Goal: Task Accomplishment & Management: Complete application form

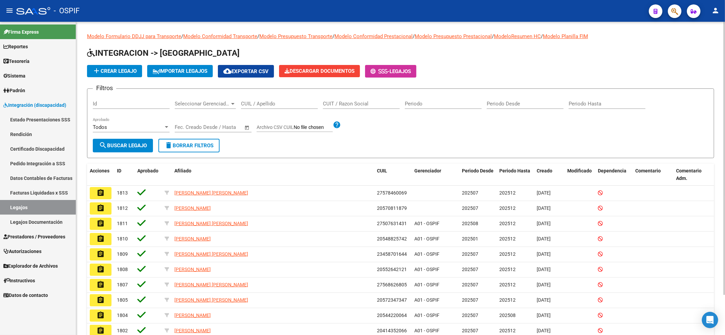
drag, startPoint x: 296, startPoint y: 103, endPoint x: 282, endPoint y: 89, distance: 20.2
click at [296, 102] on input "CUIL / Apellido" at bounding box center [279, 104] width 77 height 6
paste input "53367027"
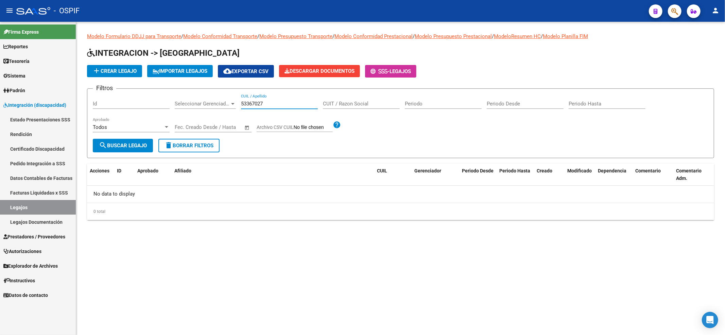
click at [242, 103] on input "53367027" at bounding box center [279, 104] width 77 height 6
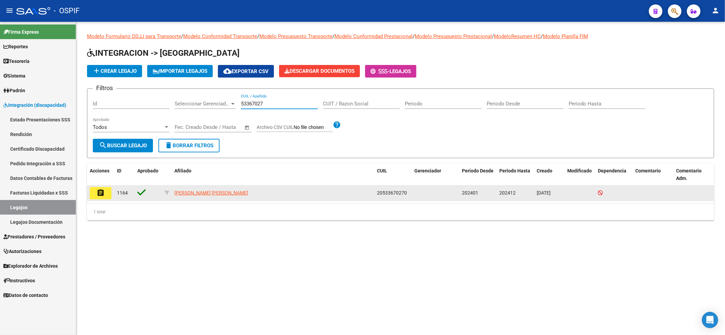
type input "53367027"
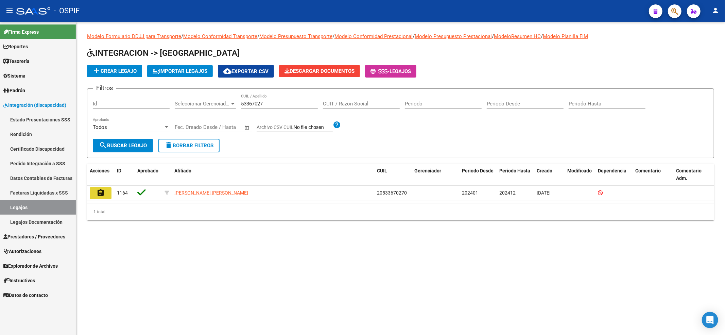
drag, startPoint x: 104, startPoint y: 197, endPoint x: 103, endPoint y: 191, distance: 6.5
click at [103, 198] on button "assignment" at bounding box center [101, 193] width 22 height 12
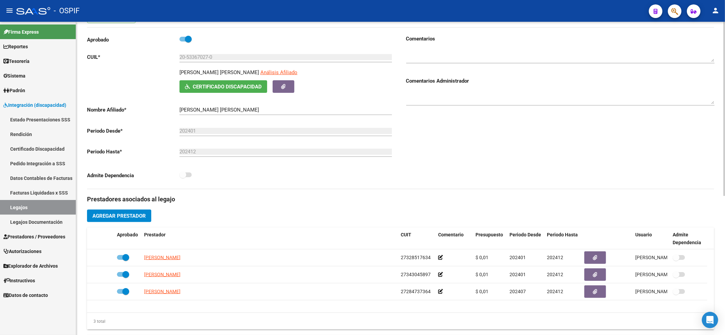
scroll to position [90, 0]
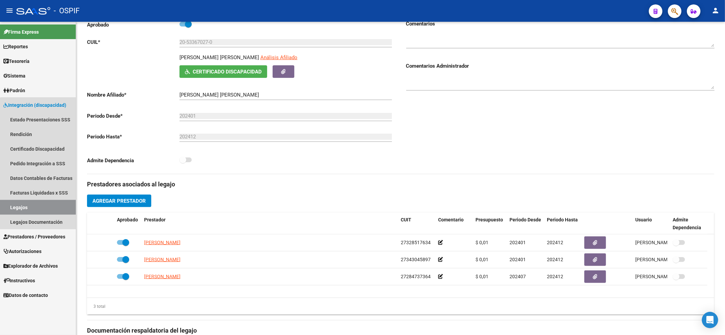
click at [50, 205] on link "Legajos" at bounding box center [38, 207] width 76 height 15
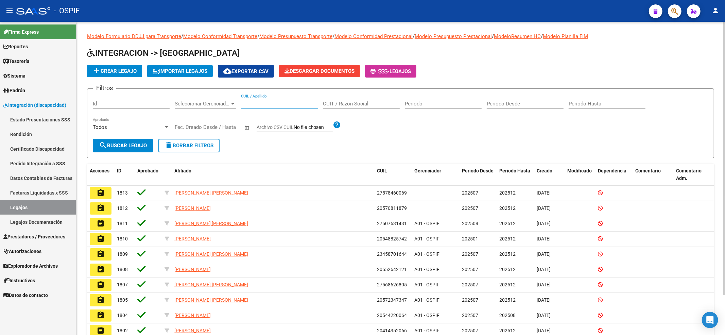
click at [259, 104] on input "CUIL / Apellido" at bounding box center [279, 104] width 77 height 6
click at [106, 77] on app-list-header "INTEGRACION -> Legajos add Crear Legajo IMPORTAR LEGAJOS cloud_download Exporta…" at bounding box center [400, 103] width 627 height 110
click at [106, 73] on span "add Crear Legajo" at bounding box center [114, 71] width 44 height 6
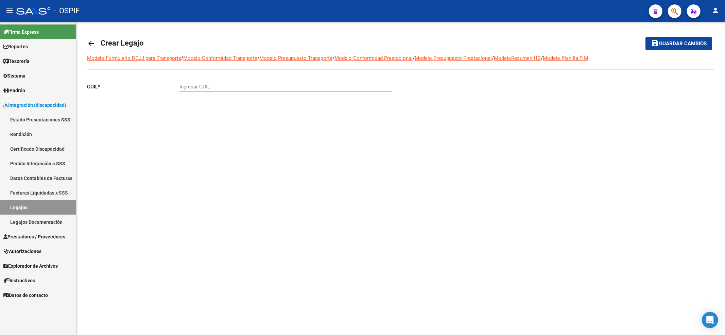
click at [188, 90] on input "Ingresar CUIL" at bounding box center [285, 87] width 212 height 6
paste input "20-53367027-0"
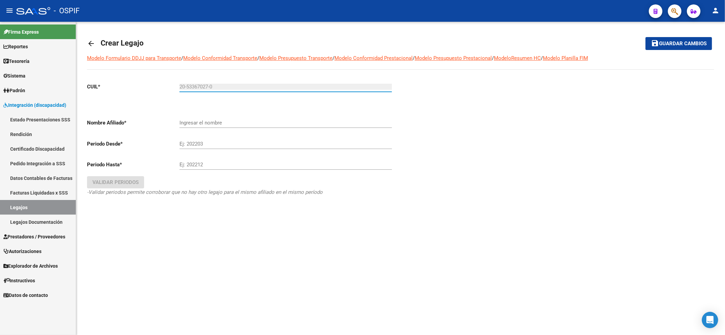
type input "20-53367027-0"
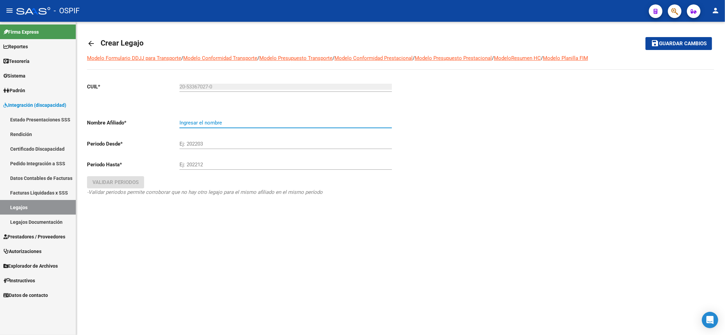
type input "[PERSON_NAME] [PERSON_NAME]"
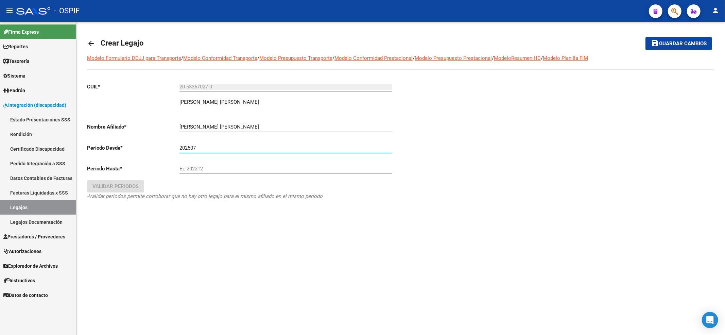
type input "202507"
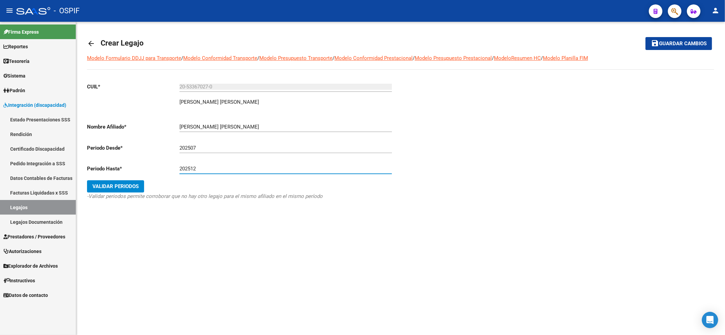
type input "202512"
click at [133, 190] on button "Validar Periodos" at bounding box center [115, 186] width 57 height 12
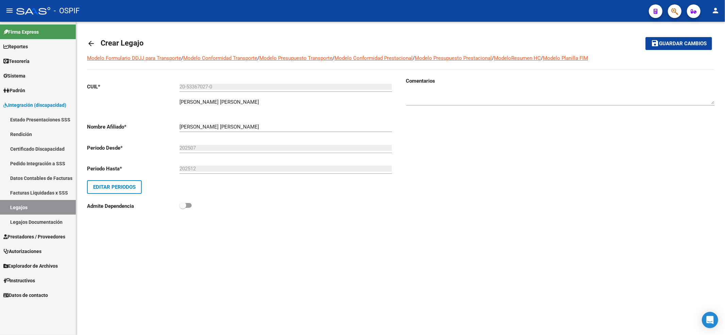
click at [651, 47] on mat-icon "save" at bounding box center [655, 43] width 8 height 8
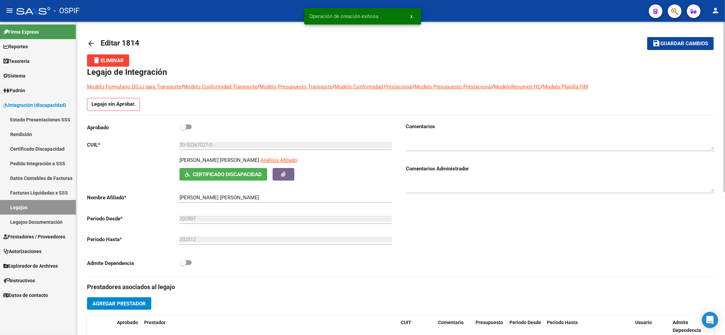
click at [186, 126] on span at bounding box center [182, 126] width 7 height 7
click at [183, 129] on input "checkbox" at bounding box center [182, 129] width 0 height 0
checkbox input "true"
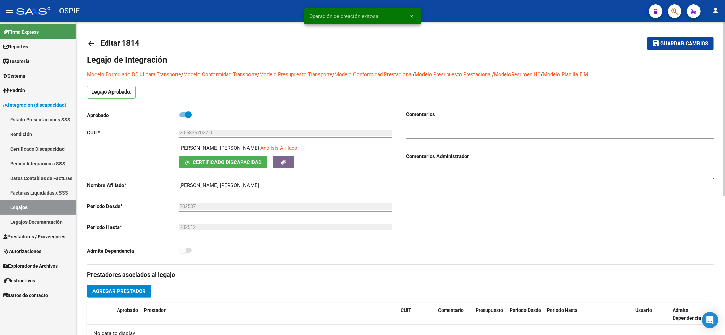
drag, startPoint x: 684, startPoint y: 28, endPoint x: 683, endPoint y: 36, distance: 7.9
click at [684, 29] on div "arrow_back Editar 1814 save Guardar cambios Legajo de Integración Modelo Formul…" at bounding box center [400, 303] width 649 height 562
click at [683, 42] on span "Guardar cambios" at bounding box center [684, 44] width 48 height 6
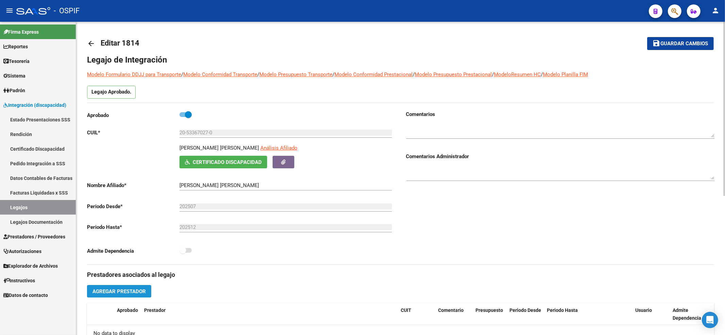
click at [129, 286] on button "Agregar Prestador" at bounding box center [119, 291] width 64 height 13
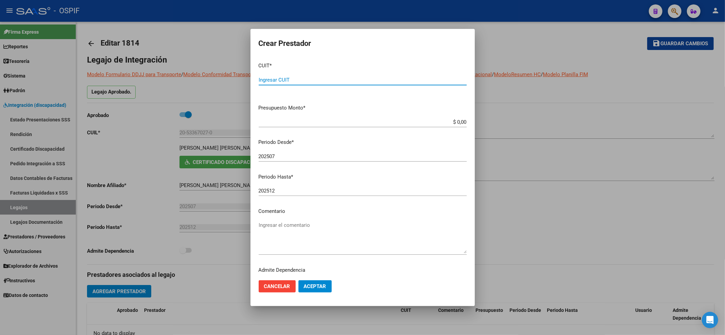
paste input "27-28473736-4"
type input "27-28473736-4"
type input "$ 0,01"
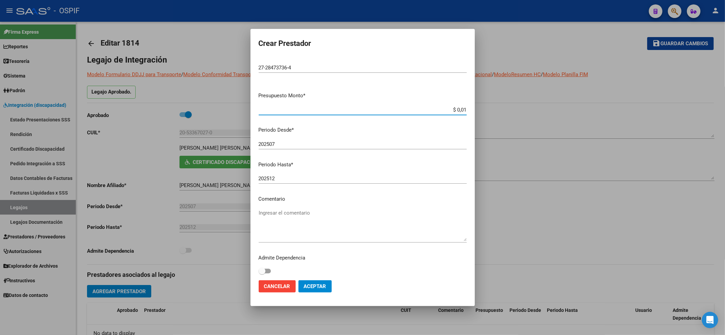
scroll to position [15, 0]
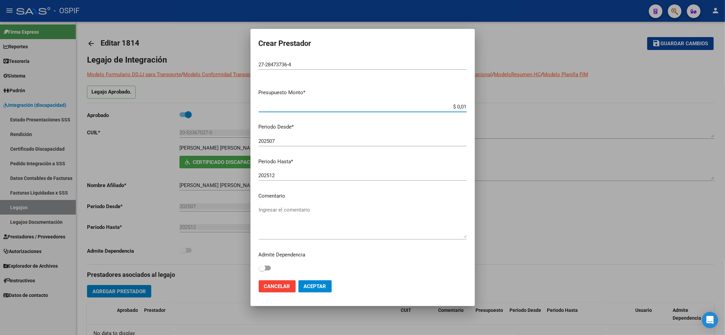
drag, startPoint x: 334, startPoint y: 284, endPoint x: 308, endPoint y: 283, distance: 25.8
click at [332, 283] on mat-dialog-actions "Cancelar Aceptar" at bounding box center [363, 286] width 208 height 23
click at [319, 286] on span "Aceptar" at bounding box center [315, 286] width 22 height 6
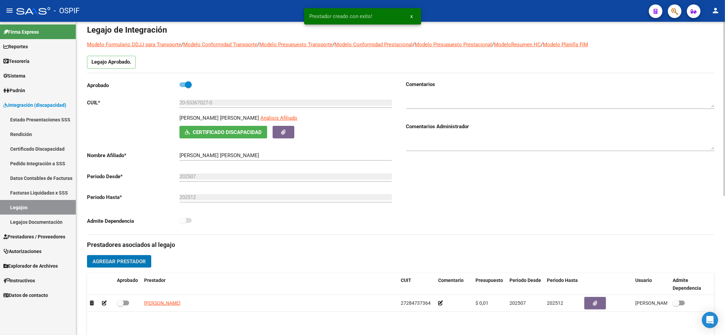
scroll to position [45, 0]
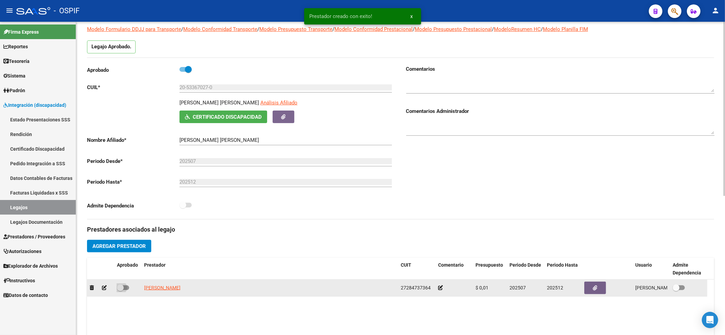
click at [126, 286] on span at bounding box center [123, 287] width 12 height 5
click at [120, 290] on input "checkbox" at bounding box center [120, 290] width 0 height 0
checkbox input "true"
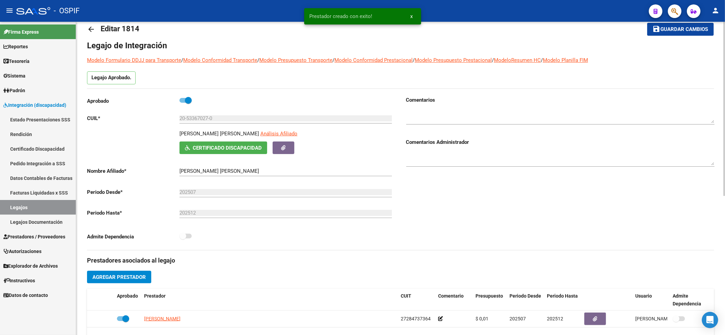
scroll to position [0, 0]
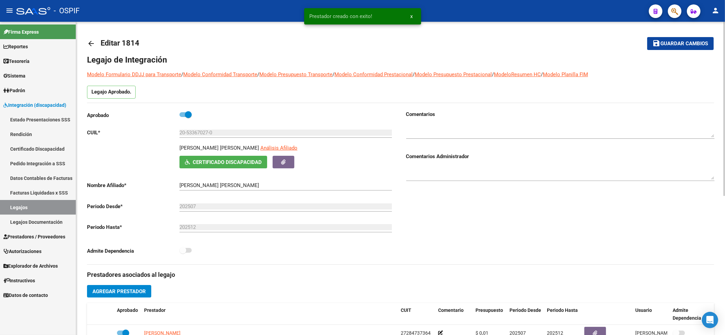
click at [685, 45] on span "Guardar cambios" at bounding box center [684, 44] width 48 height 6
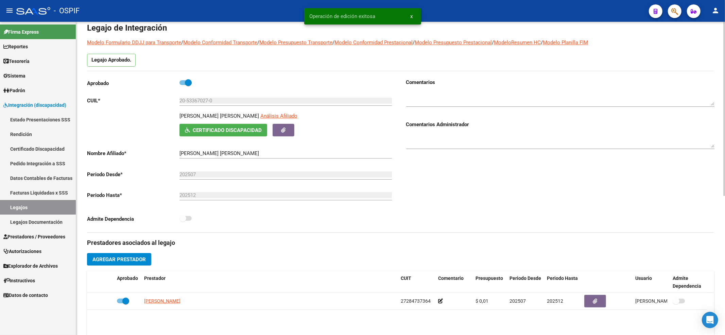
scroll to position [45, 0]
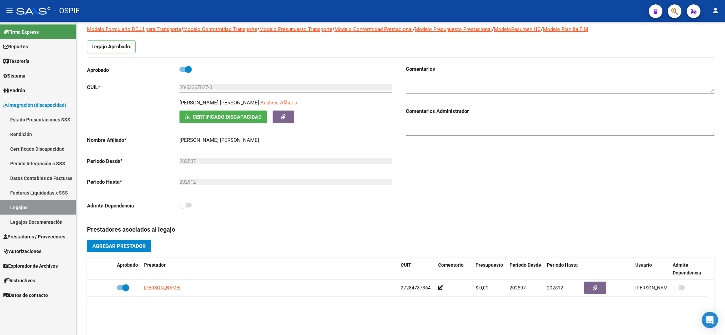
click at [16, 205] on link "Legajos" at bounding box center [38, 207] width 76 height 15
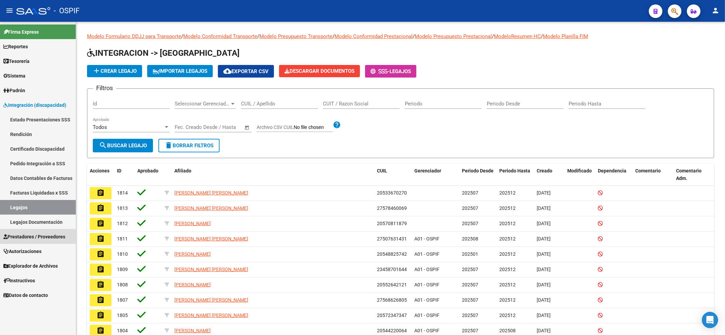
click at [23, 236] on span "Prestadores / Proveedores" at bounding box center [34, 236] width 62 height 7
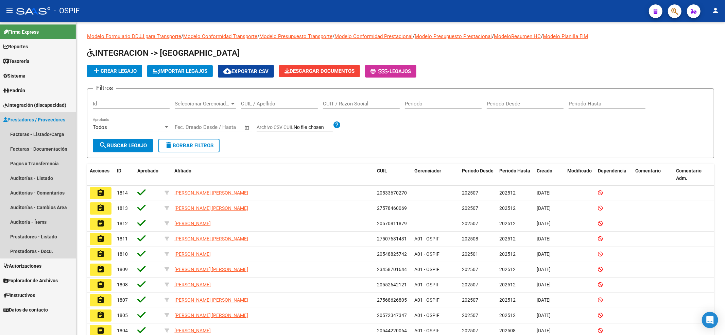
click at [48, 124] on link "Prestadores / Proveedores" at bounding box center [38, 119] width 76 height 15
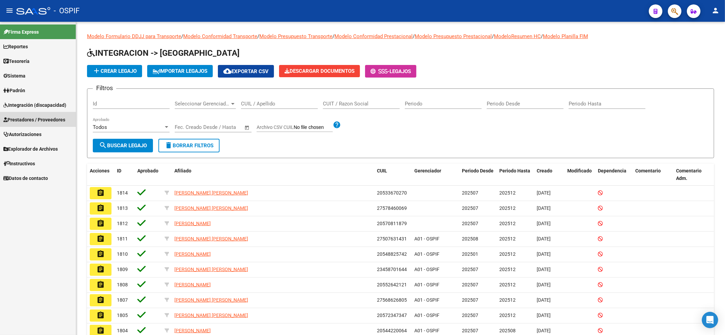
click at [48, 140] on mat-nav-list "Firma Express Reportes Egresos Devengados Comprobantes Recibidos Facturación Ap…" at bounding box center [38, 103] width 76 height 163
click at [42, 117] on span "Prestadores / Proveedores" at bounding box center [34, 119] width 62 height 7
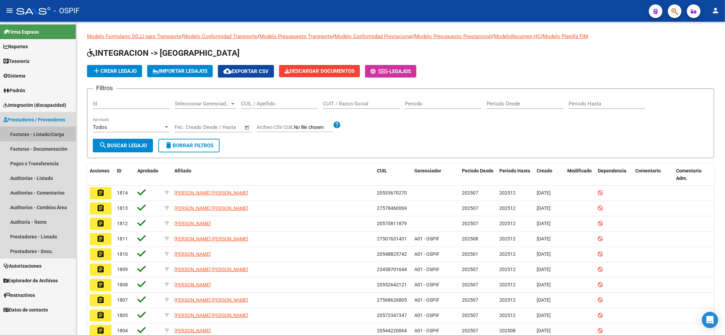
click at [52, 131] on link "Facturas - Listado/Carga" at bounding box center [38, 134] width 76 height 15
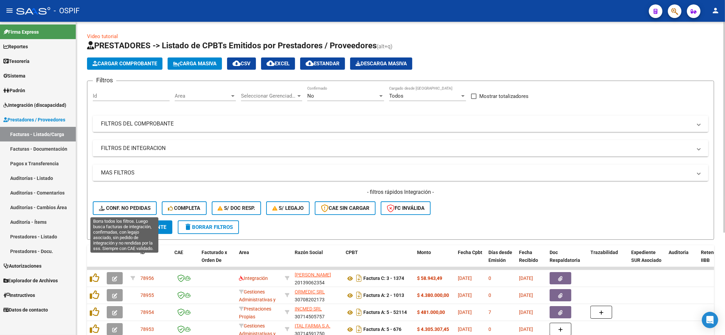
click at [121, 210] on span "Conf. no pedidas" at bounding box center [125, 208] width 52 height 6
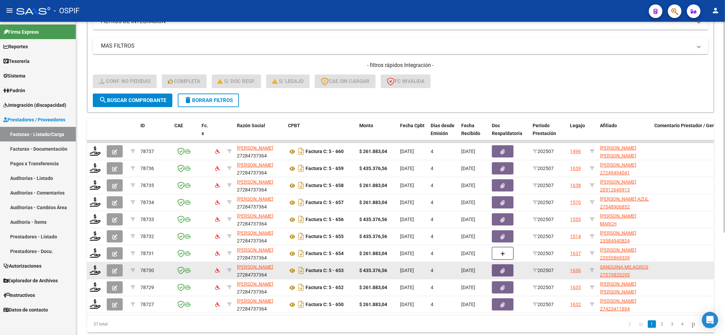
scroll to position [152, 0]
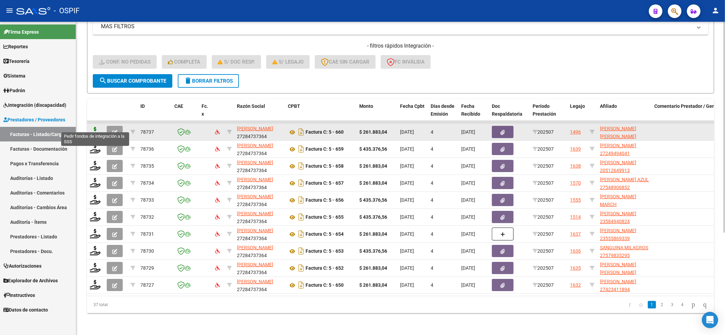
click at [91, 127] on icon at bounding box center [95, 132] width 11 height 10
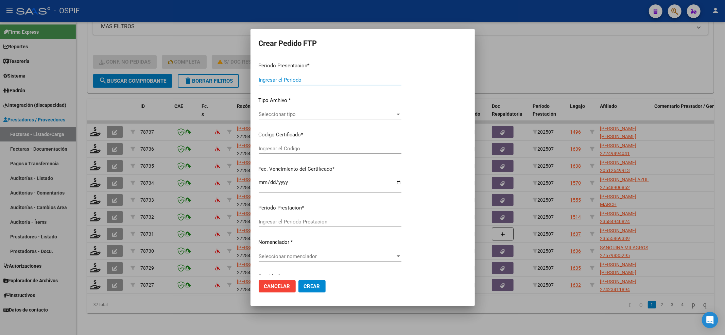
type input "202507"
type input "$ 261.883,04"
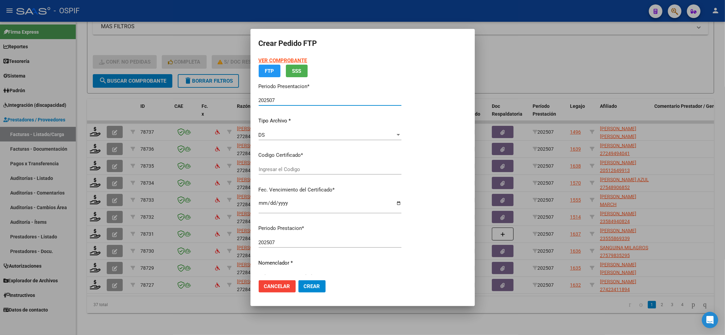
type input "0200054096931-20210222-20240222-BS-427"
type input "2024-02-22"
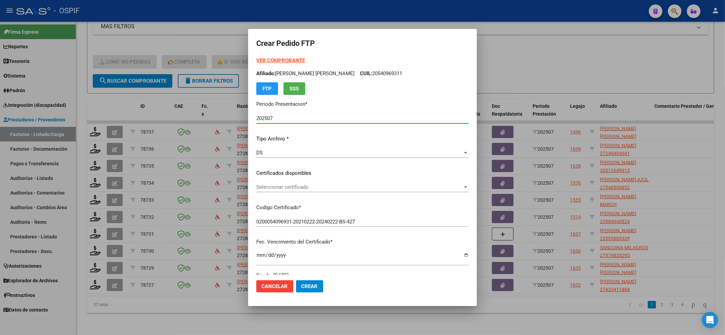
click at [290, 185] on span "Seleccionar certificado" at bounding box center [359, 187] width 206 height 6
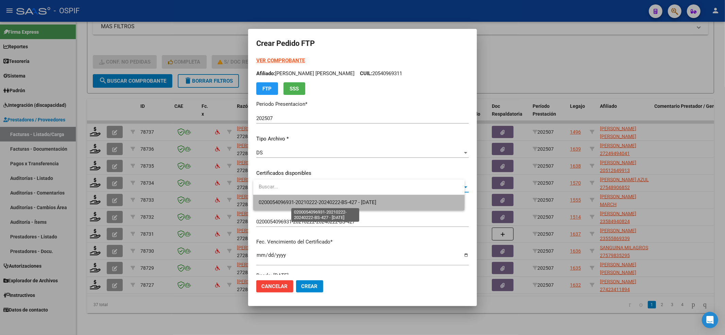
click at [287, 200] on span "0200054096931-20210222-20240222-BS-427 - 2024-02-22" at bounding box center [318, 202] width 118 height 6
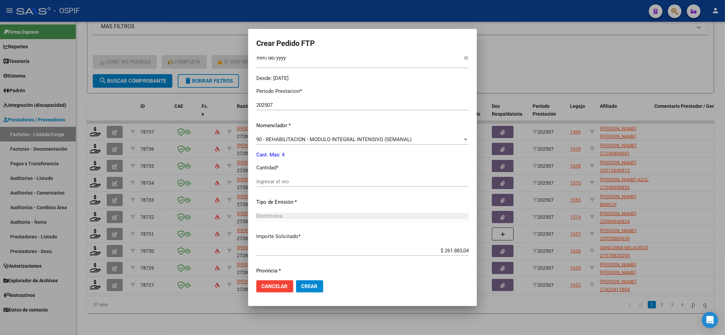
scroll to position [219, 0]
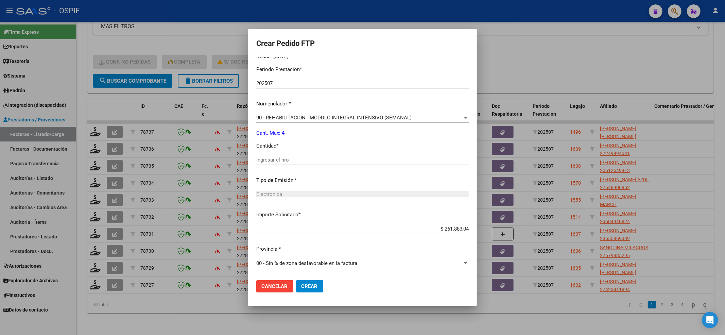
click at [295, 154] on div "Periodo Prestacion * 202507 Ingresar el Periodo Prestacion Nomenclador * 90 - R…" at bounding box center [362, 167] width 212 height 214
click at [295, 159] on input "Ingresar el nro" at bounding box center [362, 160] width 212 height 6
type input "4"
click at [315, 286] on span "Crear" at bounding box center [309, 286] width 16 height 6
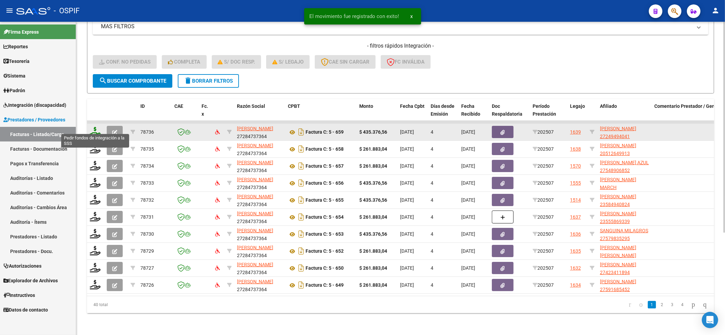
click at [93, 127] on icon at bounding box center [95, 132] width 11 height 10
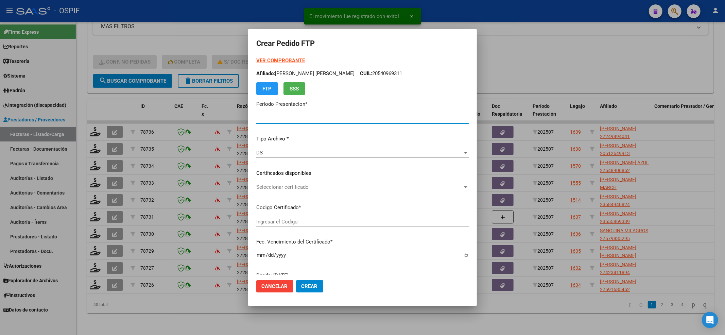
type input "202507"
type input "$ 435.376,56"
type input "0100024949404-20210930-20260930-AND-108"
type input "2026-09-30"
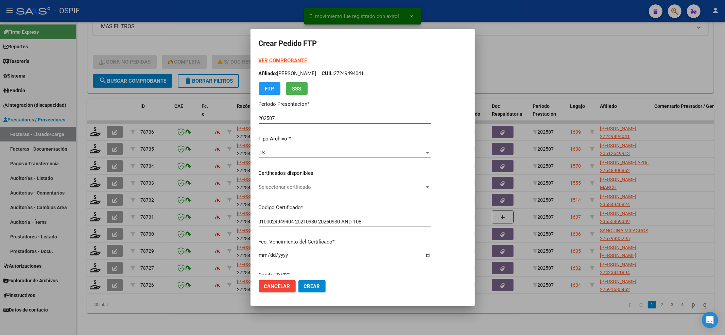
click at [314, 191] on div "Seleccionar certificado Seleccionar certificado" at bounding box center [345, 187] width 172 height 10
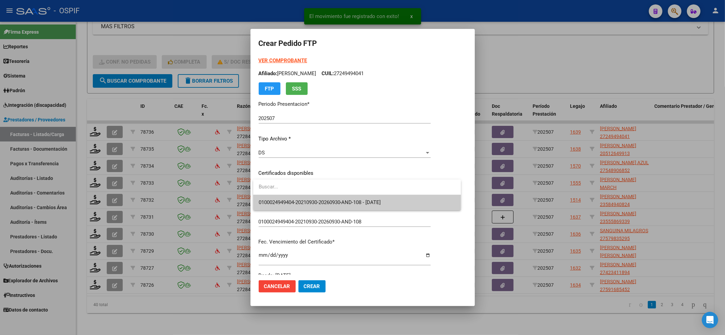
click at [311, 192] on input "dropdown search" at bounding box center [357, 186] width 208 height 15
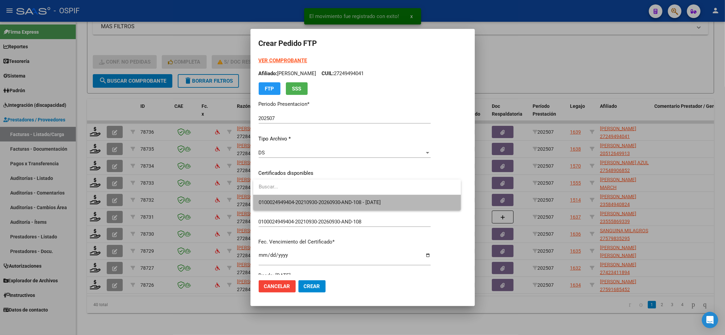
click at [307, 195] on span "0100024949404-20210930-20260930-AND-108 - 2026-09-30" at bounding box center [357, 202] width 197 height 15
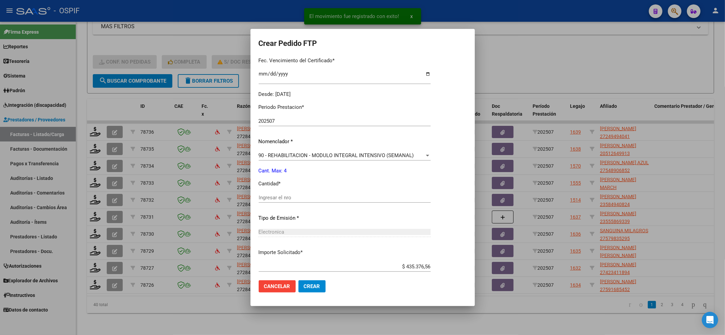
click at [307, 196] on input "Ingresar el nro" at bounding box center [345, 197] width 172 height 6
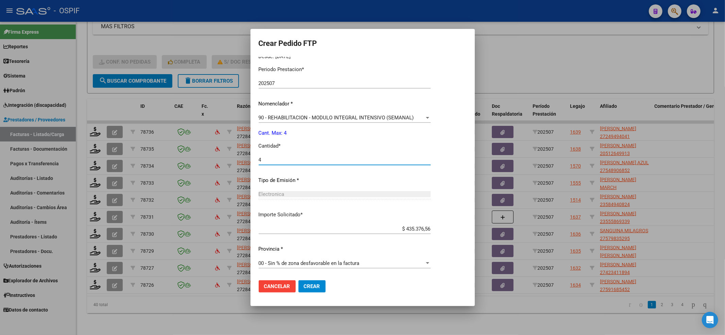
type input "4"
drag, startPoint x: 309, startPoint y: 289, endPoint x: 100, endPoint y: 166, distance: 242.8
click at [308, 289] on button "Crear" at bounding box center [311, 286] width 27 height 12
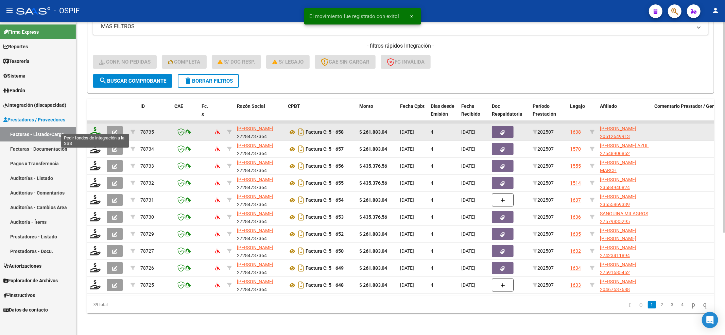
click at [95, 127] on icon at bounding box center [95, 132] width 11 height 10
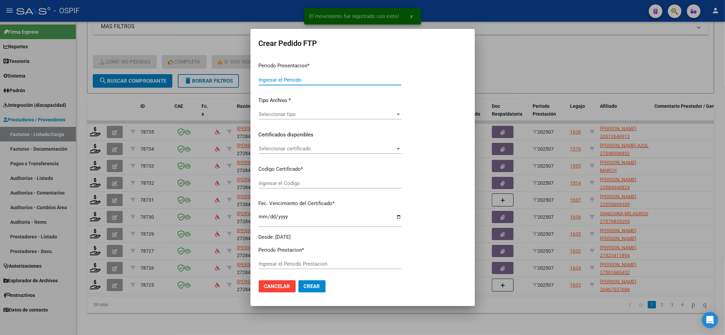
type input "202507"
type input "$ 261.883,04"
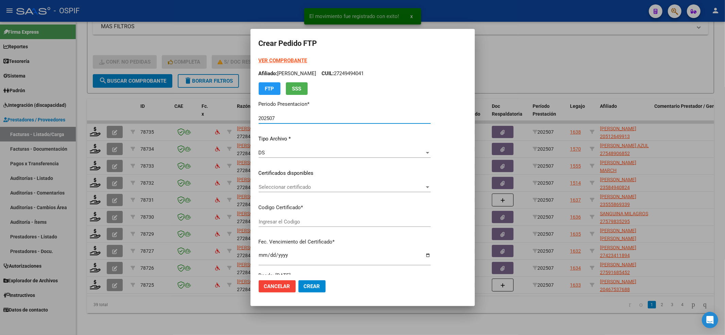
type input "020005126499120221028-20251028-BS-427"
type input "2025-10-28"
click at [324, 186] on span "Seleccionar certificado" at bounding box center [342, 187] width 166 height 6
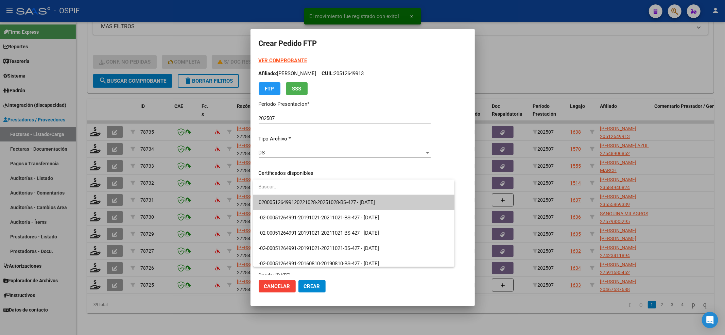
click at [318, 199] on span "020005126499120221028-20251028-BS-427 - 2025-10-28" at bounding box center [317, 202] width 117 height 6
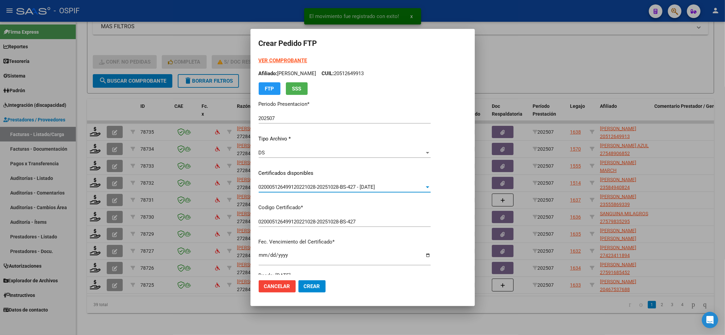
scroll to position [136, 0]
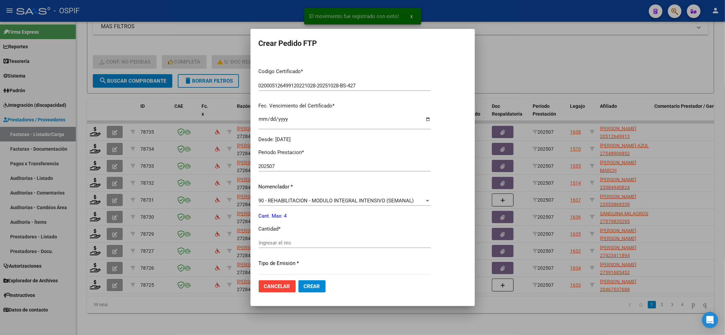
click at [306, 246] on div "Ingresar el nro" at bounding box center [345, 242] width 172 height 10
type input "4"
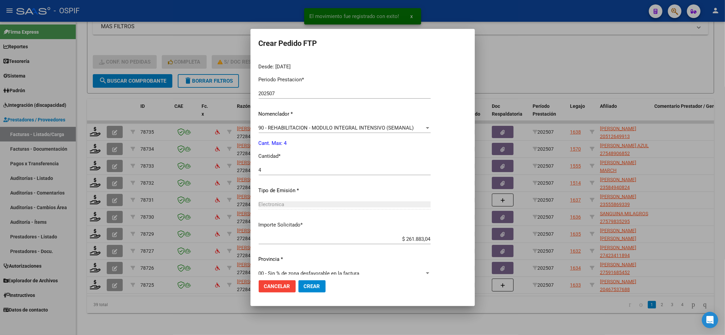
scroll to position [219, 0]
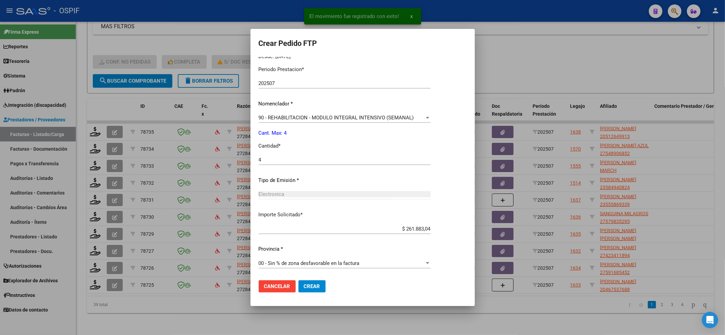
click at [320, 283] on button "Crear" at bounding box center [311, 286] width 27 height 12
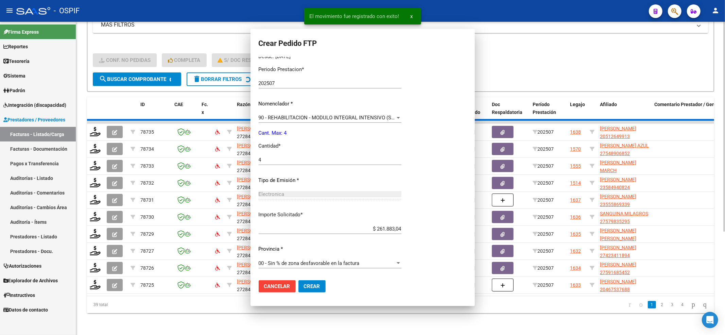
scroll to position [0, 0]
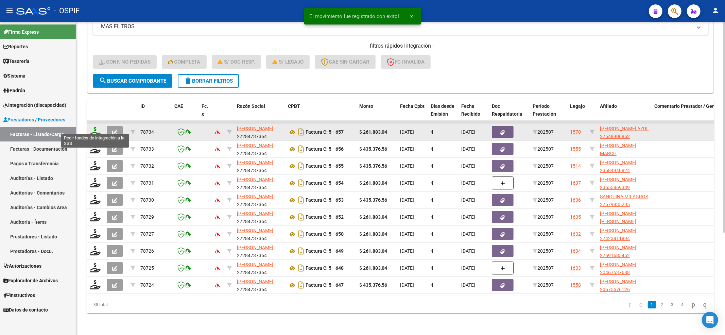
click at [90, 128] on icon at bounding box center [95, 132] width 11 height 10
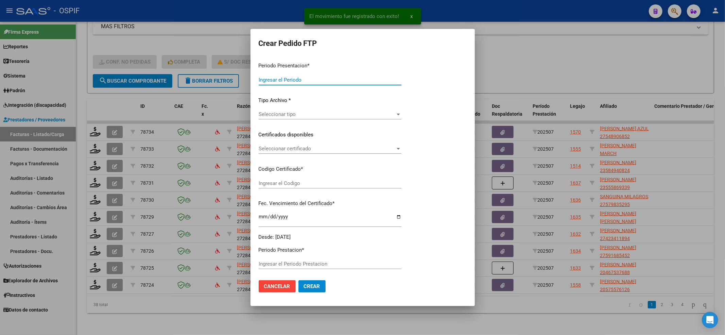
type input "202507"
type input "$ 261.883,04"
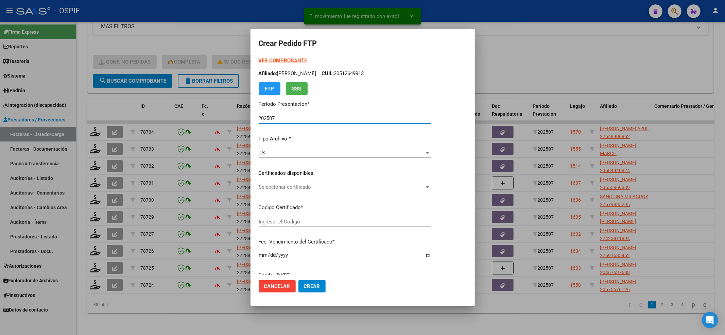
type input "0100054890685-20221003-20271003-BS-427"
type input "2027-10-03"
click at [278, 180] on div "VER COMPROBANTE ARCA Padrón Afiliado: TOLOZA MIA AZUL CUIL: 27548906852 FTP SSS…" at bounding box center [352, 168] width 186 height 222
click at [276, 180] on div "VER COMPROBANTE ARCA Padrón Afiliado: TOLOZA MIA AZUL CUIL: 27548906852 FTP SSS…" at bounding box center [352, 168] width 186 height 222
click at [275, 182] on div "Seleccionar certificado Seleccionar certificado" at bounding box center [352, 187] width 186 height 10
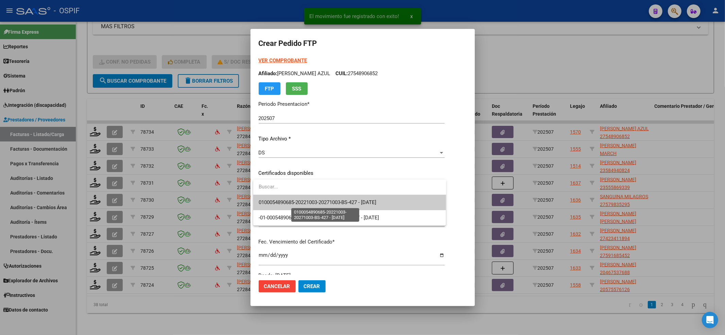
click at [272, 200] on span "0100054890685-20221003-20271003-BS-427 - 2027-10-03" at bounding box center [318, 202] width 118 height 6
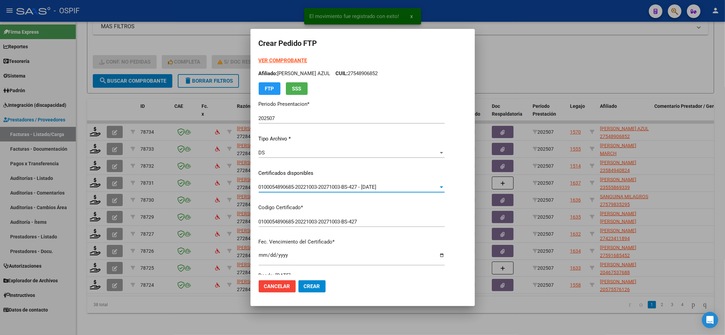
scroll to position [181, 0]
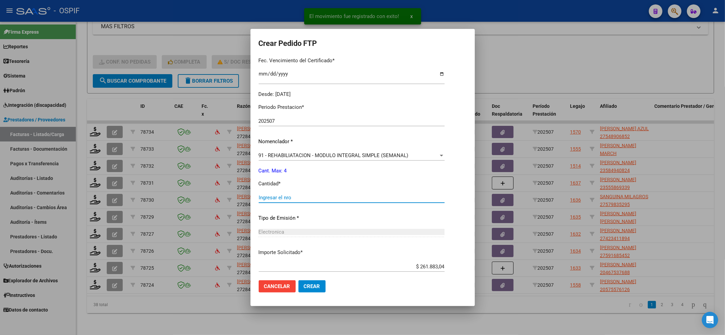
click at [272, 197] on input "Ingresar el nro" at bounding box center [352, 197] width 186 height 6
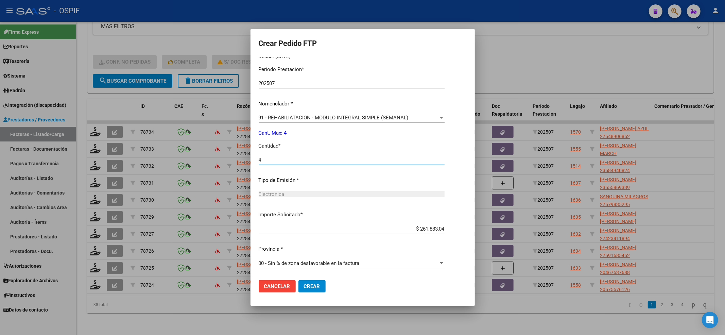
type input "4"
click at [306, 287] on span "Crear" at bounding box center [312, 286] width 16 height 6
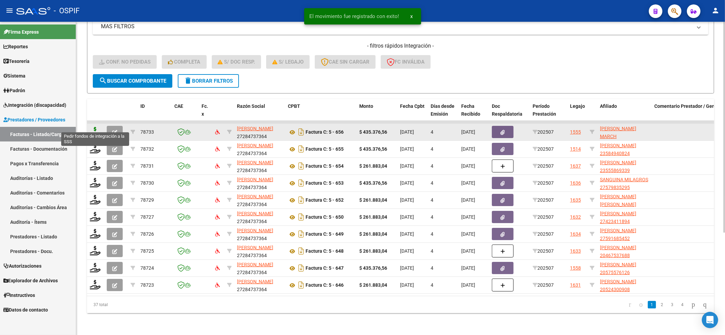
click at [97, 127] on icon at bounding box center [95, 132] width 11 height 10
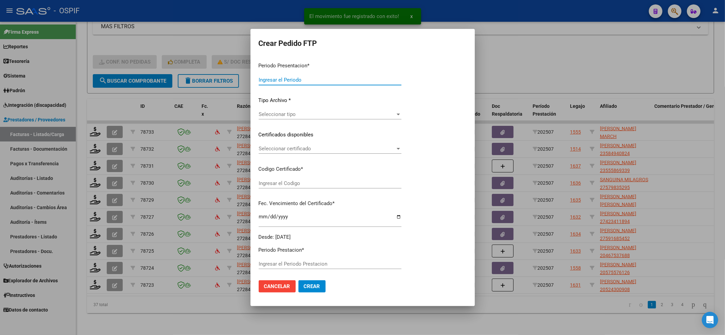
type input "202507"
type input "$ 435.376,56"
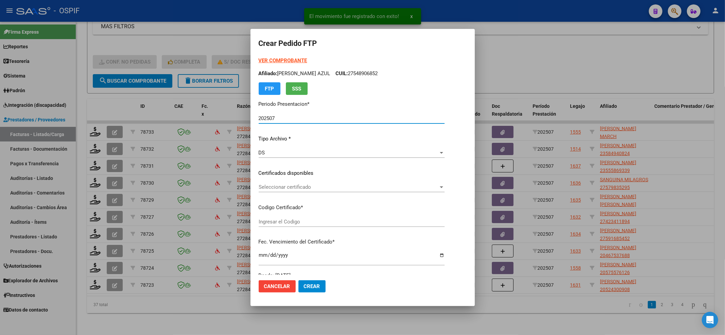
type input "0200054905924-20221110-20271110-BS-427"
type input "2027-11-10"
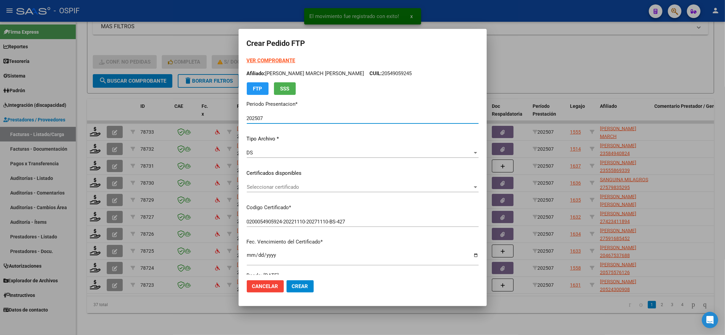
click at [284, 186] on span "Seleccionar certificado" at bounding box center [360, 187] width 226 height 6
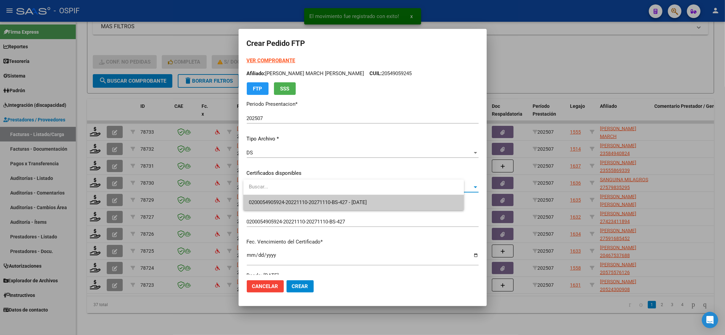
click at [281, 192] on input "dropdown search" at bounding box center [353, 186] width 220 height 15
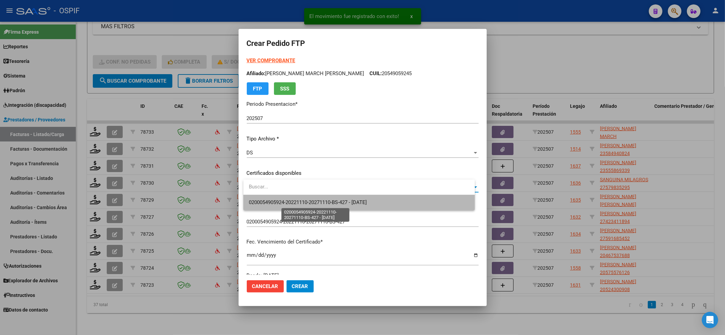
click at [280, 199] on span "0200054905924-20221110-20271110-BS-427 - 2027-11-10" at bounding box center [308, 202] width 118 height 6
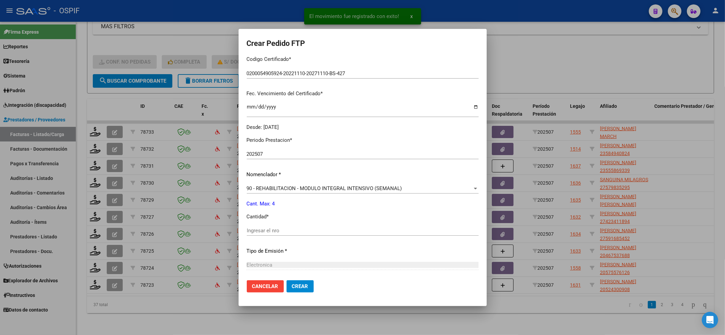
scroll to position [181, 0]
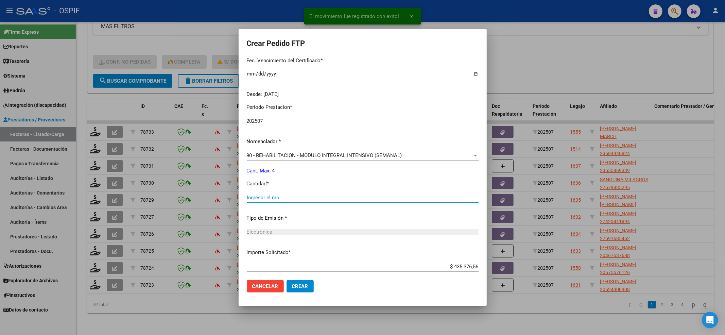
click at [280, 199] on input "Ingresar el nro" at bounding box center [363, 197] width 232 height 6
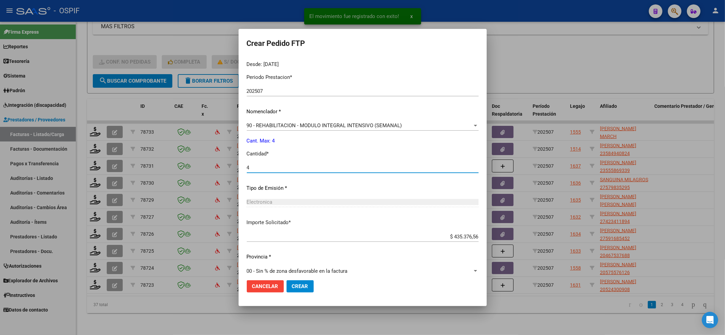
scroll to position [219, 0]
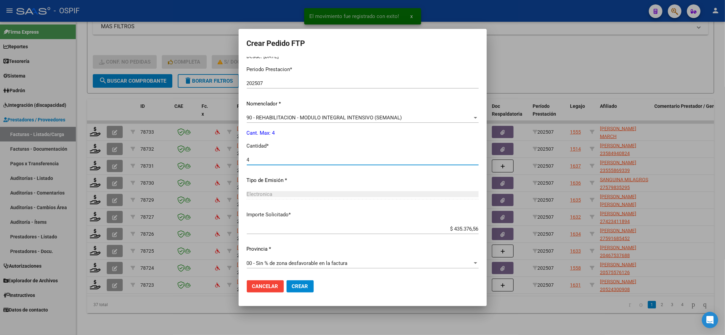
type input "4"
drag, startPoint x: 299, startPoint y: 275, endPoint x: 299, endPoint y: 279, distance: 4.4
click at [299, 277] on mat-dialog-actions "Cancelar Crear" at bounding box center [363, 286] width 232 height 23
click at [299, 279] on mat-dialog-actions "Cancelar Crear" at bounding box center [363, 286] width 232 height 23
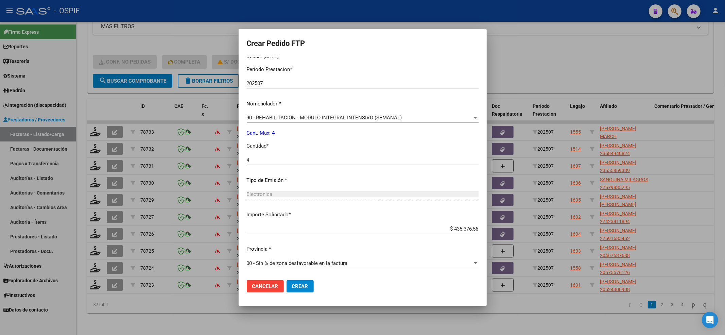
click at [297, 279] on mat-dialog-actions "Cancelar Crear" at bounding box center [363, 286] width 232 height 23
click at [297, 283] on span "Crear" at bounding box center [300, 286] width 16 height 6
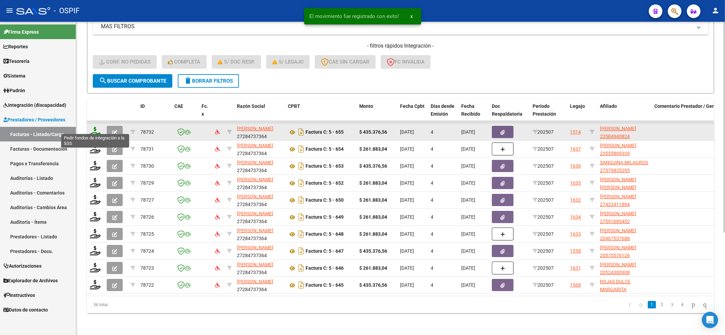
click at [94, 127] on icon at bounding box center [95, 132] width 11 height 10
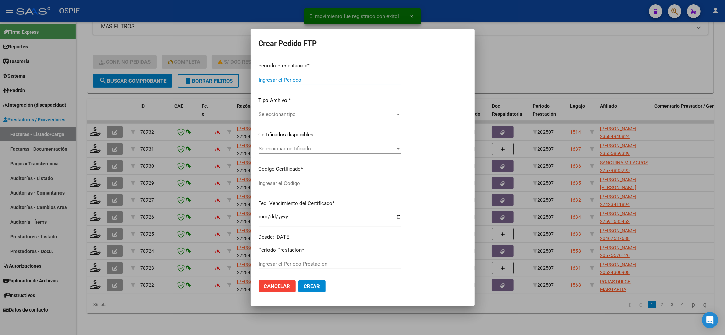
type input "202507"
type input "$ 435.376,56"
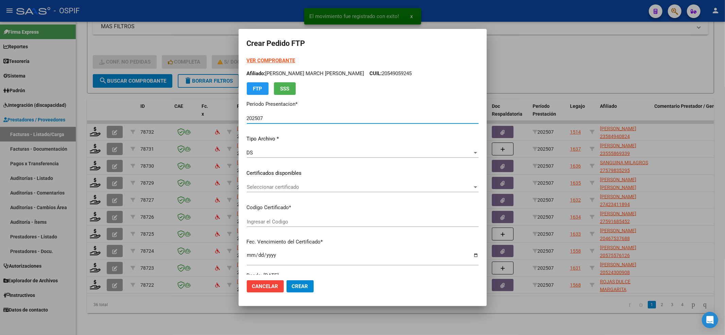
type input "01-00058494082-20201124-20231124-BS-427"
type input "2023-11-24"
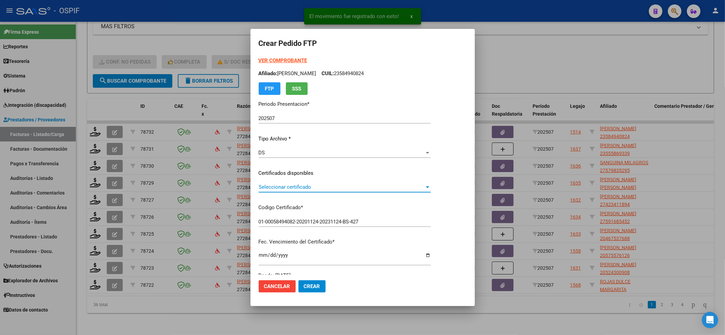
click at [315, 189] on span "Seleccionar certificado" at bounding box center [342, 187] width 166 height 6
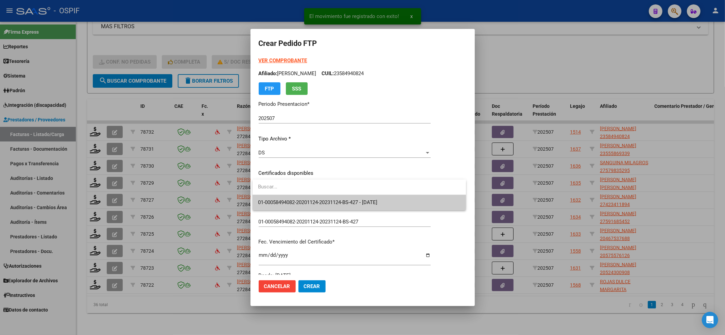
click at [310, 195] on span "01-00058494082-20201124-20231124-BS-427 - 2023-11-24" at bounding box center [359, 202] width 202 height 15
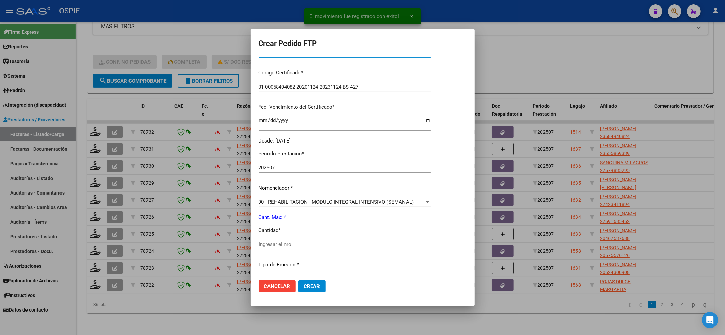
scroll to position [136, 0]
click at [283, 241] on input "Ingresar el nro" at bounding box center [345, 243] width 172 height 6
type input "4"
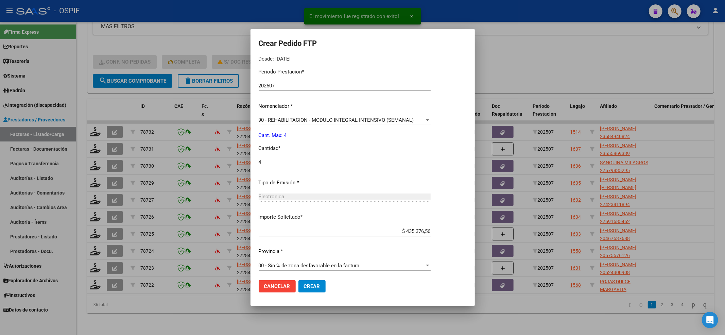
scroll to position [219, 0]
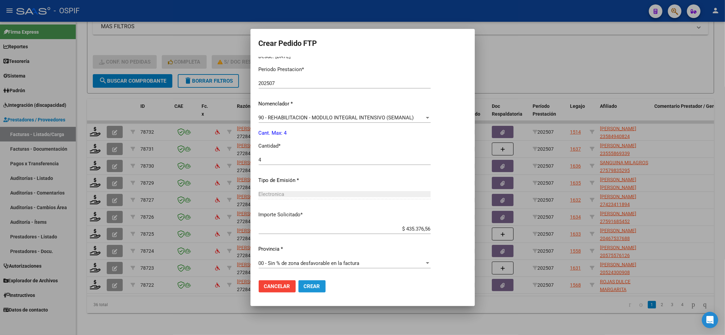
click at [316, 286] on span "Crear" at bounding box center [312, 286] width 16 height 6
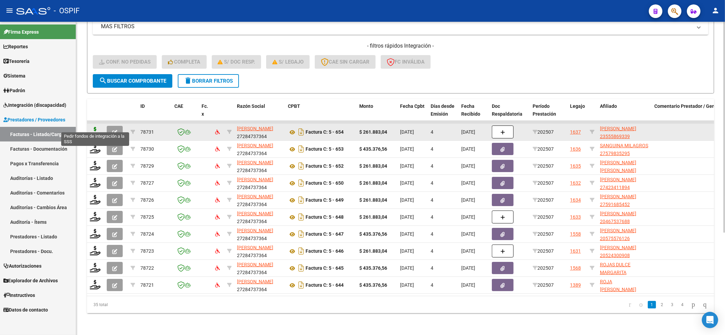
click at [93, 127] on icon at bounding box center [95, 132] width 11 height 10
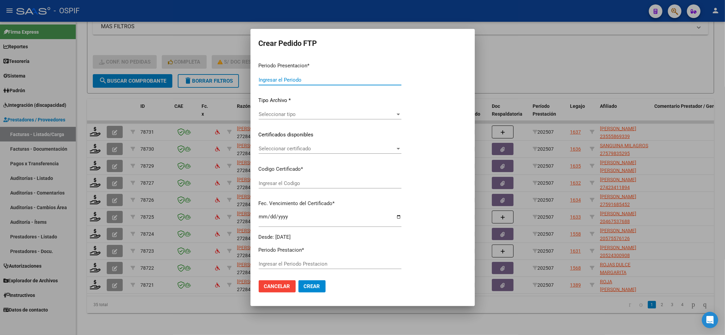
type input "202507"
type input "$ 261.883,04"
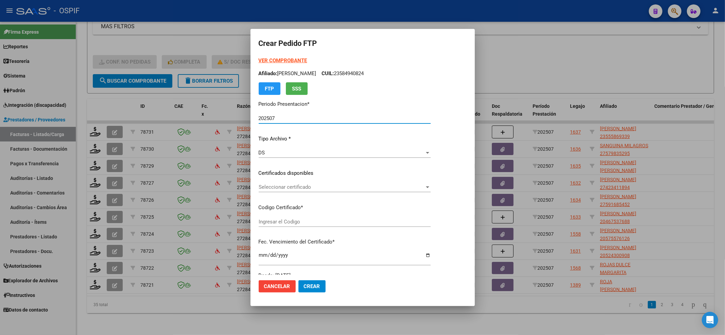
type input "020005558693320220923-20270923-BS-427"
type input "2027-09-23"
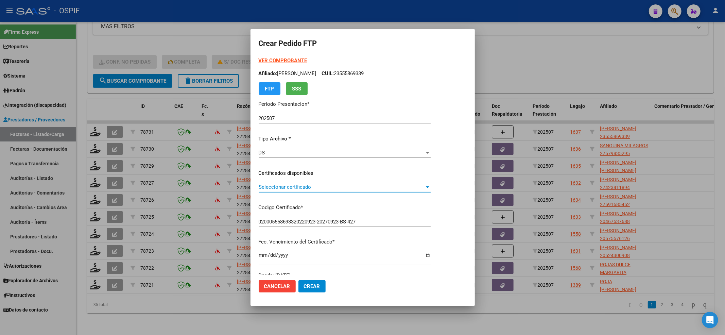
click at [323, 184] on span "Seleccionar certificado" at bounding box center [342, 187] width 166 height 6
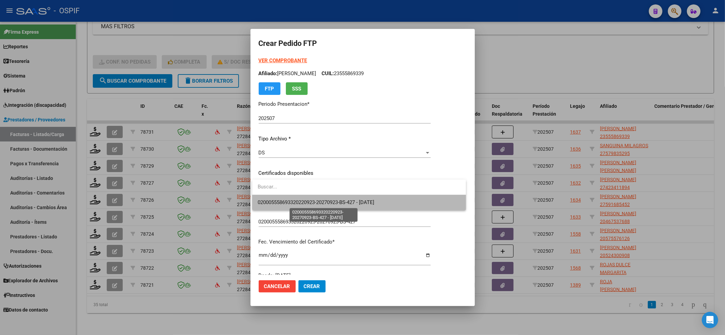
click at [303, 200] on span "020005558693320220923-20270923-BS-427 - 2027-09-23" at bounding box center [316, 202] width 117 height 6
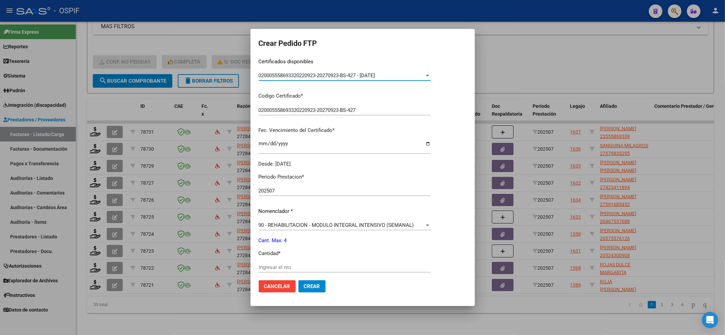
scroll to position [136, 0]
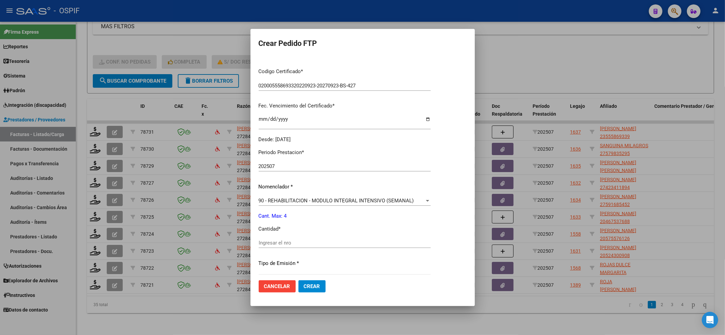
drag, startPoint x: 313, startPoint y: 234, endPoint x: 310, endPoint y: 241, distance: 8.0
click at [310, 241] on div "Periodo Prestacion * 202507 Ingresar el Periodo Prestacion Nomenclador * 90 - R…" at bounding box center [345, 250] width 172 height 214
click at [309, 243] on input "Ingresar el nro" at bounding box center [345, 243] width 172 height 6
type input "4"
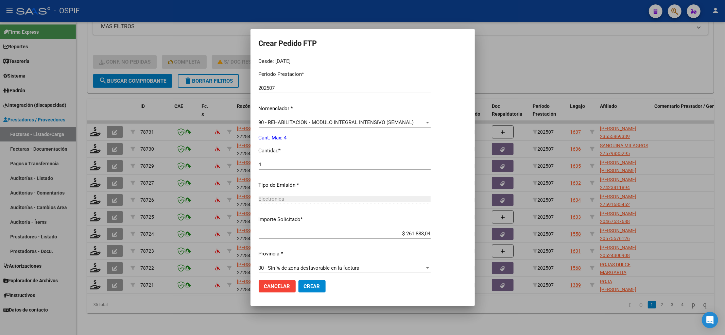
scroll to position [219, 0]
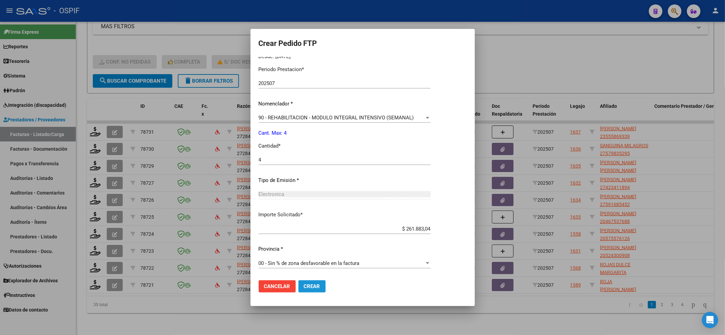
click at [312, 286] on span "Crear" at bounding box center [312, 286] width 16 height 6
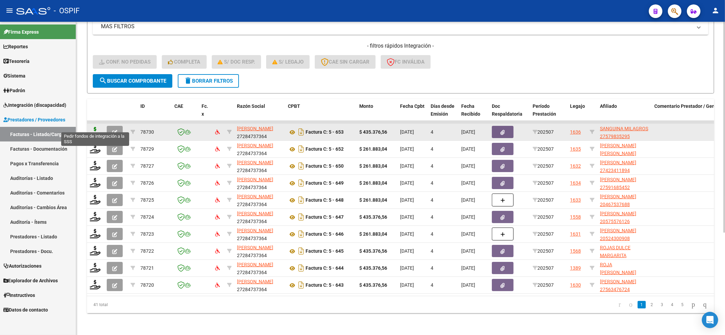
click at [97, 127] on icon at bounding box center [95, 132] width 11 height 10
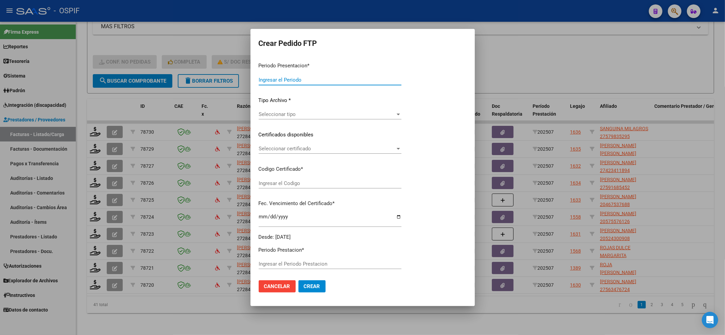
type input "202507"
type input "$ 435.376,56"
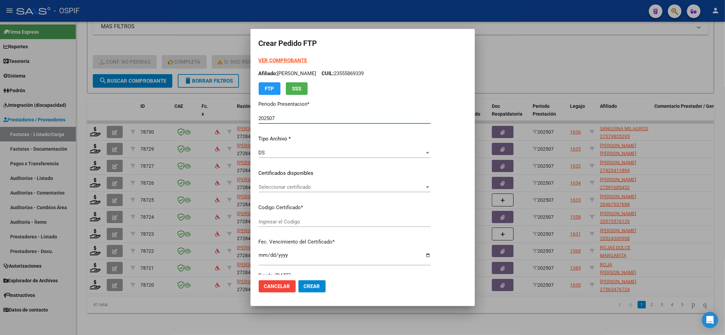
type input "01000579835292023031720280317-BS-427"
type input "2028-03-17"
click at [332, 190] on div "Seleccionar certificado Seleccionar certificado" at bounding box center [351, 187] width 184 height 10
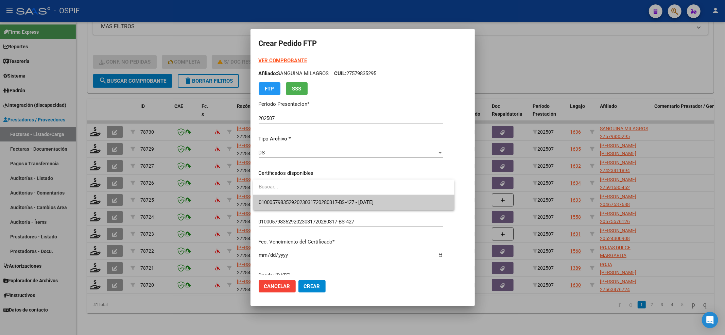
click at [323, 198] on span "01000579835292023031720280317-BS-427 - 2028-03-17" at bounding box center [354, 202] width 190 height 15
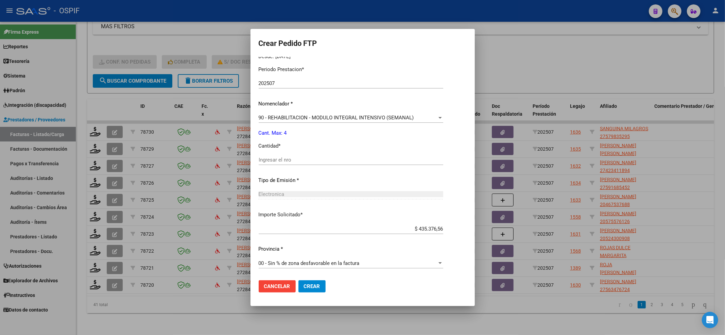
click at [305, 154] on div "Periodo Prestacion * 202507 Ingresar el Periodo Prestacion Nomenclador * 90 - R…" at bounding box center [351, 167] width 184 height 214
drag, startPoint x: 305, startPoint y: 158, endPoint x: 305, endPoint y: 163, distance: 5.4
click at [305, 158] on input "Ingresar el nro" at bounding box center [351, 160] width 184 height 6
type input "4"
click at [324, 289] on button "Crear" at bounding box center [311, 286] width 27 height 12
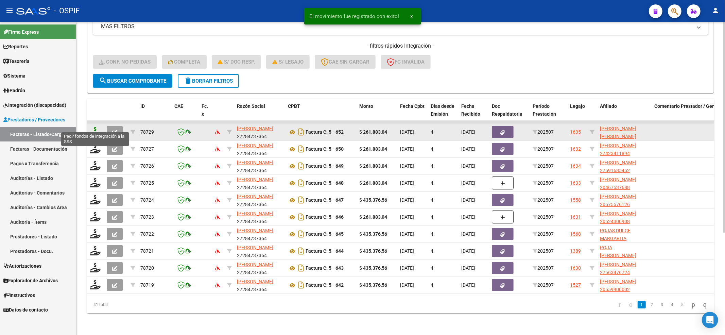
click at [94, 128] on icon at bounding box center [95, 132] width 11 height 10
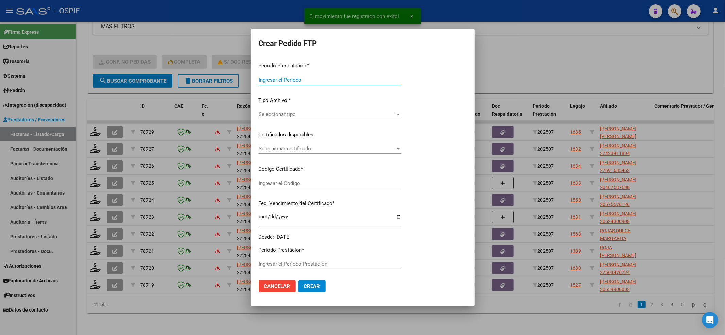
type input "202507"
type input "$ 261.883,04"
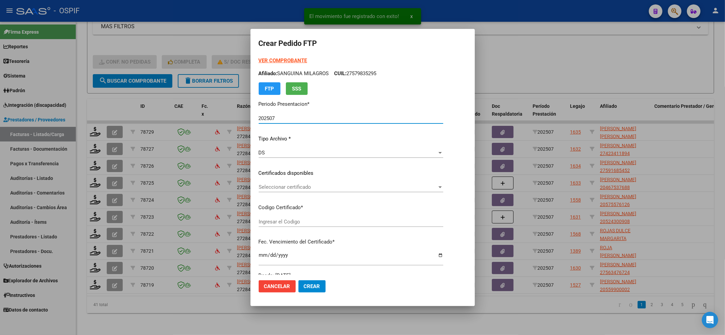
type input "0200051249042-20241106-20341106-BUE-427"
type input "2034-11-06"
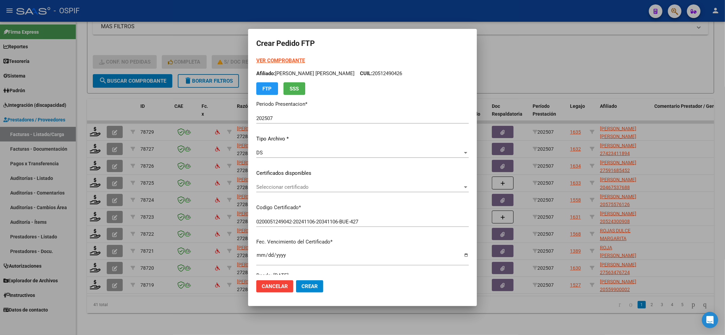
click at [314, 182] on div "Seleccionar certificado Seleccionar certificado" at bounding box center [362, 187] width 212 height 10
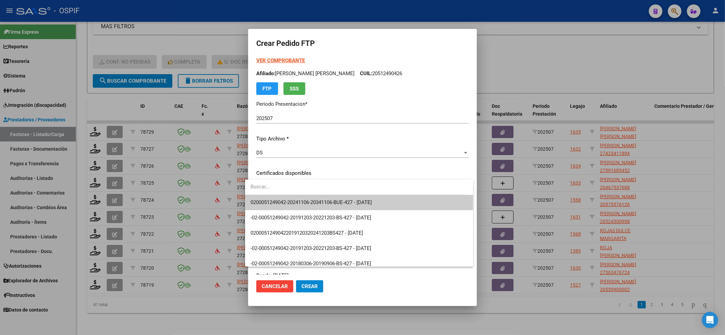
click at [308, 194] on input "dropdown search" at bounding box center [355, 186] width 221 height 15
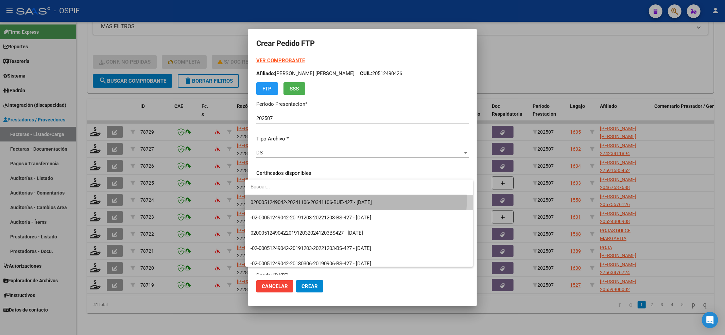
click at [306, 197] on span "0200051249042-20241106-20341106-BUE-427 - 2034-11-06" at bounding box center [358, 202] width 217 height 15
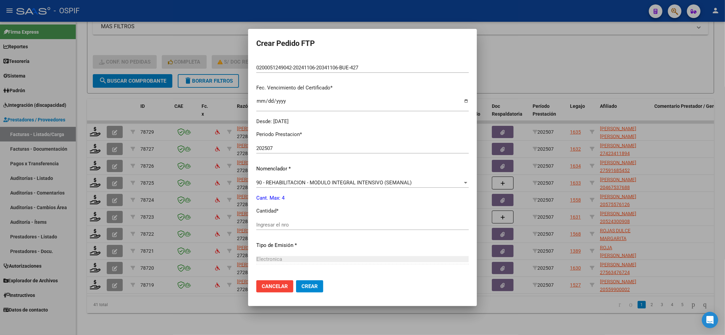
scroll to position [181, 0]
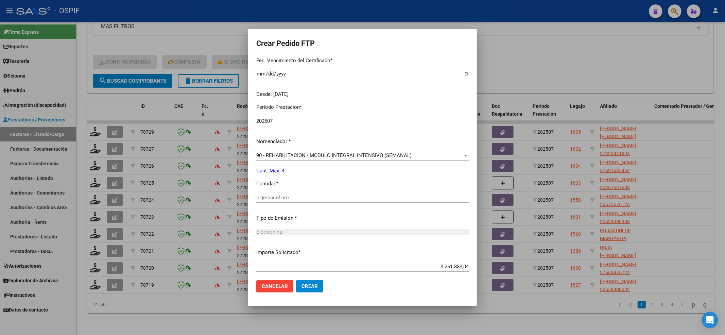
click at [291, 201] on div "Ingresar el nro" at bounding box center [362, 197] width 212 height 10
type input "4"
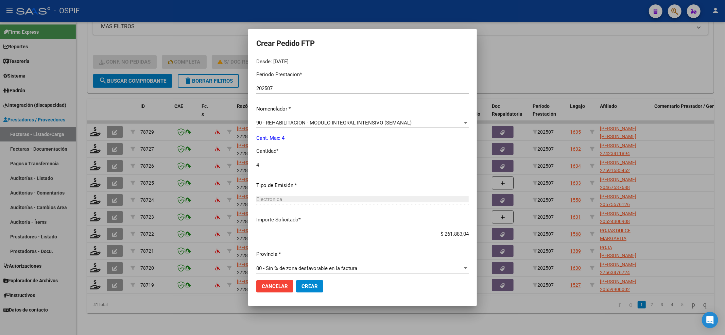
scroll to position [219, 0]
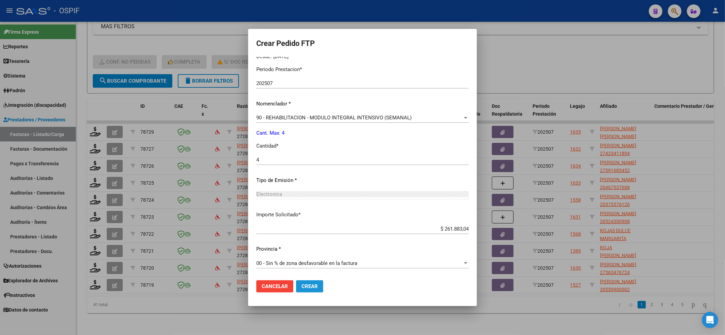
click at [310, 283] on span "Crear" at bounding box center [309, 286] width 16 height 6
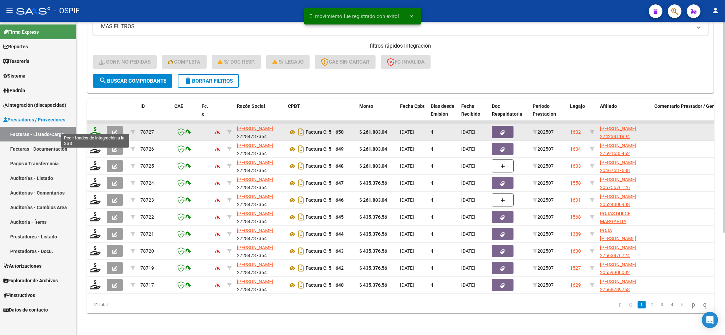
click at [97, 127] on icon at bounding box center [95, 132] width 11 height 10
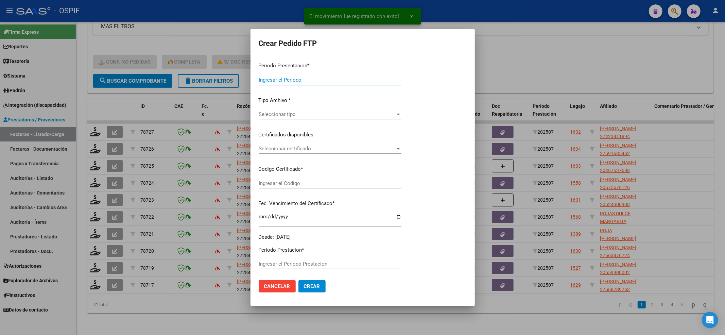
type input "202507"
type input "$ 261.883,04"
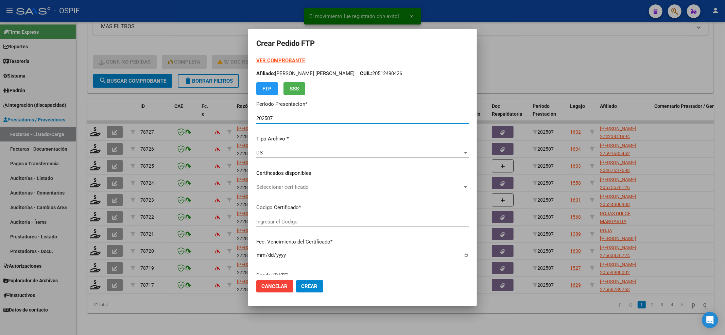
type input "0100042341189-20230511-20330511-BS-436"
type input "2033-05-11"
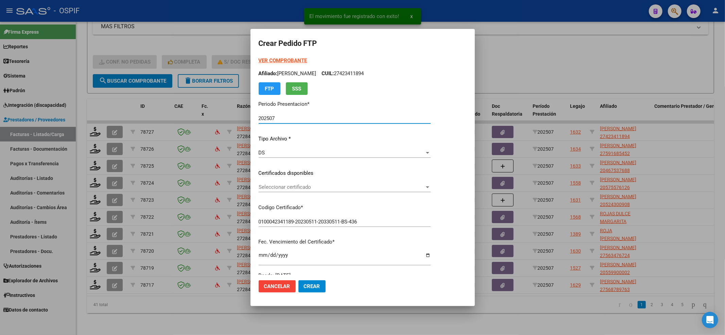
drag, startPoint x: 315, startPoint y: 189, endPoint x: 312, endPoint y: 197, distance: 9.0
click at [313, 193] on div "Seleccionar certificado Seleccionar certificado" at bounding box center [345, 190] width 172 height 17
click at [311, 198] on div "VER COMPROBANTE ARCA Padrón Afiliado: ROMERO GABRIELA JEANETTE CUIL: 2742341189…" at bounding box center [345, 168] width 172 height 222
click at [309, 190] on span "Seleccionar certificado" at bounding box center [342, 187] width 166 height 6
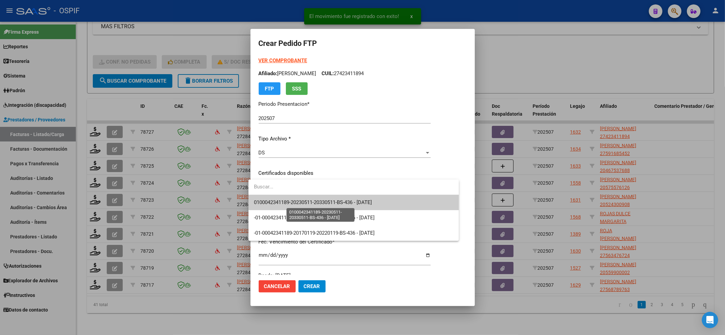
click at [301, 205] on span "0100042341189-20230511-20330511-BS-436 - 2033-05-11" at bounding box center [313, 202] width 118 height 6
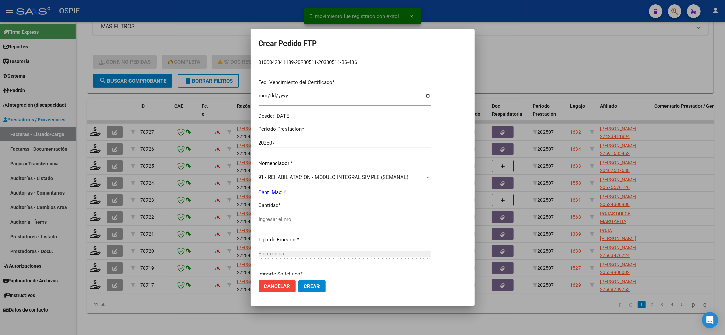
scroll to position [181, 0]
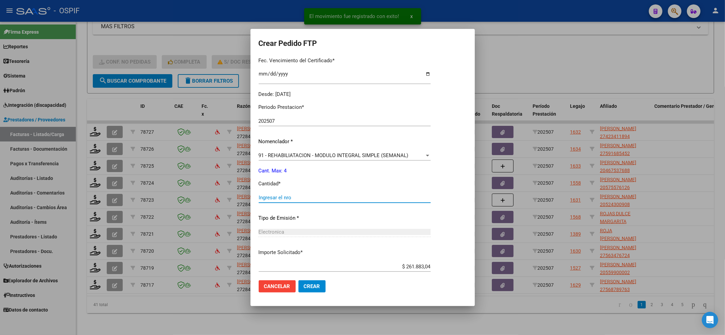
click at [301, 196] on input "Ingresar el nro" at bounding box center [345, 197] width 172 height 6
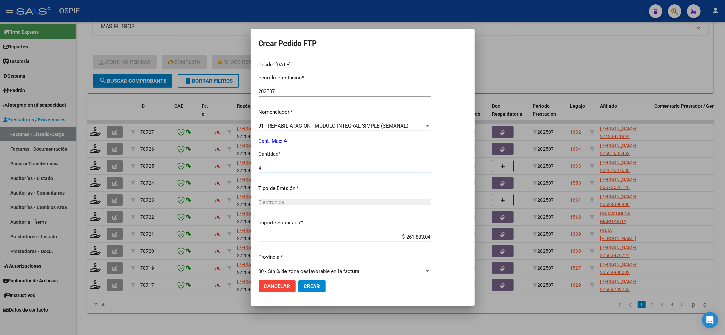
scroll to position [219, 0]
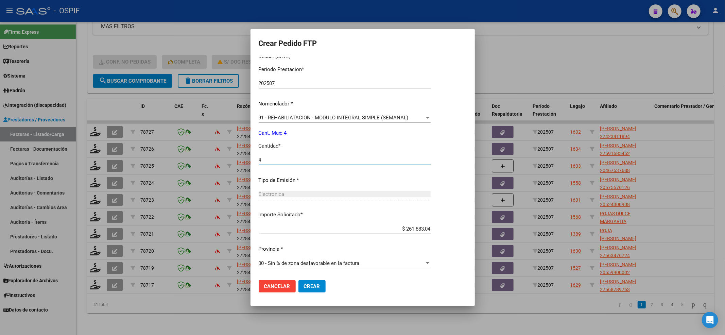
type input "4"
drag, startPoint x: 311, startPoint y: 293, endPoint x: 311, endPoint y: 285, distance: 7.5
click at [311, 291] on button "Crear" at bounding box center [311, 286] width 27 height 12
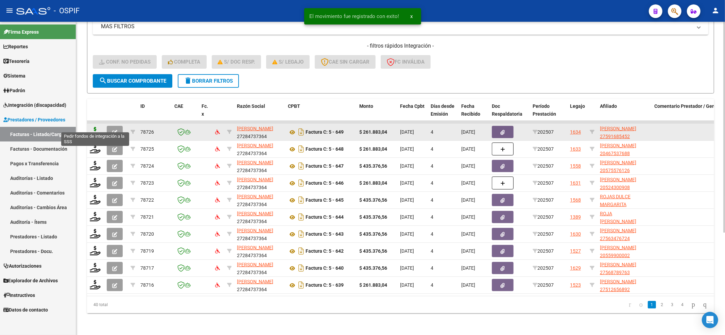
click at [93, 128] on icon at bounding box center [95, 132] width 11 height 10
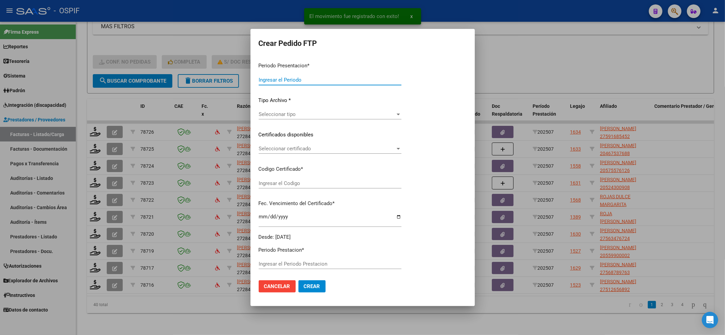
type input "202507"
type input "$ 261.883,04"
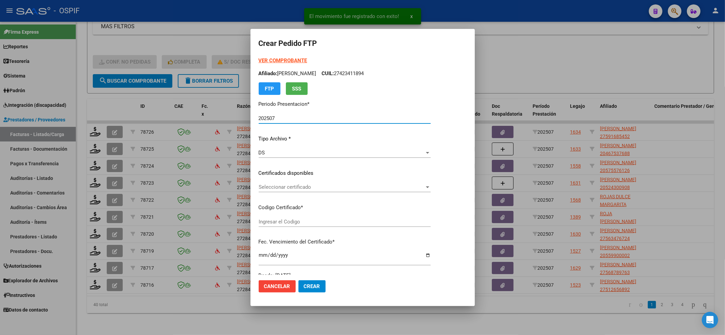
type input "0200059168545-20221019-20271019-BS-427"
type input "2027-10-19"
click at [341, 183] on div "Seleccionar certificado Seleccionar certificado" at bounding box center [345, 187] width 172 height 10
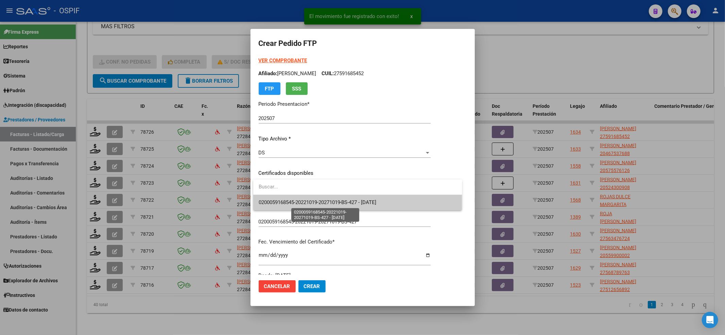
click at [337, 205] on span "0200059168545-20221019-20271019-BS-427 - 2027-10-19" at bounding box center [318, 202] width 118 height 6
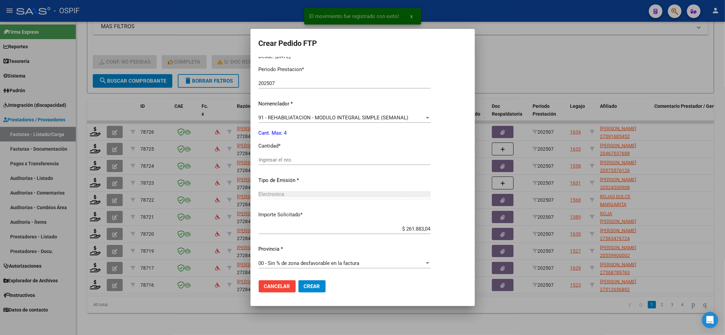
click at [284, 161] on input "Ingresar el nro" at bounding box center [345, 160] width 172 height 6
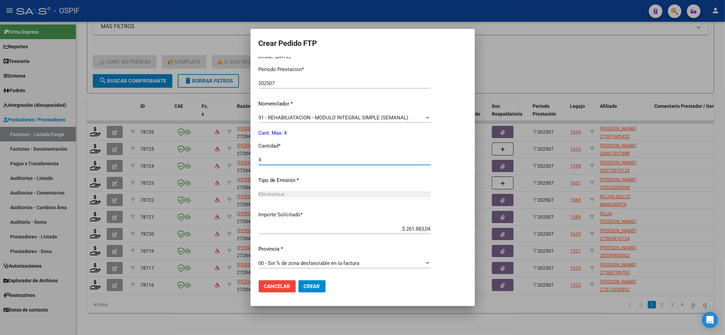
type input "4"
click at [318, 280] on button "Crear" at bounding box center [311, 286] width 27 height 12
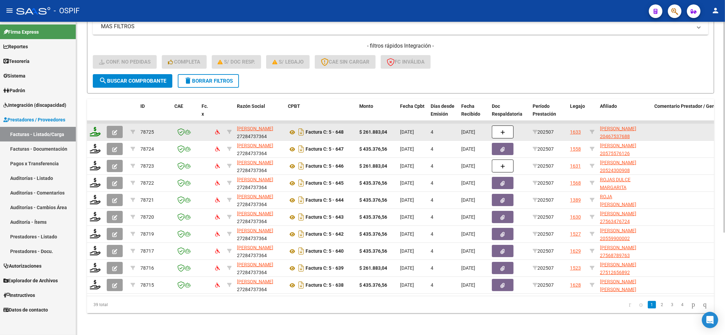
drag, startPoint x: 97, startPoint y: 131, endPoint x: 97, endPoint y: 122, distance: 8.5
click at [97, 128] on datatable-body-cell at bounding box center [95, 132] width 17 height 17
click at [96, 127] on icon at bounding box center [95, 132] width 11 height 10
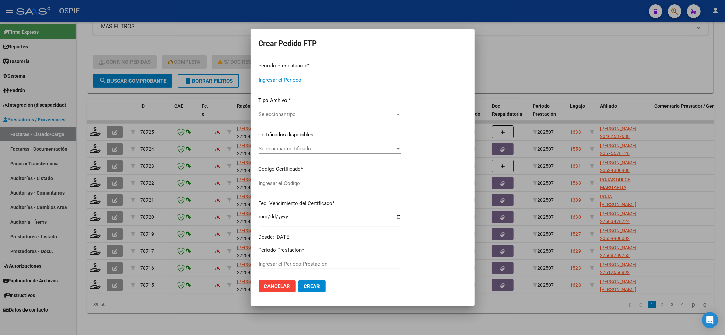
type input "202507"
type input "$ 261.883,04"
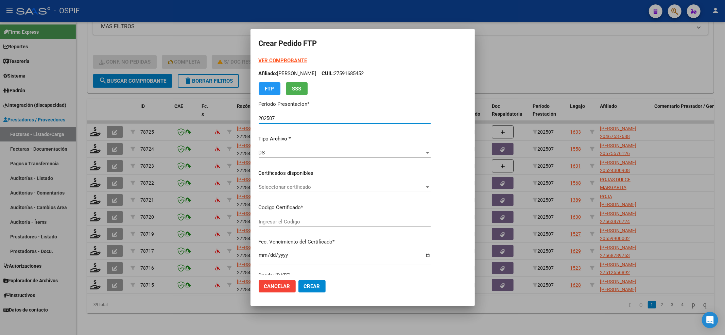
type input "0200046753768-20230511-20330511-BS-436"
type input "2033-05-11"
click at [269, 192] on div "Seleccionar certificado Seleccionar certificado" at bounding box center [345, 187] width 172 height 10
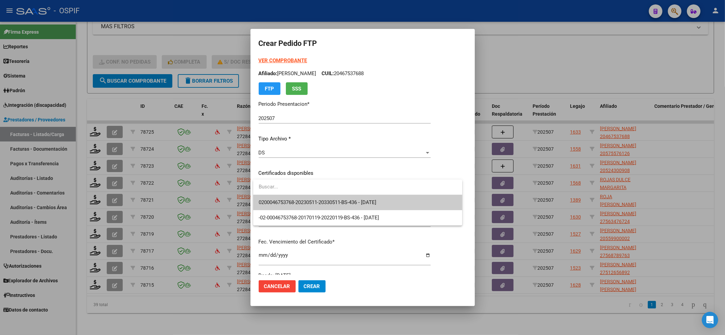
click at [270, 194] on div at bounding box center [357, 186] width 209 height 15
click at [271, 196] on span "0200046753768-20230511-20330511-BS-436 - 2033-05-11" at bounding box center [358, 202] width 198 height 15
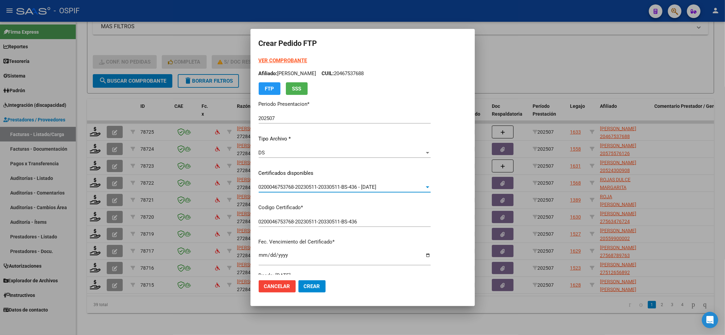
scroll to position [181, 0]
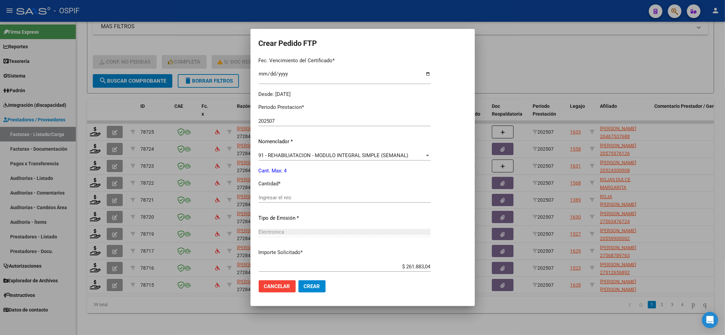
click at [279, 193] on div "Ingresar el nro" at bounding box center [345, 197] width 172 height 10
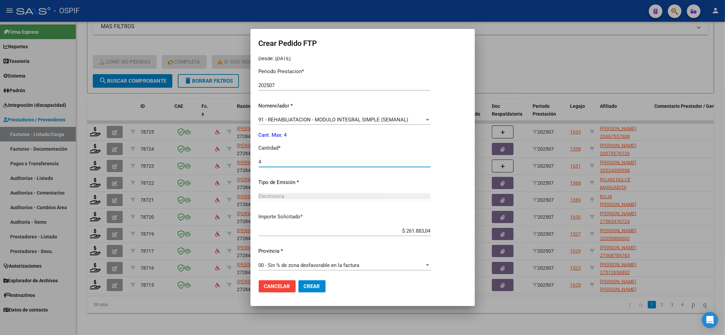
scroll to position [219, 0]
type input "4"
click at [315, 286] on span "Crear" at bounding box center [312, 286] width 16 height 6
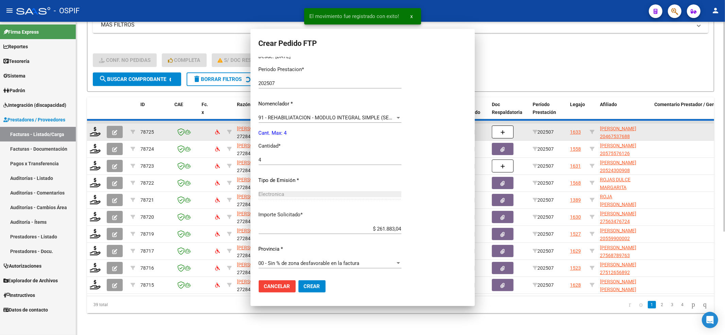
scroll to position [0, 0]
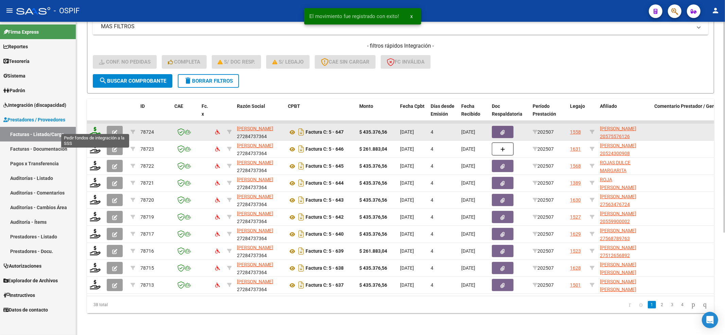
click at [94, 127] on icon at bounding box center [95, 132] width 11 height 10
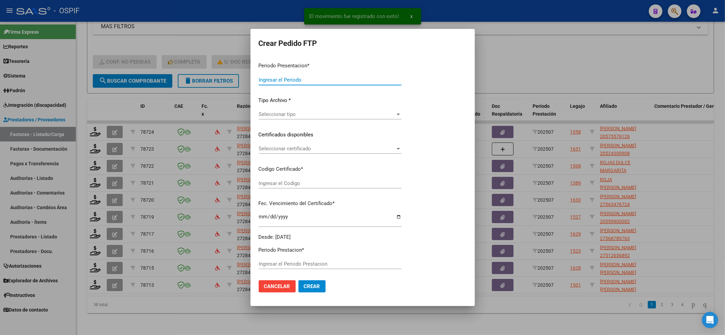
type input "202507"
type input "$ 435.376,56"
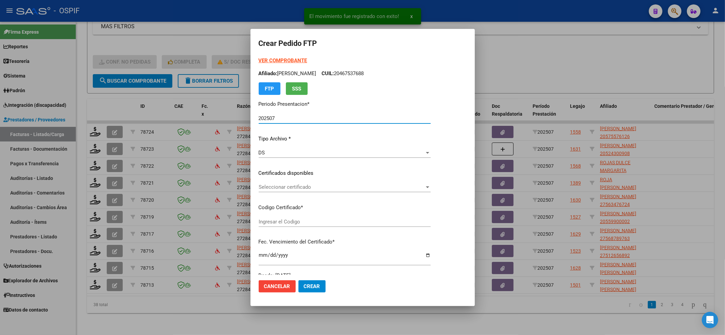
type input "0200057557612-20230509-20280509-bs-436"
type input "2028-05-10"
click at [332, 188] on span "Seleccionar certificado" at bounding box center [342, 187] width 166 height 6
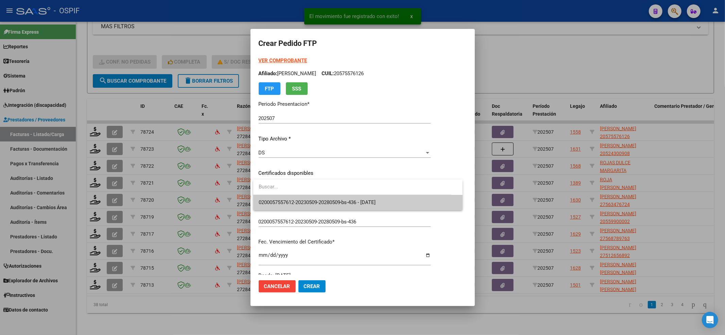
click at [330, 195] on span "0200057557612-20230509-20280509-bs-436 - 2028-05-10" at bounding box center [358, 202] width 199 height 15
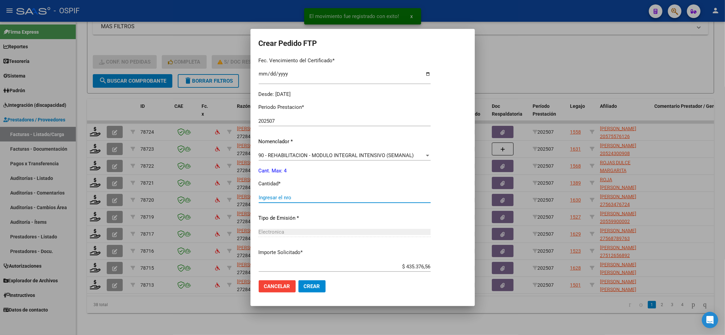
click at [330, 195] on input "Ingresar el nro" at bounding box center [345, 197] width 172 height 6
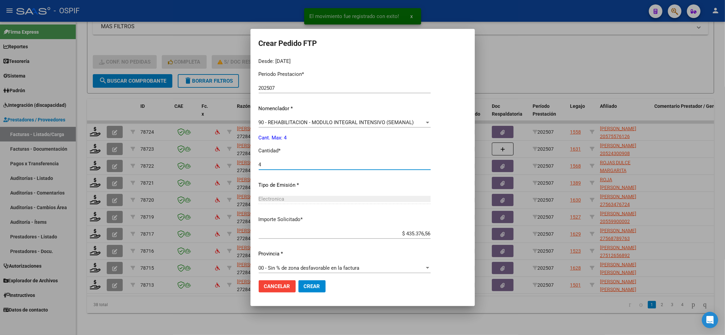
scroll to position [219, 0]
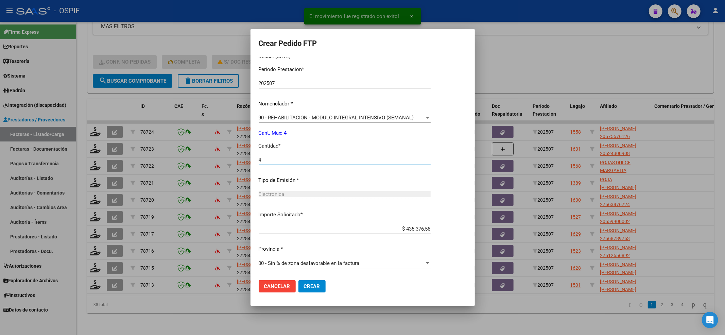
type input "4"
click at [307, 278] on mat-dialog-actions "Cancelar Crear" at bounding box center [363, 286] width 208 height 23
click at [309, 287] on span "Crear" at bounding box center [312, 286] width 16 height 6
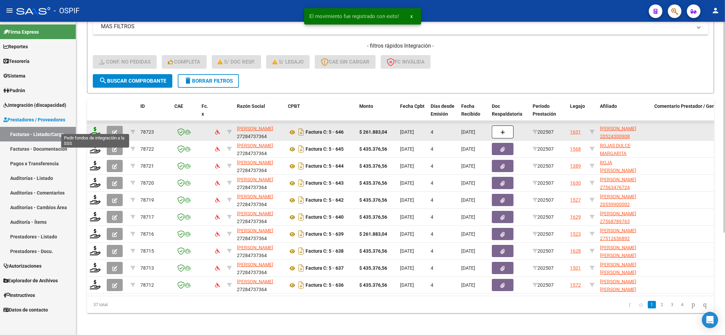
click at [97, 127] on icon at bounding box center [95, 132] width 11 height 10
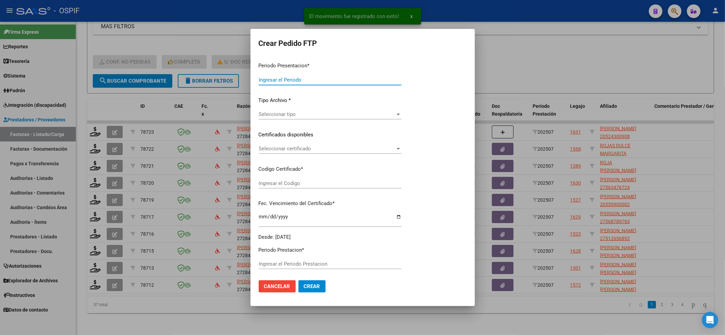
type input "202507"
type input "$ 261.883,04"
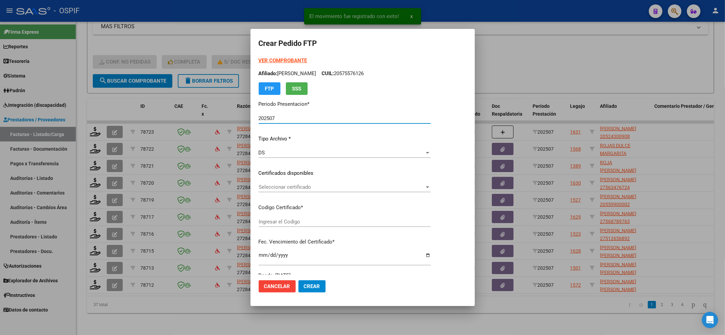
type input "0200052430090-20220921-20320921-BS-427"
type input "2032-09-21"
click at [293, 190] on div "Seleccionar certificado Seleccionar certificado" at bounding box center [345, 187] width 172 height 10
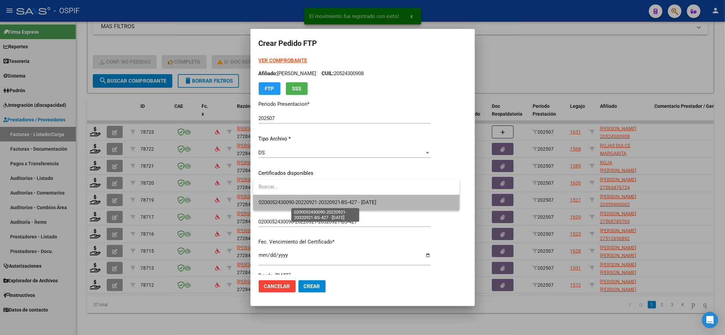
click at [287, 200] on span "0200052430090-20220921-20320921-BS-427 - 2032-09-21" at bounding box center [318, 202] width 118 height 6
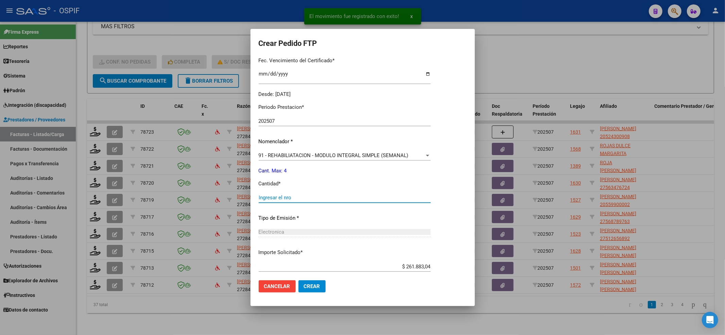
click at [287, 200] on input "Ingresar el nro" at bounding box center [345, 197] width 172 height 6
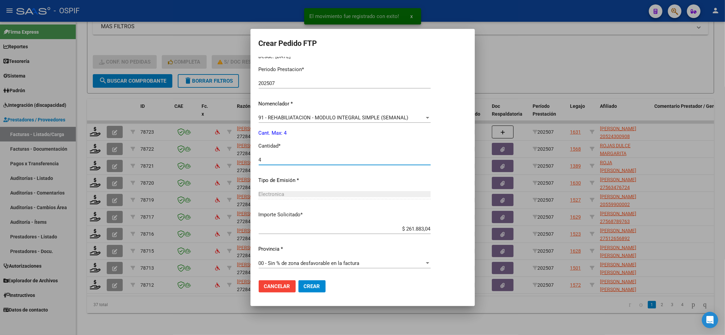
type input "4"
click at [317, 291] on button "Crear" at bounding box center [311, 286] width 27 height 12
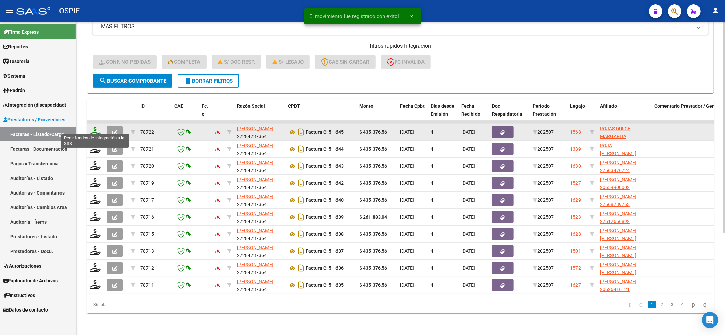
click at [92, 127] on icon at bounding box center [95, 132] width 11 height 10
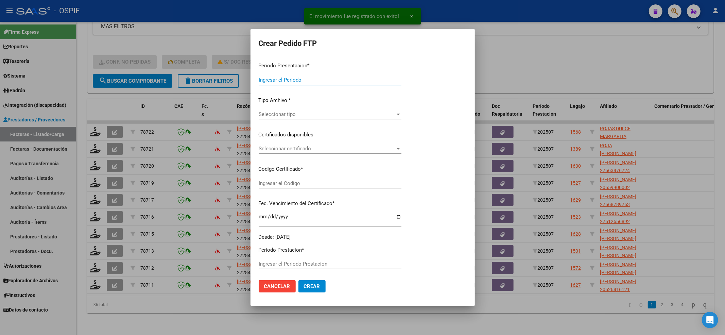
type input "202507"
type input "$ 435.376,56"
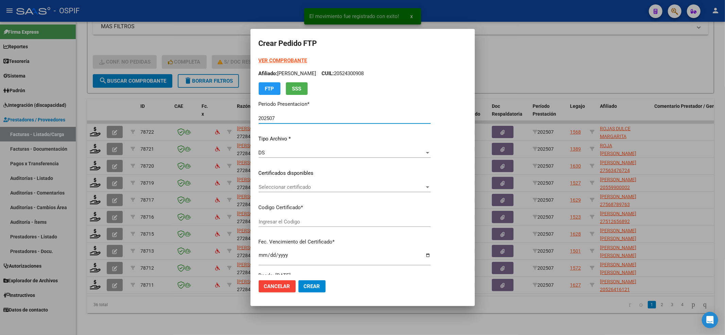
type input "0100054724170-20241210-20261210-BUE-427"
type input "2026-12-10"
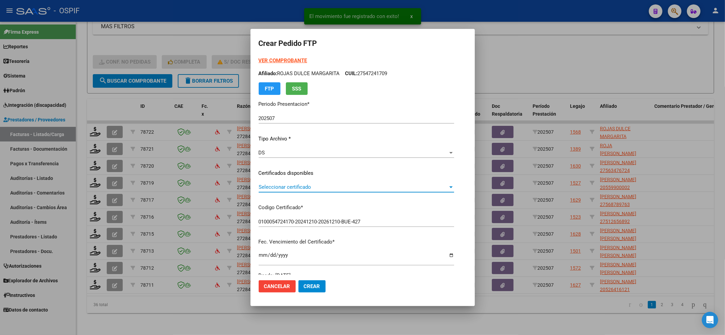
click at [337, 189] on span "Seleccionar certificado" at bounding box center [353, 187] width 189 height 6
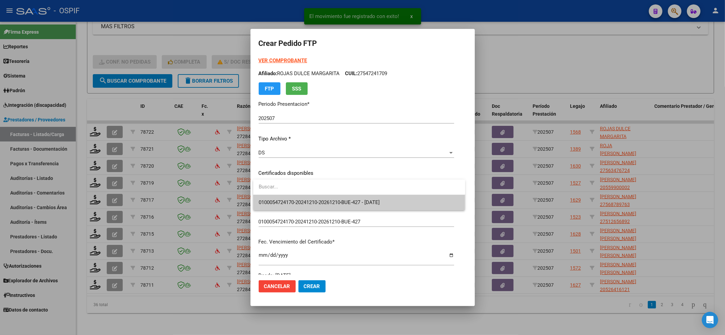
click at [332, 196] on span "0100054724170-20241210-20261210-BUE-427 - 2026-12-10" at bounding box center [359, 202] width 201 height 15
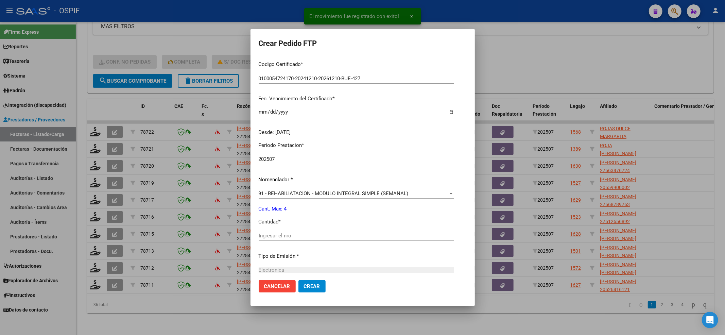
scroll to position [181, 0]
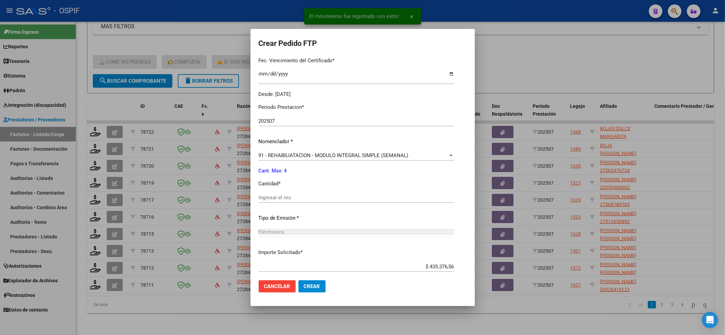
click at [332, 196] on input "Ingresar el nro" at bounding box center [356, 197] width 195 height 6
type input "4"
click at [302, 151] on div "91 - REHABILIATACION - MODULO INTEGRAL SIMPLE (SEMANAL) Seleccionar nomenclador" at bounding box center [356, 155] width 195 height 10
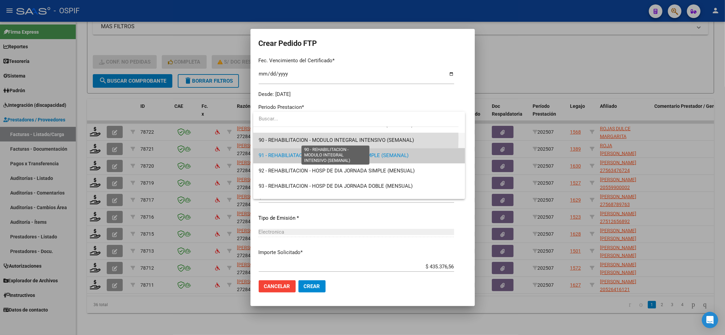
drag, startPoint x: 283, startPoint y: 138, endPoint x: 320, endPoint y: 197, distance: 70.0
click at [283, 140] on span "90 - REHABILITACION - MODULO INTEGRAL INTENSIVO (SEMANAL)" at bounding box center [336, 140] width 155 height 6
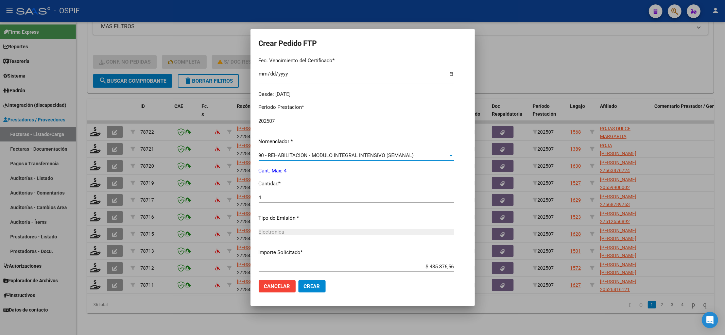
scroll to position [219, 0]
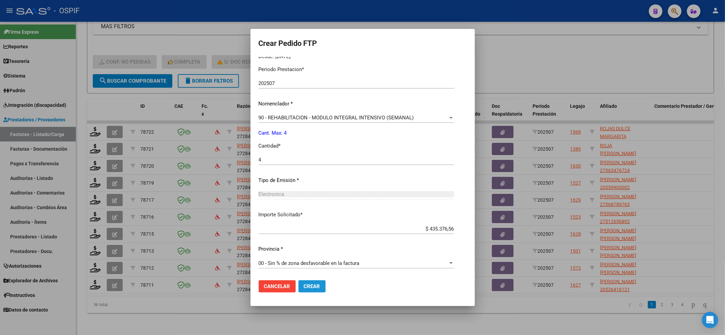
click at [320, 283] on button "Crear" at bounding box center [311, 286] width 27 height 12
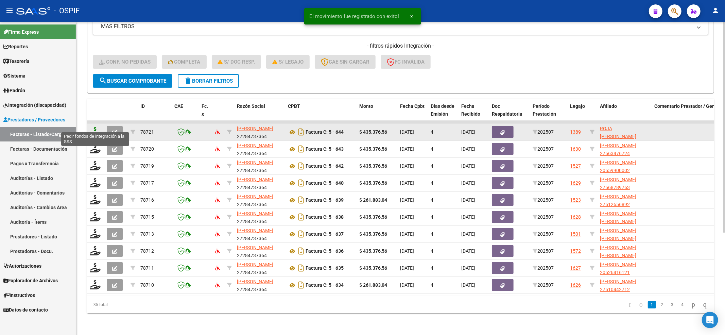
click at [97, 127] on icon at bounding box center [95, 132] width 11 height 10
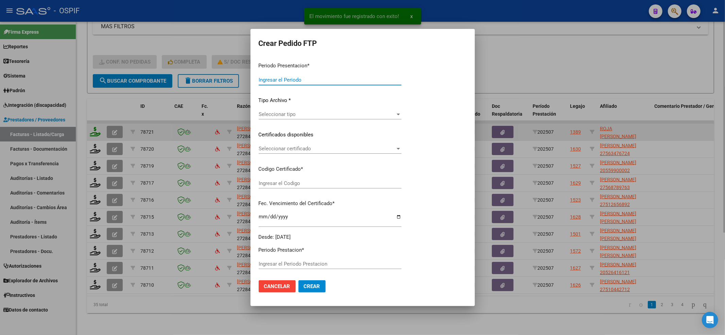
type input "202507"
type input "$ 435.376,56"
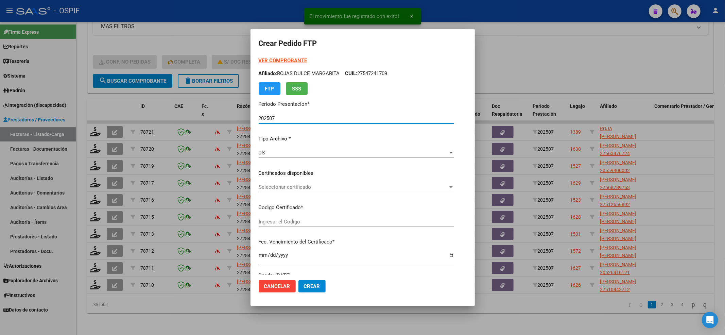
type input "01-00052696795-20210125-20310125-HTA-502"
type input "2031-01-25"
click at [315, 191] on div "Seleccionar certificado Seleccionar certificado" at bounding box center [352, 187] width 186 height 10
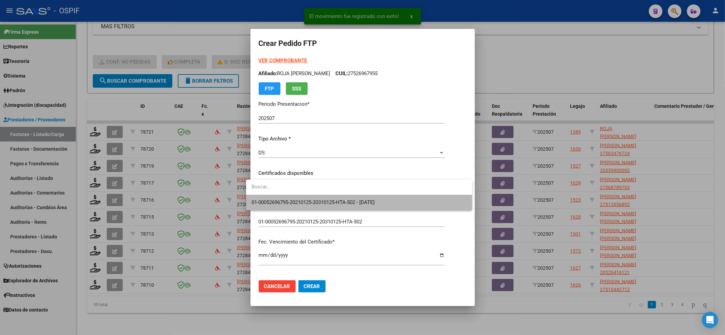
click at [312, 195] on span "01-00052696795-20210125-20310125-HTA-502 - 2031-01-25" at bounding box center [358, 202] width 215 height 15
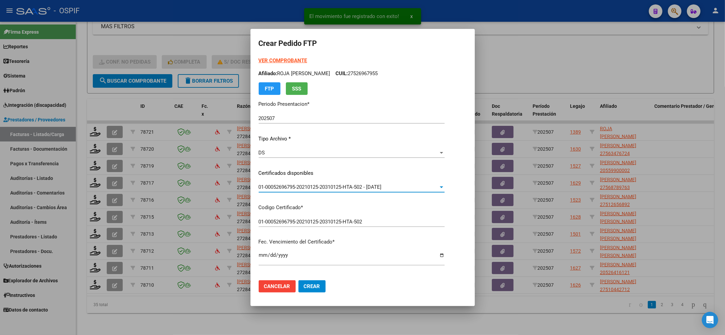
scroll to position [136, 0]
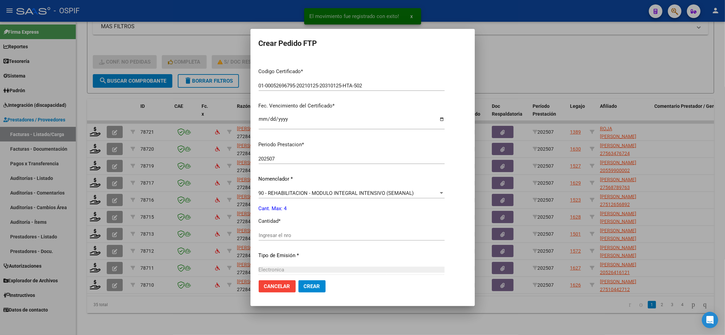
click at [289, 236] on input "Ingresar el nro" at bounding box center [352, 235] width 186 height 6
type input "4"
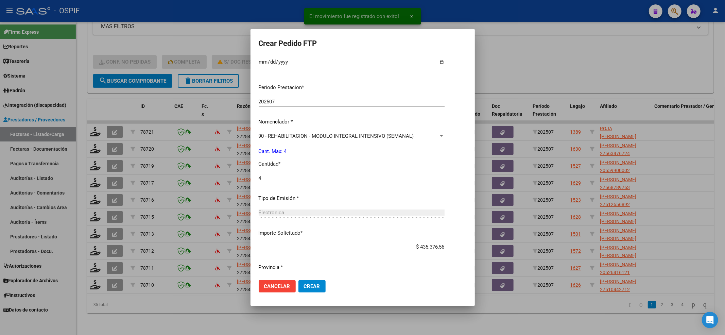
scroll to position [211, 0]
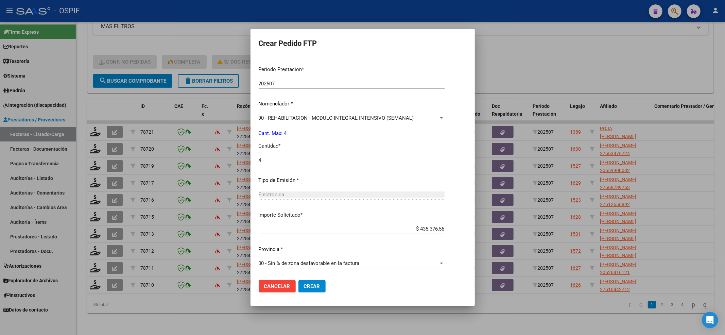
drag, startPoint x: 304, startPoint y: 288, endPoint x: 303, endPoint y: 282, distance: 6.6
click at [304, 285] on span "Crear" at bounding box center [312, 286] width 16 height 6
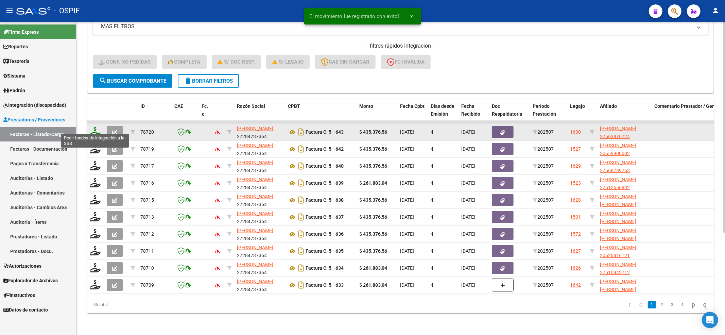
click at [91, 127] on icon at bounding box center [95, 132] width 11 height 10
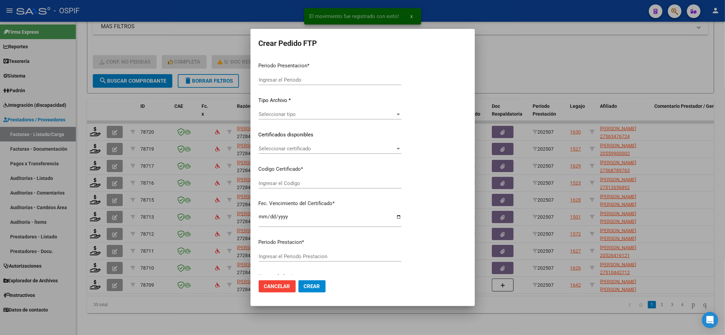
type input "202507"
type input "$ 435.376,56"
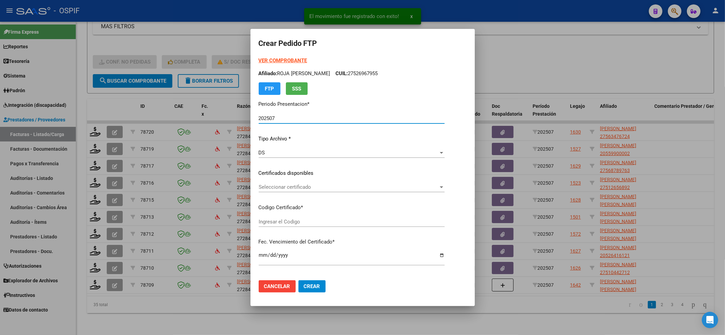
type input "0100056347672-20230613-20280613-bs-427"
type input "2028-06-13"
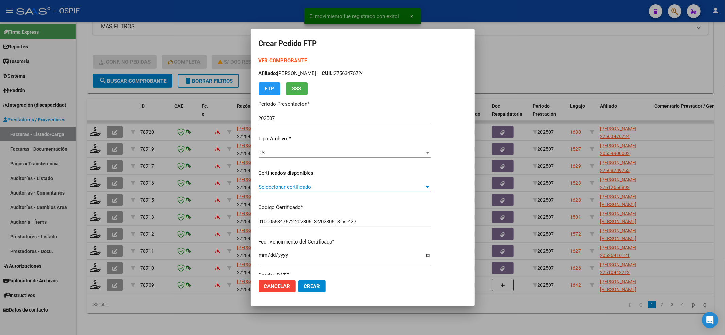
click at [360, 191] on div "Seleccionar certificado Seleccionar certificado" at bounding box center [345, 187] width 172 height 10
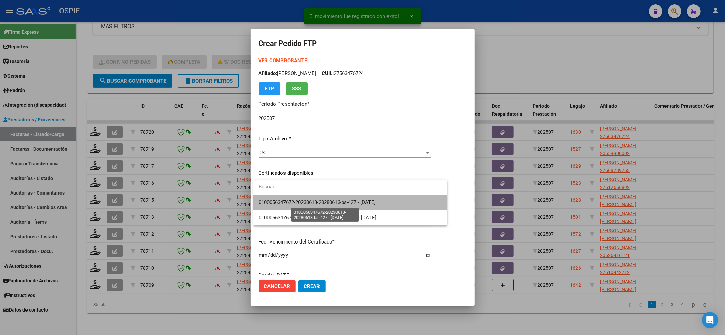
click at [358, 203] on span "0100056347672-20230613-20280613-bs-427 - 2028-06-13" at bounding box center [317, 202] width 117 height 6
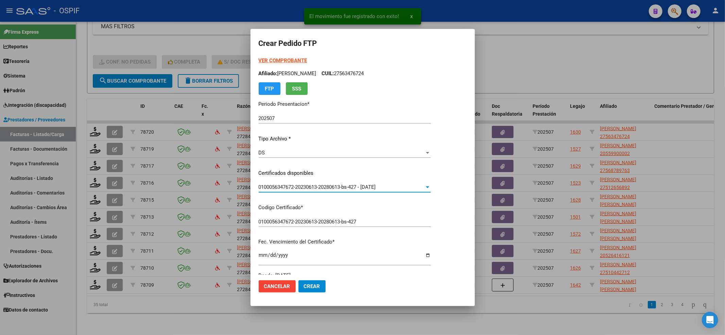
scroll to position [136, 0]
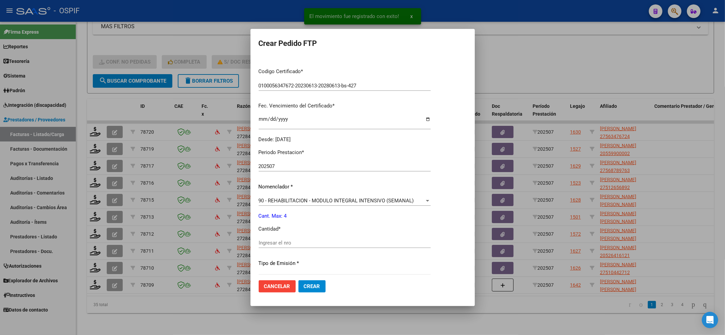
click at [315, 239] on div "Periodo Prestacion * 202507 Ingresar el Periodo Prestacion Nomenclador * 90 - R…" at bounding box center [345, 250] width 172 height 214
click at [314, 240] on input "Ingresar el nro" at bounding box center [345, 243] width 172 height 6
type input "4"
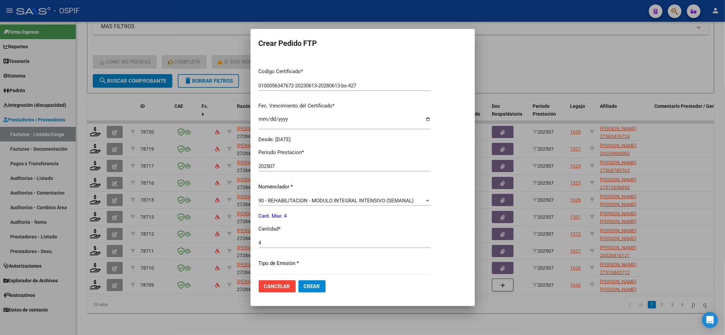
scroll to position [219, 0]
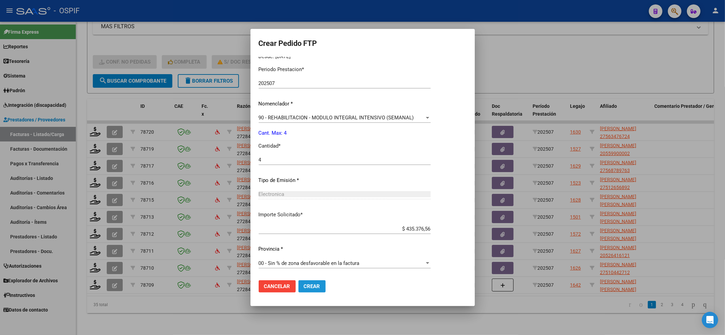
drag, startPoint x: 312, startPoint y: 288, endPoint x: 311, endPoint y: 283, distance: 5.4
click at [312, 287] on span "Crear" at bounding box center [312, 286] width 16 height 6
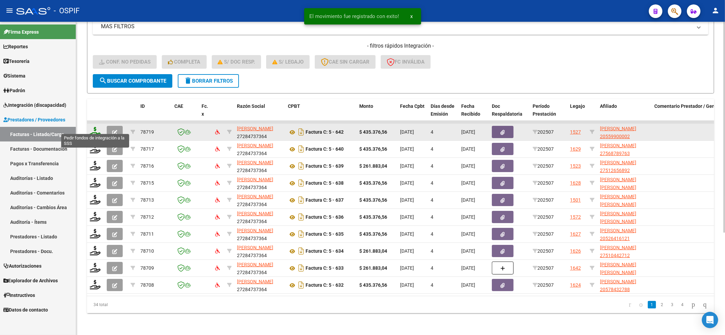
click at [94, 127] on icon at bounding box center [95, 132] width 11 height 10
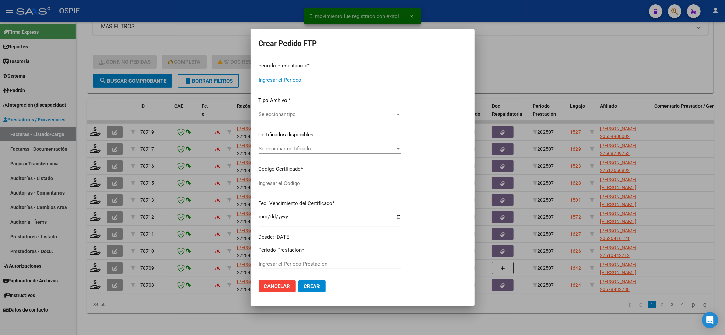
type input "202507"
type input "$ 435.376,56"
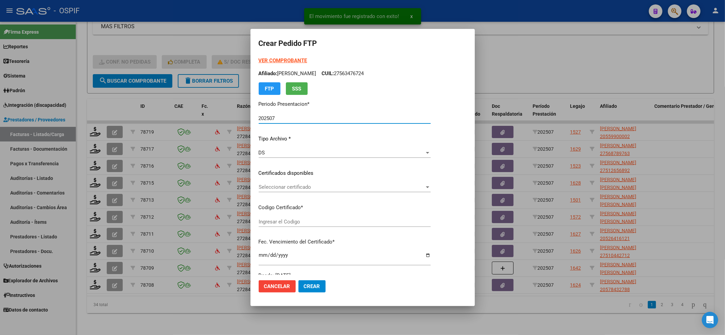
type input "02-00055990000-20220307-20250307-BS-427"
type input "2025-03-07"
click at [274, 185] on span "Seleccionar certificado" at bounding box center [342, 187] width 166 height 6
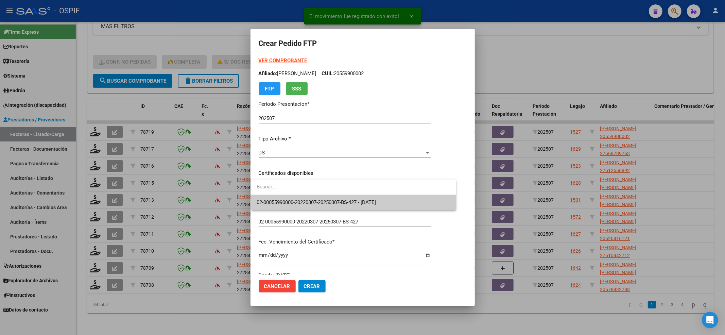
click at [266, 196] on span "02-00055990000-20220307-20250307-BS-427 - 2025-03-07" at bounding box center [354, 202] width 194 height 15
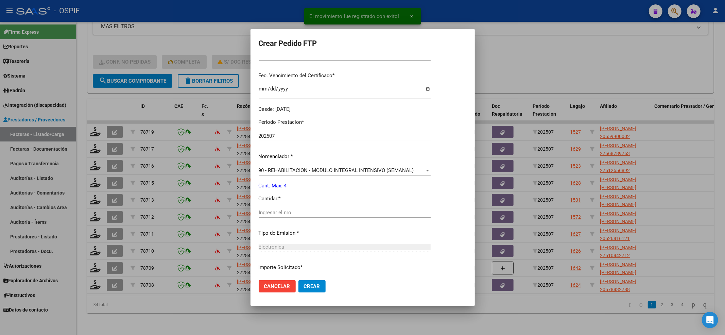
scroll to position [181, 0]
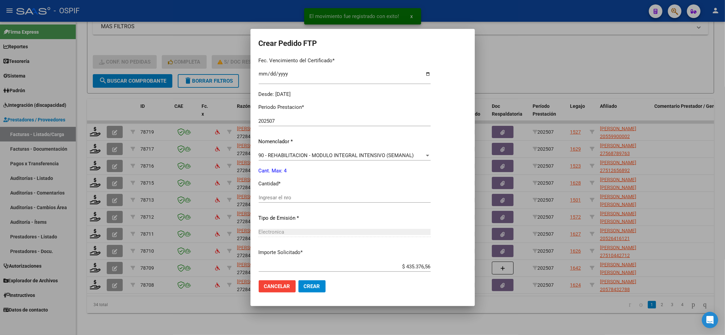
click at [268, 198] on input "Ingresar el nro" at bounding box center [345, 197] width 172 height 6
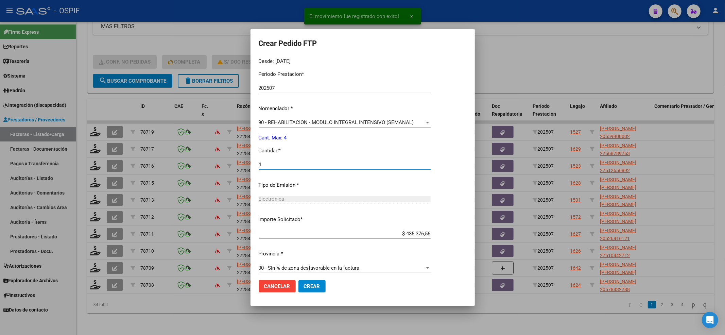
scroll to position [219, 0]
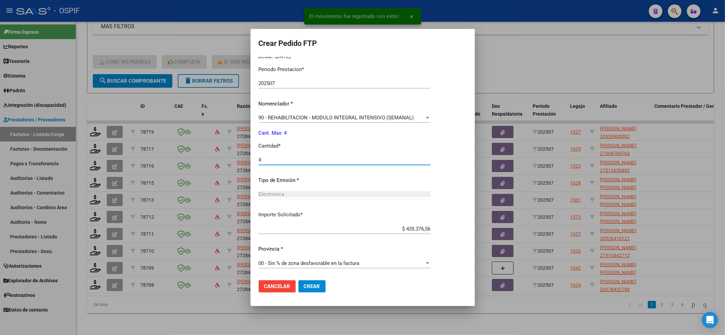
type input "4"
click at [304, 291] on button "Crear" at bounding box center [311, 286] width 27 height 12
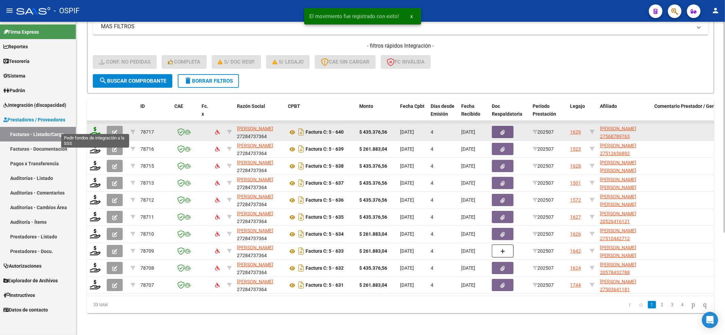
click at [96, 127] on icon at bounding box center [95, 132] width 11 height 10
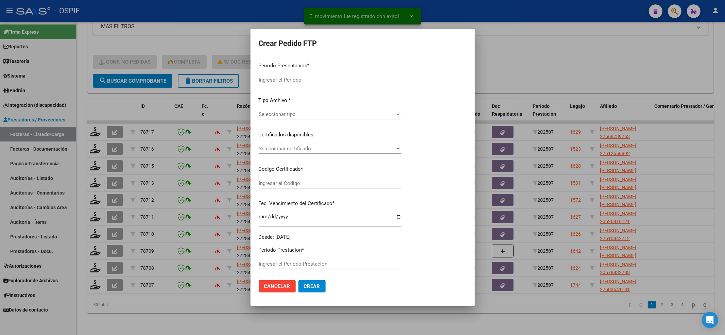
type input "202507"
type input "$ 435.376,56"
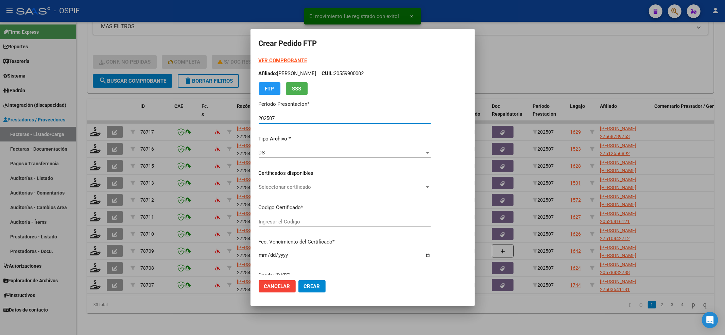
type input "-01-00056878976-20190130-20240130-BS-427"
type input "2024-01-30"
click at [284, 195] on div "Seleccionar certificado Seleccionar certificado" at bounding box center [345, 190] width 172 height 17
click at [281, 187] on span "Seleccionar certificado" at bounding box center [342, 187] width 166 height 6
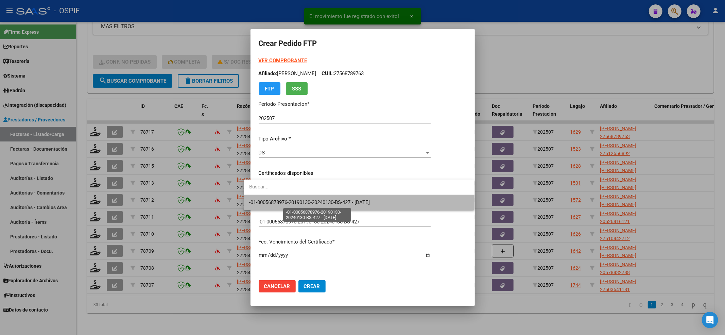
click at [267, 201] on span "-01-00056878976-20190130-20240130-BS-427 - 2024-01-30" at bounding box center [309, 202] width 121 height 6
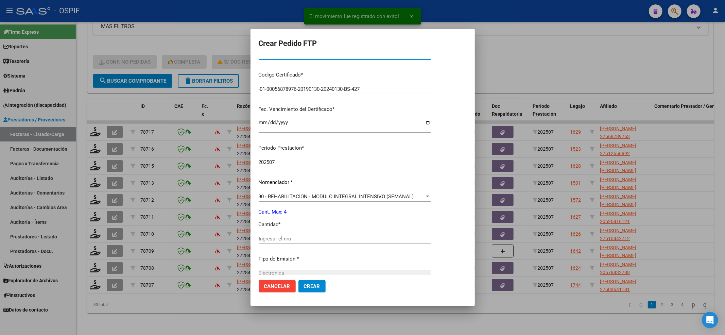
scroll to position [136, 0]
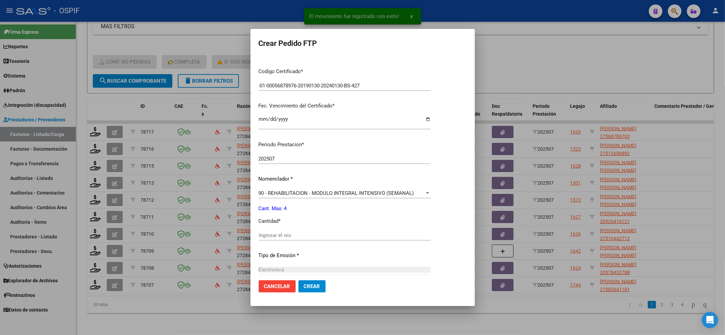
click at [264, 243] on div "Ingresar el nro" at bounding box center [345, 238] width 172 height 17
click at [264, 233] on input "Ingresar el nro" at bounding box center [345, 235] width 172 height 6
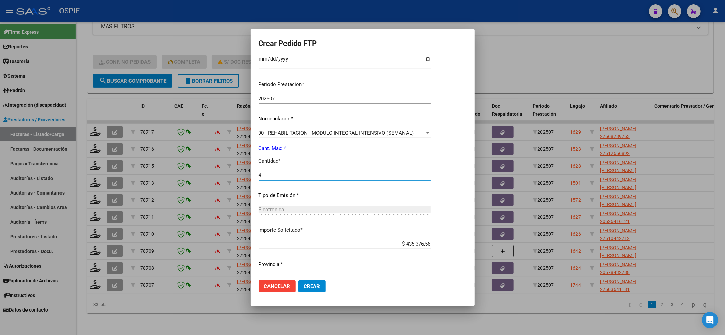
scroll to position [211, 0]
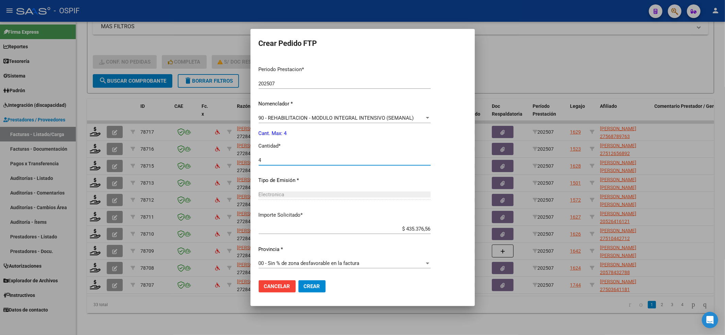
type input "4"
click at [310, 290] on button "Crear" at bounding box center [311, 286] width 27 height 12
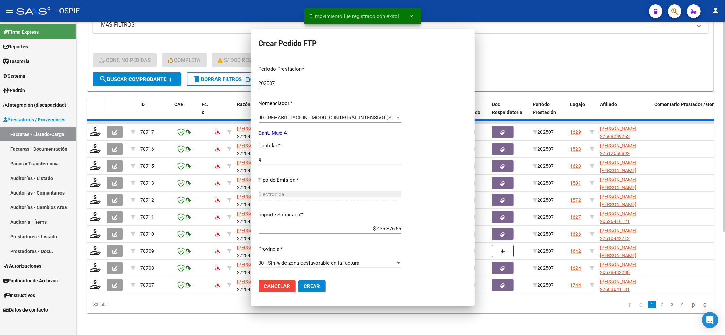
scroll to position [0, 0]
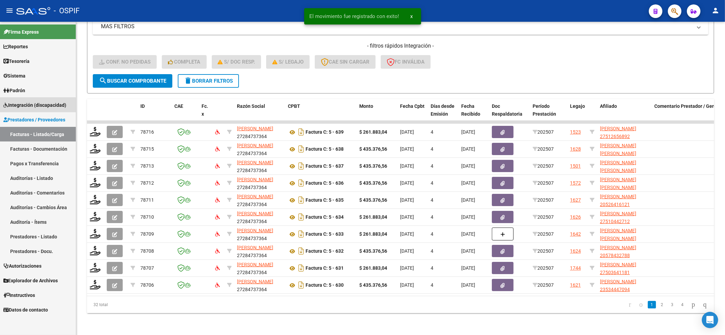
click at [25, 109] on link "Integración (discapacidad)" at bounding box center [38, 105] width 76 height 15
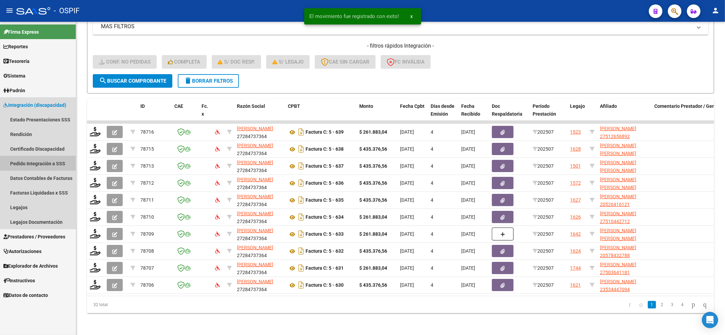
click at [41, 157] on link "Pedido Integración a SSS" at bounding box center [38, 163] width 76 height 15
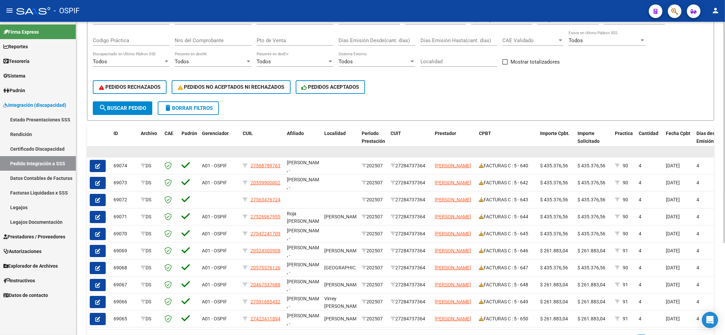
scroll to position [90, 0]
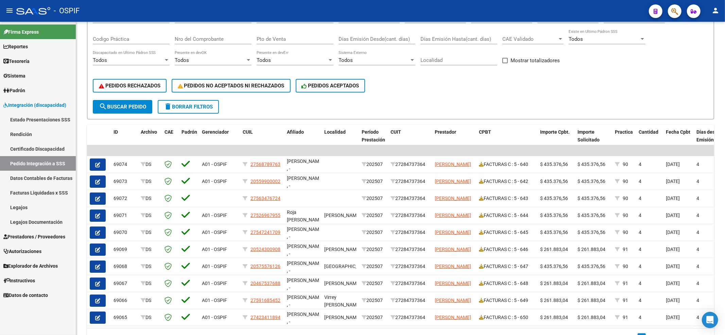
click at [24, 237] on span "Prestadores / Proveedores" at bounding box center [34, 236] width 62 height 7
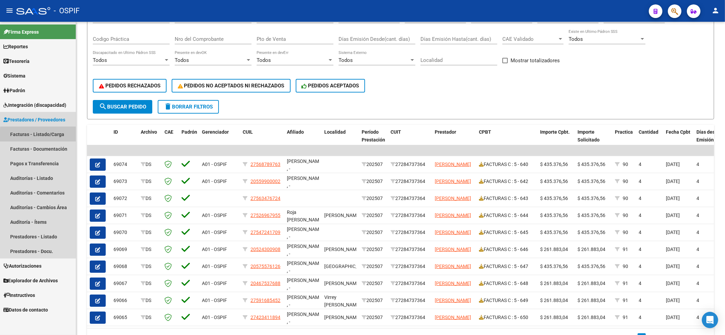
click at [50, 136] on link "Facturas - Listado/Carga" at bounding box center [38, 134] width 76 height 15
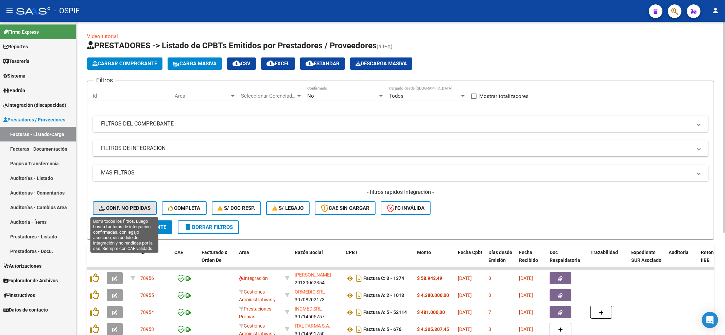
click at [109, 207] on span "Conf. no pedidas" at bounding box center [125, 208] width 52 height 6
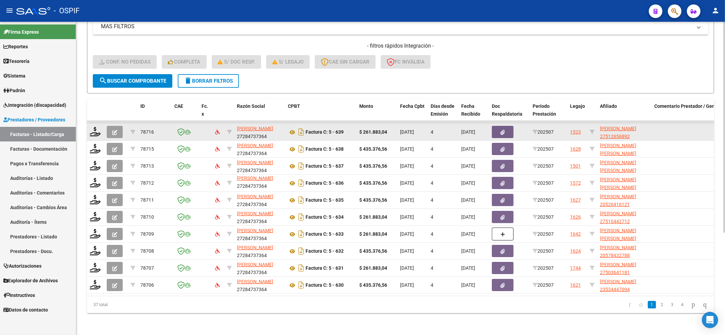
scroll to position [152, 0]
click at [94, 127] on icon at bounding box center [95, 132] width 11 height 10
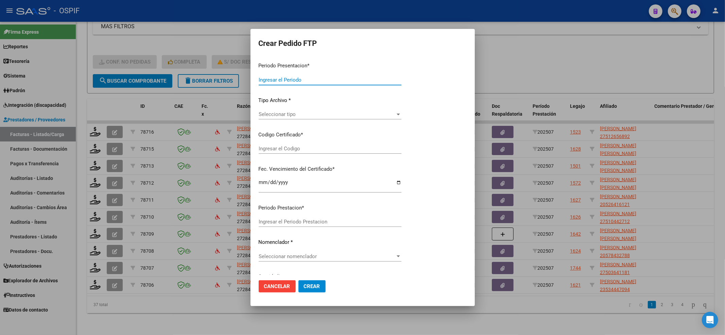
type input "202507"
type input "$ 261.883,04"
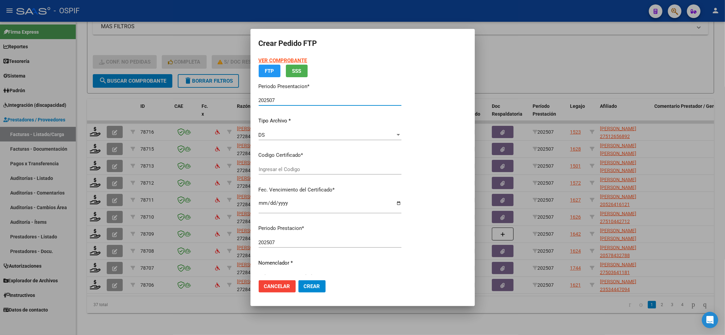
type input "-01-00051265689-20190722-20220722-BS-427"
type input "2022-07-22"
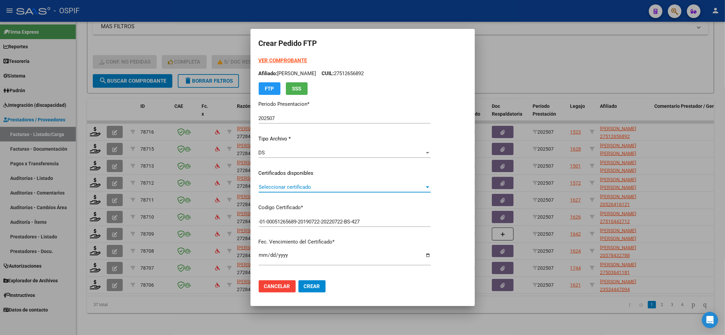
click at [272, 184] on span "Seleccionar certificado" at bounding box center [342, 187] width 166 height 6
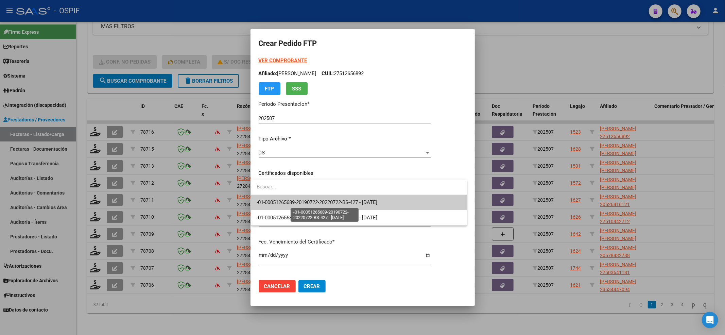
click at [272, 204] on span "-01-00051265689-20190722-20220722-BS-427 - 2022-07-22" at bounding box center [317, 202] width 121 height 6
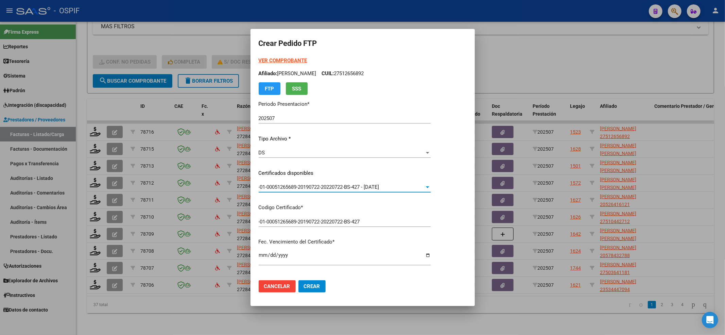
scroll to position [211, 0]
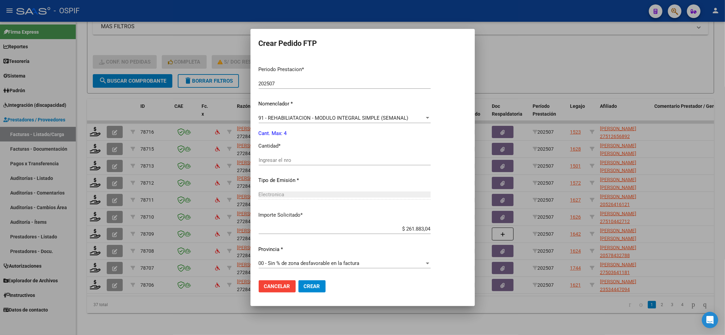
drag, startPoint x: 275, startPoint y: 157, endPoint x: 277, endPoint y: 161, distance: 4.4
click at [275, 158] on input "Ingresar el nro" at bounding box center [345, 160] width 172 height 6
type input "4"
drag, startPoint x: 313, startPoint y: 287, endPoint x: 307, endPoint y: 277, distance: 12.5
click at [313, 286] on span "Crear" at bounding box center [312, 286] width 16 height 6
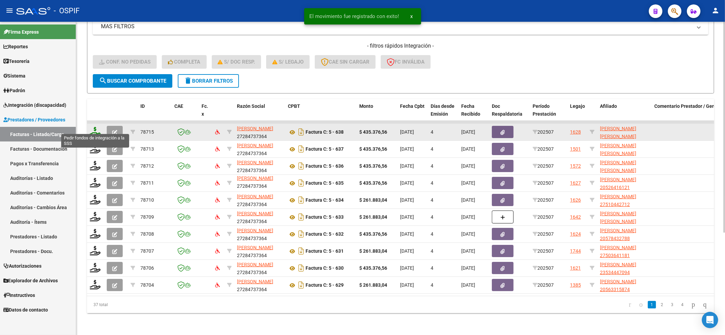
click at [95, 127] on icon at bounding box center [95, 132] width 11 height 10
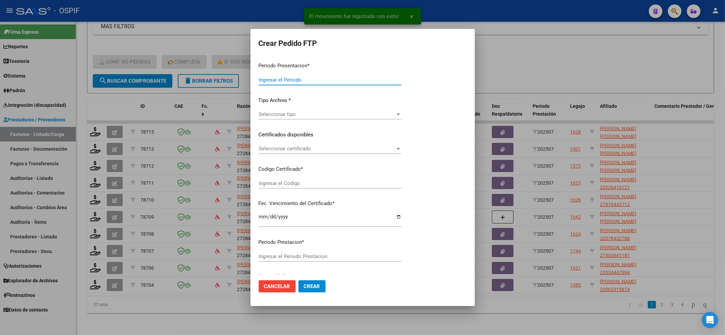
type input "202507"
type input "$ 435.376,56"
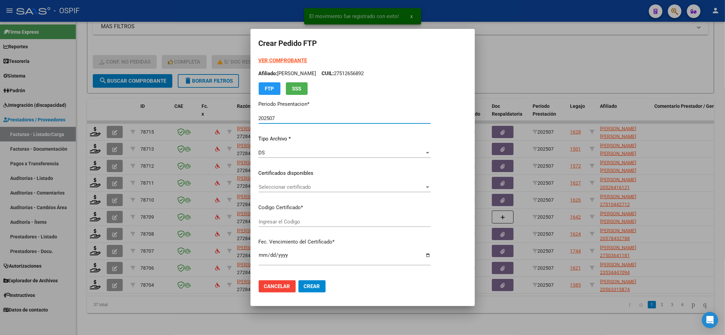
type input "0200058308827-20220905-20270905-BS-427"
type input "[DATE]"
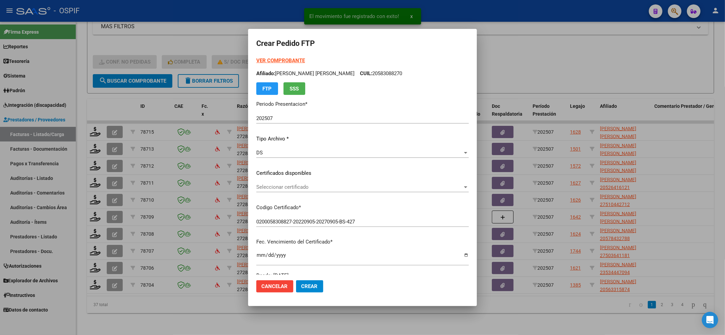
click at [319, 192] on div "Seleccionar certificado Seleccionar certificado" at bounding box center [362, 187] width 212 height 10
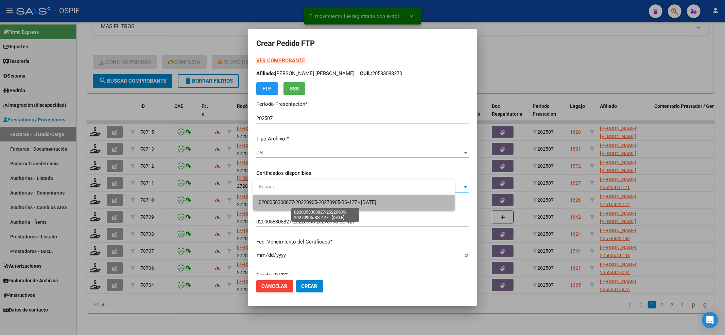
click at [319, 204] on span "0200058308827-20220905-20270905-BS-427 - 2027-09-05" at bounding box center [318, 202] width 118 height 6
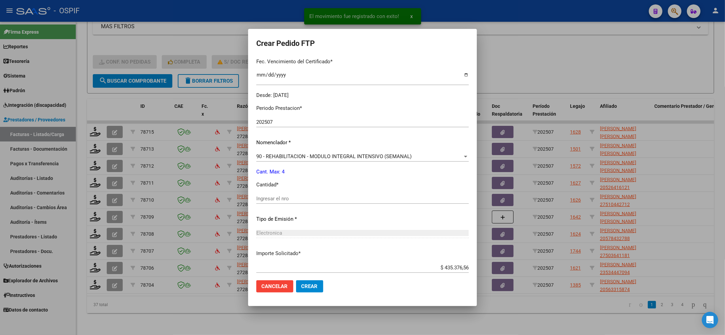
scroll to position [181, 0]
click at [293, 202] on div "Ingresar el nro" at bounding box center [362, 197] width 212 height 10
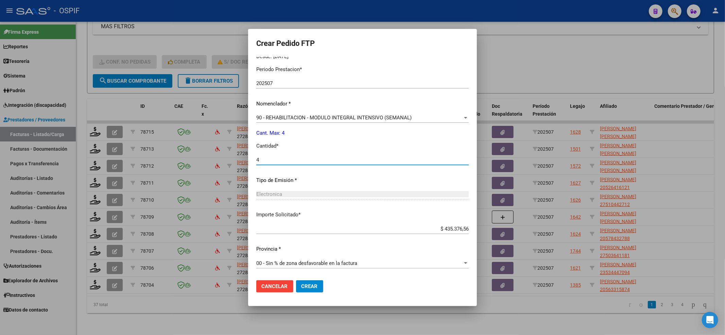
type input "4"
click at [308, 282] on button "Crear" at bounding box center [309, 286] width 27 height 12
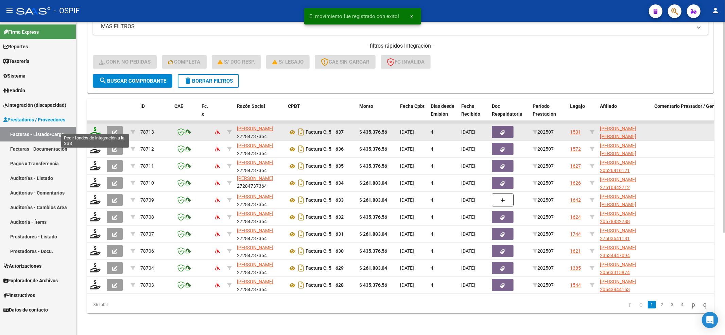
click at [94, 127] on icon at bounding box center [95, 132] width 11 height 10
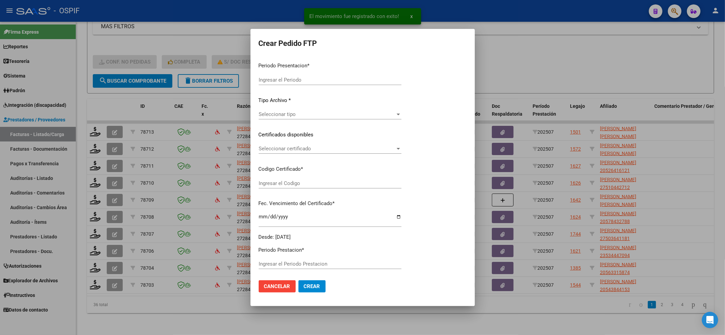
type input "202507"
type input "$ 435.376,56"
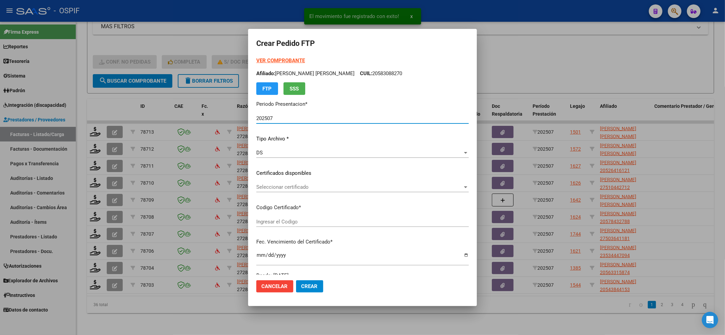
type input "02000585085452023070720260707bs-427"
type input "2026-07-07"
click at [279, 187] on span "Seleccionar certificado" at bounding box center [359, 187] width 206 height 6
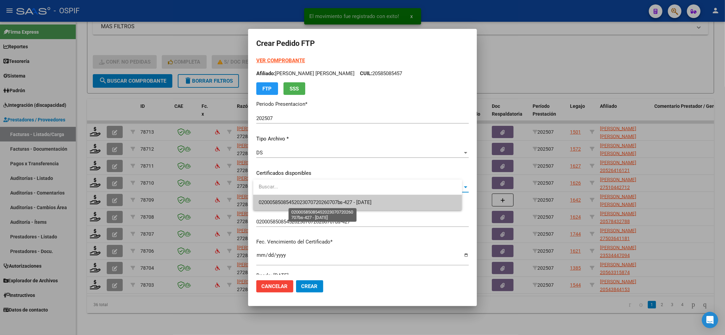
click at [280, 201] on span "02000585085452023070720260707bs-427 - 2026-07-07" at bounding box center [315, 202] width 113 height 6
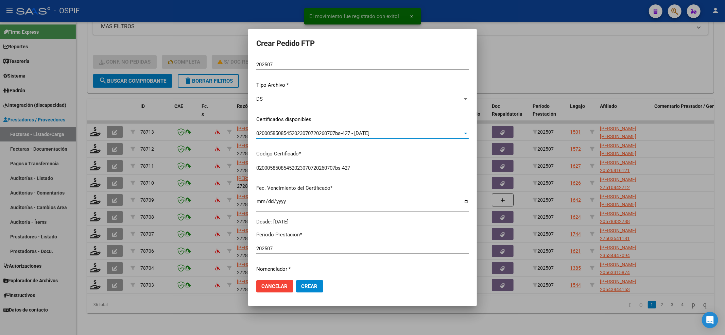
scroll to position [136, 0]
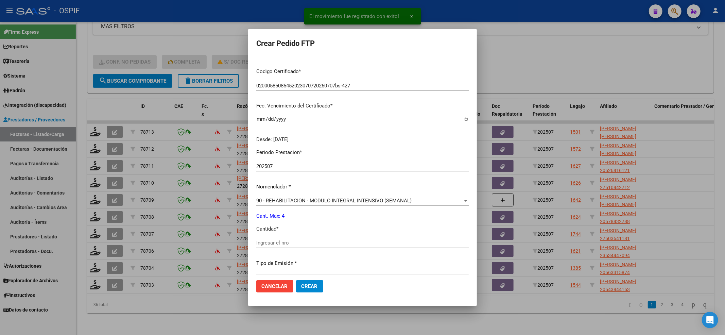
click at [269, 247] on div "Ingresar el nro" at bounding box center [362, 242] width 212 height 10
type input "4"
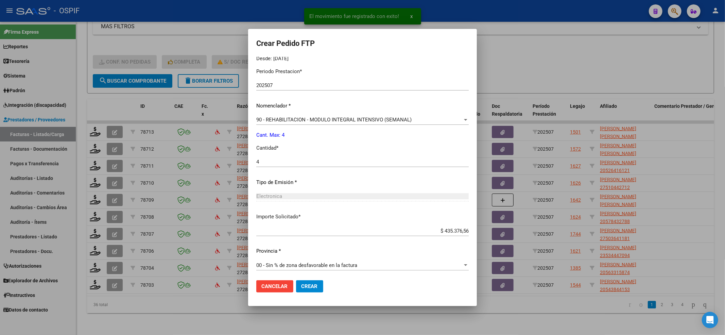
scroll to position [219, 0]
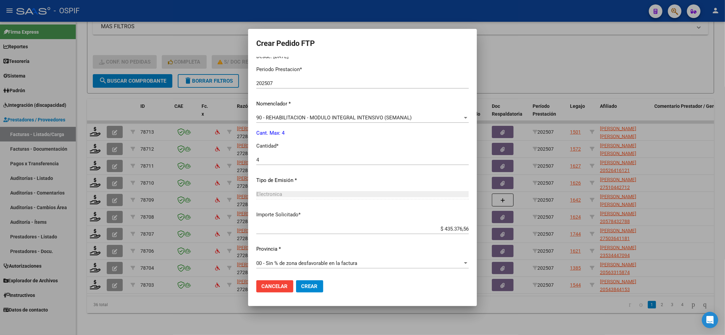
click at [310, 291] on button "Crear" at bounding box center [309, 286] width 27 height 12
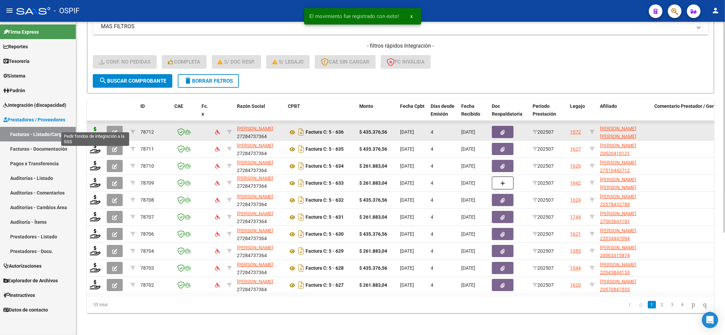
click at [95, 128] on icon at bounding box center [95, 132] width 11 height 10
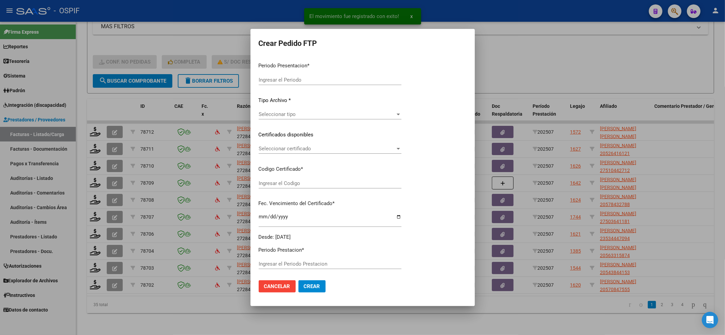
type input "202507"
type input "$ 435.376,56"
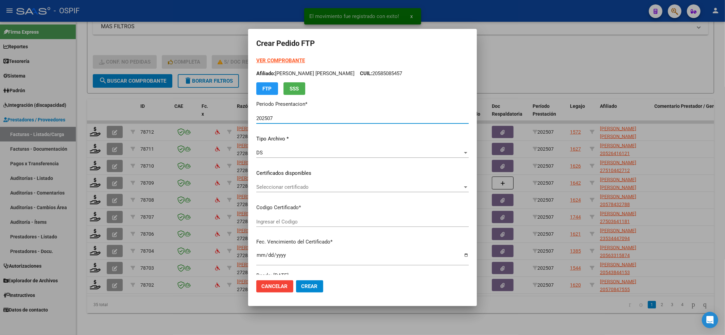
type input "0200055568926-20220920-20240920-BS-427"
type input "2024-09-20"
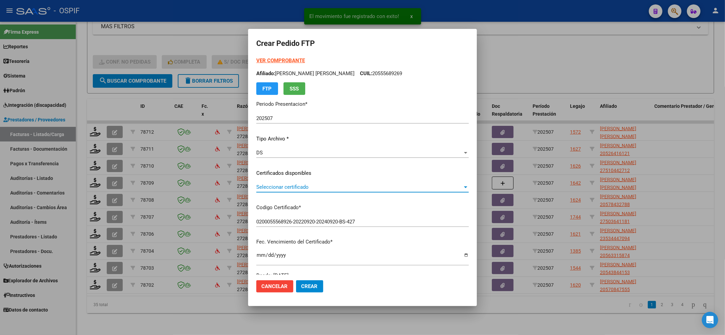
click at [320, 188] on span "Seleccionar certificado" at bounding box center [359, 187] width 206 height 6
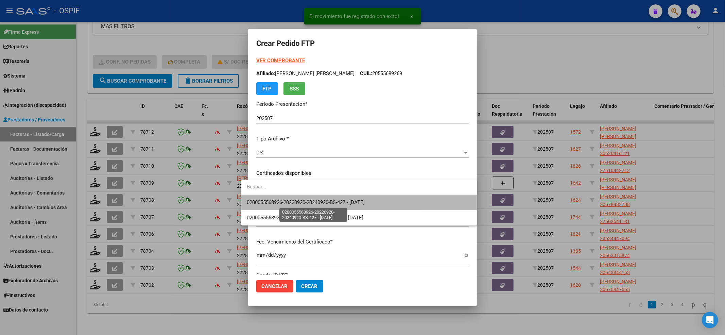
click at [320, 204] on span "0200055568926-20220920-20240920-BS-427 - 2024-09-20" at bounding box center [306, 202] width 118 height 6
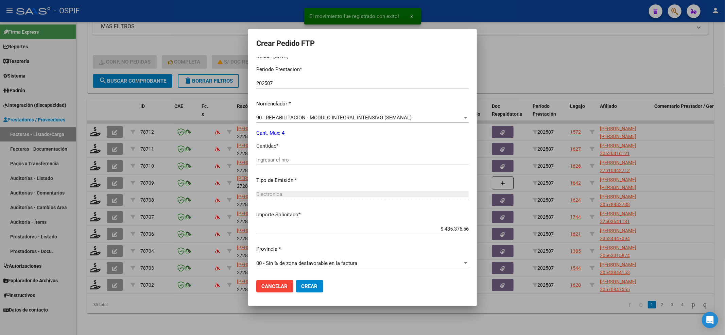
click at [266, 158] on input "Ingresar el nro" at bounding box center [362, 160] width 212 height 6
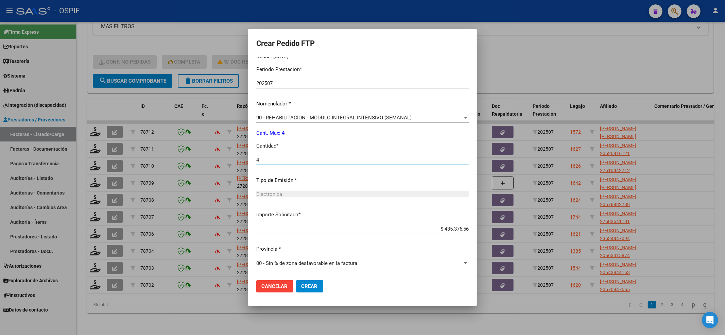
type input "4"
drag, startPoint x: 309, startPoint y: 290, endPoint x: 306, endPoint y: 284, distance: 6.8
click at [308, 289] on button "Crear" at bounding box center [309, 286] width 27 height 12
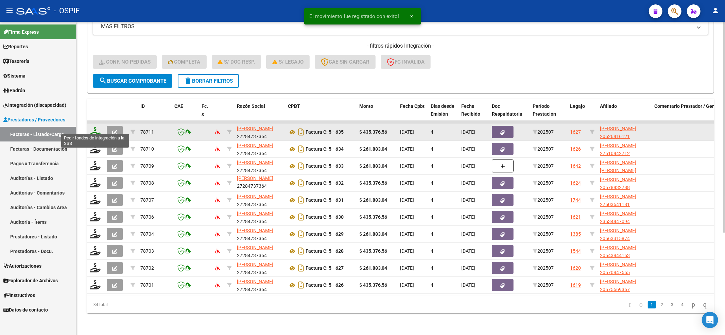
click at [95, 127] on icon at bounding box center [95, 132] width 11 height 10
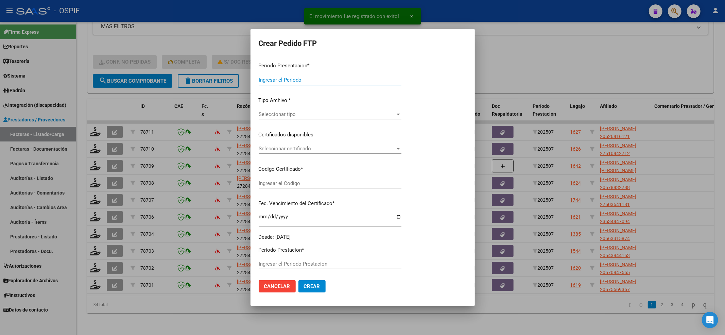
type input "202507"
type input "$ 435.376,56"
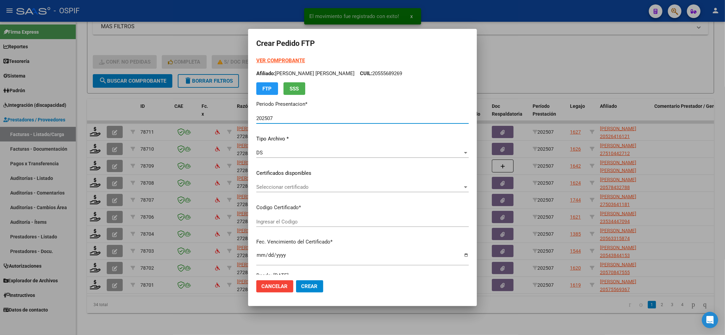
type input "0200052641612-20220920-20250920-BS-427"
type input "2025-09-20"
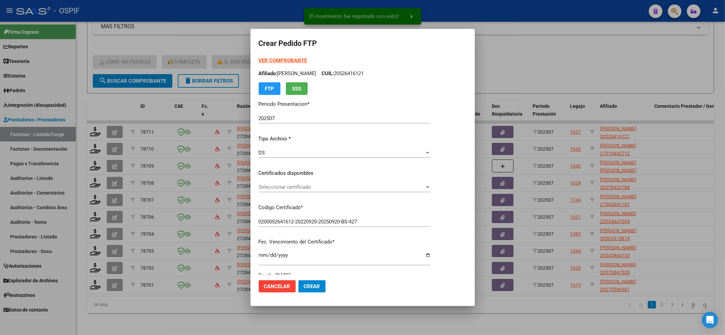
click at [294, 190] on div "Seleccionar certificado Seleccionar certificado" at bounding box center [345, 187] width 172 height 10
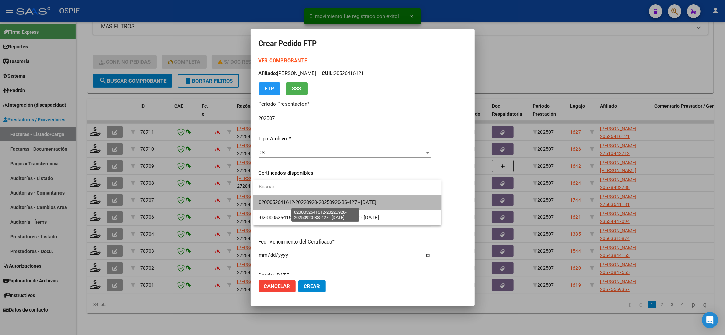
click at [293, 200] on span "0200052641612-20220920-20250920-BS-427 - 2025-09-20" at bounding box center [318, 202] width 118 height 6
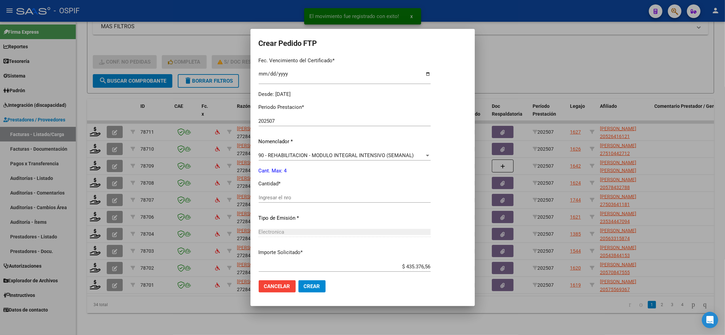
drag, startPoint x: 287, startPoint y: 191, endPoint x: 286, endPoint y: 195, distance: 4.7
click at [287, 192] on div "Periodo Prestacion * 202507 Ingresar el Periodo Prestacion Nomenclador * 90 - R…" at bounding box center [345, 205] width 172 height 214
click at [284, 198] on input "Ingresar el nro" at bounding box center [345, 197] width 172 height 6
type input "4"
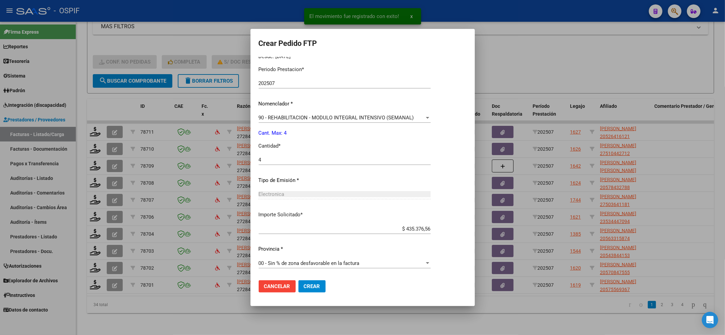
drag, startPoint x: 320, startPoint y: 298, endPoint x: 317, endPoint y: 277, distance: 22.0
click at [320, 293] on mat-dialog-container "Crear Pedido FTP VER COMPROBANTE ARCA Padrón Afiliado: MILLA IAN CRUZ CUIL: 205…" at bounding box center [362, 167] width 224 height 277
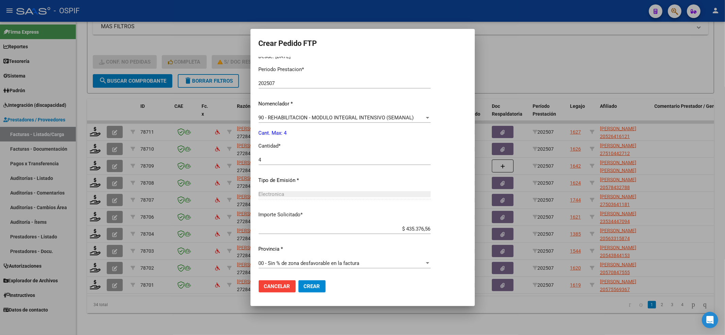
click at [317, 277] on mat-dialog-actions "Cancelar Crear" at bounding box center [363, 286] width 208 height 23
click at [317, 282] on button "Crear" at bounding box center [311, 286] width 27 height 12
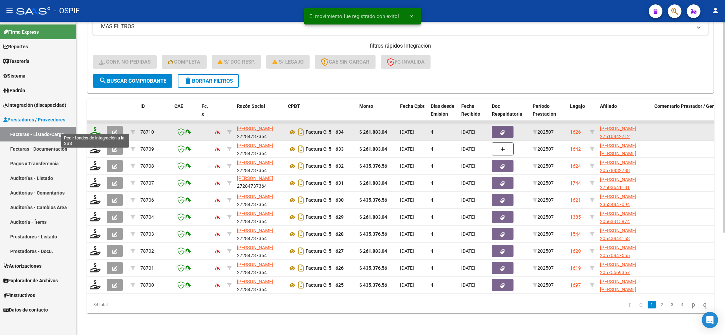
click at [97, 127] on icon at bounding box center [95, 132] width 11 height 10
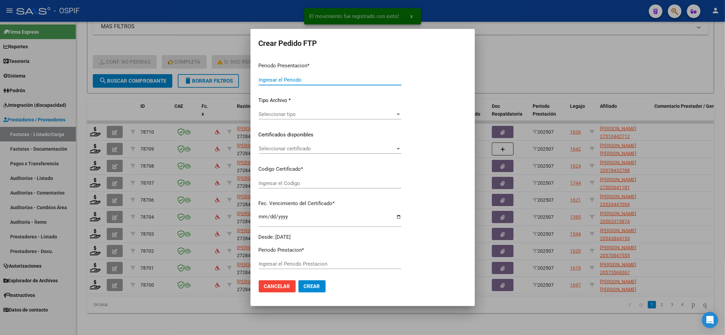
type input "202507"
type input "$ 261.883,04"
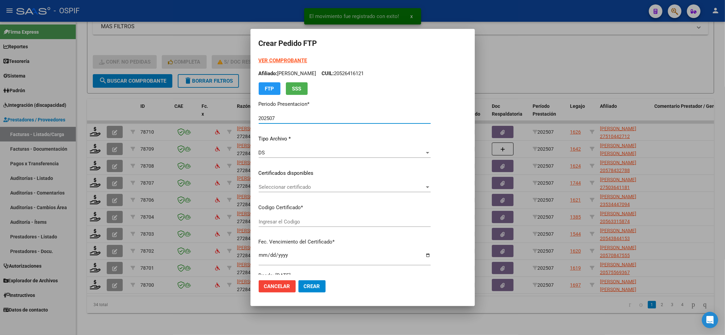
type input "010005104427120220510-20270510-BS-427"
type input "2027-05-10"
click at [313, 182] on div "Seleccionar certificado Seleccionar certificado" at bounding box center [345, 187] width 172 height 10
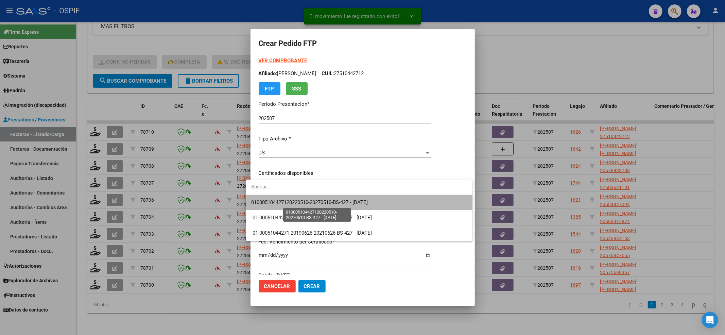
click at [306, 201] on span "010005104427120220510-20270510-BS-427 - 2027-05-10" at bounding box center [309, 202] width 117 height 6
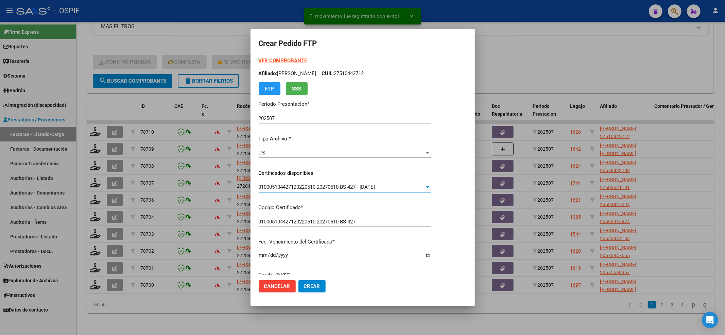
scroll to position [181, 0]
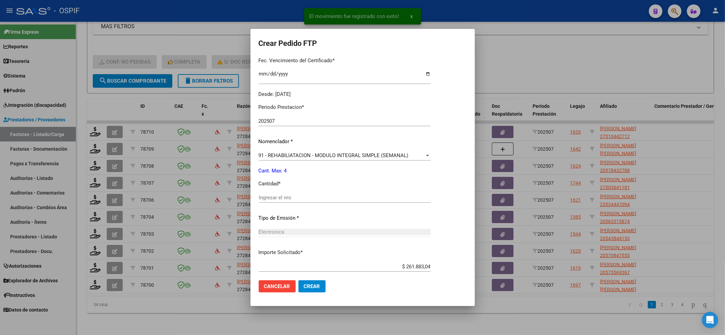
click at [306, 201] on div "Ingresar el nro" at bounding box center [345, 197] width 172 height 10
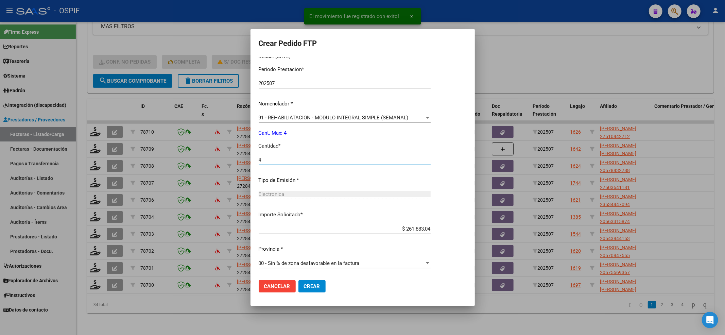
type input "4"
click at [309, 285] on span "Crear" at bounding box center [312, 286] width 16 height 6
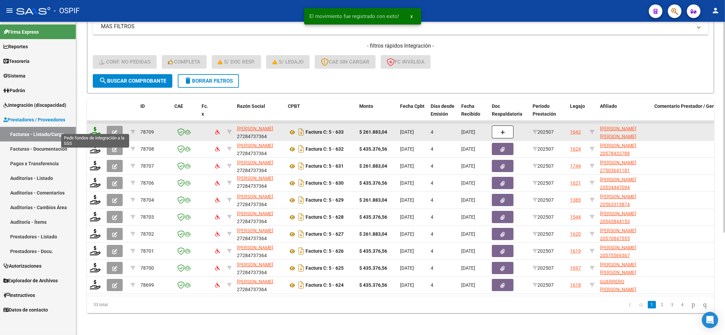
click at [93, 127] on icon at bounding box center [95, 132] width 11 height 10
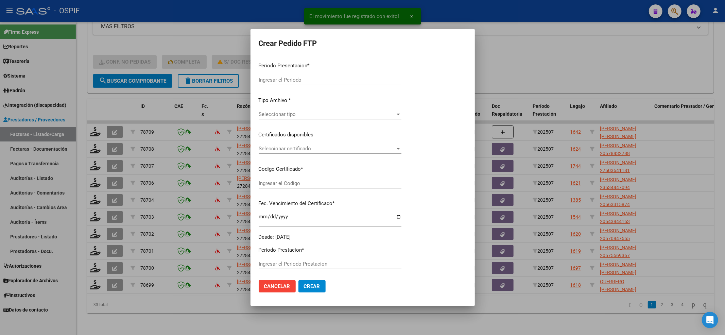
type input "202507"
type input "$ 261.883,04"
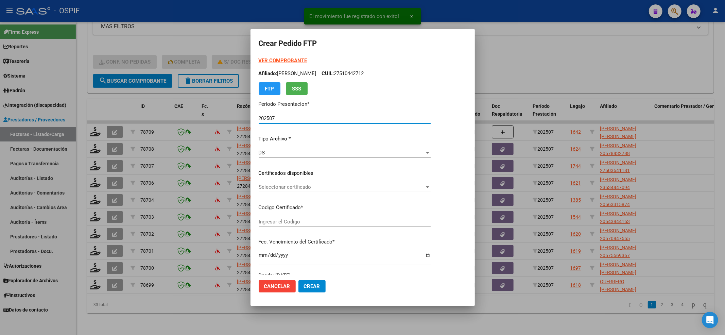
type input "-02-00055277348-20190404-20210404-BS-427"
type input "2021-04-04"
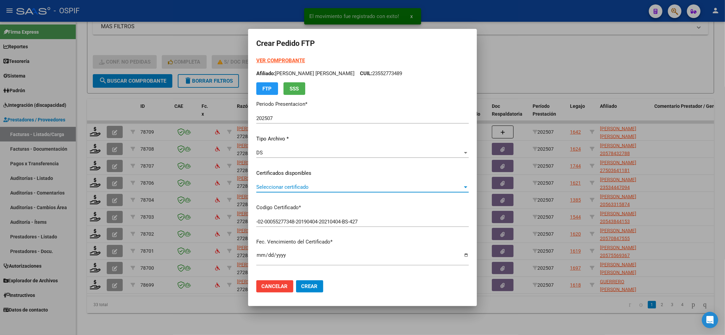
click at [380, 188] on span "Seleccionar certificado" at bounding box center [359, 187] width 206 height 6
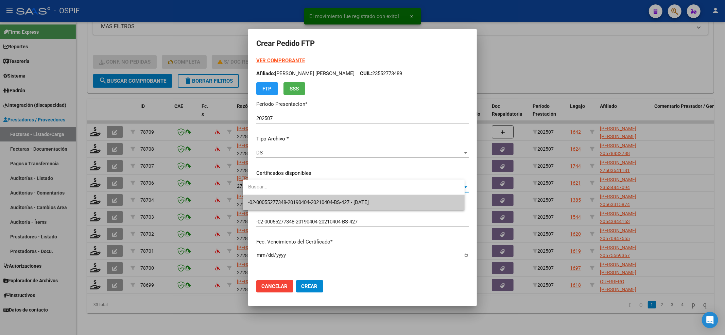
click at [380, 197] on span "-02-00055277348-20190404-20210404-BS-427 - 2021-04-04" at bounding box center [353, 202] width 211 height 15
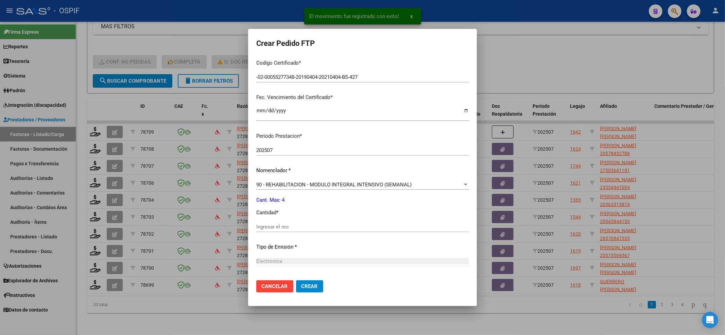
scroll to position [181, 0]
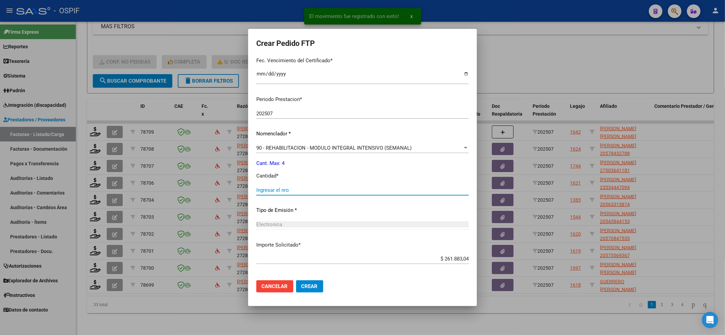
click at [295, 187] on input "Ingresar el nro" at bounding box center [362, 190] width 212 height 6
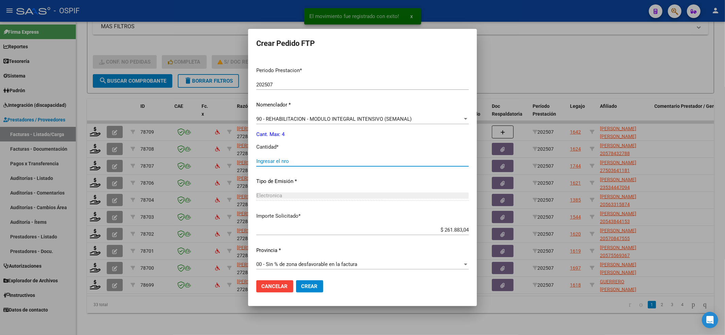
scroll to position [211, 0]
type input "4"
click at [301, 290] on button "Crear" at bounding box center [309, 286] width 27 height 12
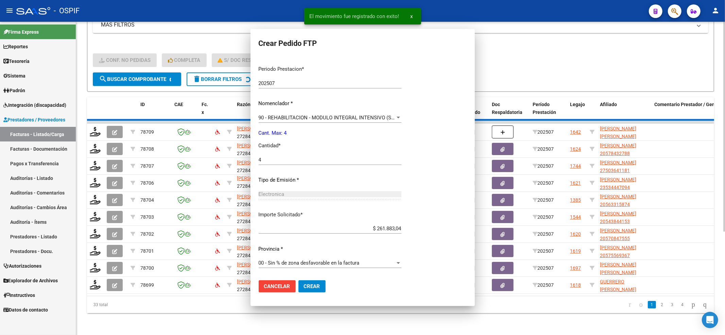
scroll to position [0, 0]
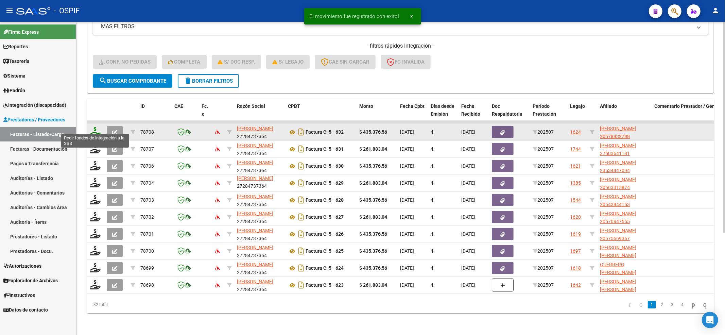
click at [94, 127] on icon at bounding box center [95, 132] width 11 height 10
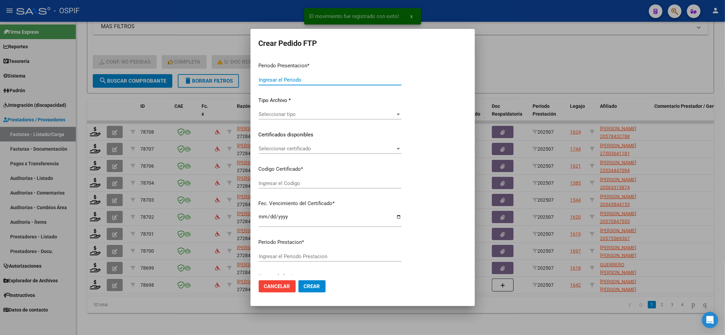
type input "202507"
type input "$ 435.376,56"
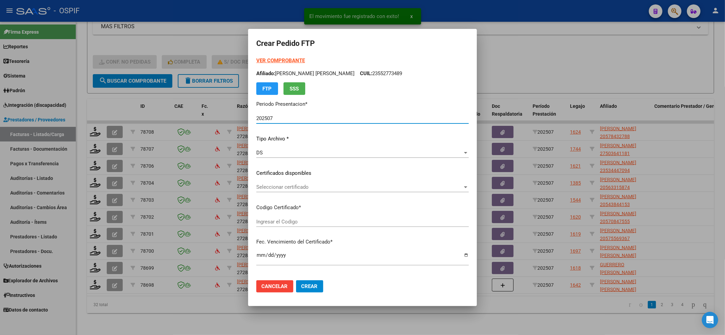
type input "0200057843278-20221013-20251013-BS-427"
type input "2025-10-13"
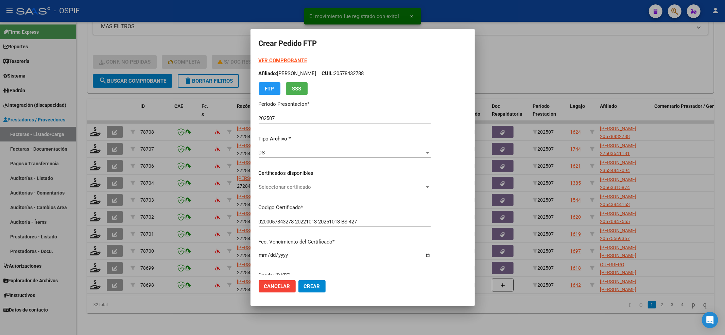
click at [282, 190] on div "Seleccionar certificado Seleccionar certificado" at bounding box center [345, 187] width 172 height 10
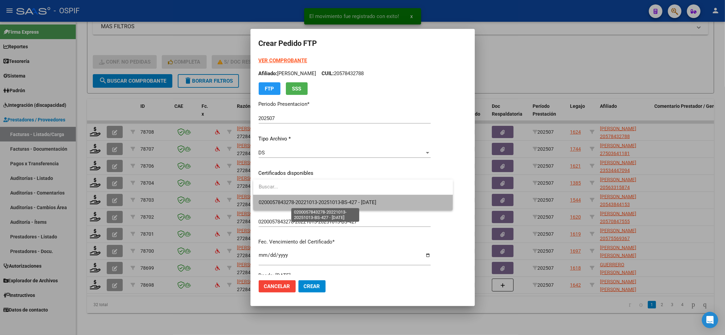
click at [286, 199] on span "0200057843278-20221013-20251013-BS-427 - 2025-10-13" at bounding box center [318, 202] width 118 height 6
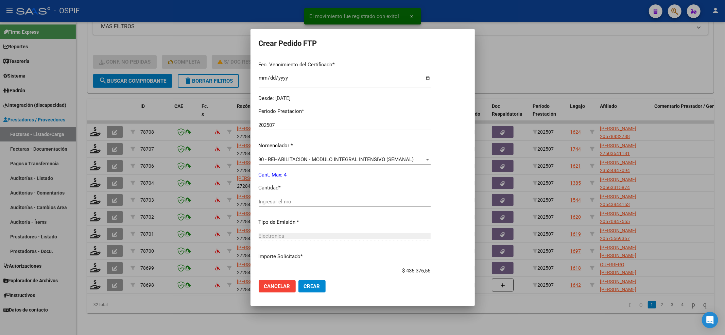
scroll to position [181, 0]
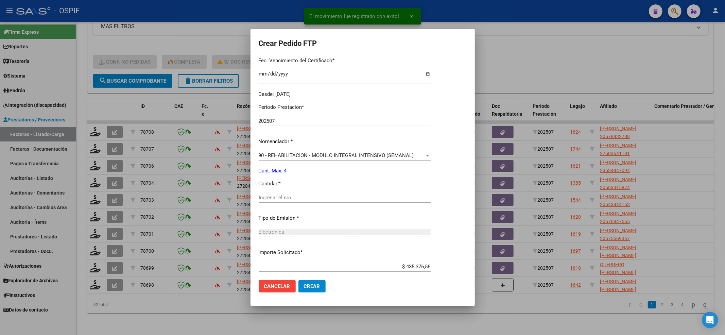
drag, startPoint x: 296, startPoint y: 208, endPoint x: 296, endPoint y: 202, distance: 6.1
click at [296, 206] on div "Ingresar el nro" at bounding box center [345, 200] width 172 height 17
click at [296, 201] on div "Ingresar el nro" at bounding box center [345, 197] width 172 height 10
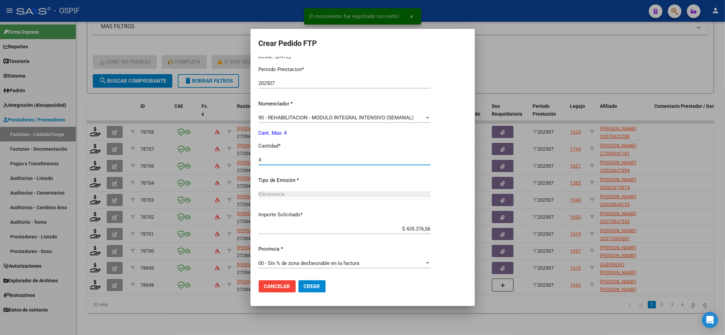
type input "4"
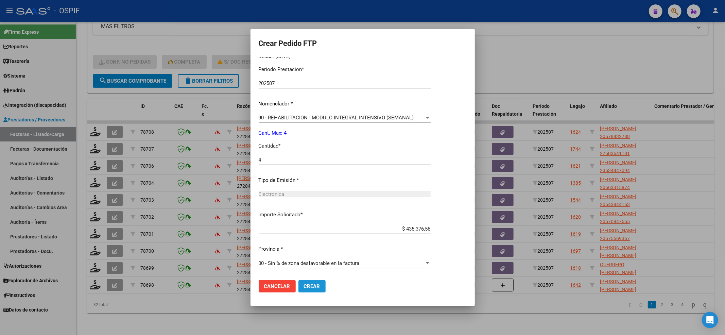
click at [316, 287] on span "Crear" at bounding box center [312, 286] width 16 height 6
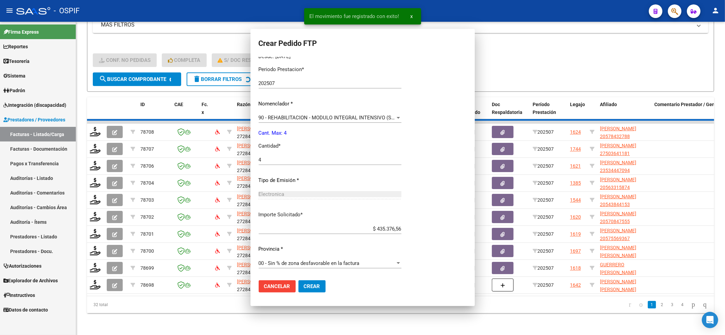
scroll to position [0, 0]
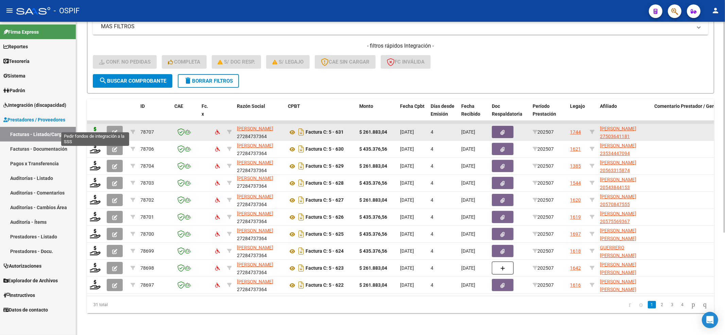
click at [95, 127] on icon at bounding box center [95, 132] width 11 height 10
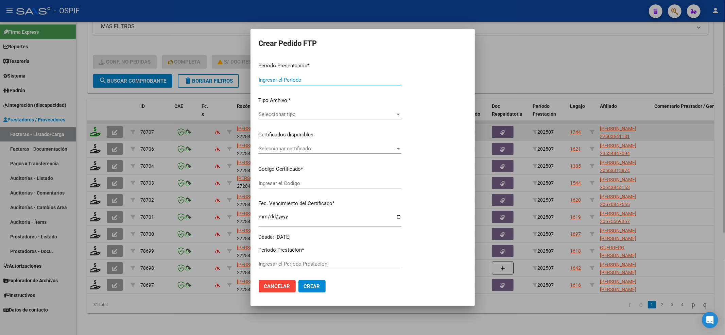
type input "202507"
type input "$ 261.883,04"
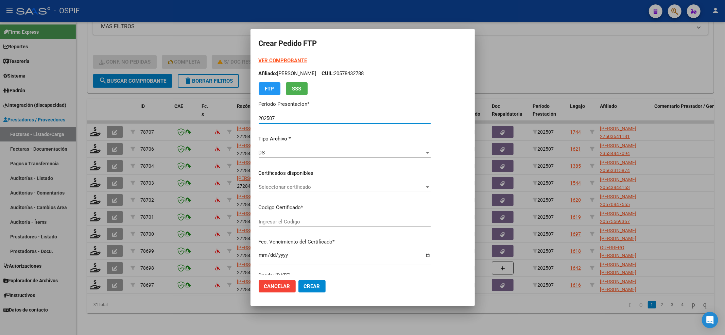
type input "ARG01-00050364118-20250312-20300312-BS"
type input "2030-03-12"
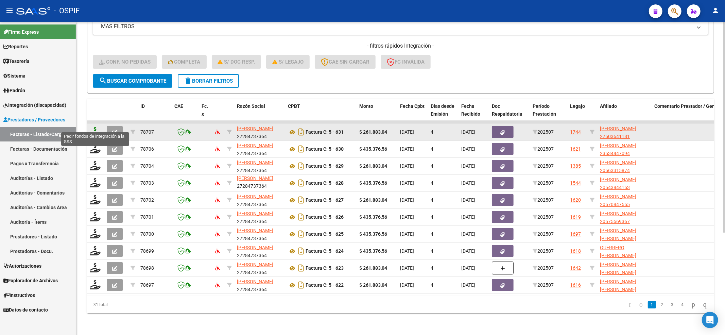
click at [97, 128] on icon at bounding box center [95, 132] width 11 height 10
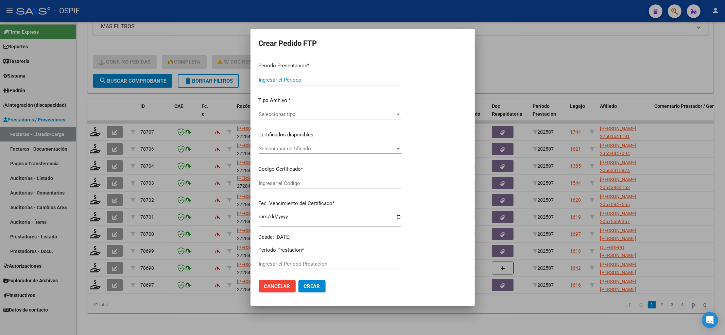
type input "202507"
type input "$ 261.883,04"
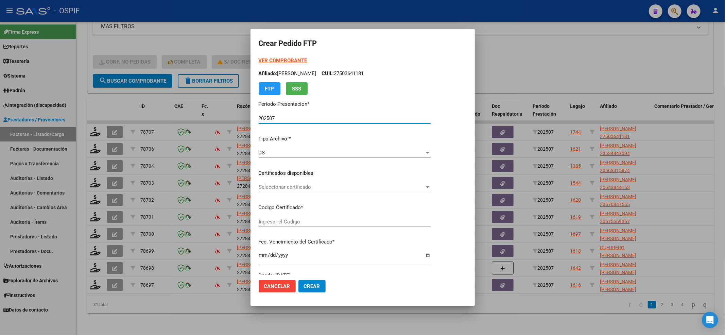
type input "ARG01-00050364118-20250312-20300312-BS"
type input "2030-03-12"
click at [361, 181] on div "VER COMPROBANTE ARCA Padrón Afiliado: LUNA DAFNE SOLANGE CUIL: 27503641181 FTP …" at bounding box center [345, 168] width 172 height 222
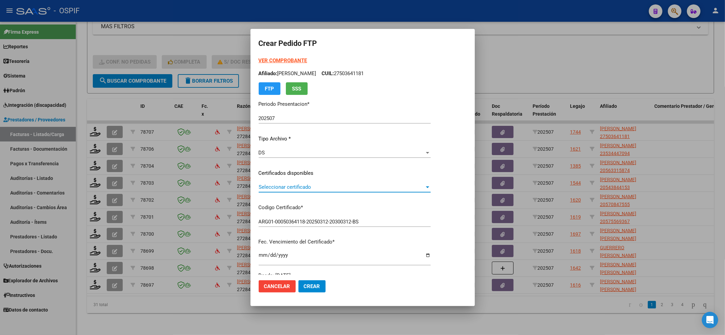
click at [360, 187] on span "Seleccionar certificado" at bounding box center [342, 187] width 166 height 6
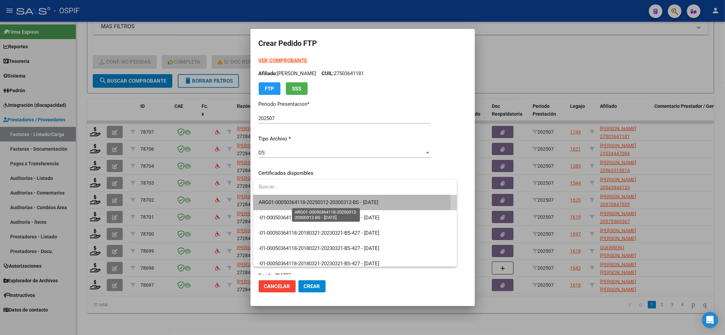
click at [347, 201] on span "ARG01-00050364118-20250312-20300312-BS - 2030-03-12" at bounding box center [319, 202] width 120 height 6
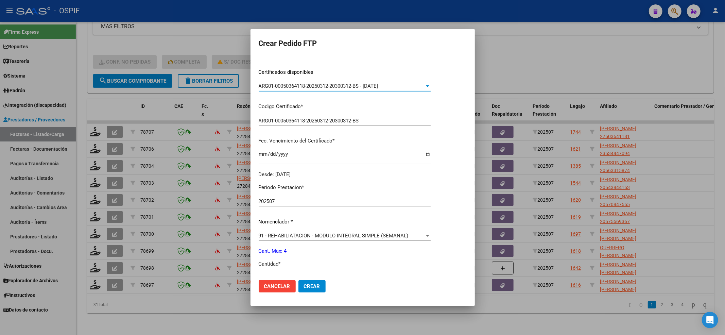
scroll to position [136, 0]
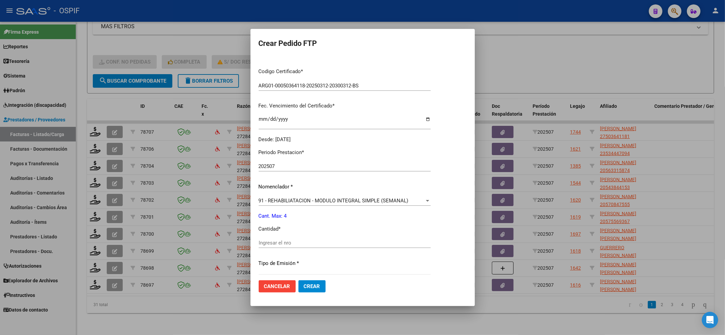
click at [340, 241] on input "Ingresar el nro" at bounding box center [345, 243] width 172 height 6
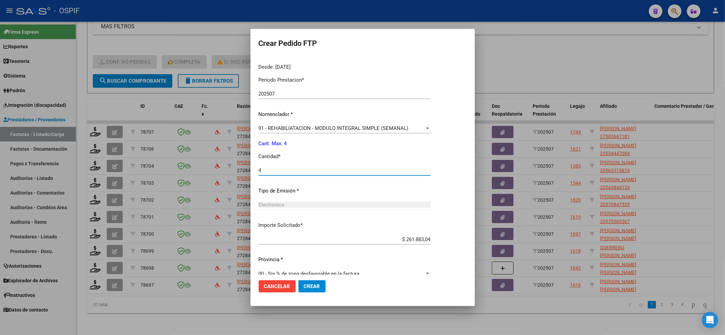
scroll to position [219, 0]
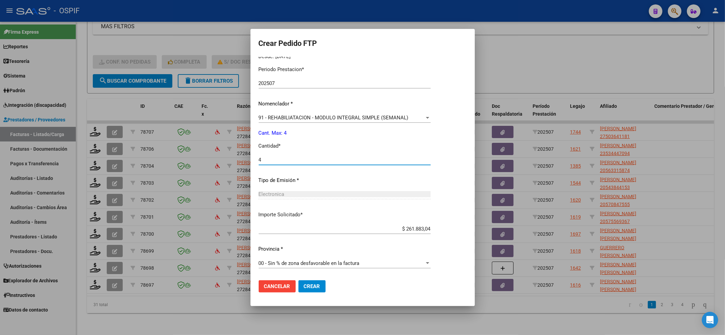
type input "4"
drag, startPoint x: 297, startPoint y: 291, endPoint x: 333, endPoint y: 291, distance: 36.4
click at [298, 291] on div "Cancelar Crear" at bounding box center [292, 286] width 67 height 12
drag, startPoint x: 335, startPoint y: 290, endPoint x: 331, endPoint y: 286, distance: 6.0
click at [336, 289] on mat-dialog-actions "Cancelar Crear" at bounding box center [363, 286] width 208 height 23
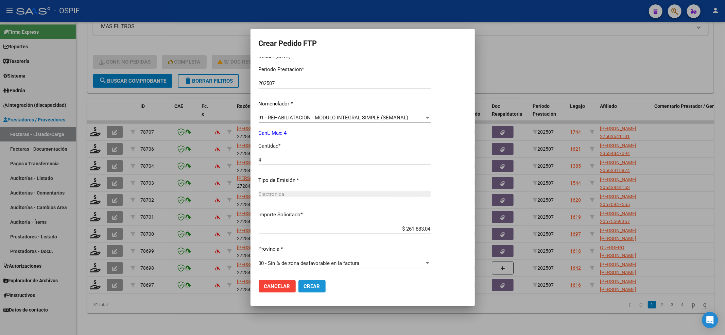
click at [304, 286] on span "Crear" at bounding box center [312, 286] width 16 height 6
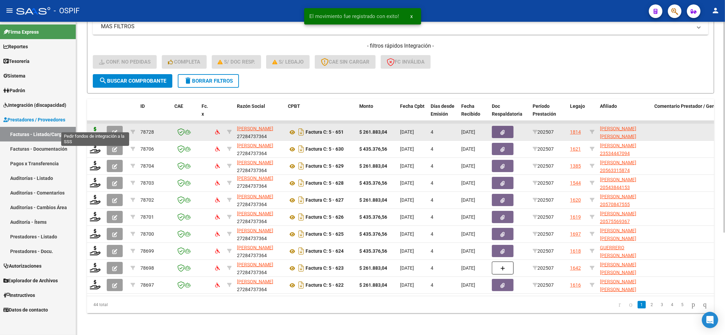
click at [96, 128] on icon at bounding box center [95, 132] width 11 height 10
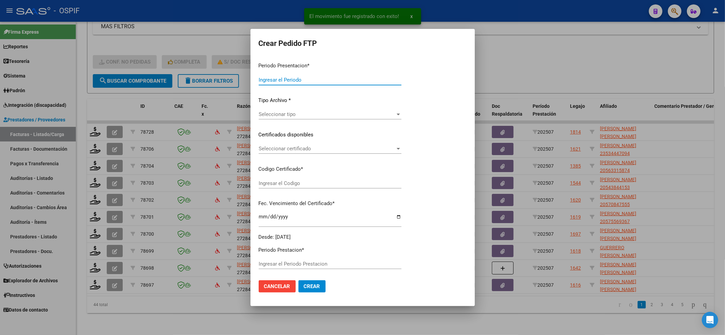
type input "202507"
type input "$ 261.883,04"
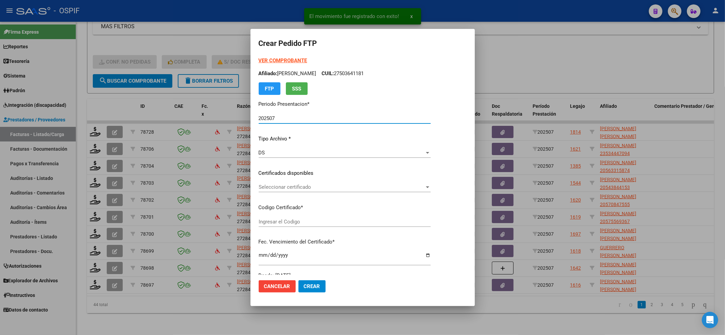
type input "0200053367027-20220907-20250907-BS-427"
type input "[DATE]"
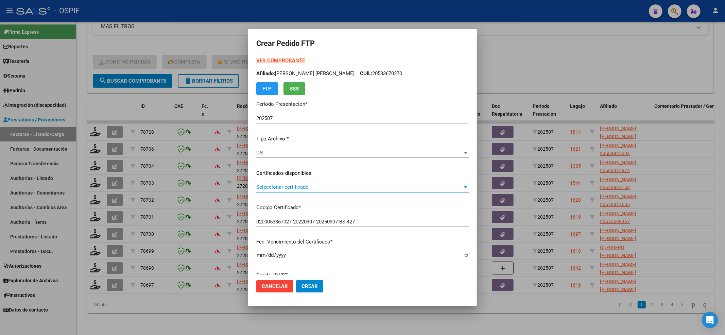
click at [298, 187] on span "Seleccionar certificado" at bounding box center [359, 187] width 206 height 6
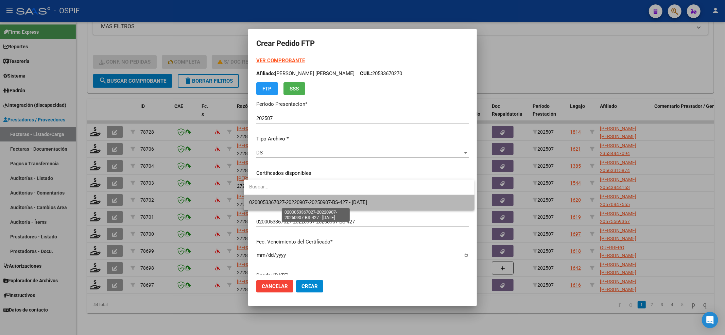
click at [287, 204] on span "0200053367027-20220907-20250907-BS-427 - 2025-09-07" at bounding box center [308, 202] width 118 height 6
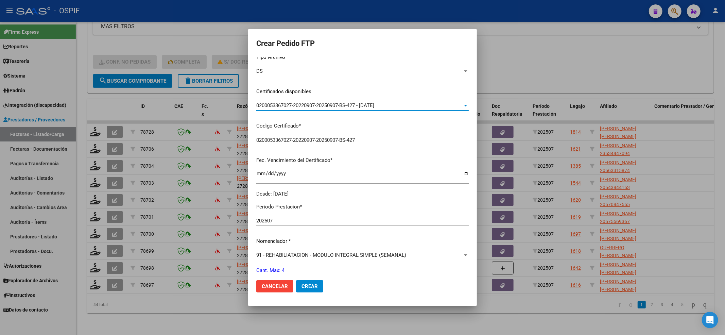
scroll to position [181, 0]
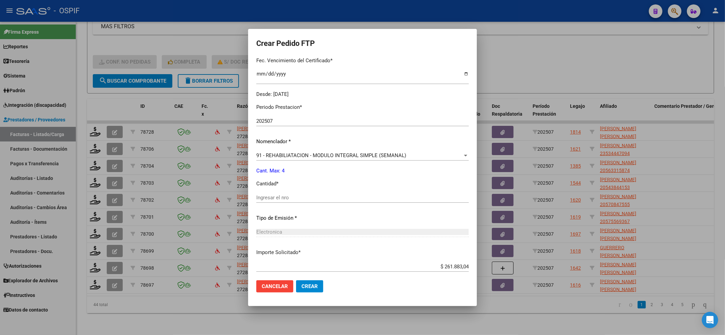
click at [287, 201] on div "Ingresar el nro" at bounding box center [362, 197] width 212 height 10
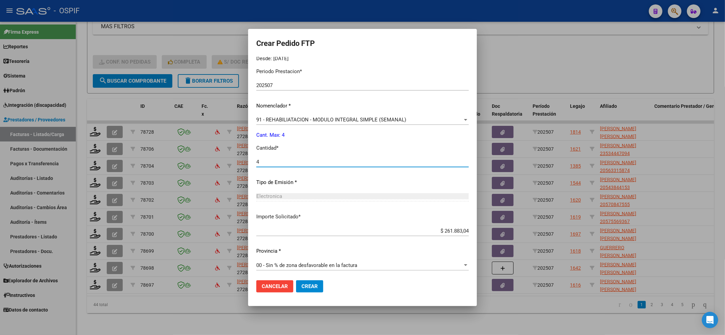
scroll to position [219, 0]
type input "4"
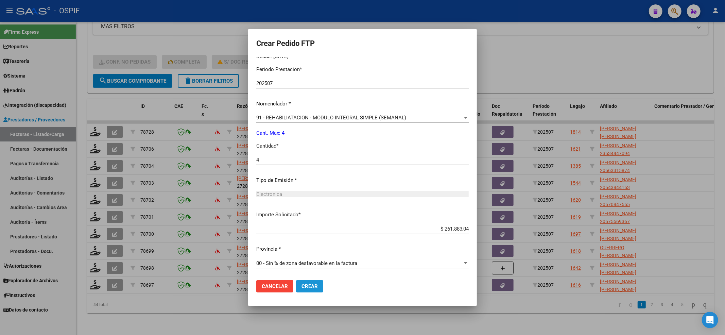
click at [313, 287] on button "Crear" at bounding box center [309, 286] width 27 height 12
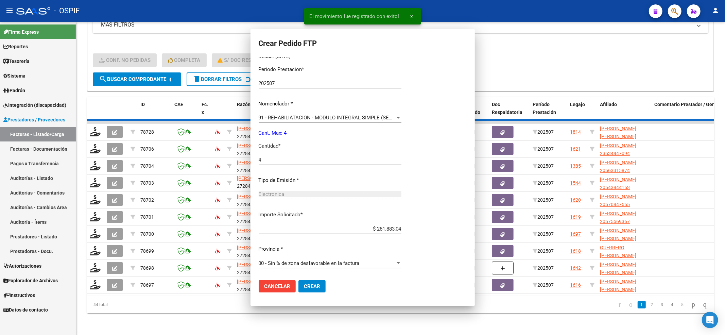
scroll to position [0, 0]
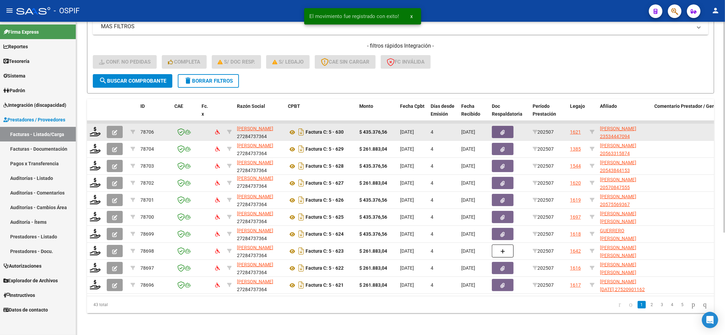
click at [91, 124] on datatable-body-cell at bounding box center [95, 132] width 17 height 17
click at [92, 127] on icon at bounding box center [95, 132] width 11 height 10
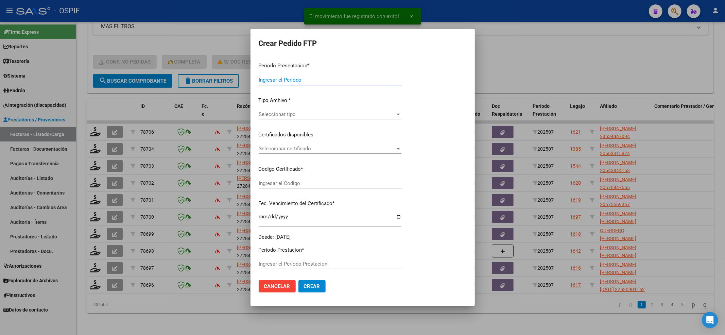
type input "202507"
type input "$ 435.376,56"
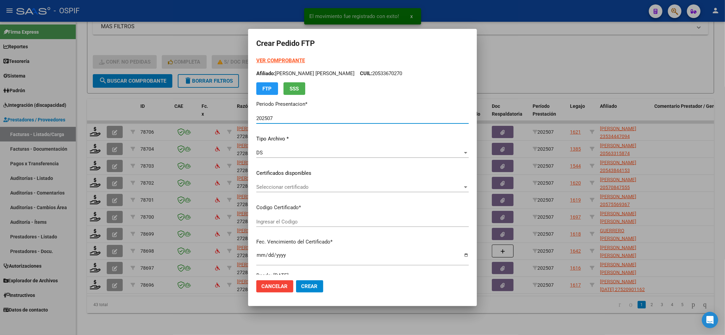
type input "01-00053444709-20220630-20250630-BS-427"
type input "2025-06-30"
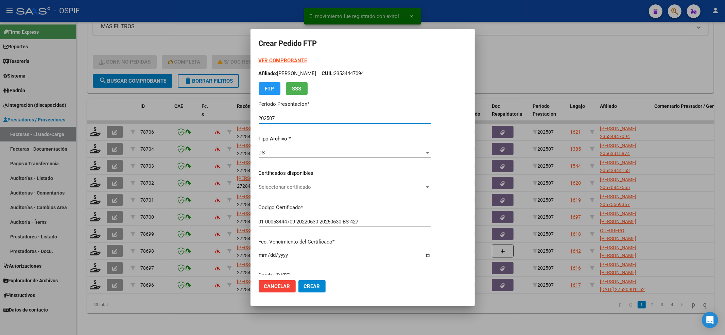
click at [261, 195] on div "Seleccionar certificado Seleccionar certificado" at bounding box center [345, 190] width 172 height 17
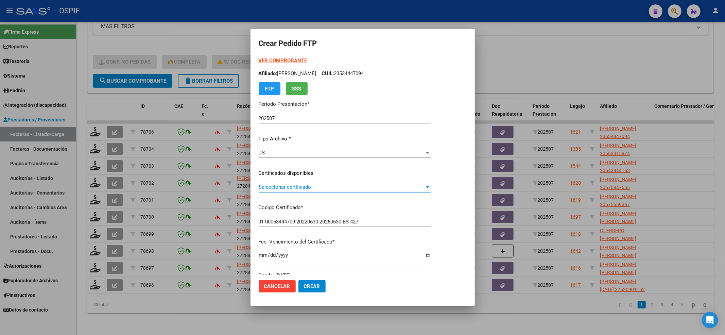
click at [273, 192] on div "Seleccionar certificado Seleccionar certificado" at bounding box center [345, 190] width 172 height 17
click at [274, 186] on span "Seleccionar certificado" at bounding box center [342, 187] width 166 height 6
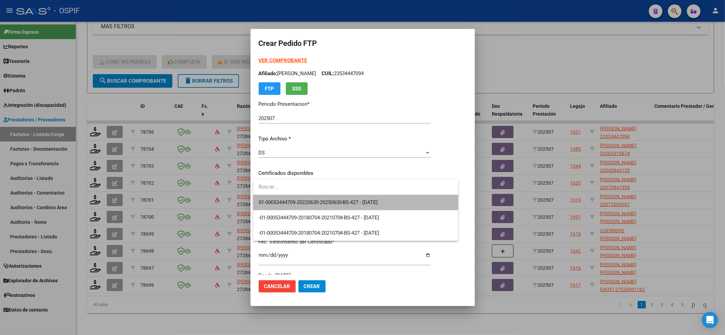
click at [274, 196] on span "01-00053444709-20220630-20250630-BS-427 - 2025-06-30" at bounding box center [356, 202] width 194 height 15
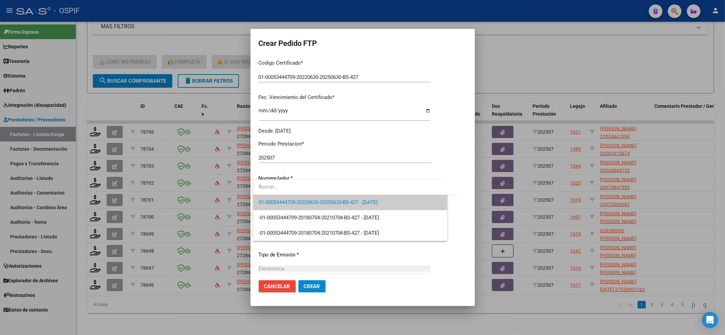
scroll to position [181, 0]
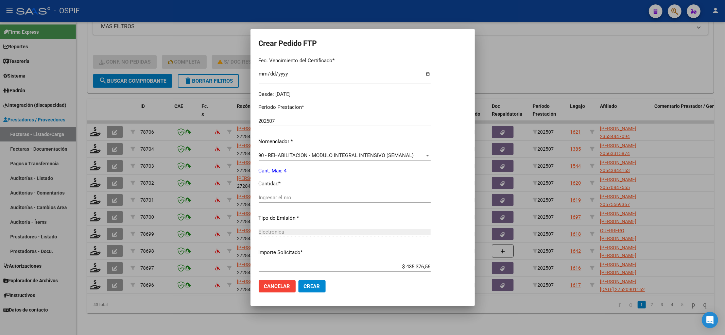
click at [277, 197] on input "Ingresar el nro" at bounding box center [345, 197] width 172 height 6
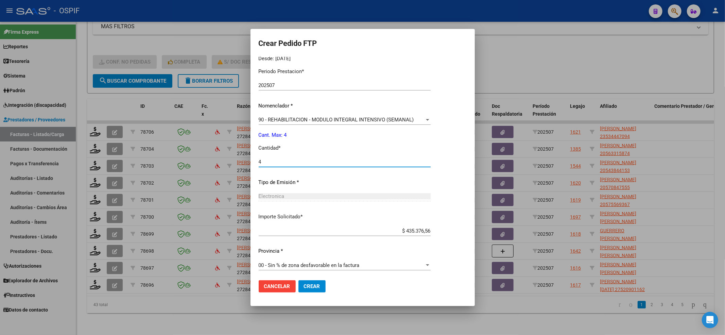
scroll to position [219, 0]
type input "4"
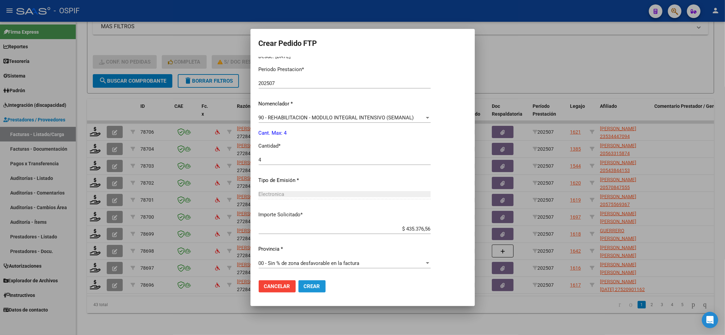
click at [312, 285] on span "Crear" at bounding box center [312, 286] width 16 height 6
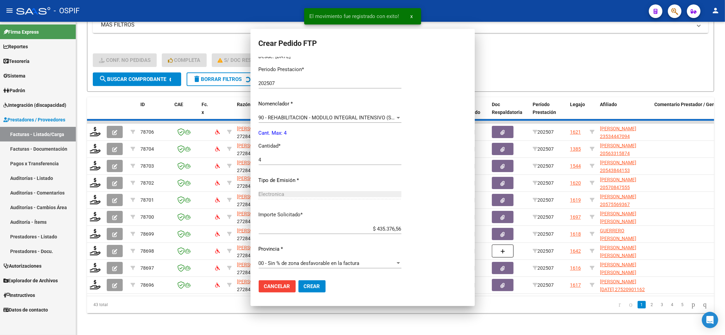
scroll to position [0, 0]
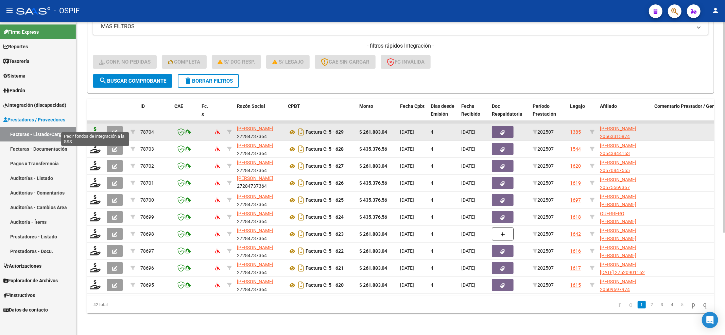
click at [94, 128] on icon at bounding box center [95, 132] width 11 height 10
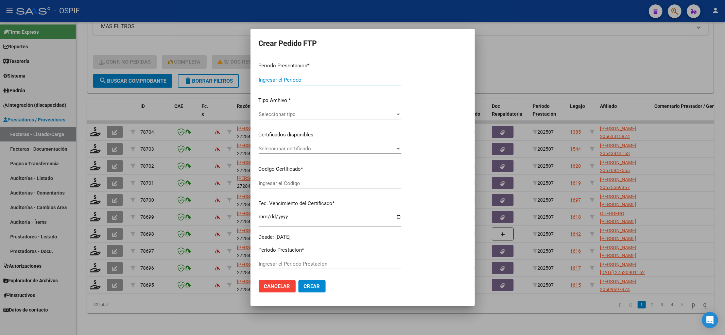
type input "202507"
type input "$ 261.883,04"
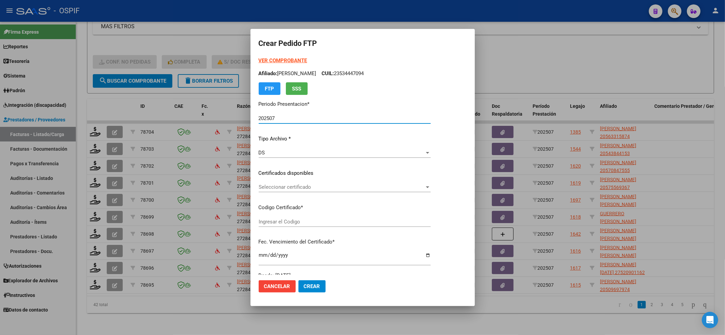
type input "0200056331587-20220927-20250927-BS-427"
type input "2025-09-27"
click at [386, 192] on div "Seleccionar certificado Seleccionar certificado" at bounding box center [345, 190] width 172 height 17
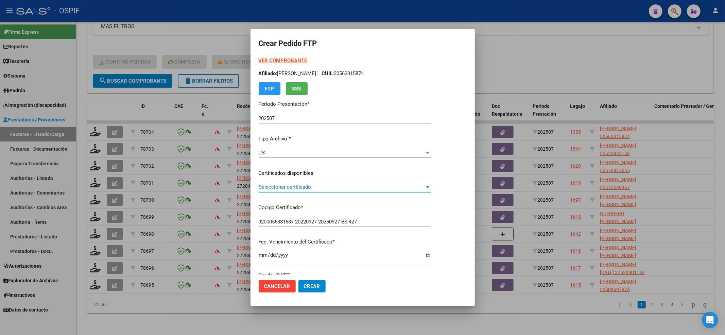
click at [381, 189] on span "Seleccionar certificado" at bounding box center [342, 187] width 166 height 6
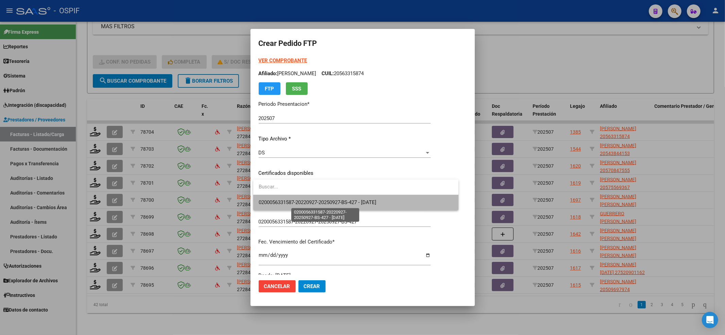
click at [376, 200] on span "0200056331587-20220927-20250927-BS-427 - 2025-09-27" at bounding box center [318, 202] width 118 height 6
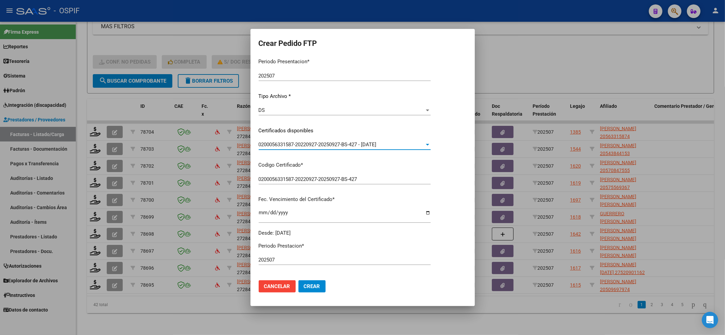
scroll to position [181, 0]
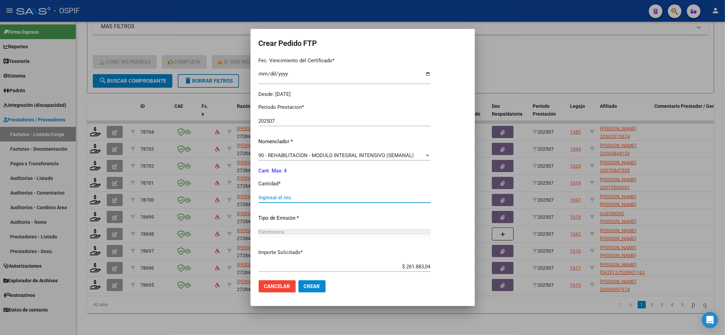
click at [293, 195] on input "Ingresar el nro" at bounding box center [345, 197] width 172 height 6
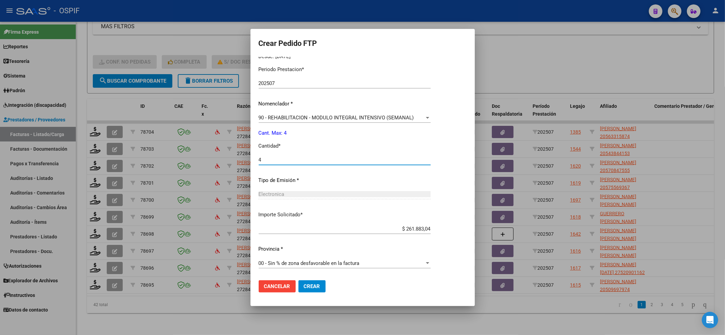
type input "4"
click at [314, 289] on button "Crear" at bounding box center [311, 286] width 27 height 12
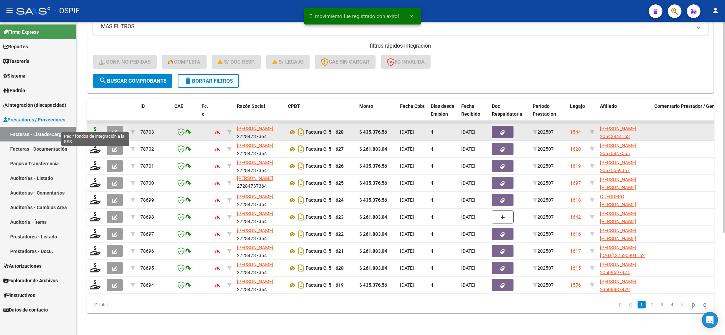
click at [96, 127] on icon at bounding box center [95, 132] width 11 height 10
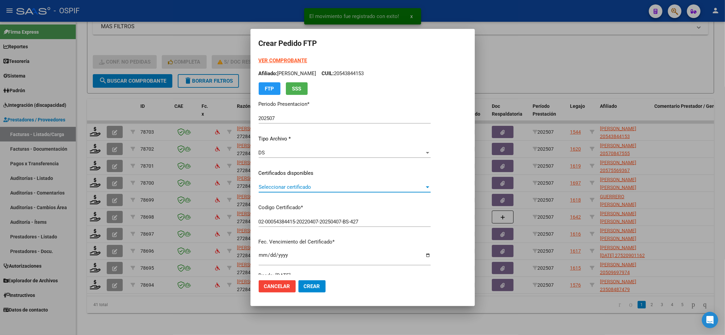
click at [276, 190] on span "Seleccionar certificado" at bounding box center [342, 187] width 166 height 6
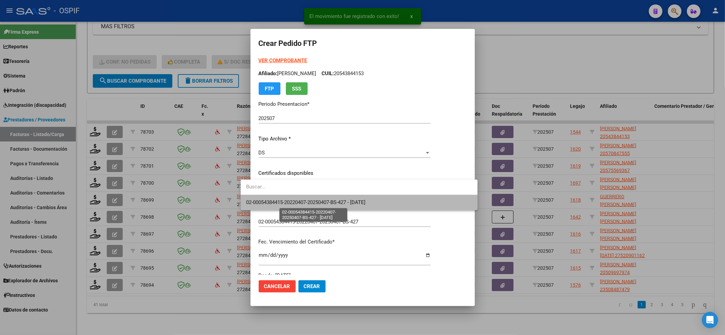
click at [275, 199] on span "02-00054384415-20220407-20250407-BS-427 - 2025-04-07" at bounding box center [305, 202] width 119 height 6
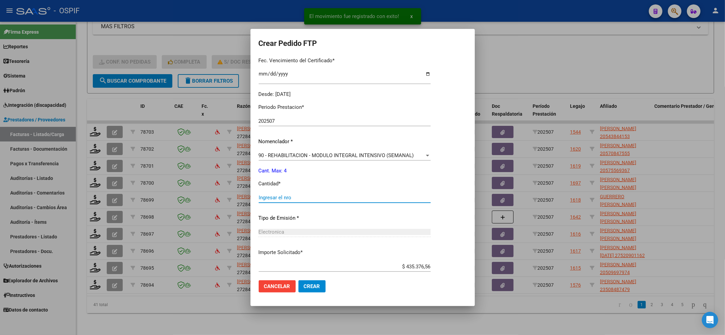
click at [275, 197] on input "Ingresar el nro" at bounding box center [345, 197] width 172 height 6
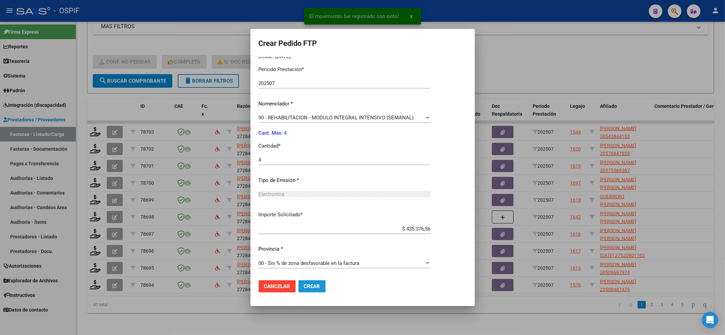
click at [298, 281] on button "Crear" at bounding box center [311, 286] width 27 height 12
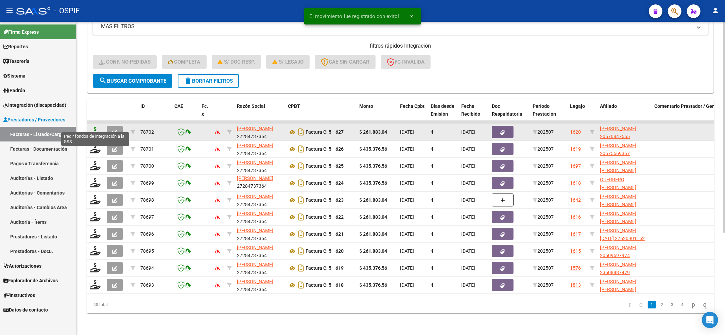
click at [94, 127] on icon at bounding box center [95, 132] width 11 height 10
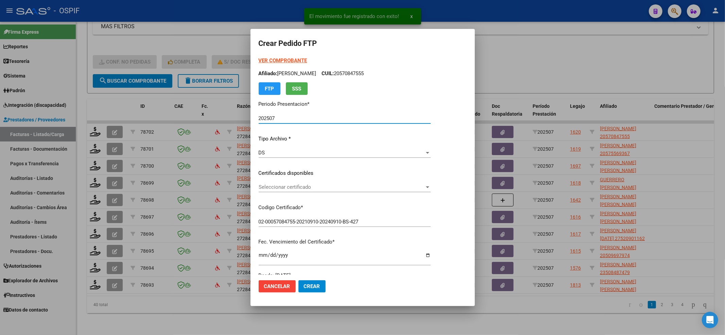
click at [360, 185] on span "Seleccionar certificado" at bounding box center [342, 187] width 166 height 6
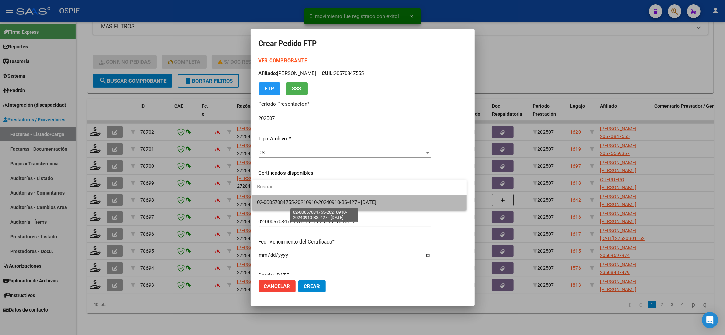
click at [326, 204] on span "02-00057084755-20210910-20240910-BS-427 - 2024-09-10" at bounding box center [316, 202] width 119 height 6
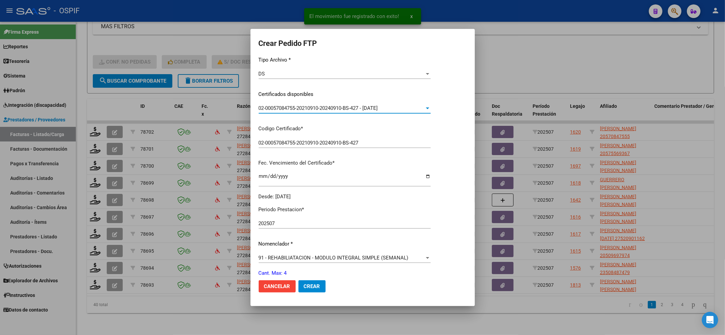
scroll to position [136, 0]
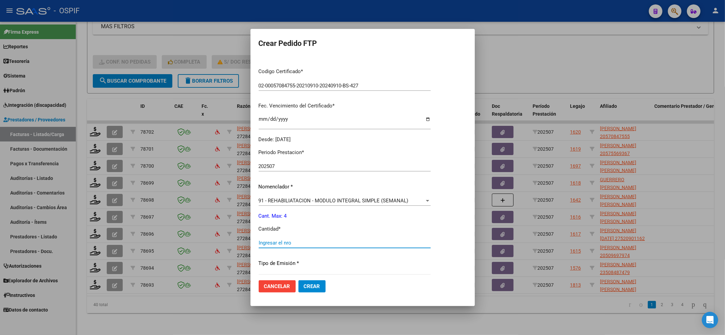
click at [318, 240] on input "Ingresar el nro" at bounding box center [345, 243] width 172 height 6
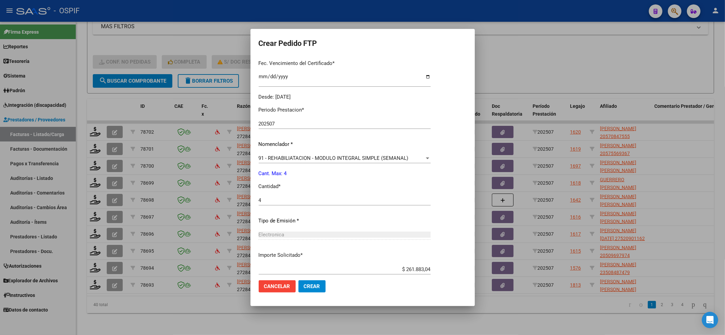
scroll to position [219, 0]
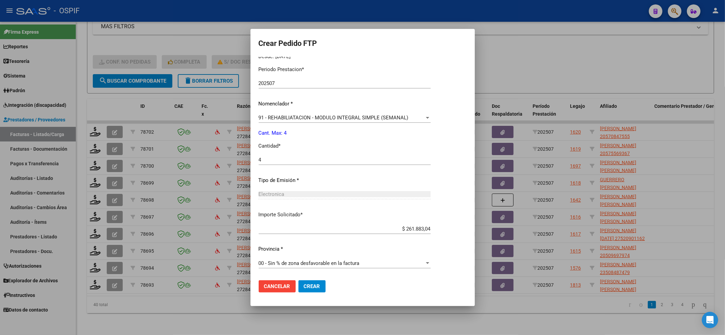
click at [313, 287] on span "Crear" at bounding box center [312, 286] width 16 height 6
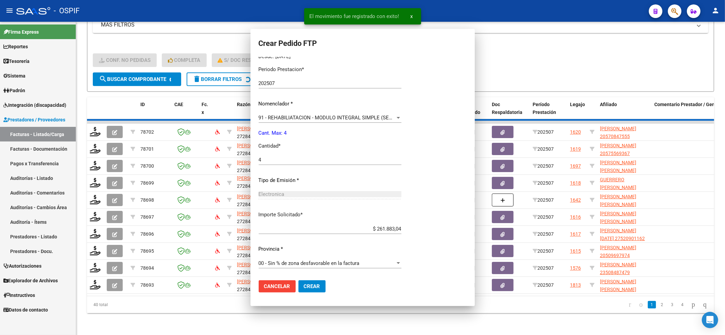
scroll to position [0, 0]
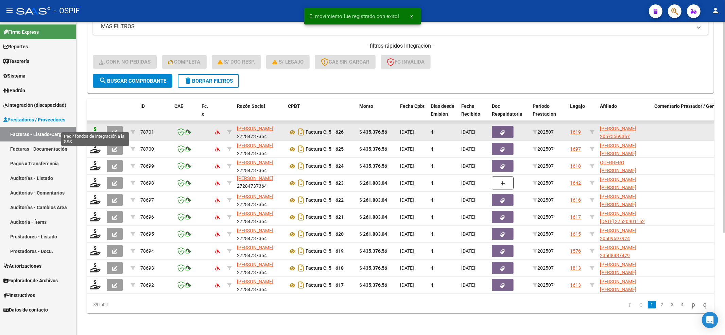
click at [93, 127] on icon at bounding box center [95, 132] width 11 height 10
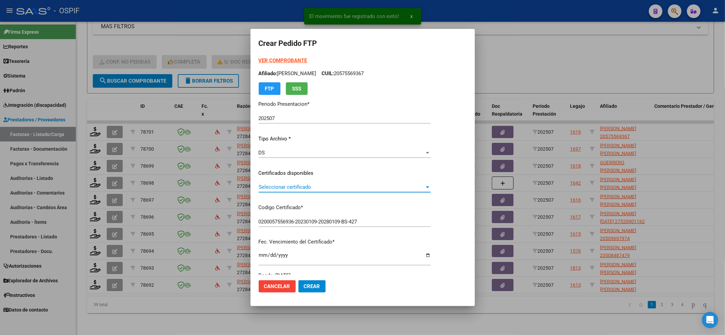
click at [304, 186] on span "Seleccionar certificado" at bounding box center [342, 187] width 166 height 6
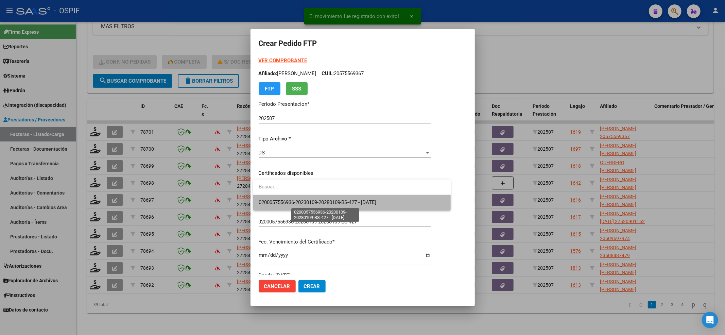
click at [301, 200] on span "0200057556936-20230109-20280109-BS-427 - 2028-01-09" at bounding box center [318, 202] width 118 height 6
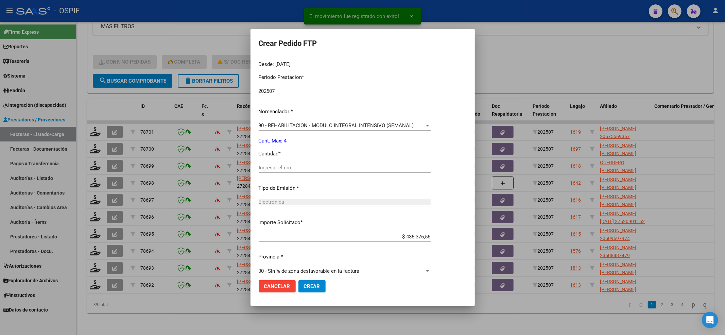
scroll to position [219, 0]
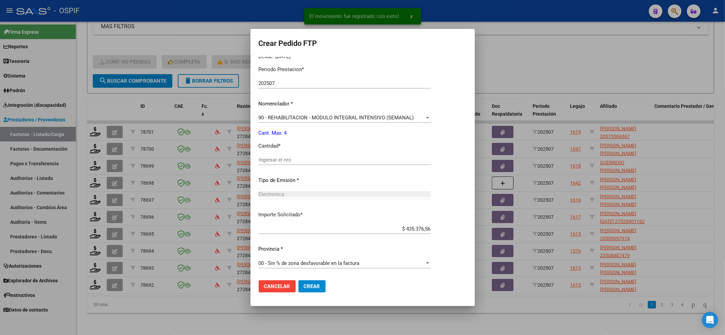
click at [295, 158] on input "Ingresar el nro" at bounding box center [345, 160] width 172 height 6
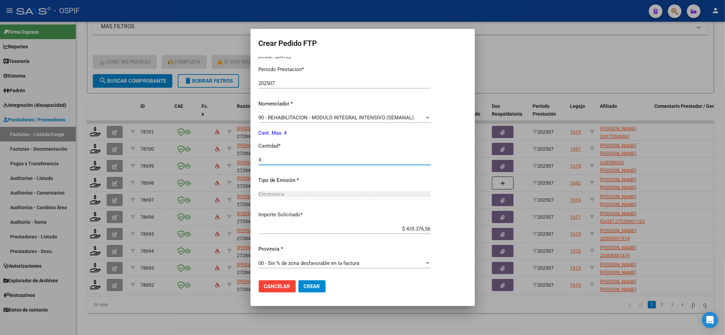
click at [304, 287] on span "Crear" at bounding box center [312, 286] width 16 height 6
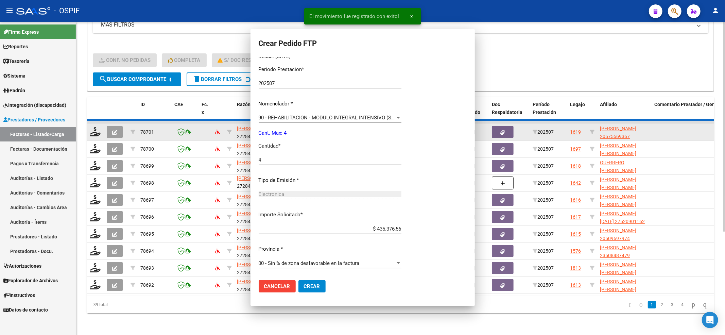
scroll to position [0, 0]
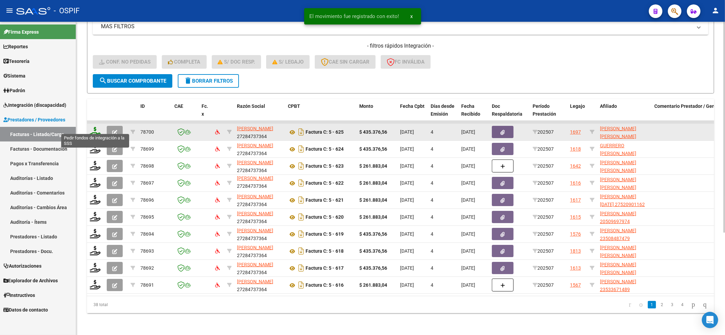
click at [97, 127] on icon at bounding box center [95, 132] width 11 height 10
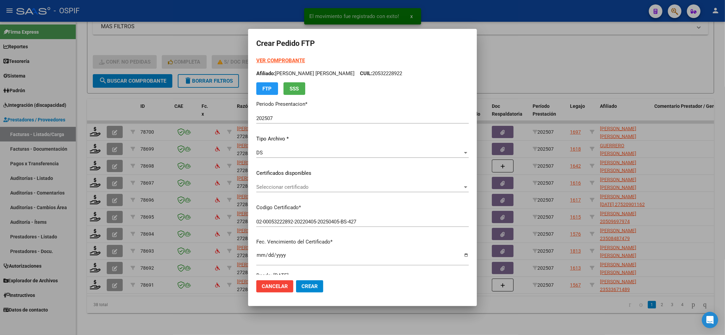
click at [329, 191] on div "Seleccionar certificado Seleccionar certificado" at bounding box center [362, 187] width 212 height 10
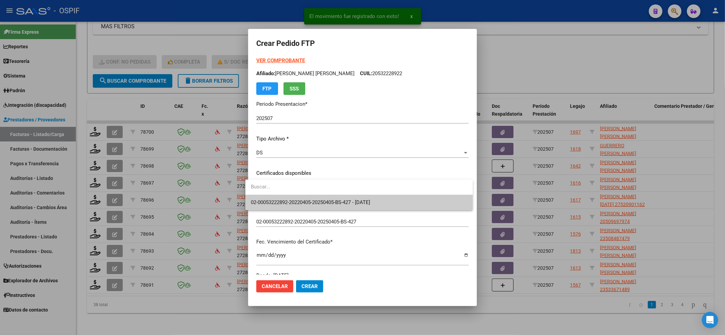
click at [325, 193] on input "dropdown search" at bounding box center [358, 186] width 227 height 15
click at [325, 194] on input "dropdown search" at bounding box center [358, 186] width 227 height 15
click at [325, 199] on span "02-00053222892-20220405-20250405-BS-427 - 2025-04-05" at bounding box center [310, 202] width 119 height 6
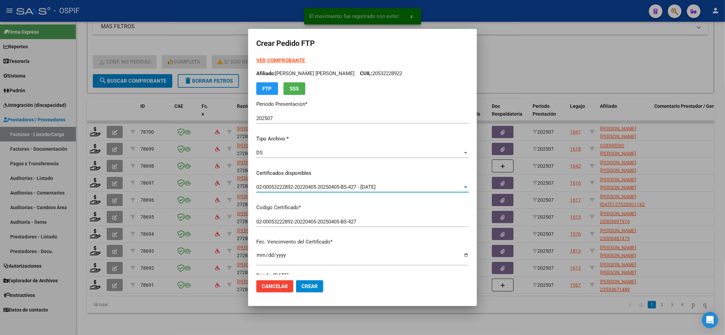
scroll to position [181, 0]
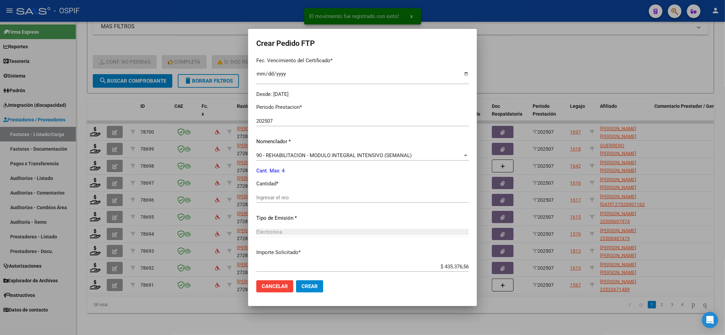
click at [324, 202] on div "Ingresar el nro" at bounding box center [362, 197] width 212 height 10
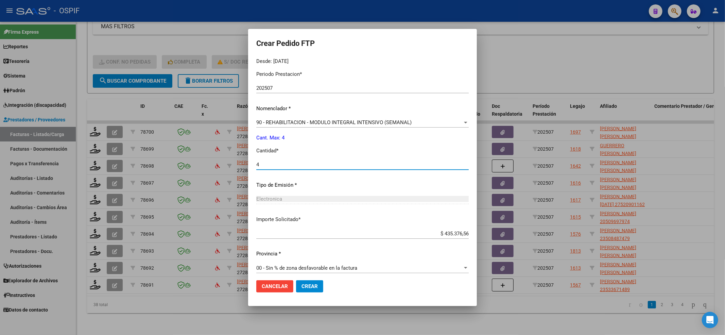
scroll to position [219, 0]
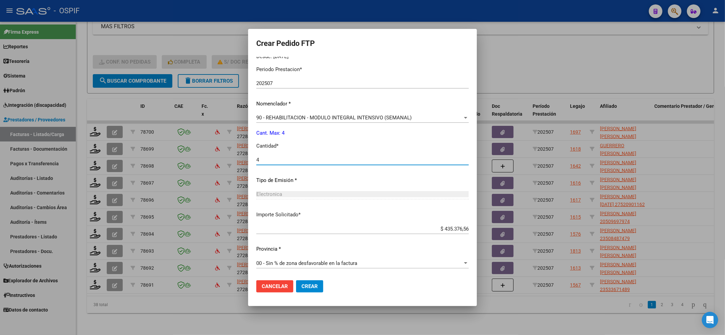
click at [300, 289] on button "Crear" at bounding box center [309, 286] width 27 height 12
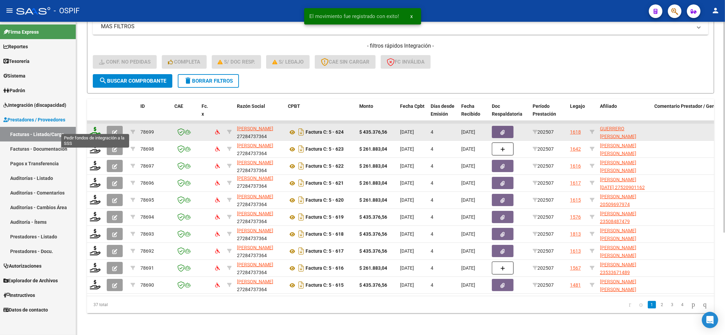
click at [94, 127] on icon at bounding box center [95, 132] width 11 height 10
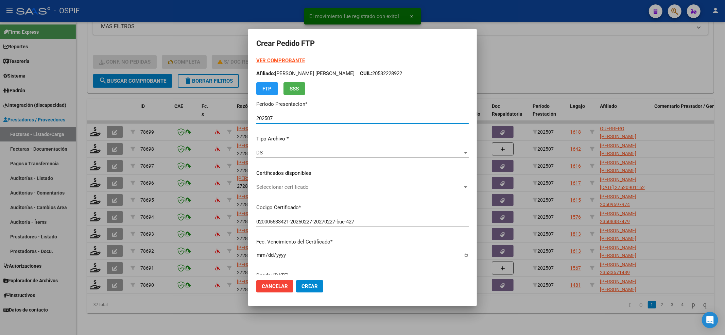
click at [313, 186] on span "Seleccionar certificado" at bounding box center [359, 187] width 206 height 6
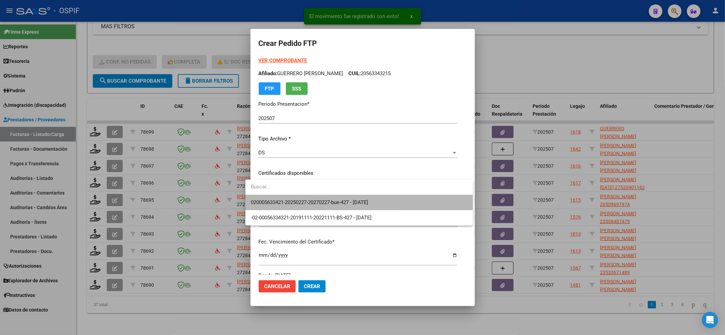
click at [309, 195] on span "020005633421-20250227-20270227-bue-427 - 2027-02-27" at bounding box center [359, 202] width 216 height 15
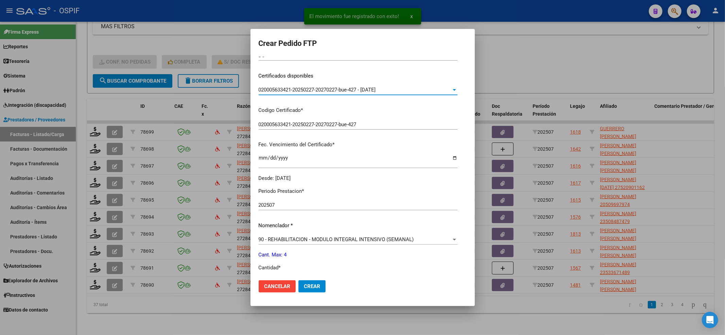
scroll to position [136, 0]
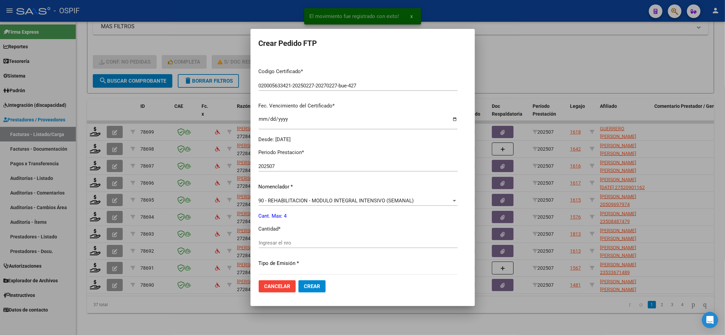
click at [270, 235] on div "Periodo Prestacion * 202507 Ingresar el Periodo Prestacion Nomenclador * 90 - R…" at bounding box center [358, 250] width 199 height 214
click at [271, 237] on div "Periodo Prestacion * 202507 Ingresar el Periodo Prestacion Nomenclador * 90 - R…" at bounding box center [358, 250] width 199 height 214
click at [271, 240] on input "Ingresar el nro" at bounding box center [358, 243] width 199 height 6
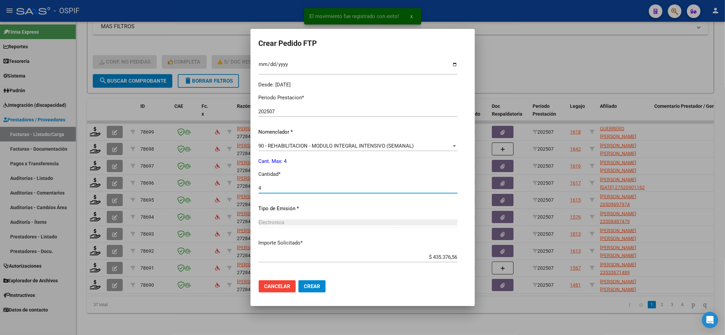
scroll to position [219, 0]
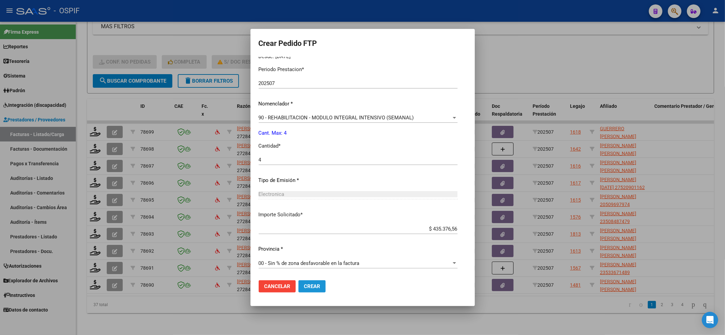
click at [314, 286] on span "Crear" at bounding box center [312, 286] width 16 height 6
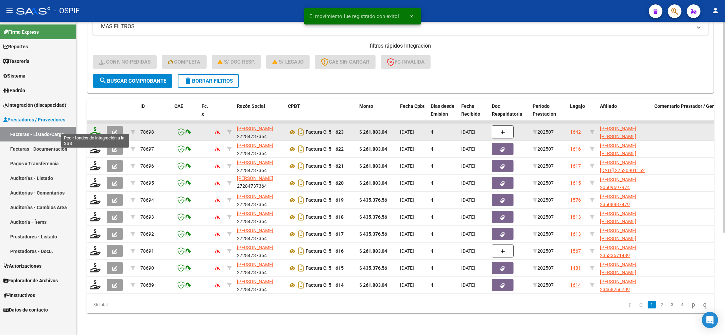
click at [95, 127] on icon at bounding box center [95, 132] width 11 height 10
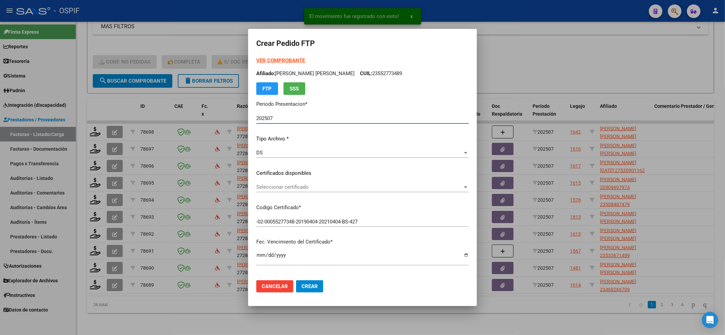
click at [310, 191] on div "Seleccionar certificado Seleccionar certificado" at bounding box center [362, 187] width 212 height 10
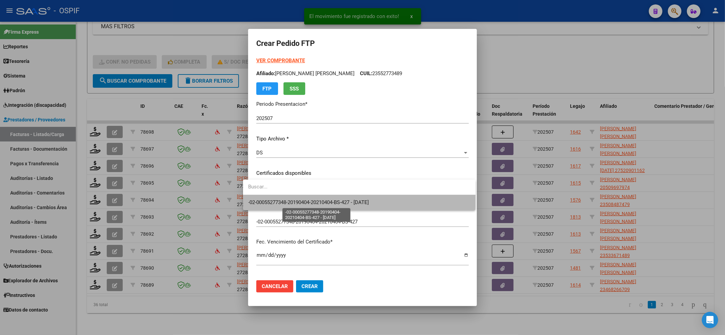
click at [310, 200] on span "-02-00055277348-20190404-20210404-BS-427 - 2021-04-04" at bounding box center [308, 202] width 121 height 6
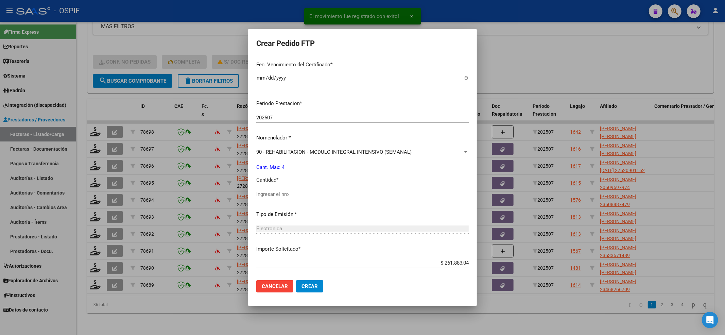
scroll to position [181, 0]
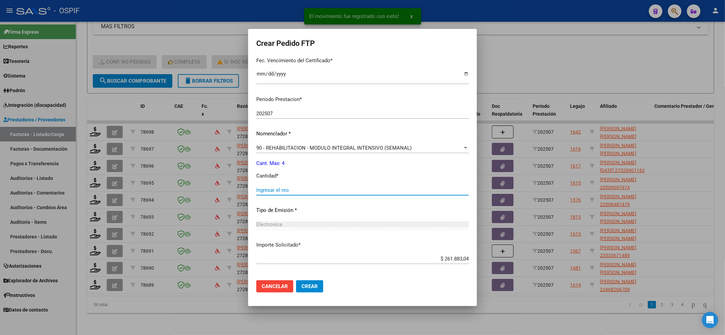
click at [306, 192] on input "Ingresar el nro" at bounding box center [362, 190] width 212 height 6
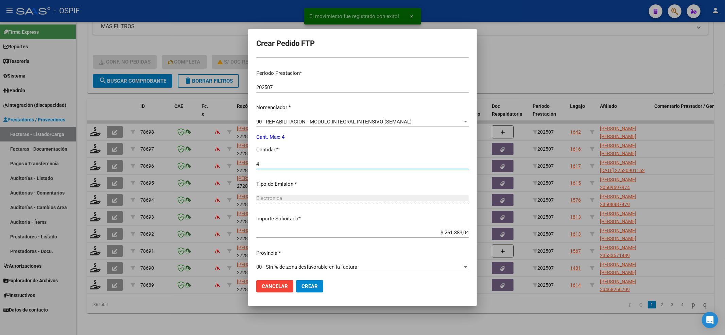
scroll to position [211, 0]
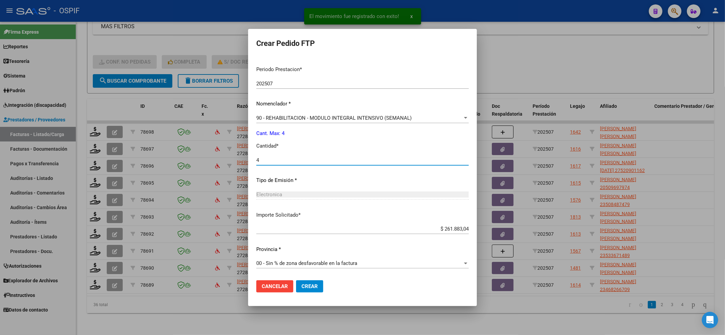
click at [302, 285] on span "Crear" at bounding box center [309, 286] width 16 height 6
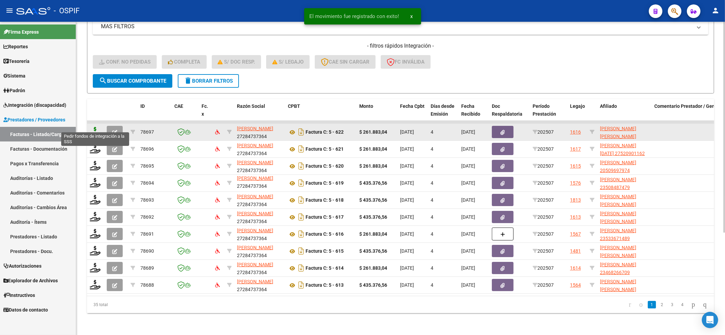
click at [96, 127] on icon at bounding box center [95, 132] width 11 height 10
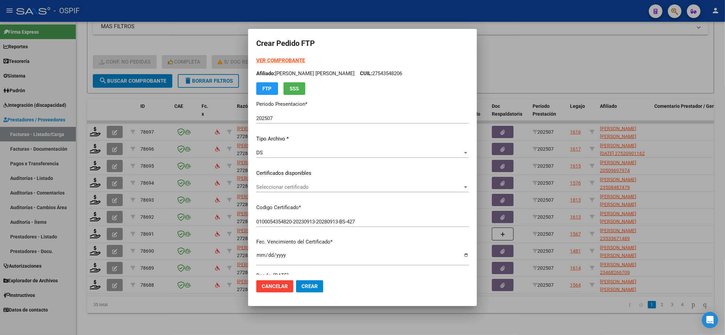
drag, startPoint x: 301, startPoint y: 192, endPoint x: 301, endPoint y: 203, distance: 10.9
click at [301, 192] on div "Seleccionar certificado Seleccionar certificado" at bounding box center [362, 190] width 212 height 17
click at [304, 186] on span "Seleccionar certificado" at bounding box center [359, 187] width 206 height 6
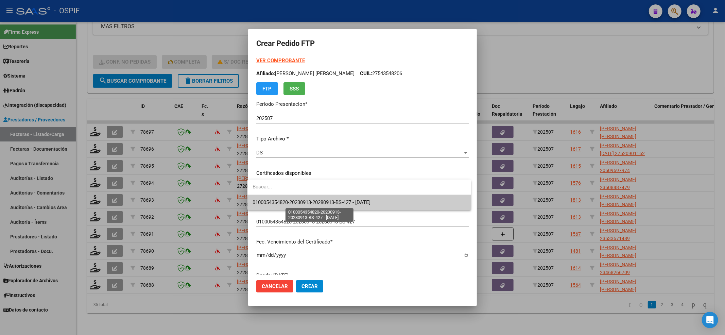
click at [304, 199] on span "0100054354820-20230913-20280913-BS-427 - 2028-08-13" at bounding box center [312, 202] width 118 height 6
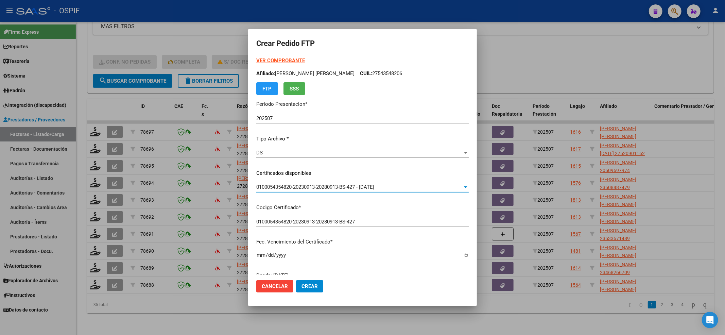
scroll to position [136, 0]
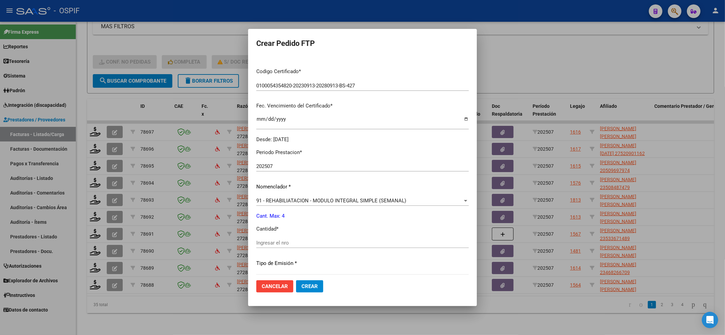
click at [279, 241] on input "Ingresar el nro" at bounding box center [362, 243] width 212 height 6
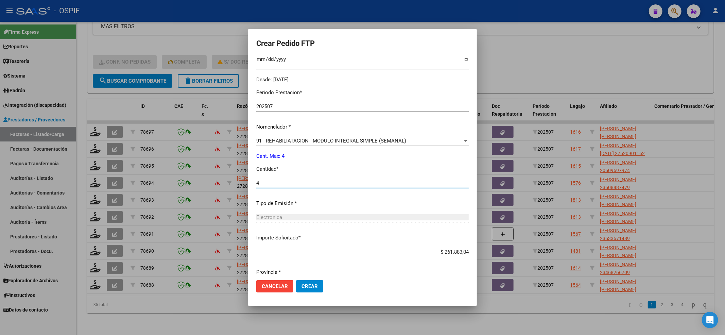
scroll to position [219, 0]
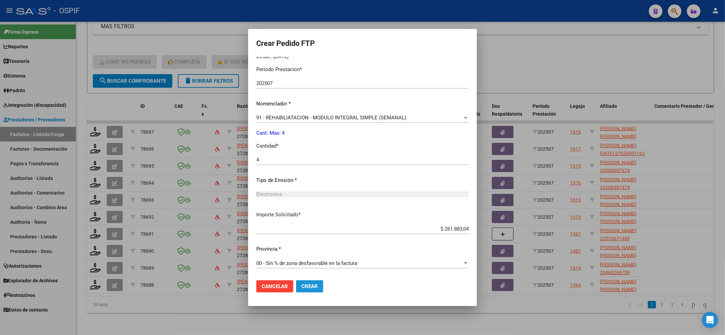
click at [314, 287] on button "Crear" at bounding box center [309, 286] width 27 height 12
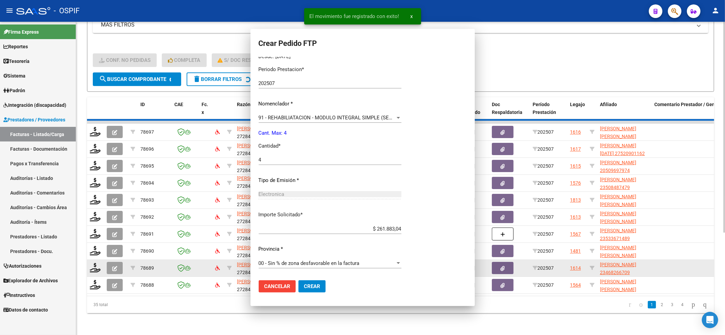
scroll to position [0, 0]
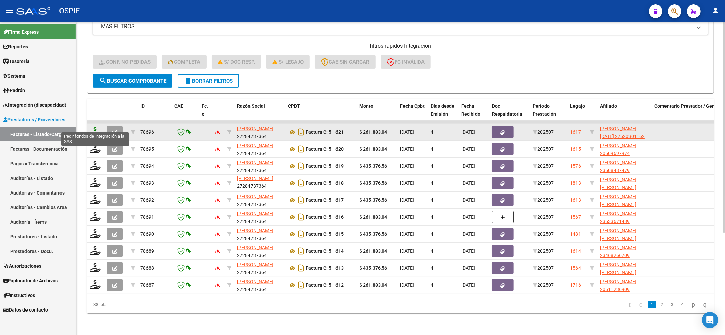
click at [94, 127] on icon at bounding box center [95, 132] width 11 height 10
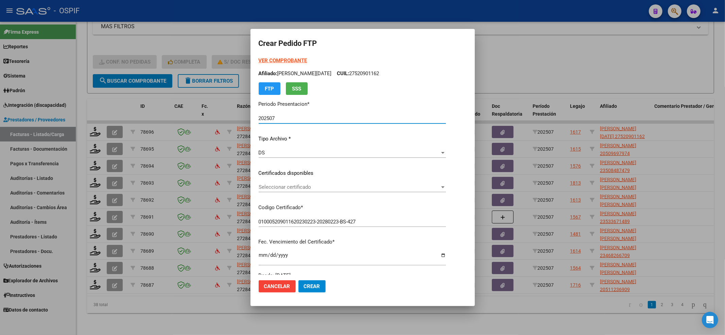
click at [319, 188] on span "Seleccionar certificado" at bounding box center [349, 187] width 181 height 6
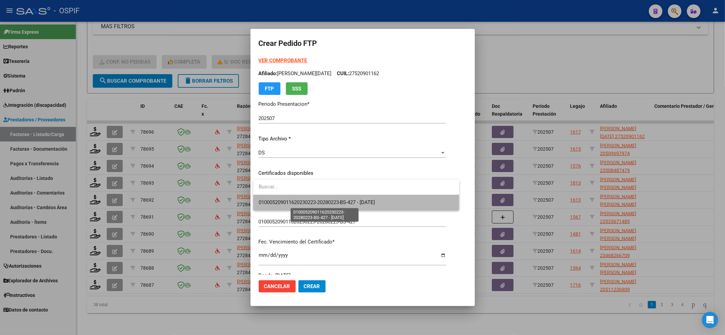
click at [302, 201] on span "010005209011620230223-20280223-BS-427 - 2028-02-23" at bounding box center [317, 202] width 117 height 6
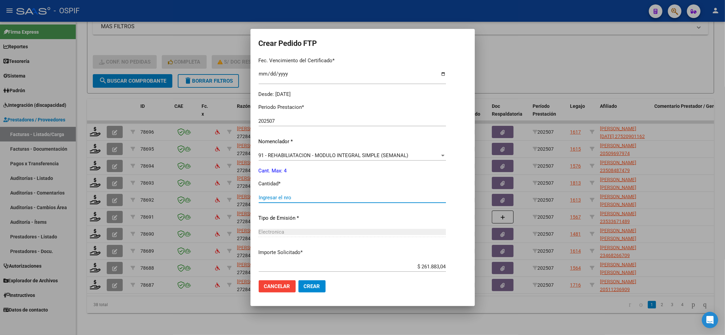
click at [300, 198] on input "Ingresar el nro" at bounding box center [352, 197] width 187 height 6
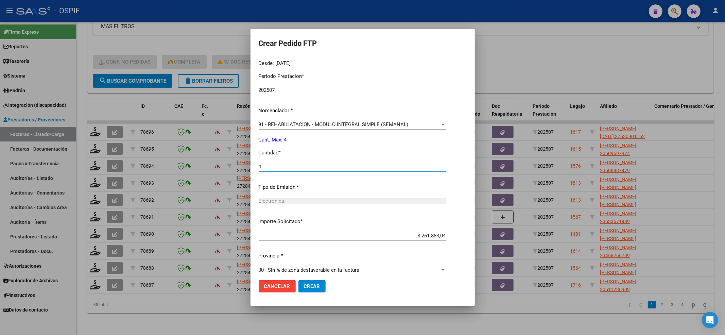
scroll to position [219, 0]
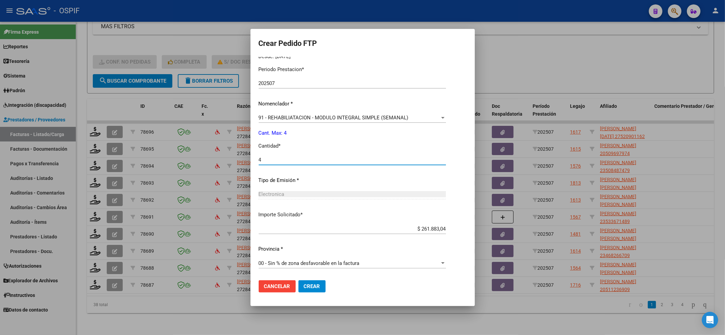
drag, startPoint x: 308, startPoint y: 283, endPoint x: 275, endPoint y: 270, distance: 36.5
click at [308, 283] on span "Crear" at bounding box center [312, 286] width 16 height 6
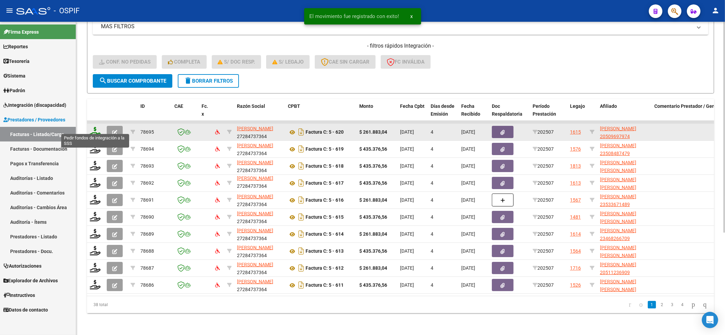
click at [94, 127] on icon at bounding box center [95, 132] width 11 height 10
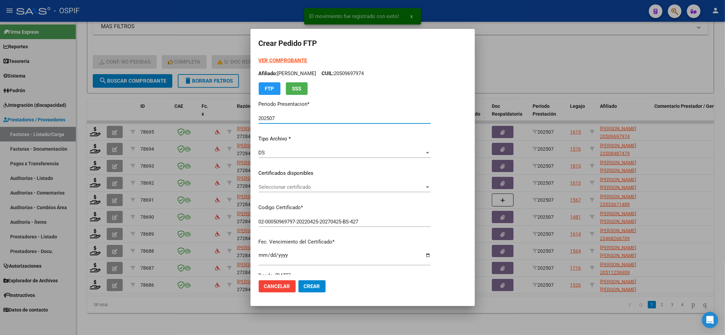
click at [305, 188] on span "Seleccionar certificado" at bounding box center [342, 187] width 166 height 6
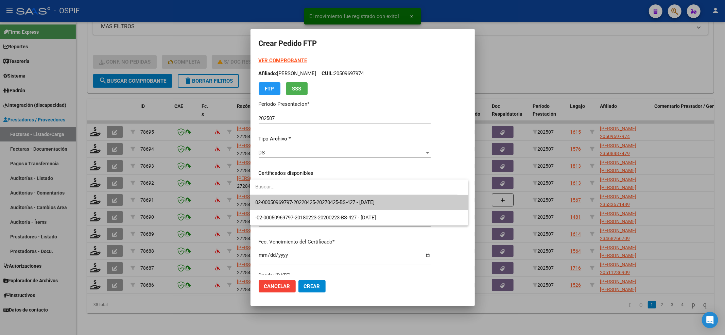
click at [299, 199] on span "02-00050969797-20220425-20270425-BS-427 - 2027-04-25" at bounding box center [314, 202] width 119 height 6
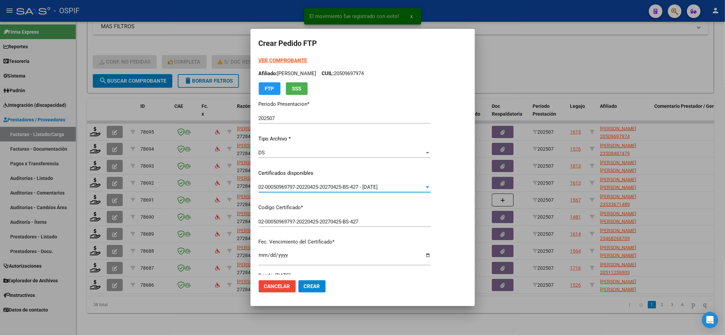
scroll to position [181, 0]
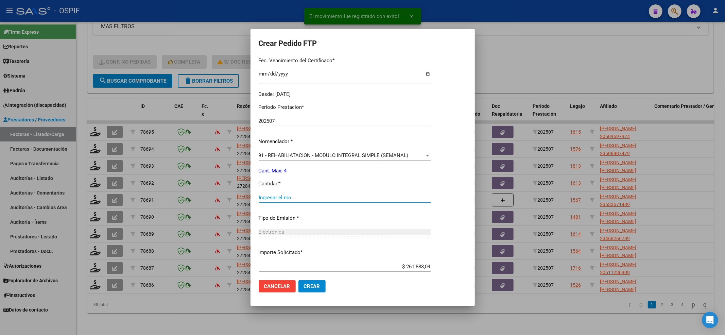
click at [295, 197] on input "Ingresar el nro" at bounding box center [345, 197] width 172 height 6
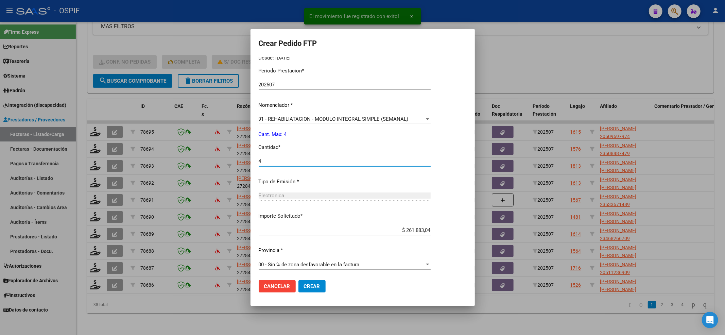
scroll to position [219, 0]
click at [313, 283] on span "Crear" at bounding box center [312, 286] width 16 height 6
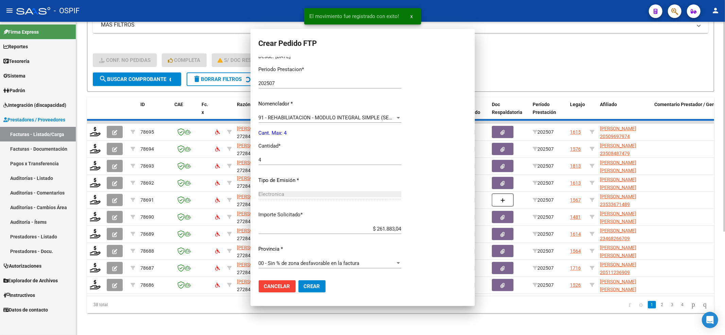
scroll to position [0, 0]
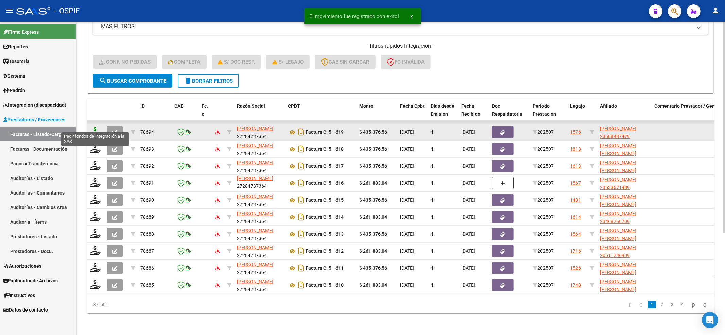
click at [93, 127] on icon at bounding box center [95, 132] width 11 height 10
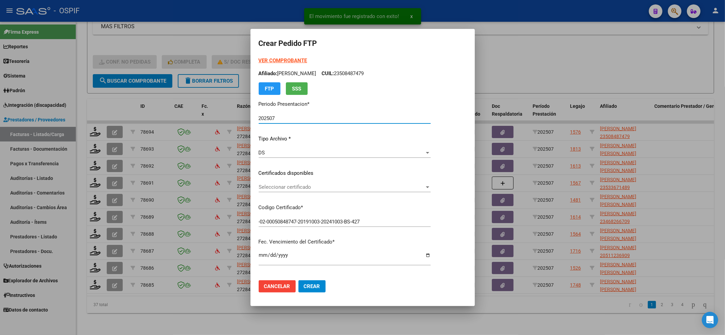
click at [287, 188] on span "Seleccionar certificado" at bounding box center [342, 187] width 166 height 6
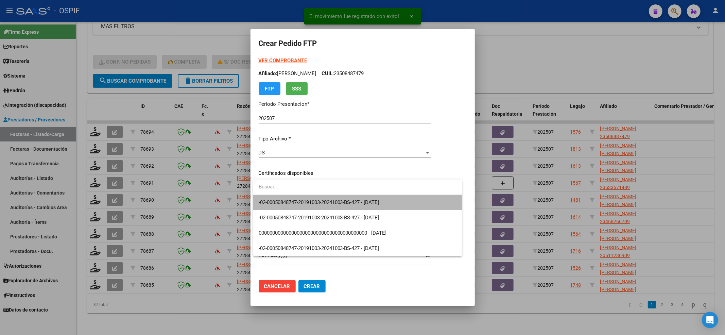
click at [283, 197] on span "-02-00050848747-20191003-20241003-BS-427 - 2024-10-03" at bounding box center [358, 202] width 198 height 15
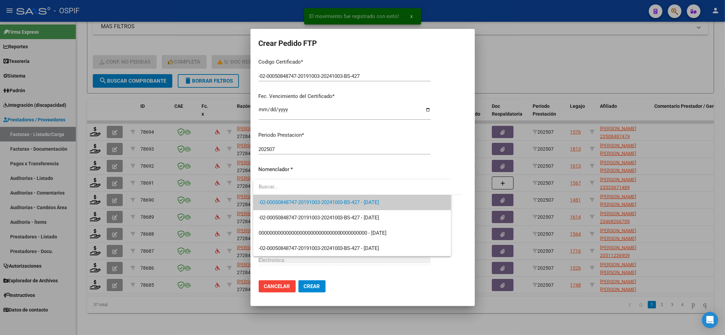
scroll to position [181, 0]
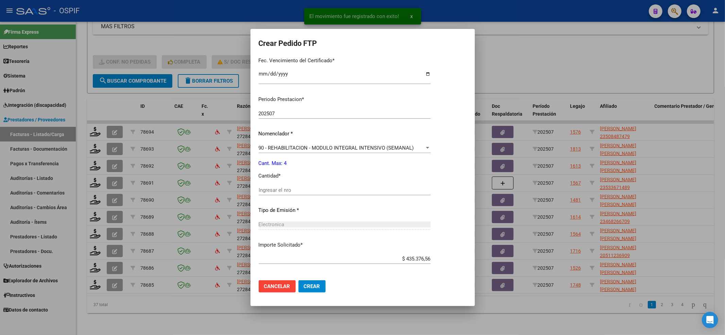
drag, startPoint x: 283, startPoint y: 195, endPoint x: 283, endPoint y: 191, distance: 3.7
click at [283, 194] on div "Ingresar el nro" at bounding box center [345, 193] width 172 height 17
click at [282, 191] on input "Ingresar el nro" at bounding box center [345, 190] width 172 height 6
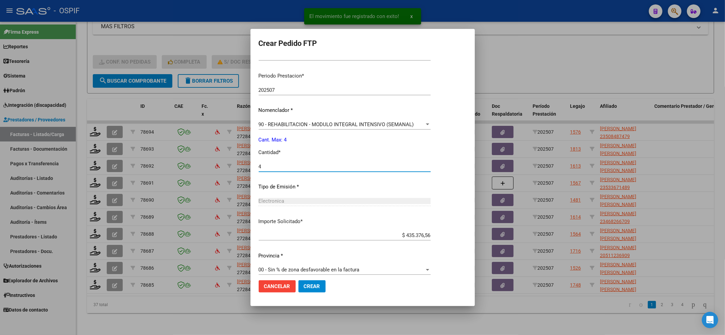
scroll to position [211, 0]
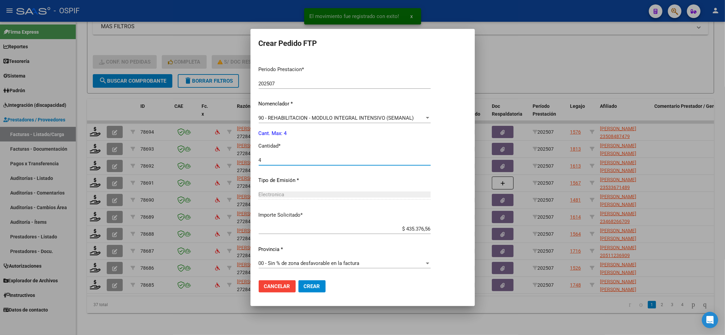
click at [314, 290] on button "Crear" at bounding box center [311, 286] width 27 height 12
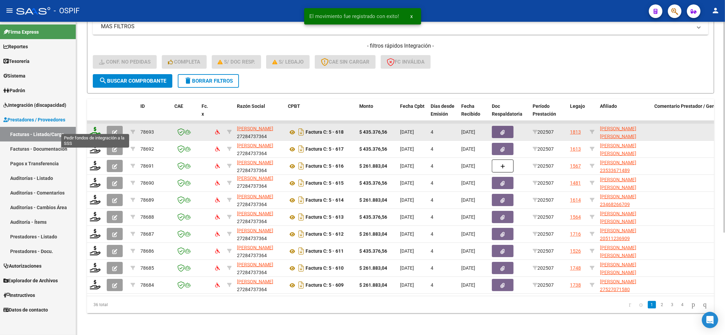
click at [95, 127] on icon at bounding box center [95, 132] width 11 height 10
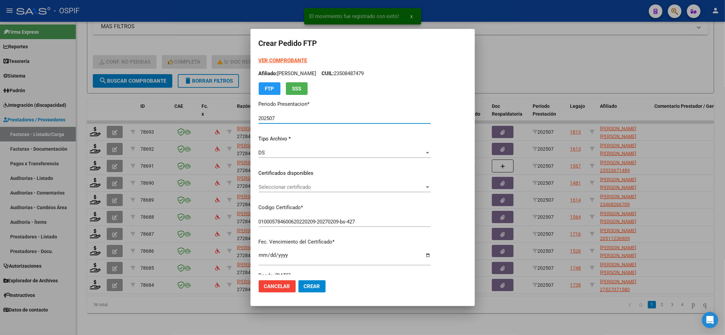
click at [343, 184] on span "Seleccionar certificado" at bounding box center [342, 187] width 166 height 6
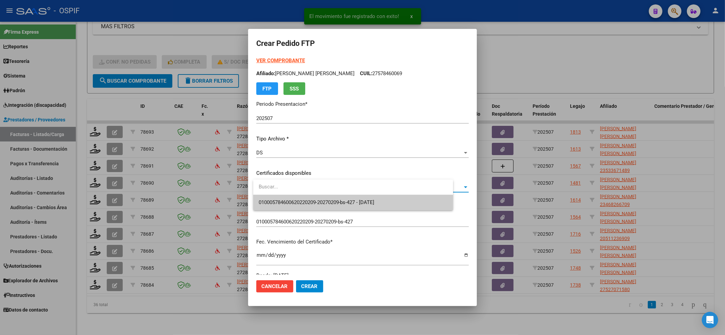
click at [336, 193] on input "dropdown search" at bounding box center [353, 186] width 200 height 15
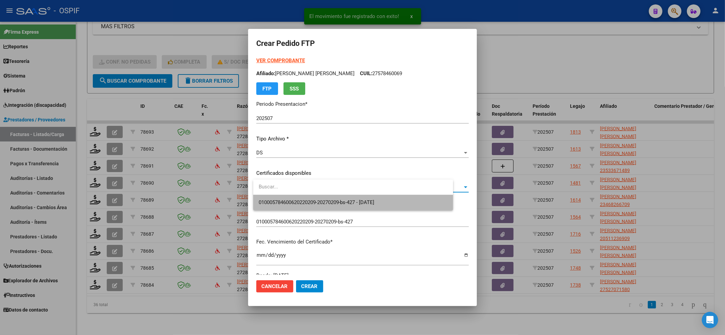
click at [336, 198] on span "010005784600620220209-20270209-bs-427 - 2027-02-09" at bounding box center [353, 202] width 189 height 15
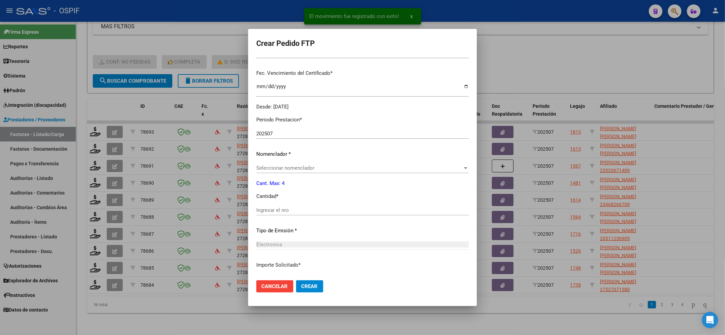
scroll to position [181, 0]
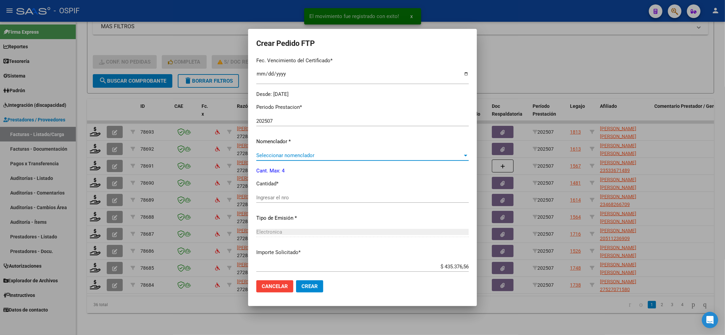
click at [298, 158] on span "Seleccionar nomenclador" at bounding box center [359, 155] width 206 height 6
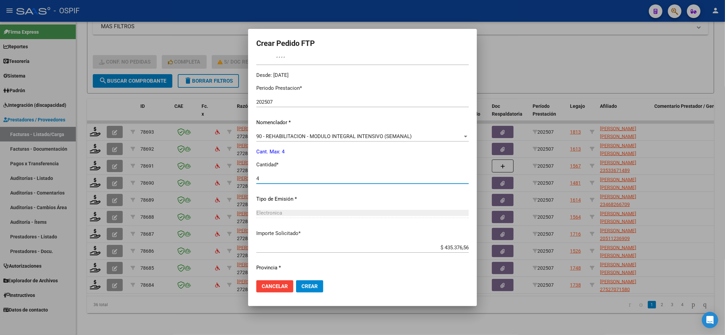
scroll to position [219, 0]
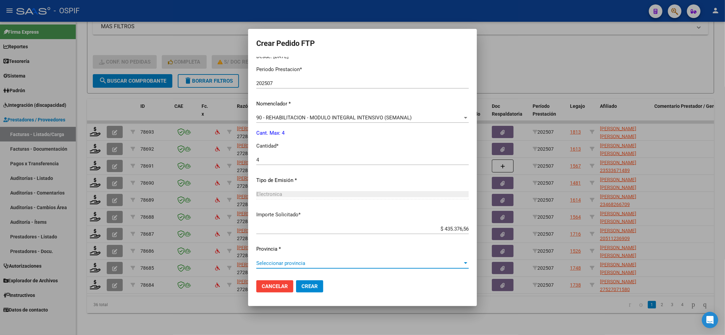
click at [331, 264] on span "Seleccionar provincia" at bounding box center [359, 263] width 206 height 6
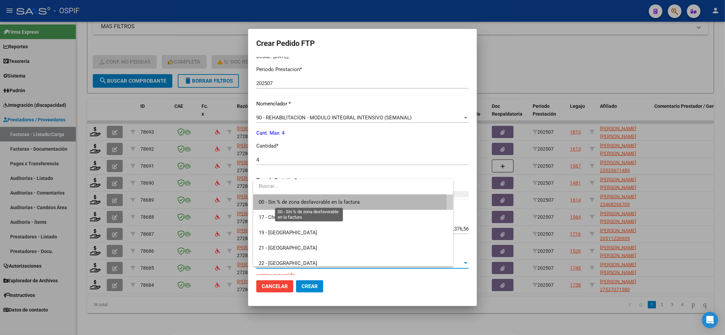
click at [264, 204] on span "00 - Sin % de zona desfavorable en la factura" at bounding box center [309, 202] width 101 height 6
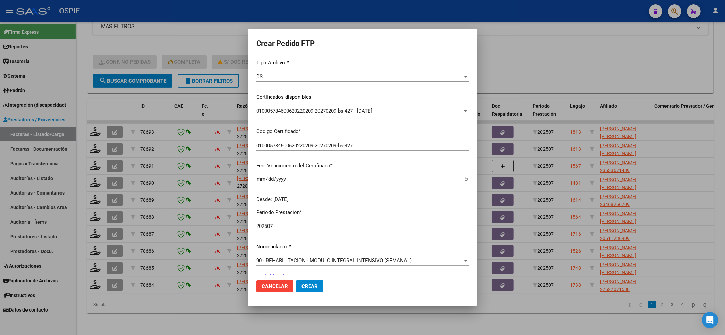
scroll to position [0, 0]
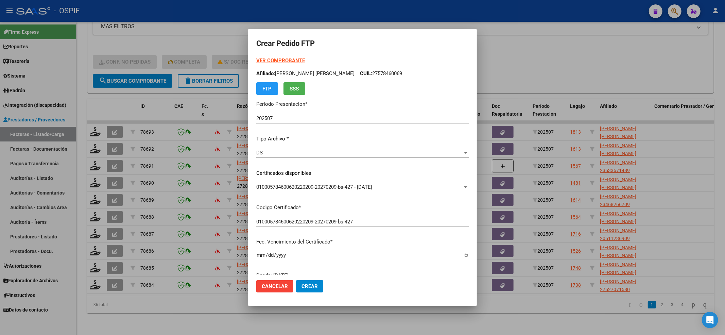
click at [293, 56] on form "Crear Pedido FTP VER COMPROBANTE ARCA Padrón Afiliado: GAUNA EMMA AYLEN CUIL: 2…" at bounding box center [362, 167] width 212 height 260
click at [291, 61] on strong "VER COMPROBANTE" at bounding box center [280, 60] width 49 height 6
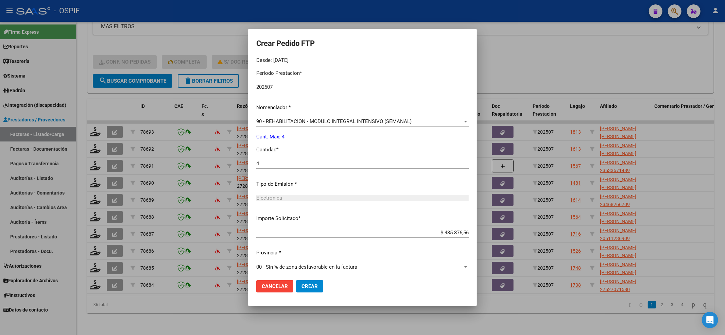
scroll to position [219, 0]
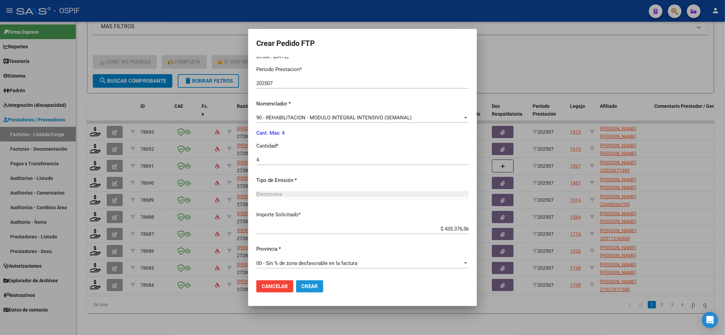
click at [318, 283] on span "Crear" at bounding box center [309, 286] width 16 height 6
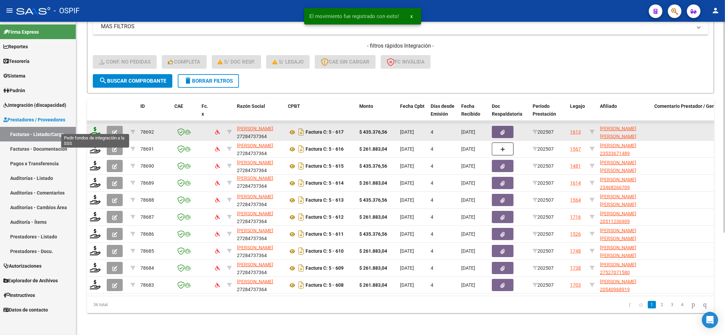
click at [94, 128] on icon at bounding box center [95, 132] width 11 height 10
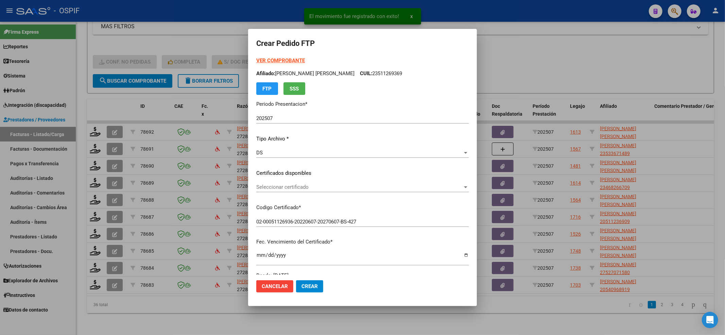
click at [348, 191] on div "Seleccionar certificado Seleccionar certificado" at bounding box center [362, 187] width 212 height 10
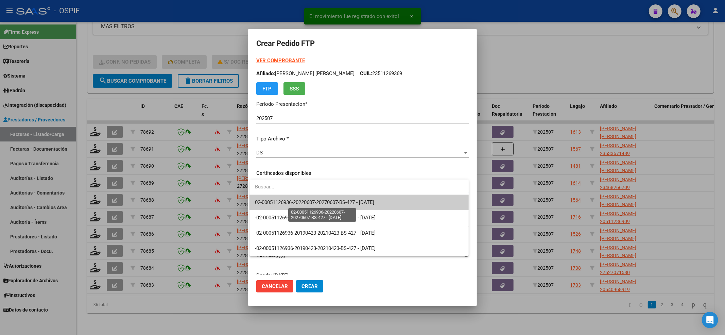
click at [342, 200] on span "02-00051126936-20220607-20270607-BS-427 - 2027-06-07" at bounding box center [314, 202] width 119 height 6
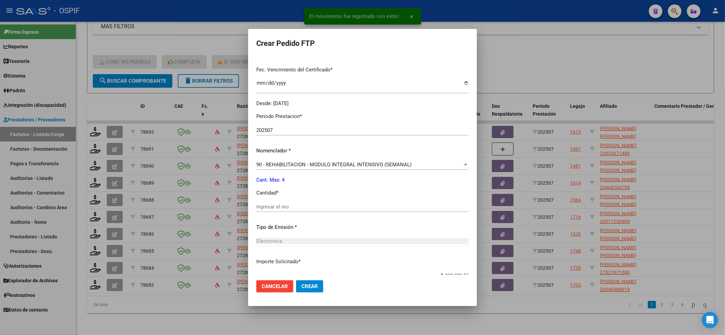
scroll to position [181, 0]
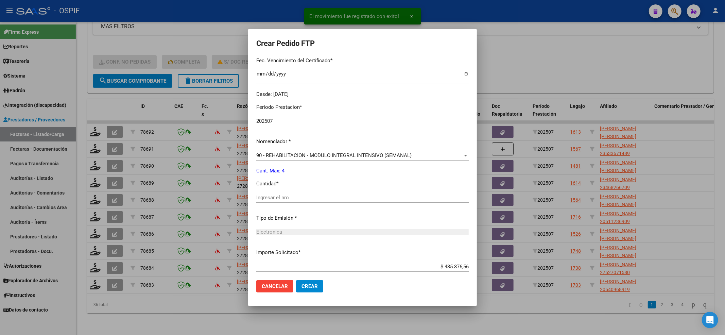
click at [319, 192] on div "Ingresar el nro" at bounding box center [362, 197] width 212 height 10
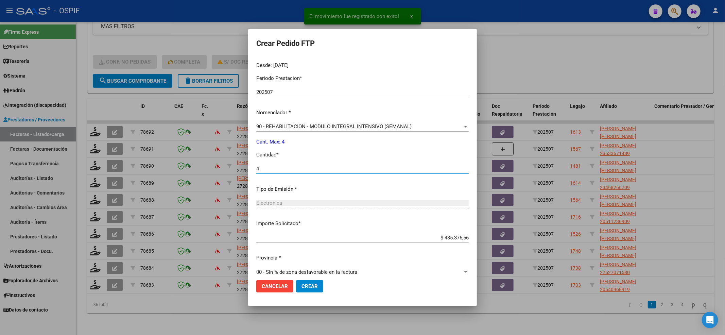
scroll to position [219, 0]
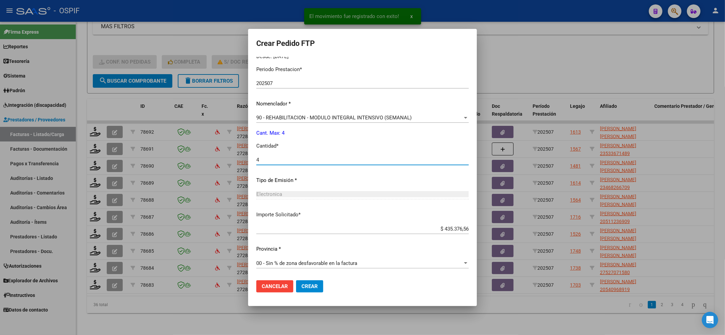
click at [319, 283] on button "Crear" at bounding box center [309, 286] width 27 height 12
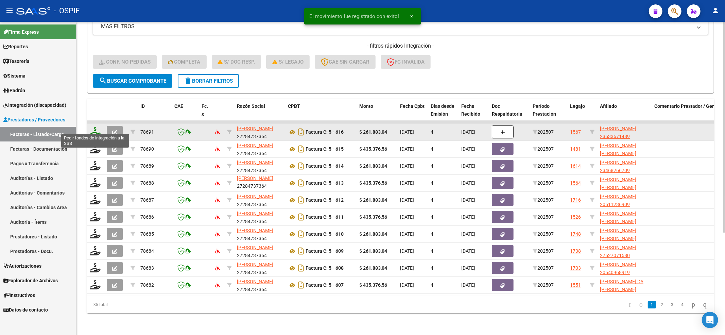
click at [93, 127] on icon at bounding box center [95, 132] width 11 height 10
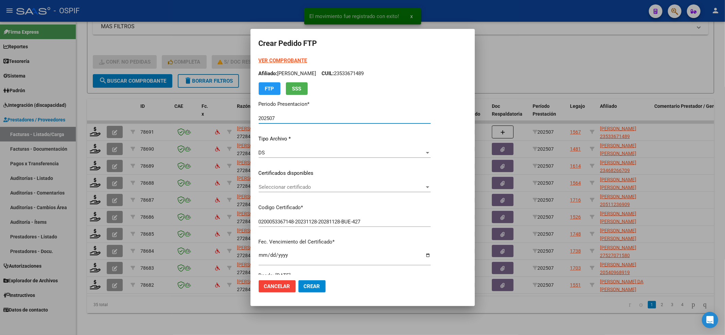
click at [300, 193] on div "Seleccionar certificado Seleccionar certificado" at bounding box center [345, 190] width 172 height 17
click at [300, 190] on span "Seleccionar certificado" at bounding box center [342, 187] width 166 height 6
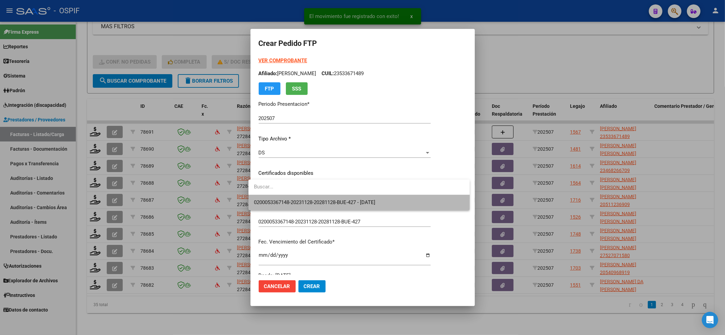
click at [298, 198] on span "0200053367148-20231128-20281128-BUE-427 - 2028-11-28" at bounding box center [359, 202] width 210 height 15
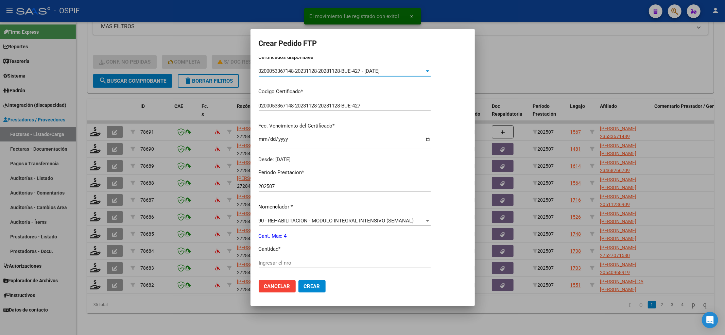
scroll to position [136, 0]
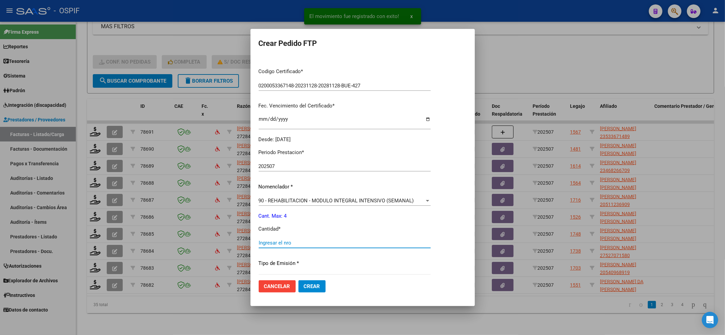
click at [278, 243] on input "Ingresar el nro" at bounding box center [345, 243] width 172 height 6
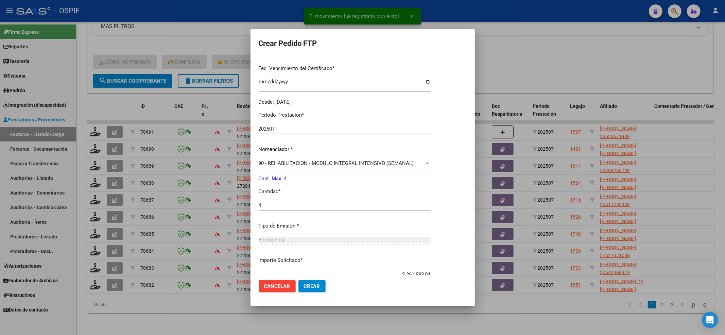
scroll to position [219, 0]
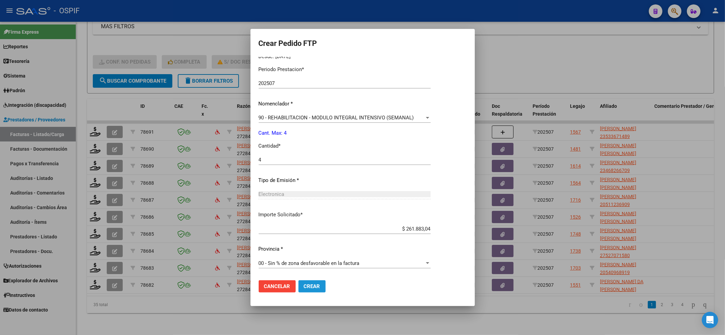
click at [310, 284] on span "Crear" at bounding box center [312, 286] width 16 height 6
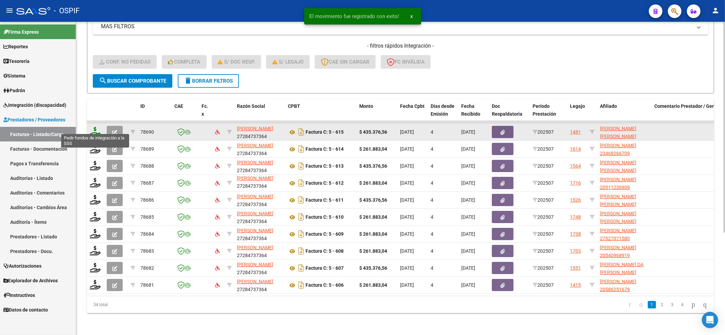
click at [93, 127] on icon at bounding box center [95, 132] width 11 height 10
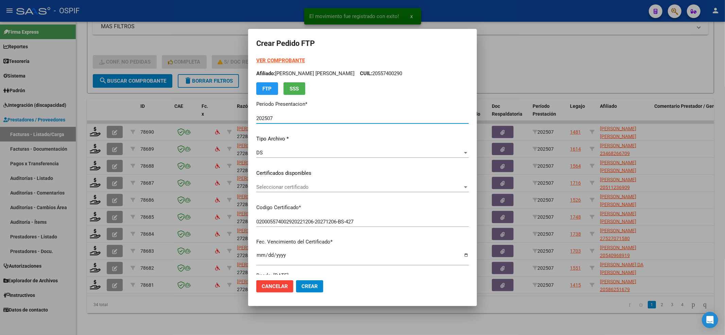
click at [269, 188] on span "Seleccionar certificado" at bounding box center [359, 187] width 206 height 6
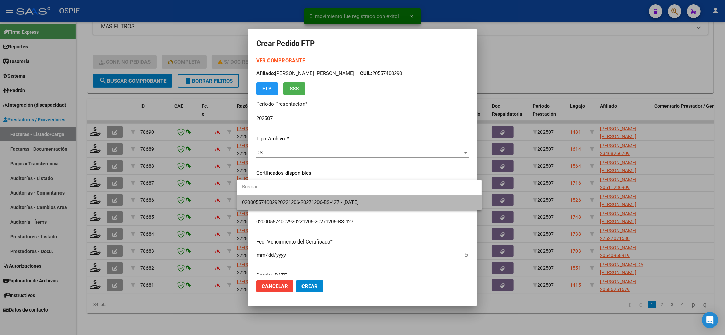
click at [271, 196] on span "020005574002920221206-20271206-BS-427 - 2027-12-06" at bounding box center [359, 202] width 234 height 15
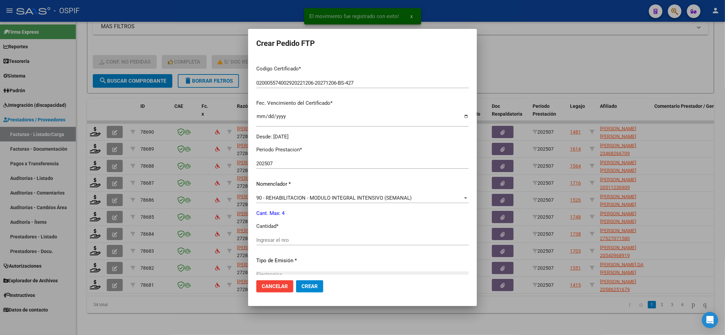
scroll to position [181, 0]
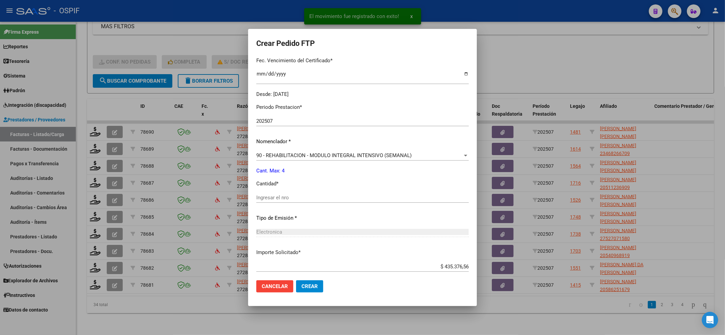
click at [272, 197] on input "Ingresar el nro" at bounding box center [362, 197] width 212 height 6
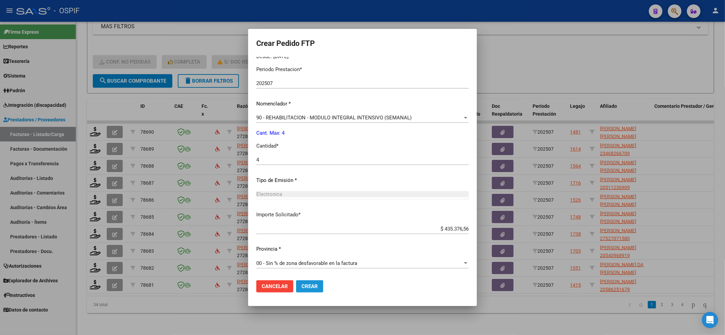
drag, startPoint x: 292, startPoint y: 284, endPoint x: 293, endPoint y: 280, distance: 3.8
click at [301, 284] on span "Crear" at bounding box center [309, 286] width 16 height 6
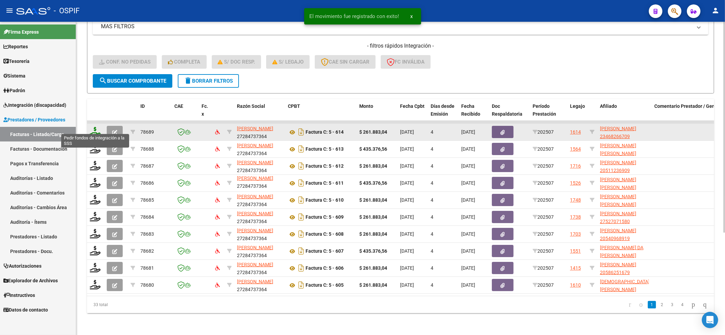
click at [92, 128] on icon at bounding box center [95, 132] width 11 height 10
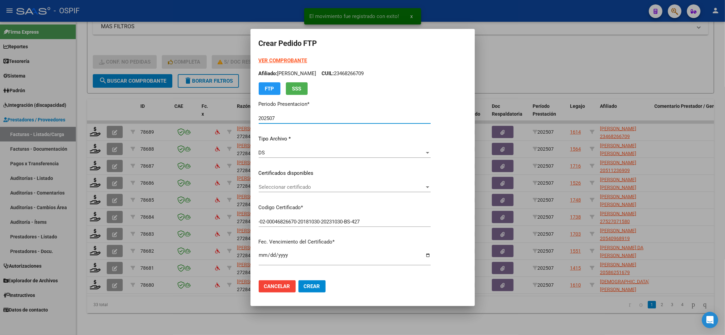
click at [318, 188] on span "Seleccionar certificado" at bounding box center [342, 187] width 166 height 6
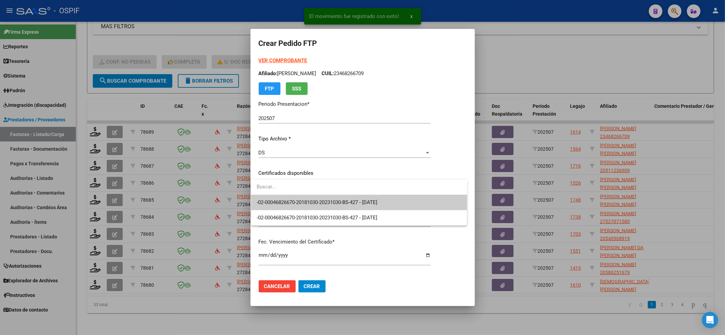
click at [317, 193] on input "dropdown search" at bounding box center [359, 186] width 216 height 15
click at [315, 199] on span "-02-00046826670-20181030-20231030-BS-427 - 2023-10-30" at bounding box center [317, 202] width 121 height 6
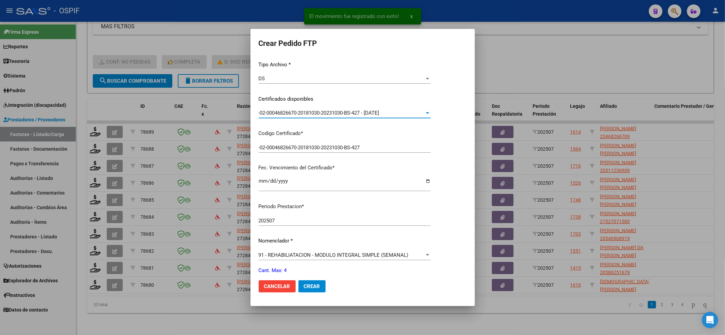
scroll to position [181, 0]
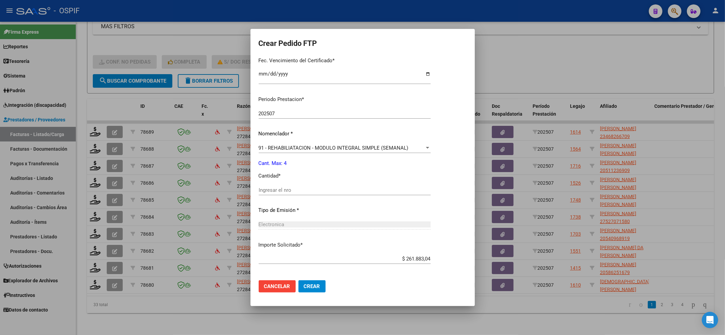
click at [317, 186] on div "Ingresar el nro" at bounding box center [345, 190] width 172 height 10
click at [315, 195] on div "Ingresar el nro" at bounding box center [345, 193] width 172 height 17
click at [311, 194] on div "Ingresar el nro" at bounding box center [345, 190] width 172 height 10
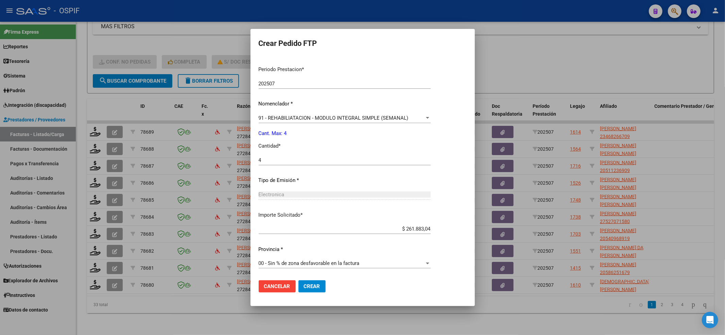
drag, startPoint x: 323, startPoint y: 294, endPoint x: 311, endPoint y: 284, distance: 15.3
click at [322, 294] on mat-dialog-actions "Cancelar Crear" at bounding box center [363, 286] width 208 height 23
click at [311, 284] on span "Crear" at bounding box center [312, 286] width 16 height 6
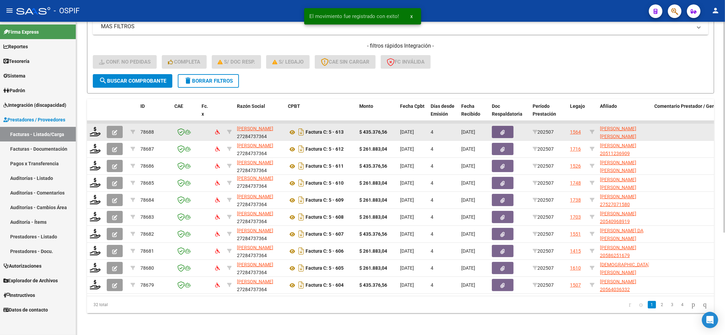
click at [91, 129] on div at bounding box center [96, 132] width 12 height 11
click at [94, 127] on icon at bounding box center [95, 132] width 11 height 10
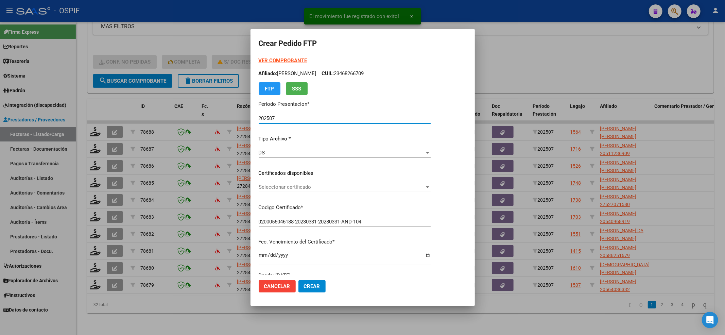
click at [356, 185] on span "Seleccionar certificado" at bounding box center [342, 187] width 166 height 6
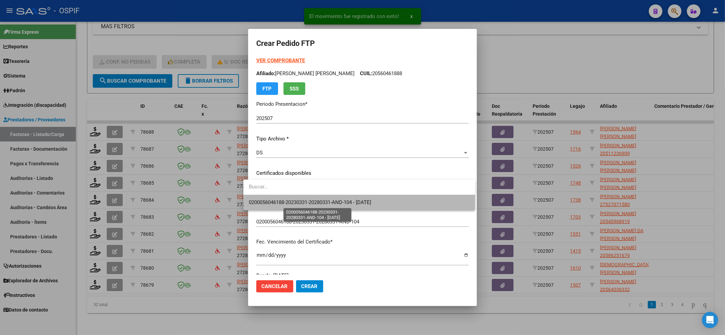
click at [347, 200] on span "0200056046188-20230331-20280331-AND-104 - 2028-03-31" at bounding box center [310, 202] width 122 height 6
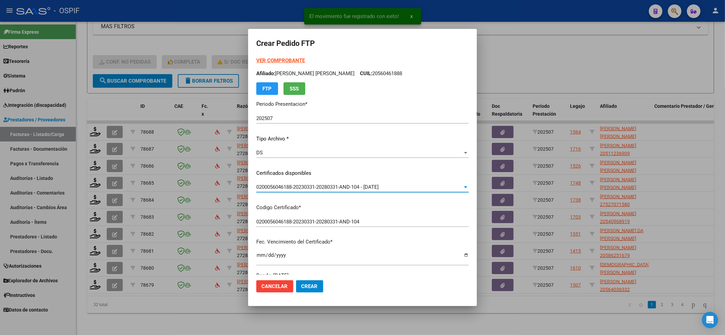
scroll to position [181, 0]
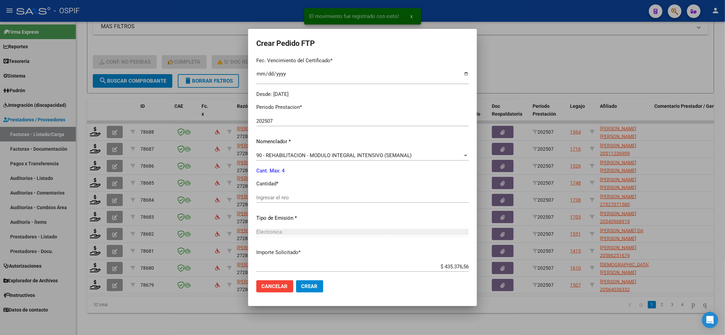
click at [283, 204] on div "Ingresar el nro" at bounding box center [362, 200] width 212 height 17
click at [276, 193] on div "Ingresar el nro" at bounding box center [362, 197] width 212 height 10
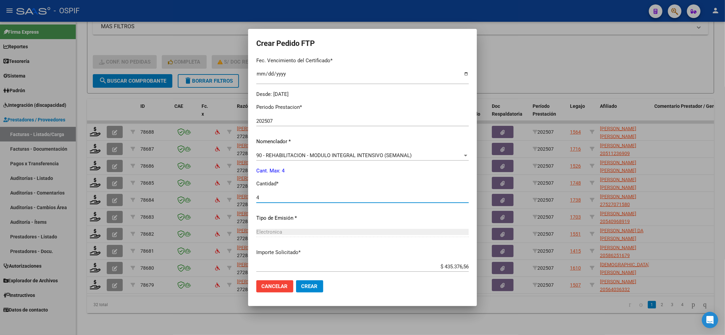
scroll to position [219, 0]
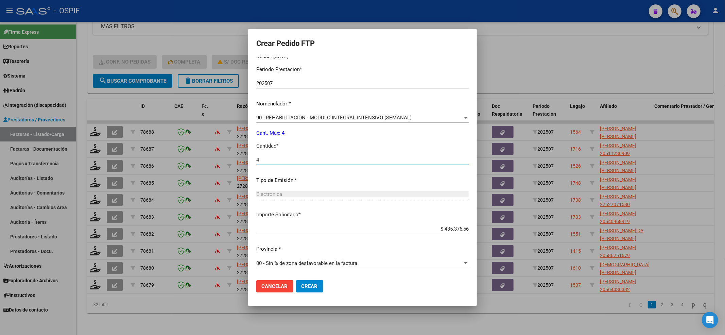
click at [311, 283] on button "Crear" at bounding box center [309, 286] width 27 height 12
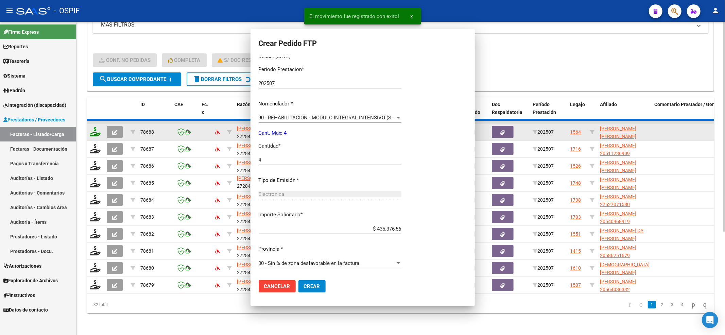
scroll to position [0, 0]
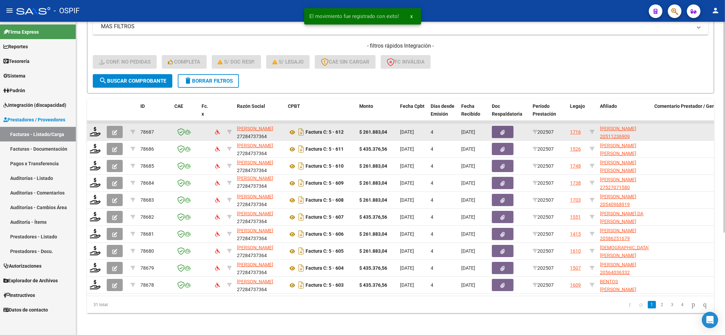
click at [88, 124] on datatable-body-cell at bounding box center [95, 132] width 17 height 17
click at [90, 127] on icon at bounding box center [95, 132] width 11 height 10
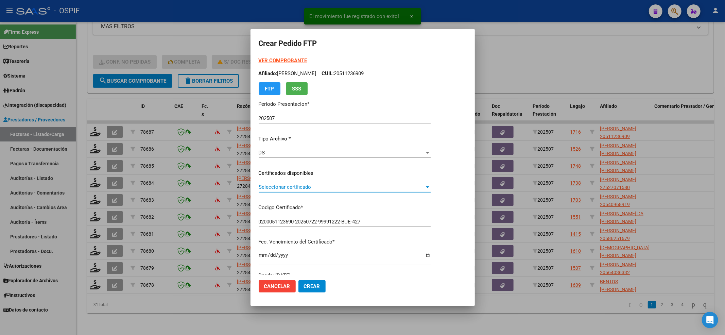
click at [347, 188] on span "Seleccionar certificado" at bounding box center [342, 187] width 166 height 6
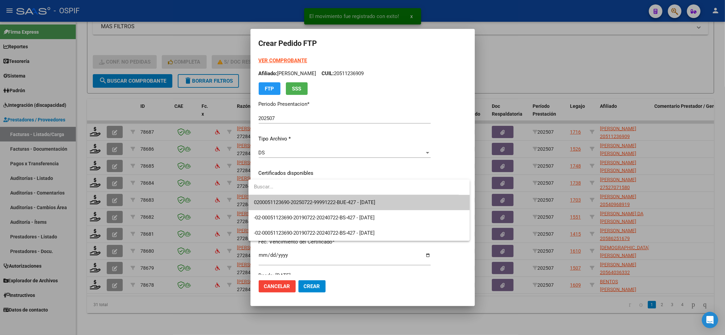
click at [342, 197] on span "0200051123690-20250722-99991222-BUE-427 - 2099-01-01" at bounding box center [359, 202] width 210 height 15
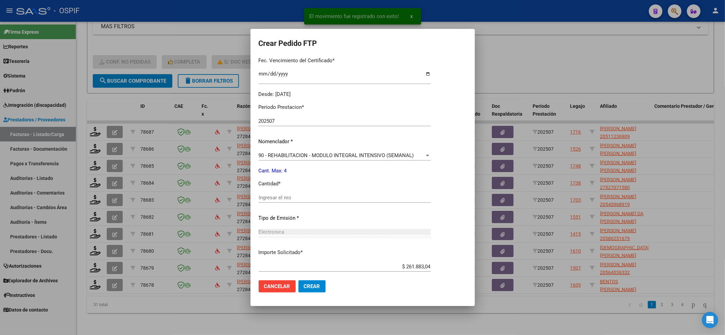
click at [341, 199] on input "Ingresar el nro" at bounding box center [345, 197] width 172 height 6
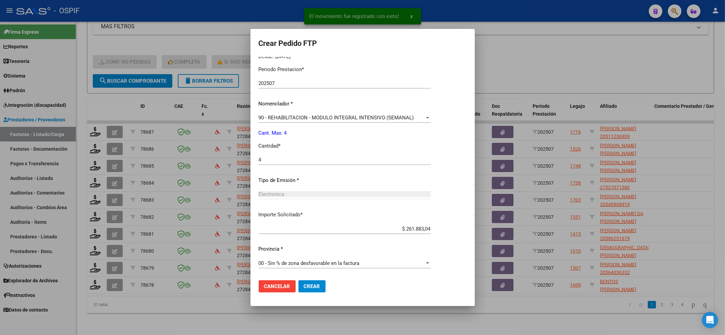
click at [308, 280] on mat-dialog-actions "Cancelar Crear" at bounding box center [363, 286] width 208 height 23
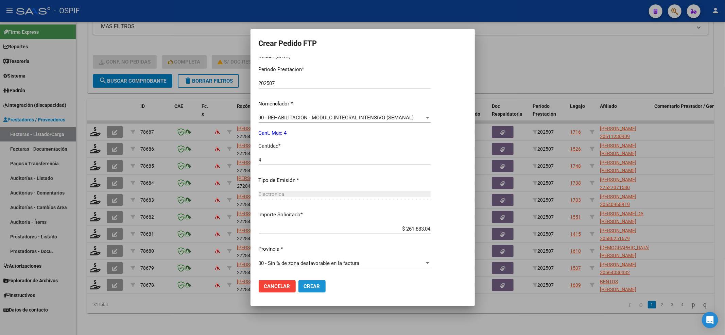
click at [308, 283] on span "Crear" at bounding box center [312, 286] width 16 height 6
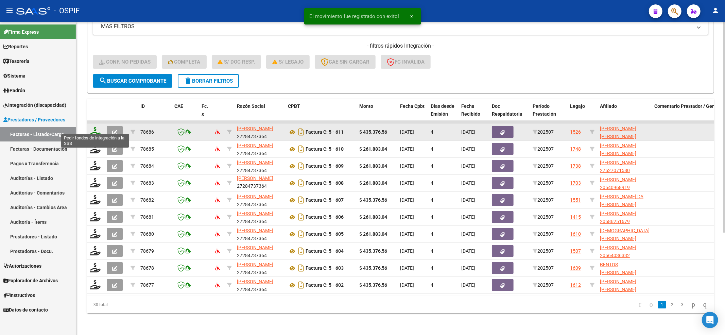
click at [92, 127] on icon at bounding box center [95, 132] width 11 height 10
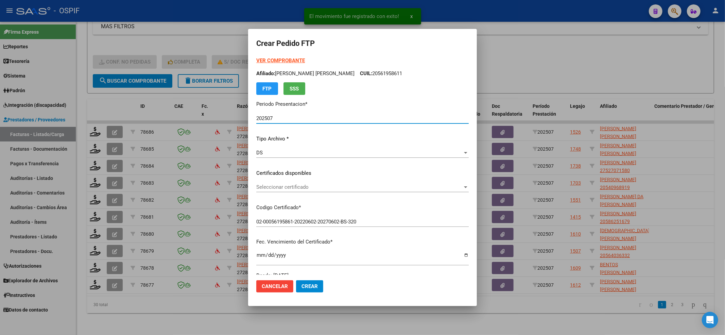
click at [299, 190] on span "Seleccionar certificado" at bounding box center [359, 187] width 206 height 6
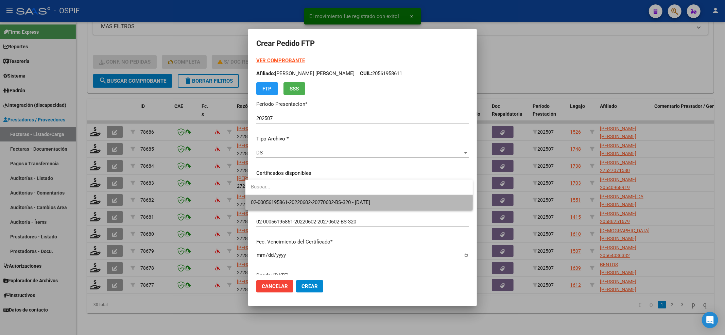
drag, startPoint x: 295, startPoint y: 207, endPoint x: 294, endPoint y: 198, distance: 8.3
click at [295, 206] on span "02-00056195861-20220602-20270602-BS-320 - 2027-06-02" at bounding box center [359, 202] width 216 height 15
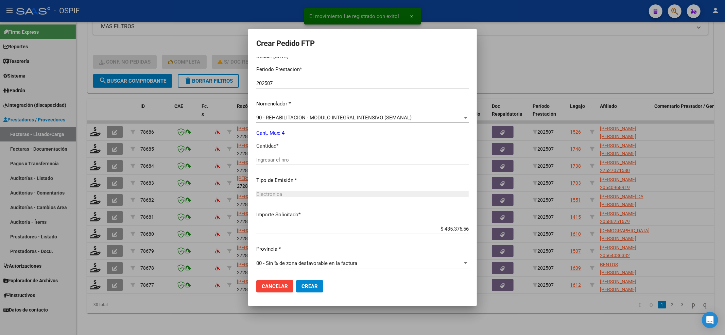
drag, startPoint x: 291, startPoint y: 200, endPoint x: 287, endPoint y: 171, distance: 29.5
click at [291, 195] on div "Electronica Seleccionar tipo" at bounding box center [362, 197] width 212 height 17
click at [284, 162] on input "Ingresar el nro" at bounding box center [362, 160] width 212 height 6
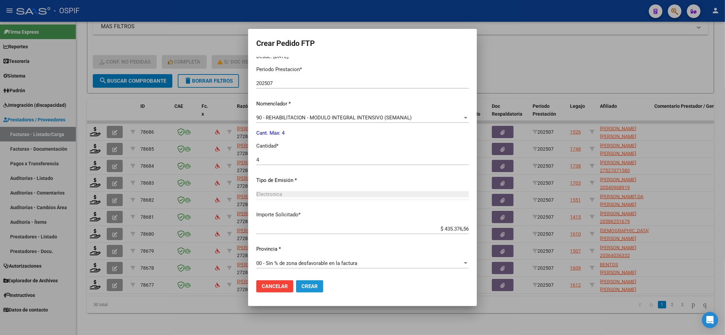
click at [304, 284] on span "Crear" at bounding box center [309, 286] width 16 height 6
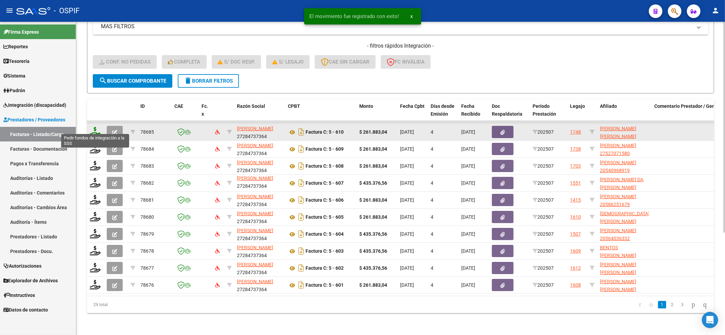
click at [96, 127] on icon at bounding box center [95, 132] width 11 height 10
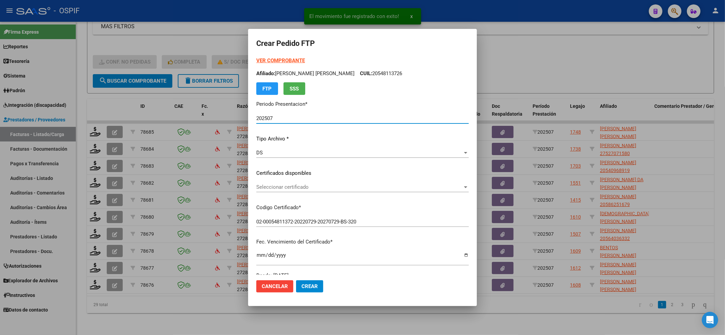
click at [387, 183] on div "Seleccionar certificado Seleccionar certificado" at bounding box center [362, 187] width 212 height 10
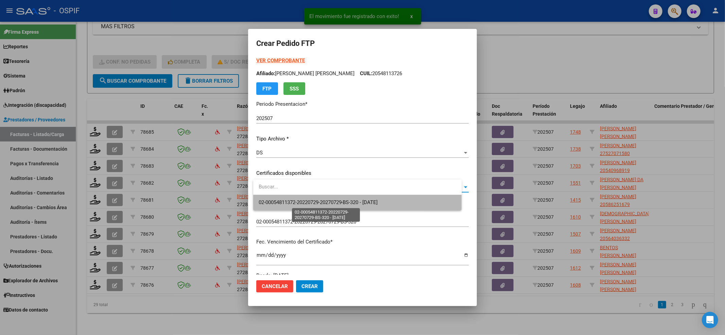
click at [378, 201] on span "02-00054811372-20220729-20270729-BS-320 - 2027-07-29" at bounding box center [318, 202] width 119 height 6
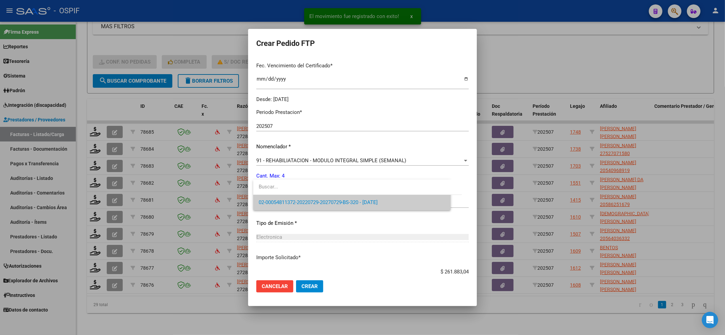
scroll to position [181, 0]
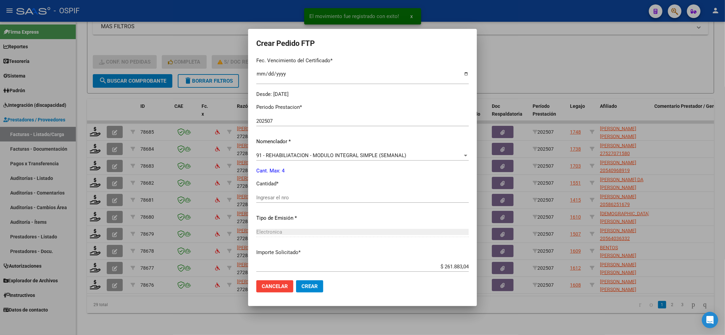
click at [331, 199] on input "Ingresar el nro" at bounding box center [362, 197] width 212 height 6
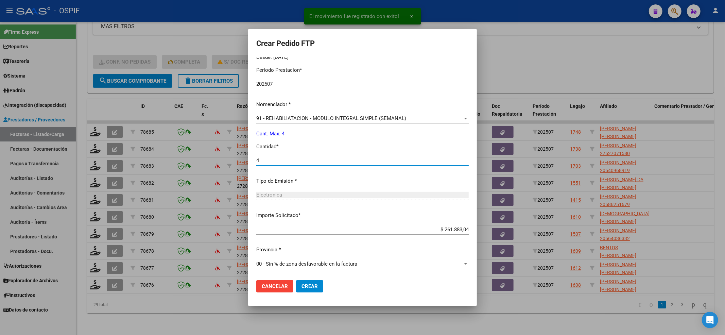
scroll to position [219, 0]
click at [305, 285] on span "Crear" at bounding box center [309, 286] width 16 height 6
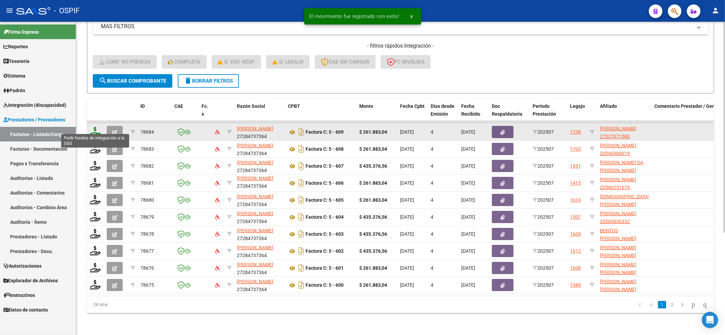
click at [94, 127] on icon at bounding box center [95, 132] width 11 height 10
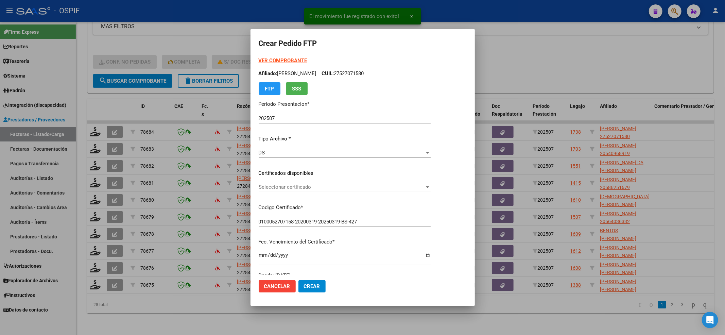
click at [312, 188] on span "Seleccionar certificado" at bounding box center [342, 187] width 166 height 6
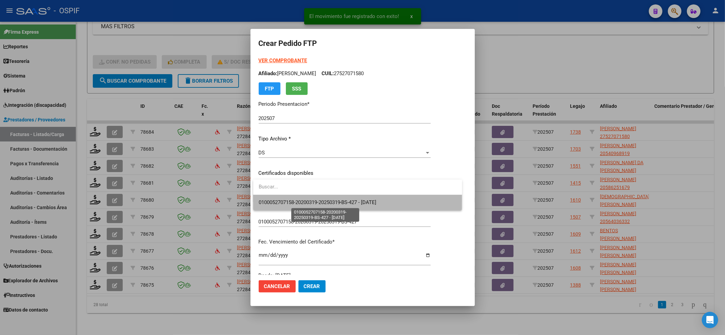
click at [291, 200] on span "0100052707158-20200319-20250319-BS-427 - 2025-03-19" at bounding box center [318, 202] width 118 height 6
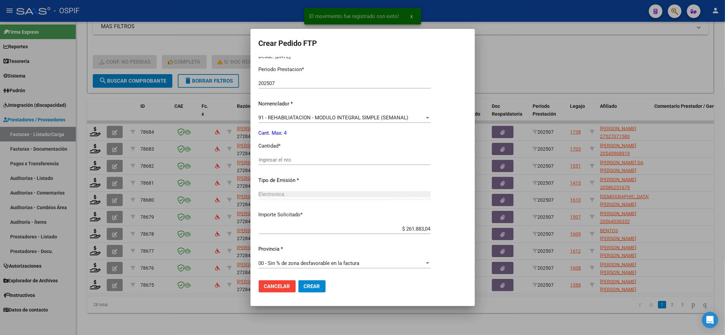
click at [278, 160] on input "Ingresar el nro" at bounding box center [345, 160] width 172 height 6
drag, startPoint x: 316, startPoint y: 283, endPoint x: 307, endPoint y: 272, distance: 14.3
click at [317, 283] on span "Crear" at bounding box center [312, 286] width 16 height 6
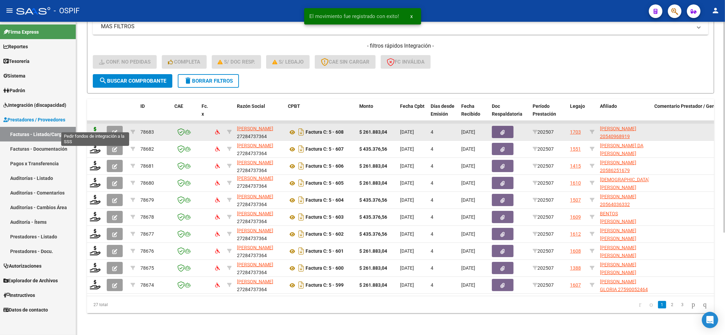
click at [91, 129] on div at bounding box center [96, 132] width 12 height 11
click at [94, 127] on icon at bounding box center [95, 132] width 11 height 10
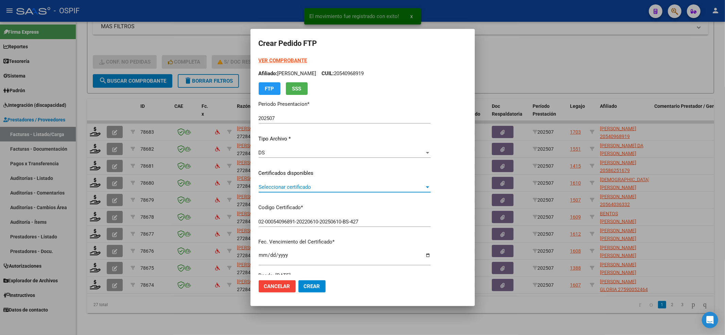
click at [297, 185] on span "Seleccionar certificado" at bounding box center [342, 187] width 166 height 6
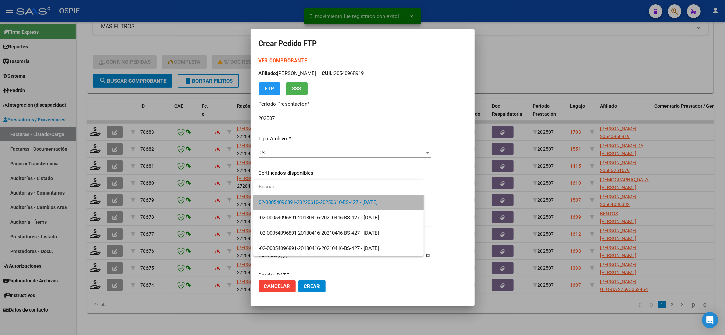
scroll to position [181, 0]
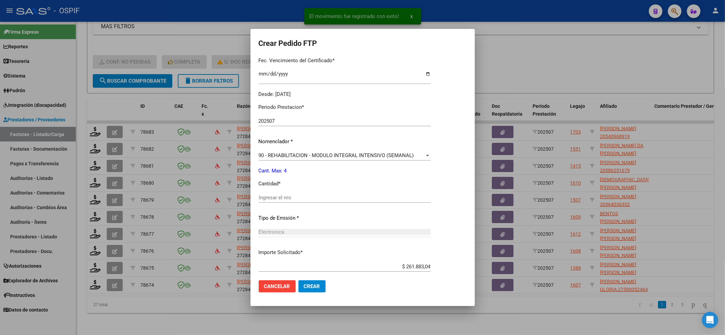
click at [282, 199] on input "Ingresar el nro" at bounding box center [345, 197] width 172 height 6
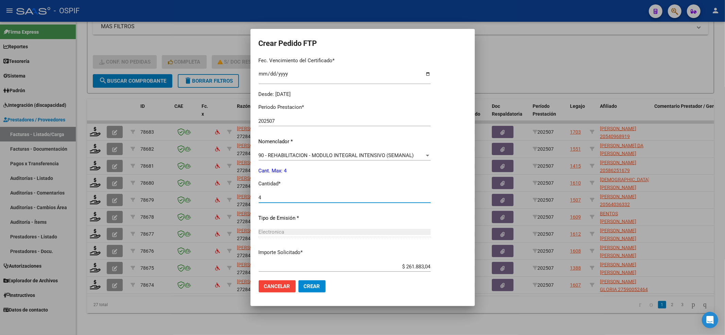
scroll to position [219, 0]
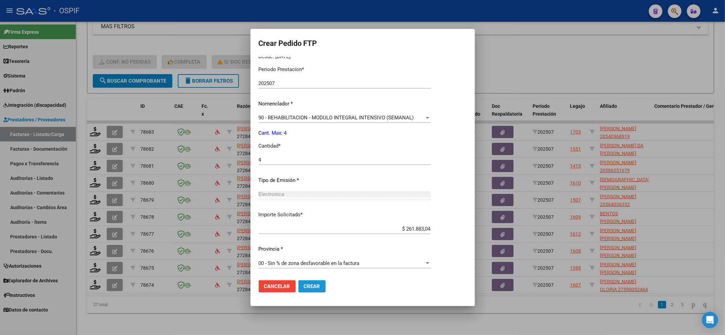
click at [312, 286] on span "Crear" at bounding box center [312, 286] width 16 height 6
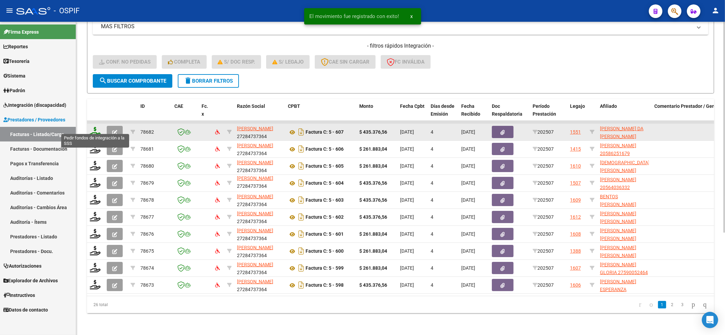
click at [91, 127] on icon at bounding box center [95, 132] width 11 height 10
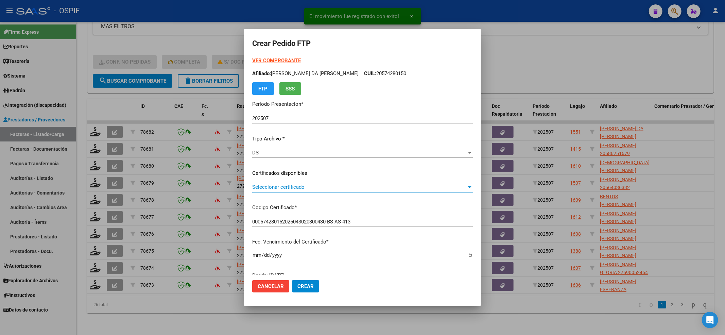
click at [309, 184] on span "Seleccionar certificado" at bounding box center [359, 187] width 214 height 6
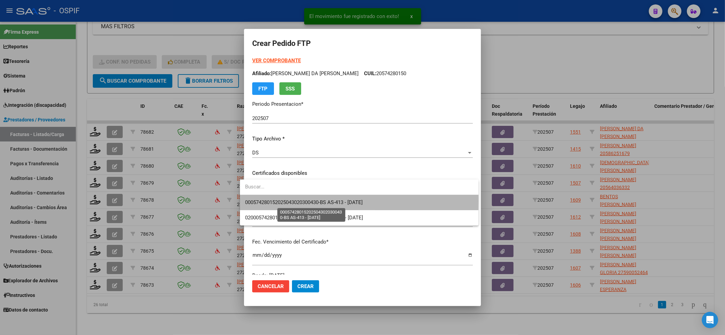
click at [297, 201] on span "000574280152025043020300430-BS AS-413 - 2030-04-30" at bounding box center [304, 202] width 118 height 6
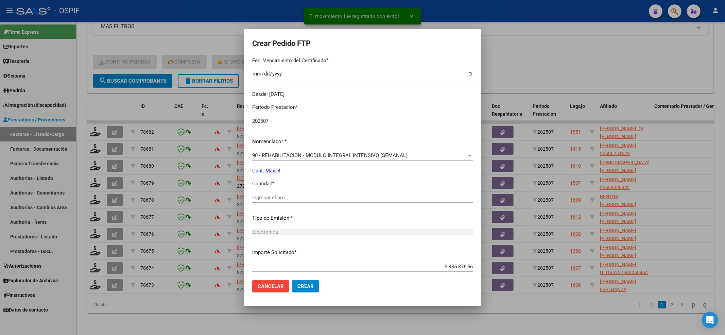
click at [294, 198] on input "Ingresar el nro" at bounding box center [362, 197] width 220 height 6
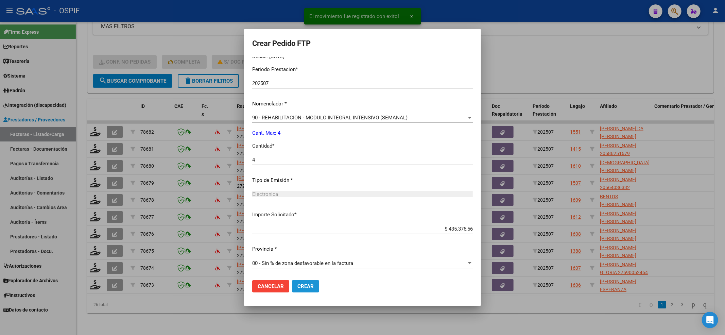
click at [305, 285] on span "Crear" at bounding box center [305, 286] width 16 height 6
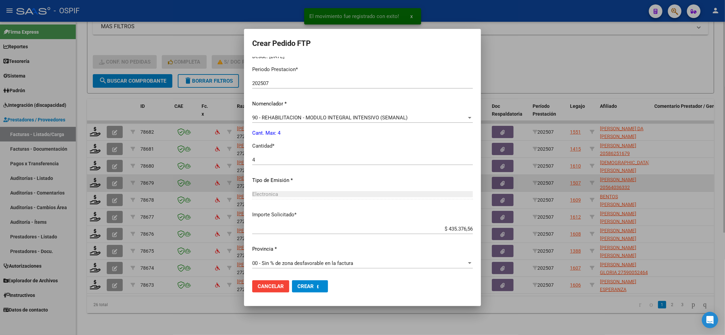
scroll to position [0, 0]
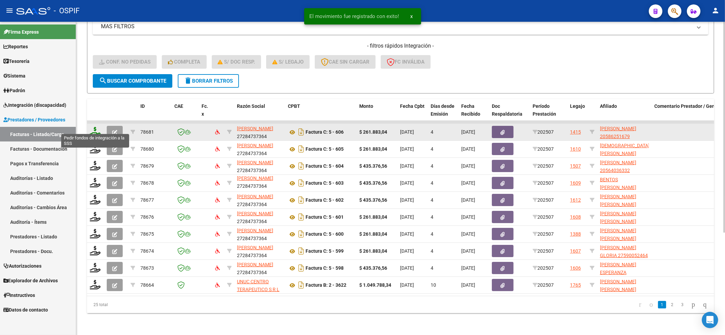
click at [90, 127] on icon at bounding box center [95, 132] width 11 height 10
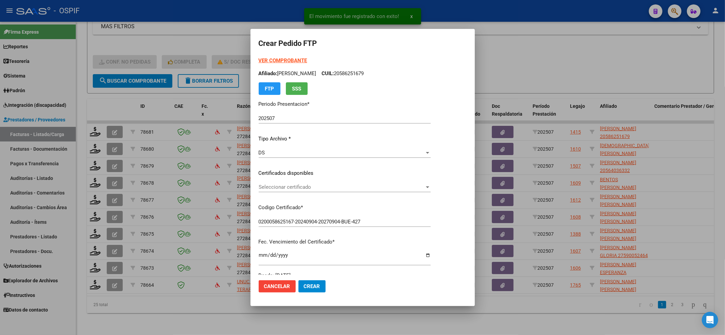
click at [260, 180] on div "VER COMPROBANTE ARCA Padrón Afiliado: CORONEL DANIEL NATANHAEL CUIL: 2058625167…" at bounding box center [345, 168] width 172 height 222
click at [260, 186] on span "Seleccionar certificado" at bounding box center [342, 187] width 166 height 6
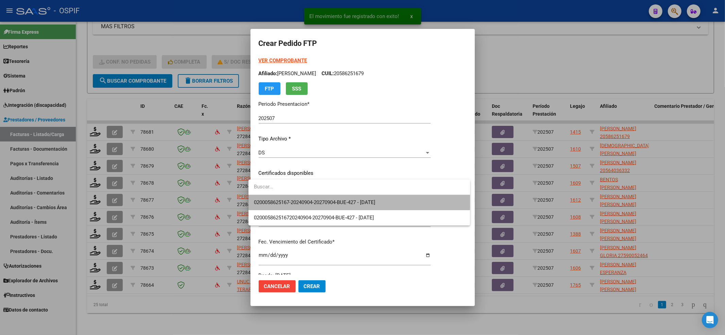
click at [259, 196] on span "0200058625167-20240904-20270904-BUE-427 - [DATE]" at bounding box center [359, 202] width 211 height 15
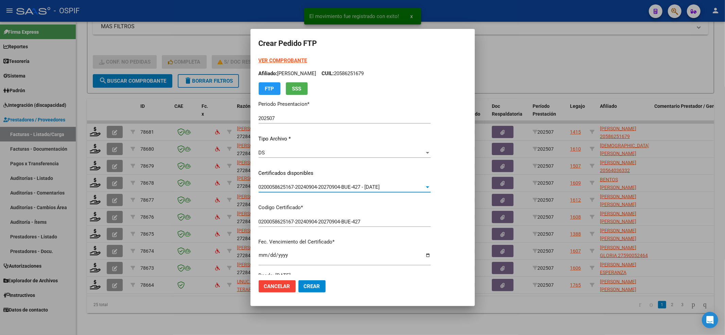
scroll to position [181, 0]
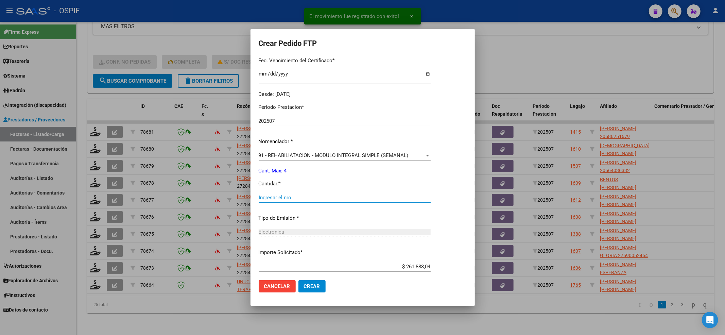
click at [260, 196] on input "Ingresar el nro" at bounding box center [345, 197] width 172 height 6
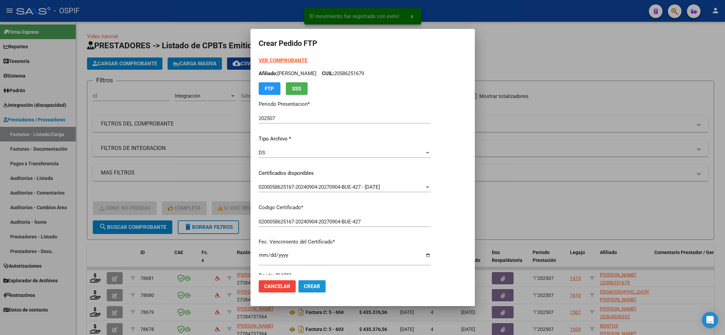
click at [305, 283] on span "Crear" at bounding box center [312, 286] width 16 height 6
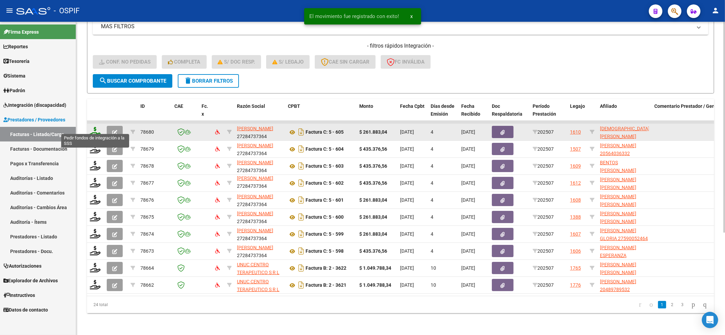
click at [93, 127] on icon at bounding box center [95, 132] width 11 height 10
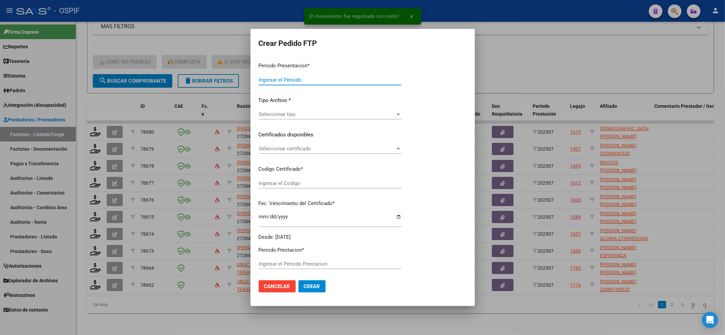
type input "202507"
type input "$ 261.883,04"
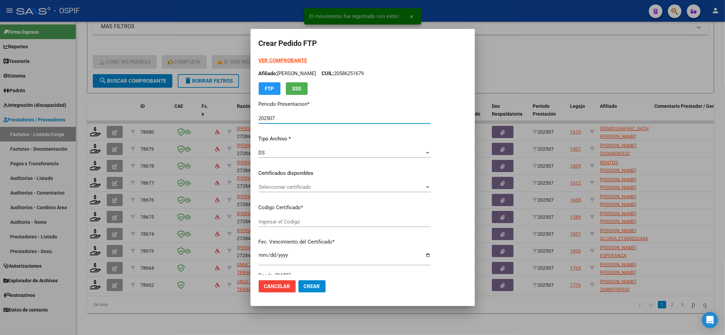
type input "02000521156820220302-20270302-BA-427"
type input "[DATE]"
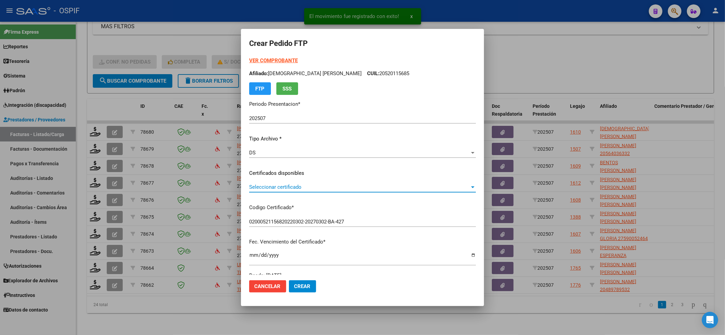
click at [293, 188] on span "Seleccionar certificado" at bounding box center [359, 187] width 220 height 6
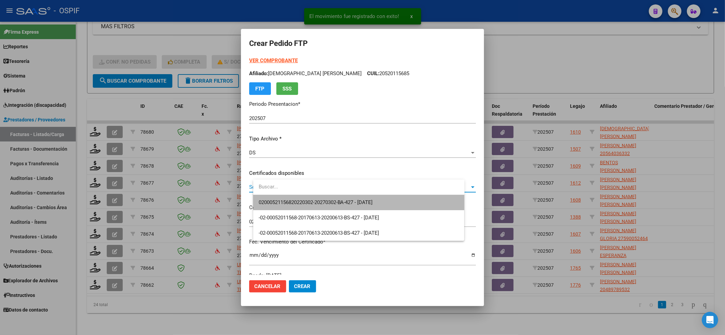
click at [284, 202] on span "02000521156820220302-20270302-BA-427 - [DATE]" at bounding box center [316, 202] width 114 height 6
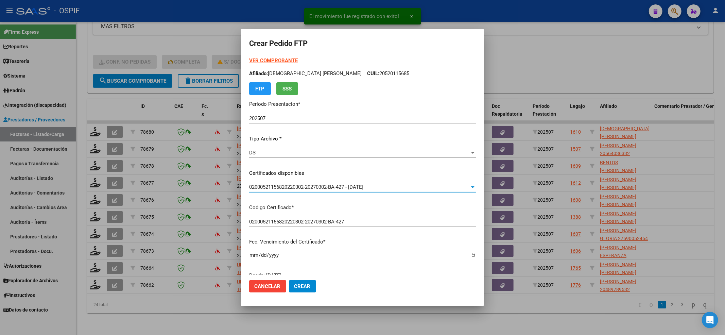
scroll to position [181, 0]
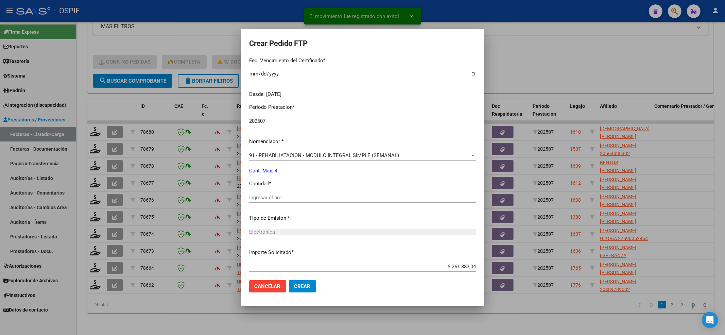
click at [279, 193] on div "Ingresar el nro" at bounding box center [362, 197] width 227 height 10
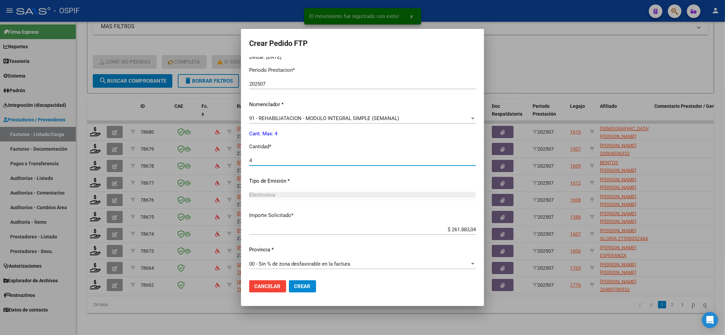
scroll to position [219, 0]
type input "4"
click at [316, 281] on button "Crear" at bounding box center [302, 286] width 27 height 12
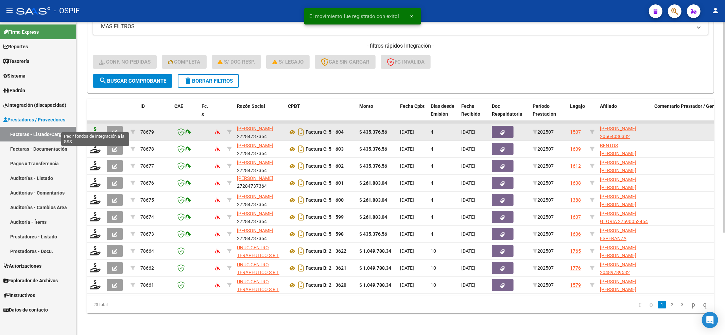
click at [96, 127] on icon at bounding box center [95, 132] width 11 height 10
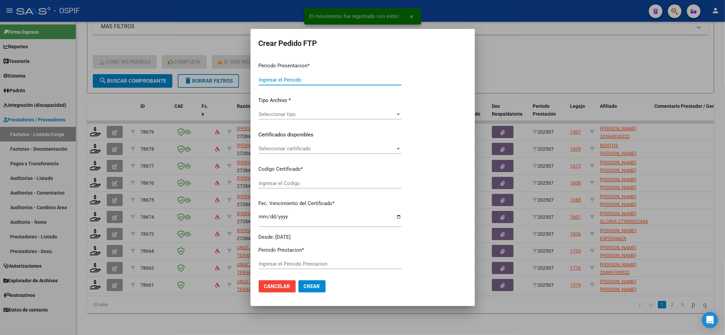
type input "202507"
type input "$ 435.376,56"
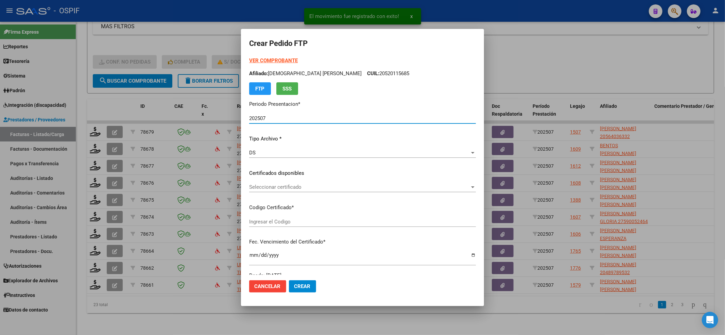
type input "000564036332022030320260303-BS AS-427"
type input "[DATE]"
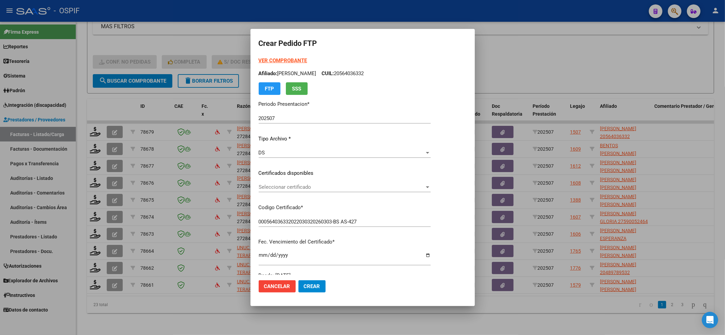
click at [304, 181] on div "VER COMPROBANTE ARCA Padrón Afiliado: [PERSON_NAME]: 20564036332 FTP SSS Period…" at bounding box center [345, 168] width 172 height 222
click at [304, 192] on div "Seleccionar certificado Seleccionar certificado" at bounding box center [345, 190] width 172 height 17
click at [304, 190] on div "Seleccionar certificado Seleccionar certificado" at bounding box center [345, 187] width 172 height 10
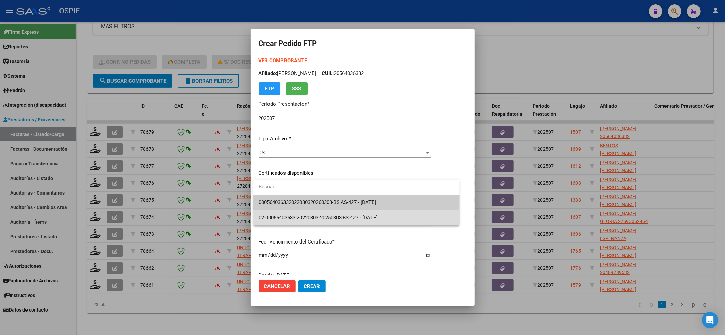
click at [300, 210] on span "02-00056403633-20220303-20250303-BS-427 - [DATE]" at bounding box center [356, 217] width 195 height 15
type input "02-00056403633-20220303-20250303-BS-427"
type input "[DATE]"
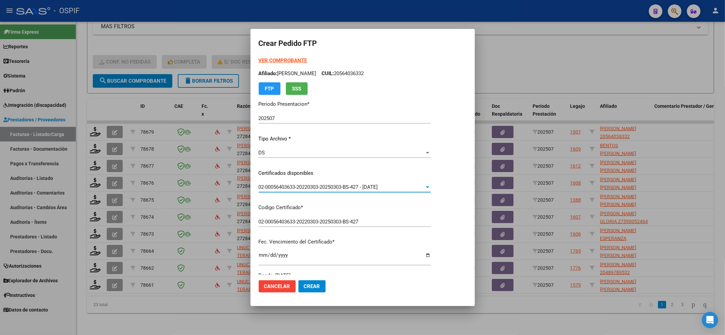
click at [294, 188] on span "02-00056403633-20220303-20250303-BS-427 - [DATE]" at bounding box center [318, 187] width 119 height 6
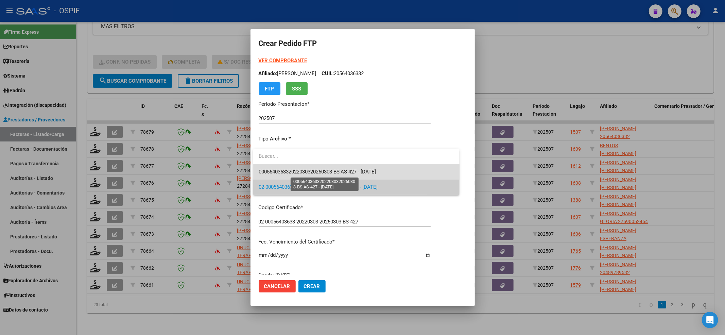
click at [286, 169] on span "000564036332022030320260303-BS AS-427 - [DATE]" at bounding box center [318, 172] width 118 height 6
type input "000564036332022030320260303-BS AS-427"
type input "[DATE]"
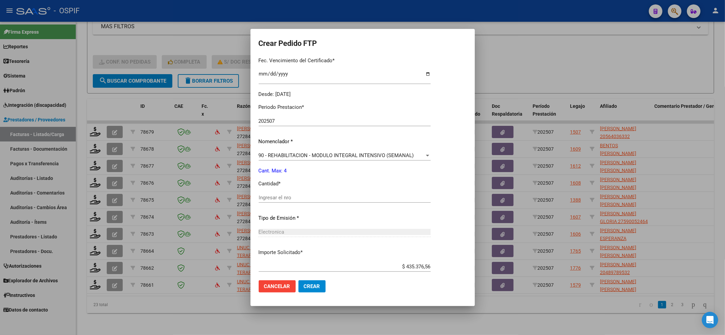
click at [288, 198] on input "Ingresar el nro" at bounding box center [345, 197] width 172 height 6
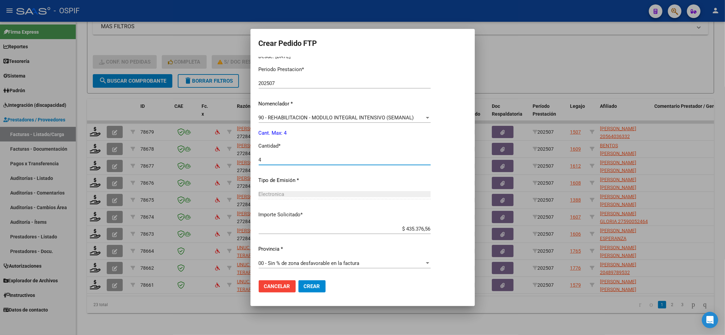
type input "4"
click at [309, 283] on span "Crear" at bounding box center [312, 286] width 16 height 6
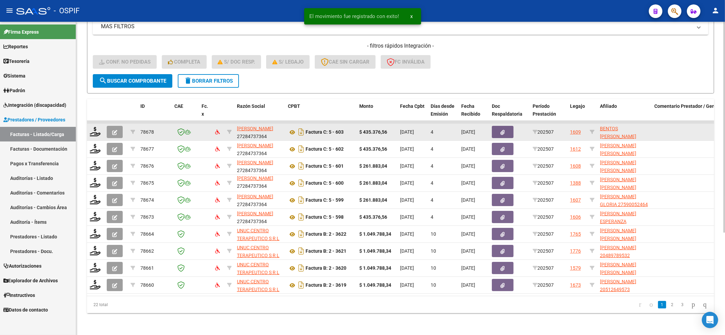
click at [93, 124] on datatable-body-cell at bounding box center [95, 132] width 17 height 17
click at [93, 128] on icon at bounding box center [95, 132] width 11 height 10
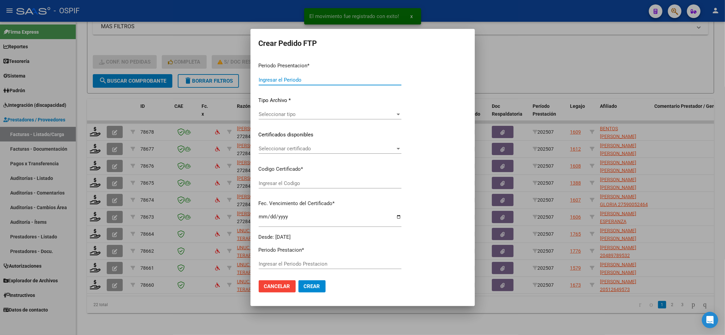
type input "202507"
type input "$ 435.376,56"
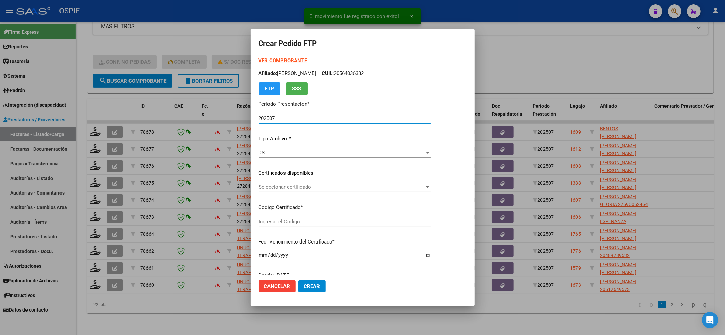
type input "0100054608358-20240308-20340308-BUE-427"
type input "[DATE]"
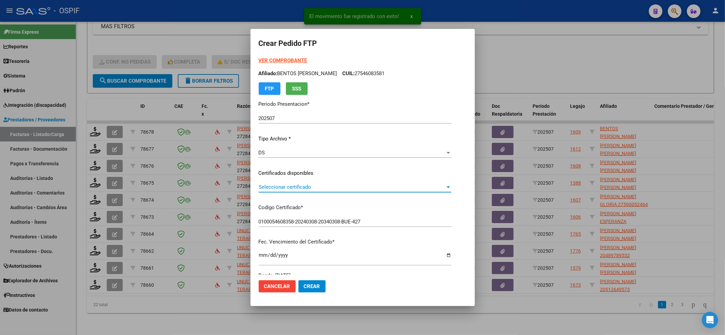
click at [277, 184] on span "Seleccionar certificado" at bounding box center [352, 187] width 187 height 6
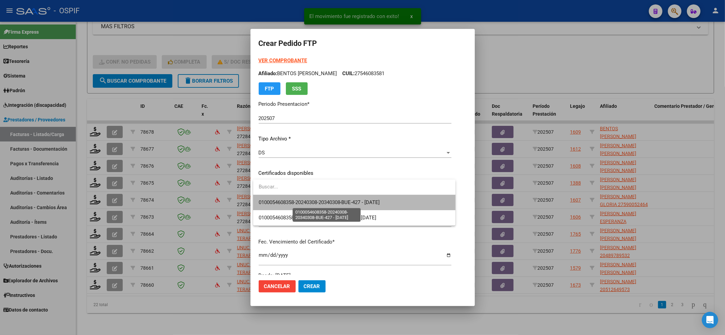
click at [275, 200] on span "0100054608358-20240308-20340308-BUE-427 - [DATE]" at bounding box center [319, 202] width 121 height 6
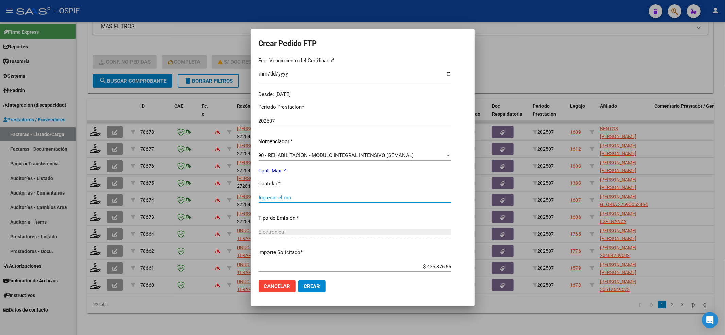
drag, startPoint x: 275, startPoint y: 200, endPoint x: 275, endPoint y: 196, distance: 4.1
click at [275, 199] on input "Ingresar el nro" at bounding box center [355, 197] width 193 height 6
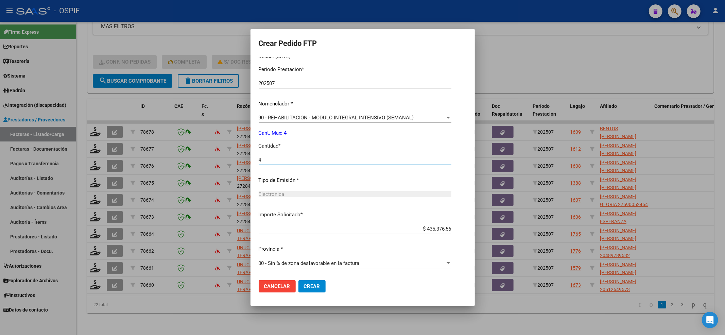
type input "4"
click at [312, 286] on span "Crear" at bounding box center [312, 286] width 16 height 6
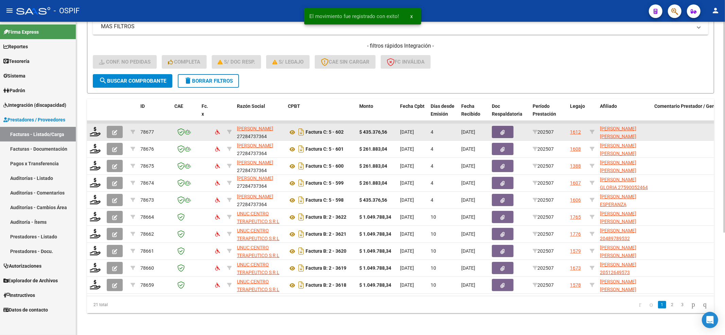
click at [89, 128] on datatable-body-cell at bounding box center [95, 132] width 17 height 17
click at [90, 127] on icon at bounding box center [95, 132] width 11 height 10
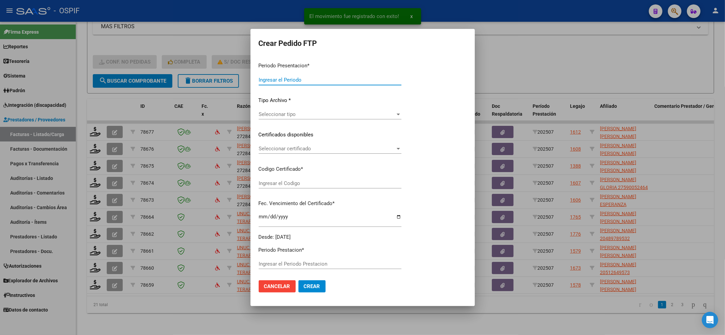
type input "202507"
type input "$ 435.376,56"
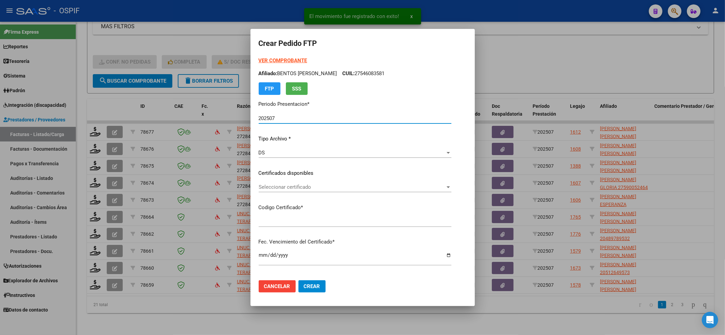
type input "-02-00052781808-20171030-20201030-BS-427"
type input "[DATE]"
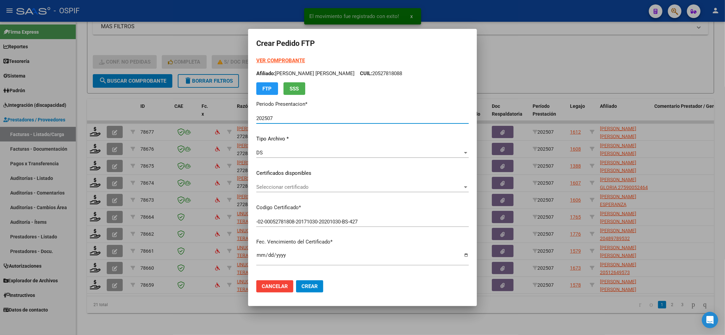
click at [272, 182] on div "Seleccionar certificado Seleccionar certificado" at bounding box center [362, 187] width 212 height 10
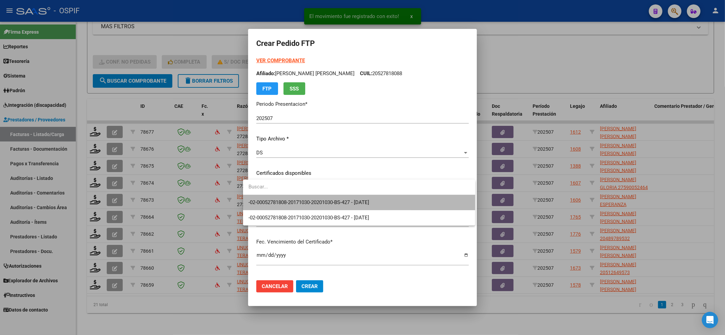
click at [270, 195] on span "-02-00052781808-20171030-20201030-BS-427 - [DATE]" at bounding box center [358, 202] width 221 height 15
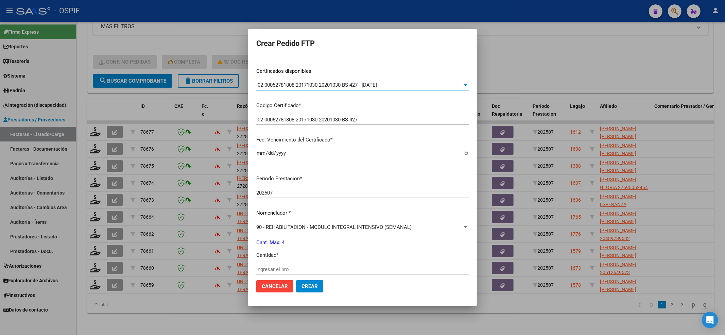
scroll to position [181, 0]
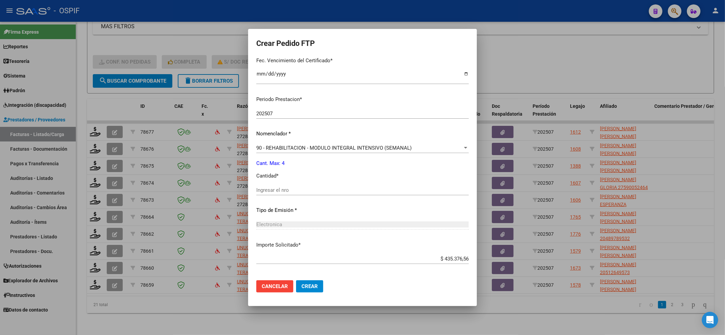
click at [270, 195] on div "Ingresar el nro" at bounding box center [362, 193] width 212 height 17
click at [272, 191] on input "Ingresar el nro" at bounding box center [362, 190] width 212 height 6
type input "4"
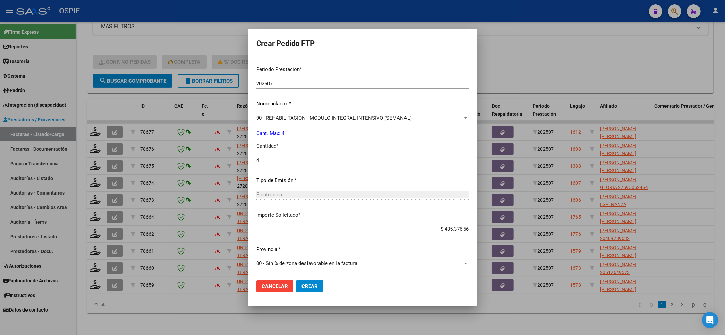
click at [302, 290] on button "Crear" at bounding box center [309, 286] width 27 height 12
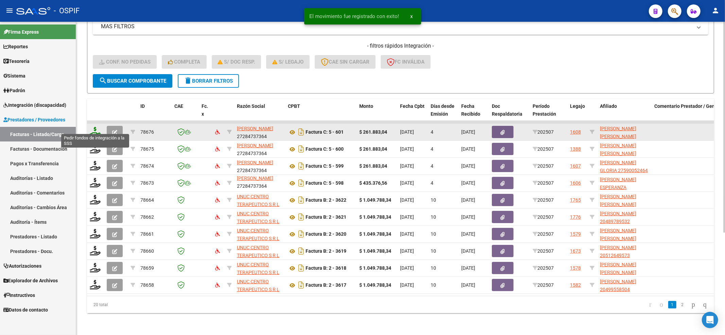
click at [96, 127] on icon at bounding box center [95, 132] width 11 height 10
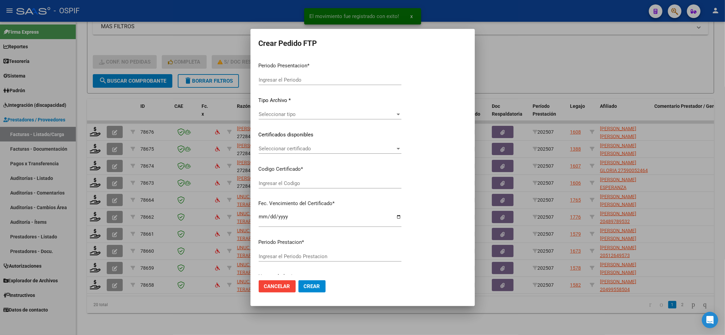
type input "202507"
type input "$ 261.883,04"
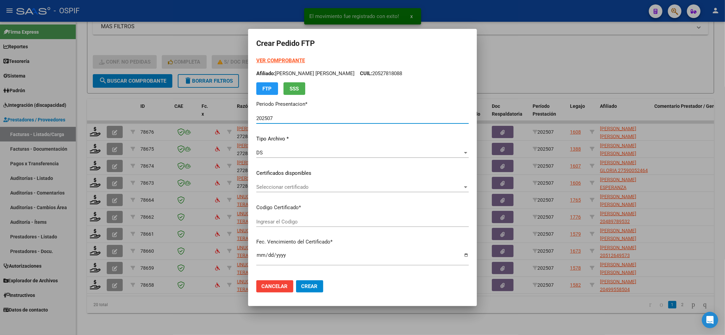
type input "010005203424620220325-20270325-BS-427"
type input "[DATE]"
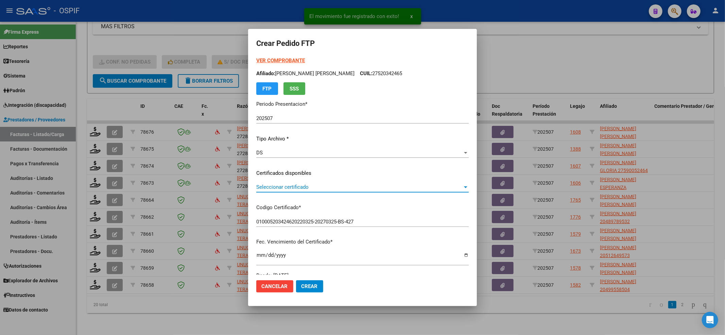
click at [345, 188] on span "Seleccionar certificado" at bounding box center [359, 187] width 206 height 6
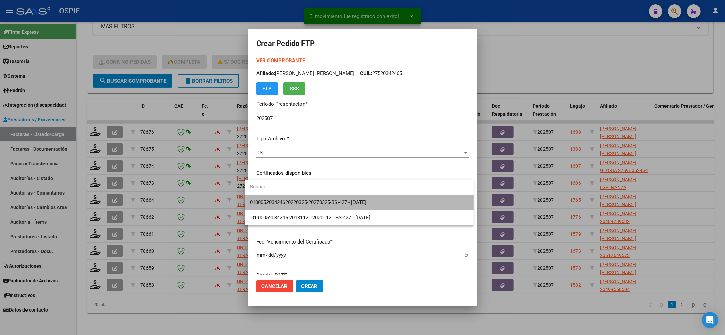
click at [339, 196] on span "010005203424620220325-20270325-BS-427 - [DATE]" at bounding box center [359, 202] width 218 height 15
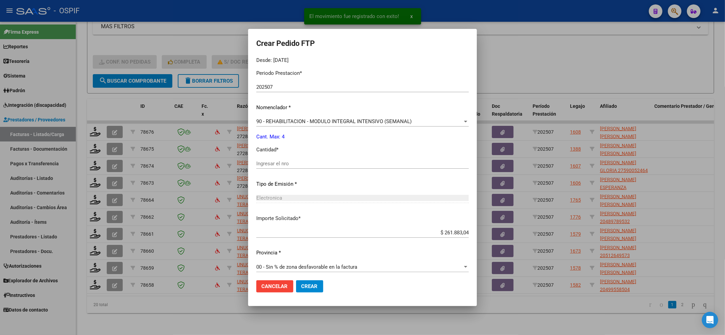
scroll to position [219, 0]
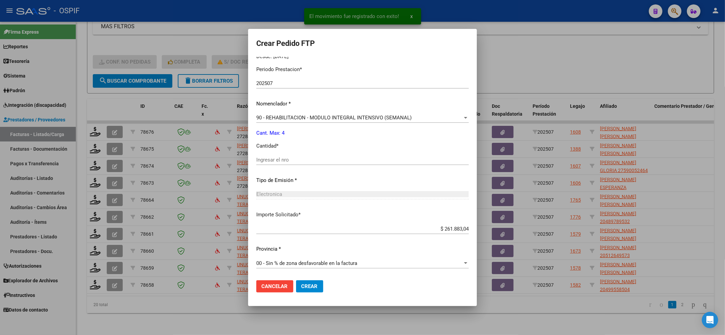
drag, startPoint x: 345, startPoint y: 188, endPoint x: 340, endPoint y: 196, distance: 9.1
click at [340, 196] on div "Electronica" at bounding box center [362, 194] width 212 height 6
click at [303, 155] on div "Periodo Prestacion * 202507 Ingresar el Periodo Prestacion Nomenclador * 90 - R…" at bounding box center [362, 167] width 212 height 214
click at [303, 162] on input "Ingresar el nro" at bounding box center [362, 160] width 212 height 6
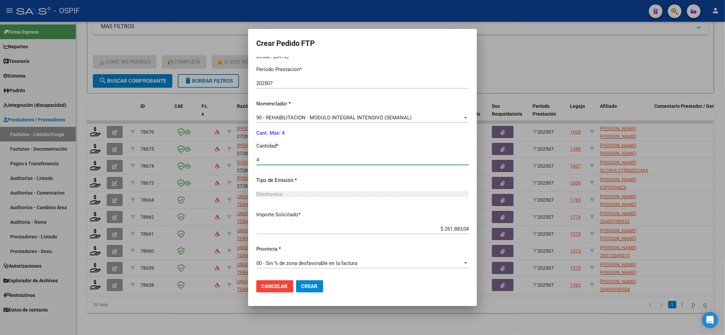
type input "4"
click at [304, 286] on span "Crear" at bounding box center [309, 286] width 16 height 6
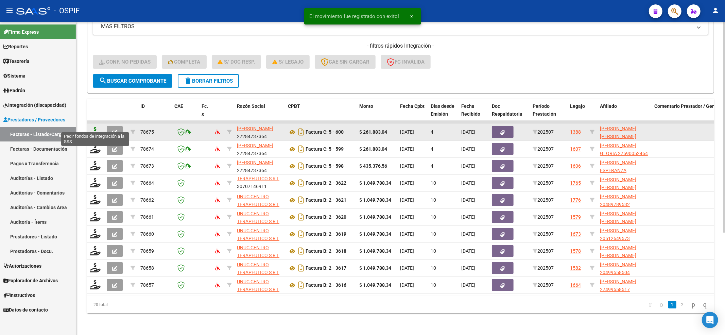
scroll to position [8, 0]
click at [95, 127] on icon at bounding box center [95, 132] width 11 height 10
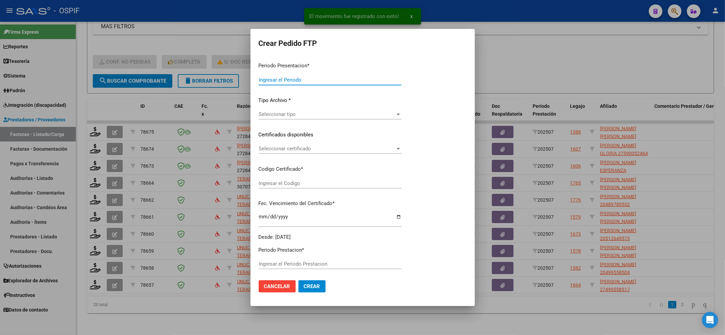
type input "202507"
type input "$ 261.883,04"
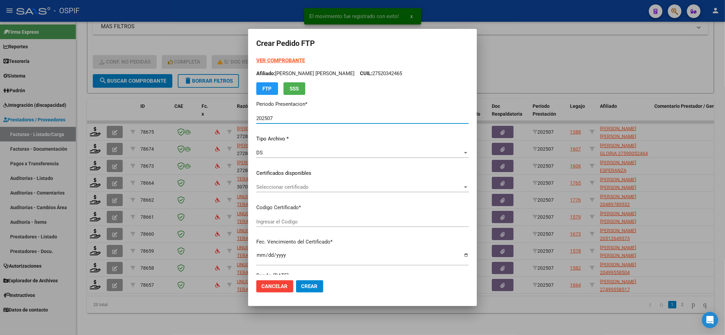
type input "0200055575963-20221117-20241117-BS-427"
type input "[DATE]"
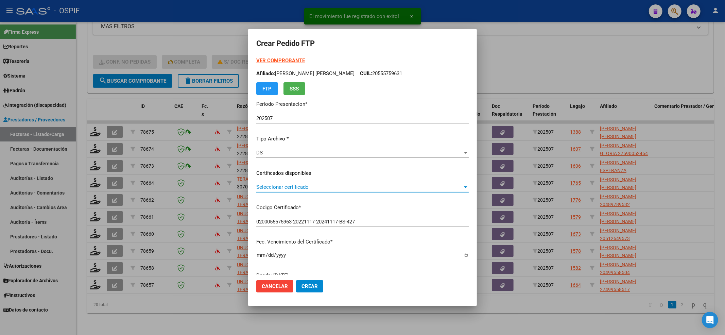
click at [294, 190] on span "Seleccionar certificado" at bounding box center [359, 187] width 206 height 6
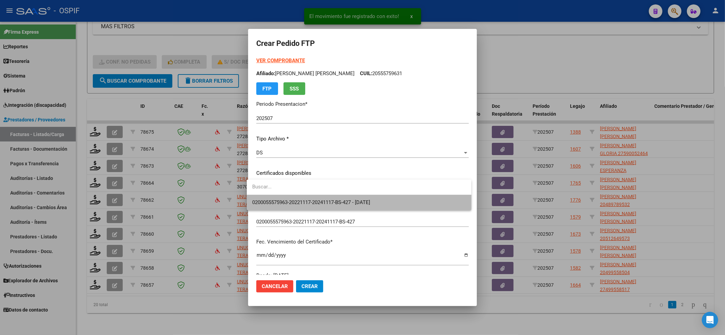
click at [294, 198] on span "0200055575963-20221117-20241117-BS-427 - [DATE]" at bounding box center [359, 202] width 214 height 15
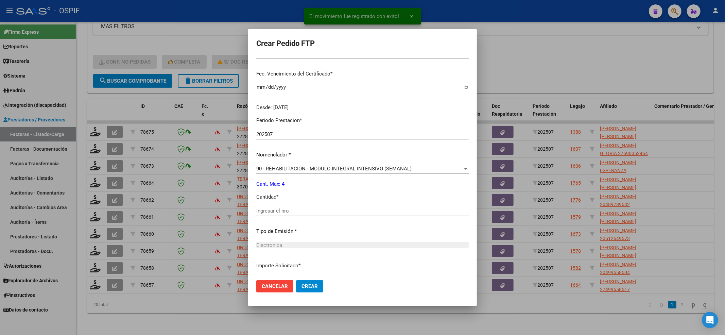
scroll to position [219, 0]
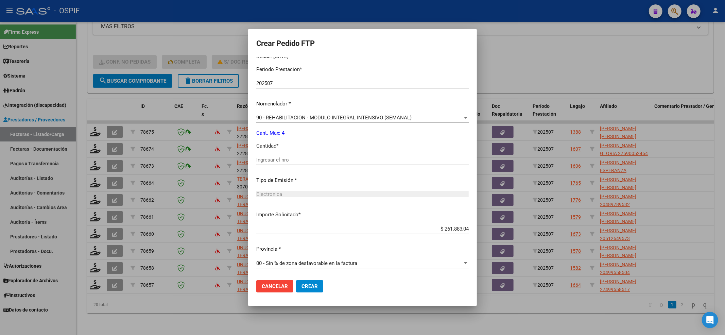
click at [278, 159] on input "Ingresar el nro" at bounding box center [362, 160] width 212 height 6
type input "4"
click at [303, 288] on span "Crear" at bounding box center [309, 286] width 16 height 6
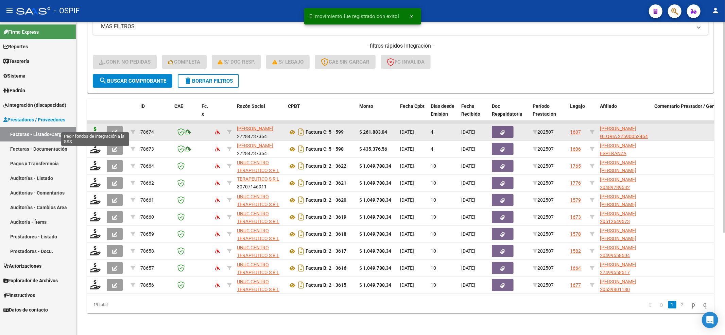
click at [95, 128] on icon at bounding box center [95, 132] width 11 height 10
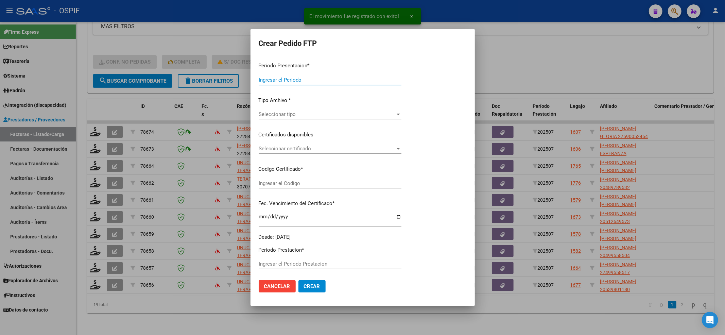
type input "202507"
type input "$ 261.883,04"
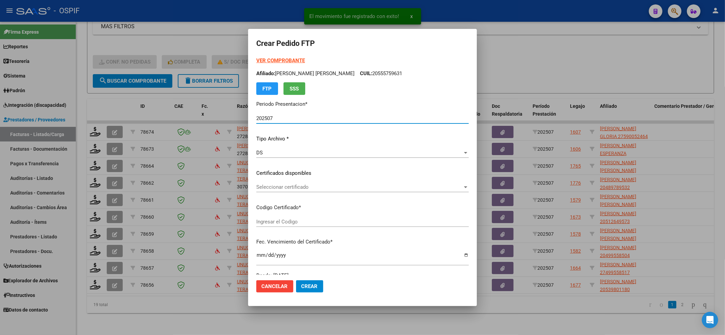
type input "0100059005246-20240429-20261029-BS AS-4"
type input "[DATE]"
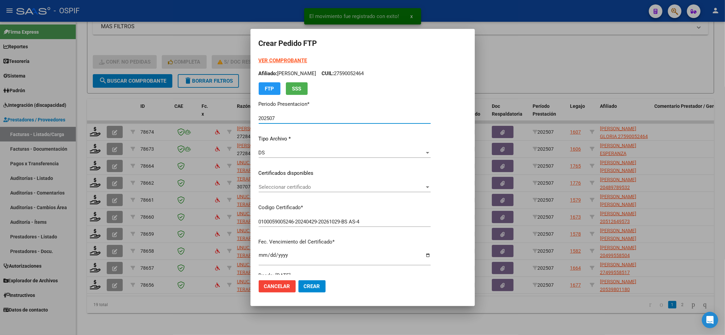
click at [304, 186] on span "Seleccionar certificado" at bounding box center [342, 187] width 166 height 6
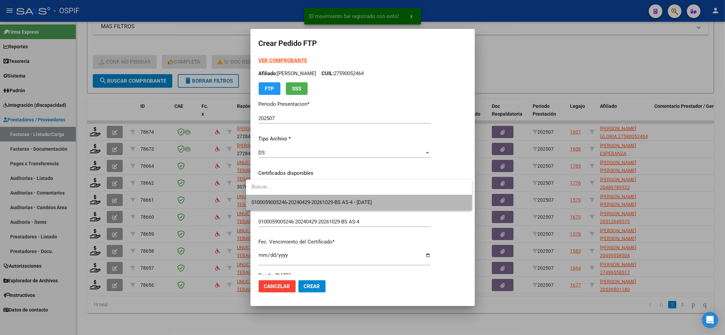
click at [301, 196] on span "0100059005246-20240429-20261029-BS AS-4 - [DATE]" at bounding box center [358, 202] width 215 height 15
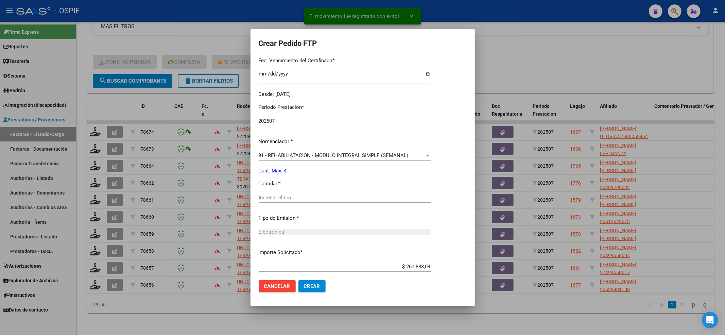
click at [301, 196] on input "Ingresar el nro" at bounding box center [345, 197] width 172 height 6
type input "4"
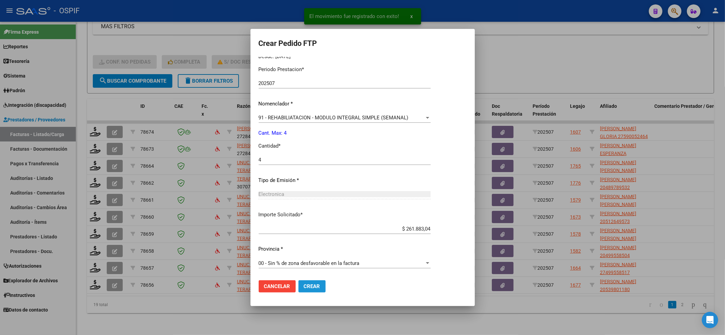
click at [304, 285] on span "Crear" at bounding box center [312, 286] width 16 height 6
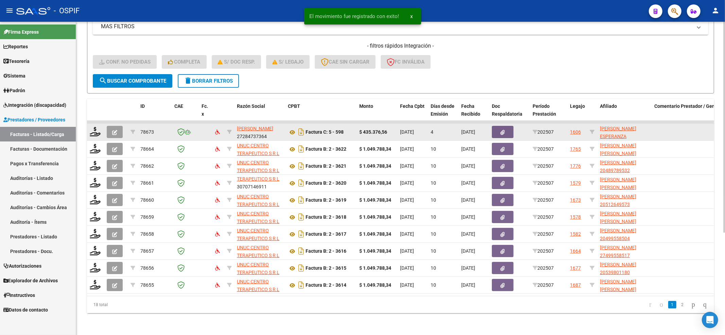
click at [91, 129] on div at bounding box center [96, 132] width 12 height 11
click at [93, 126] on datatable-body-cell at bounding box center [95, 132] width 17 height 17
click at [93, 127] on icon at bounding box center [95, 132] width 11 height 10
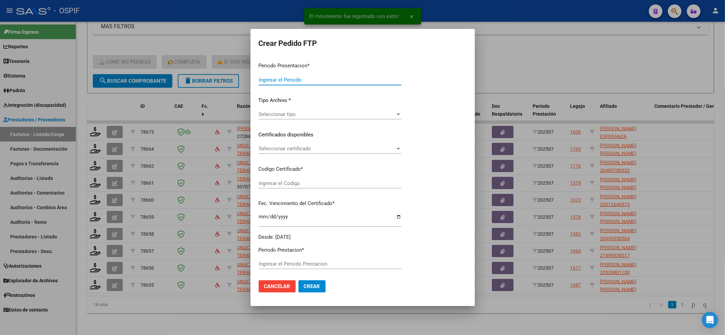
type input "202507"
type input "$ 435.376,56"
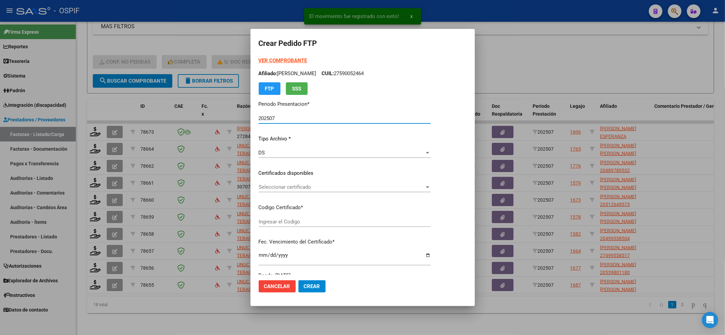
type input "0100059005247-20220811-20270811-BS-427"
type input "[DATE]"
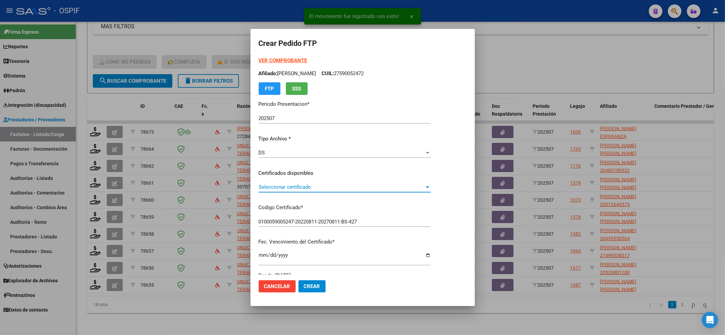
click at [300, 188] on span "Seleccionar certificado" at bounding box center [342, 187] width 166 height 6
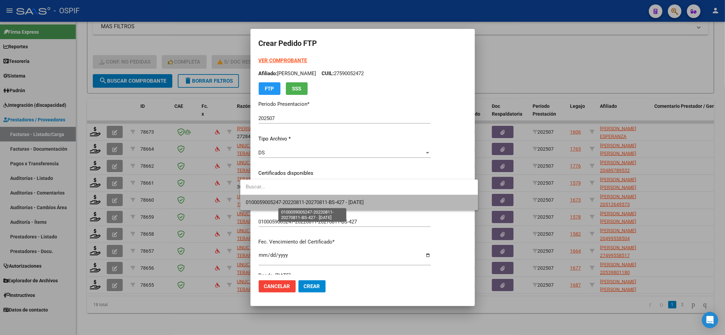
click at [295, 201] on span "0100059005247-20220811-20270811-BS-427 - [DATE]" at bounding box center [305, 202] width 118 height 6
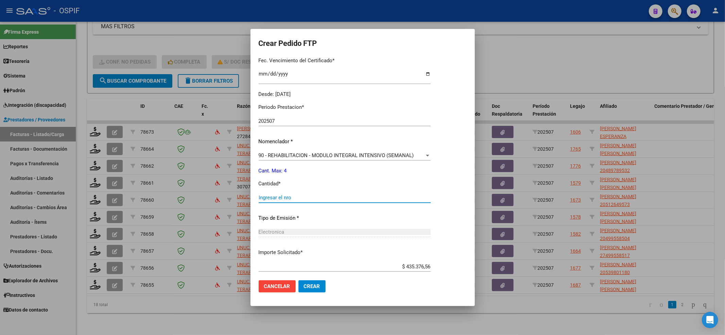
click at [297, 197] on input "Ingresar el nro" at bounding box center [345, 197] width 172 height 6
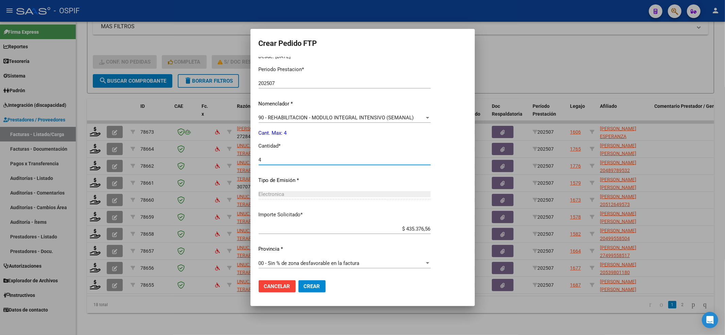
type input "4"
click at [305, 284] on span "Crear" at bounding box center [312, 286] width 16 height 6
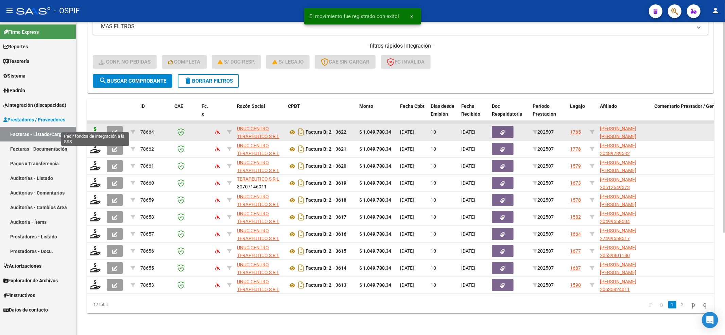
click at [99, 127] on icon at bounding box center [95, 132] width 11 height 10
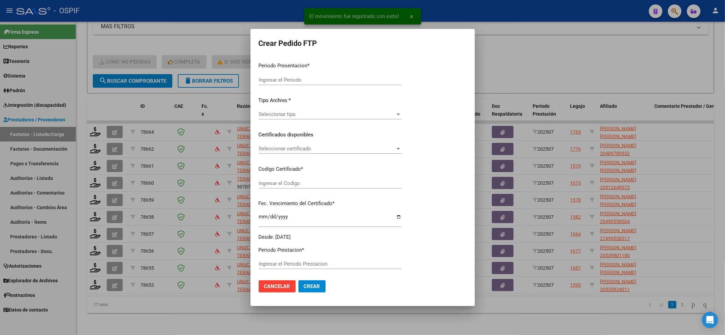
type input "202507"
type input "$ 1.049.788,34"
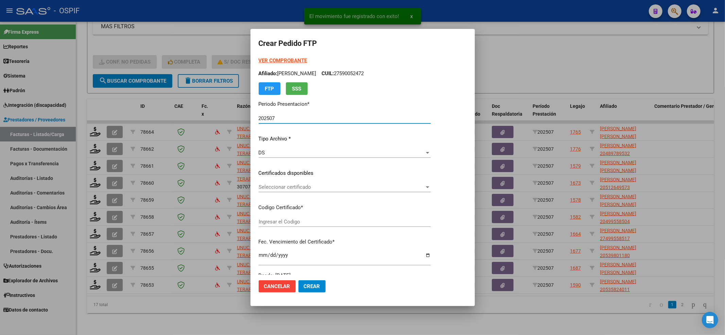
type input "-01-00055066047-20200304-20250304-BS-427"
type input "[DATE]"
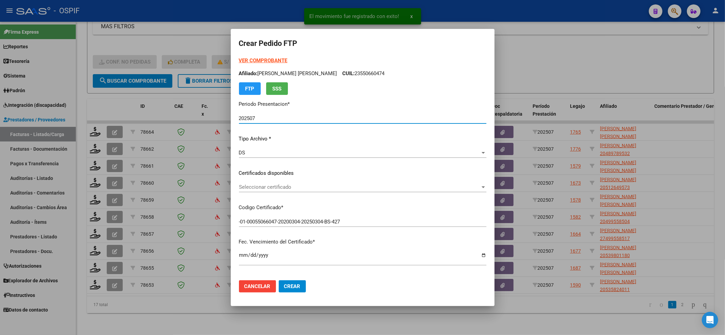
click at [378, 186] on span "Seleccionar certificado" at bounding box center [359, 187] width 241 height 6
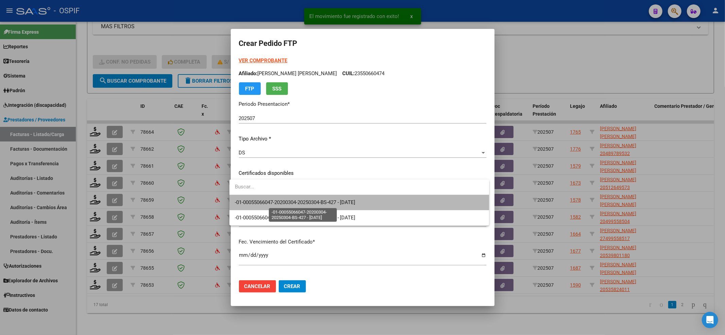
click at [355, 200] on span "-01-00055066047-20200304-20250304-BS-427 - [DATE]" at bounding box center [295, 202] width 121 height 6
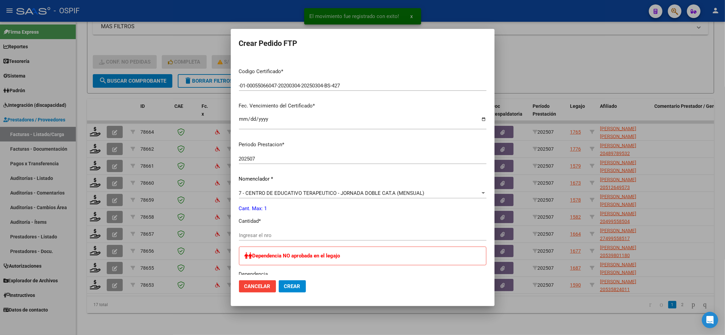
click at [297, 194] on span "7 - CENTRO DE EDUCATIVO TERAPEUTICO - JORNADA DOBLE CAT.A (MENSUAL)" at bounding box center [332, 193] width 186 height 6
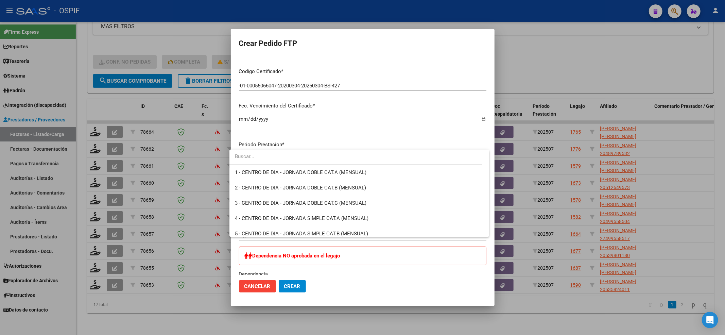
scroll to position [71, 0]
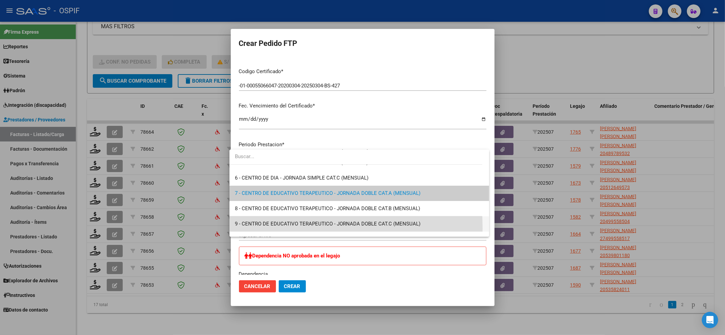
click at [281, 228] on span "9 - CENTRO DE EDUCATIVO TERAPEUTICO - JORNADA DOBLE CAT.C (MENSUAL)" at bounding box center [359, 223] width 249 height 15
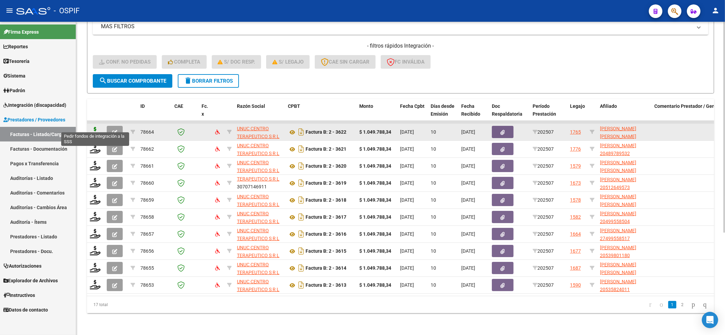
click at [98, 127] on icon at bounding box center [95, 132] width 11 height 10
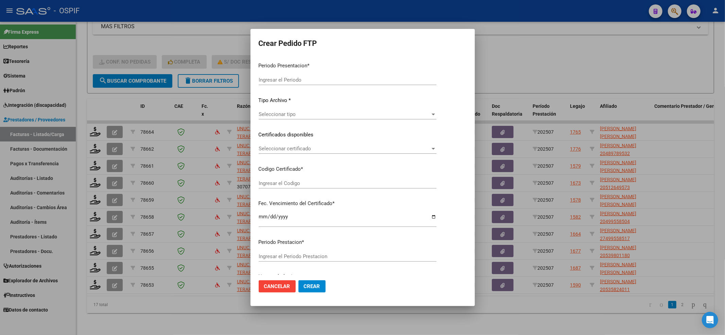
type input "202507"
type input "$ 1.049.788,34"
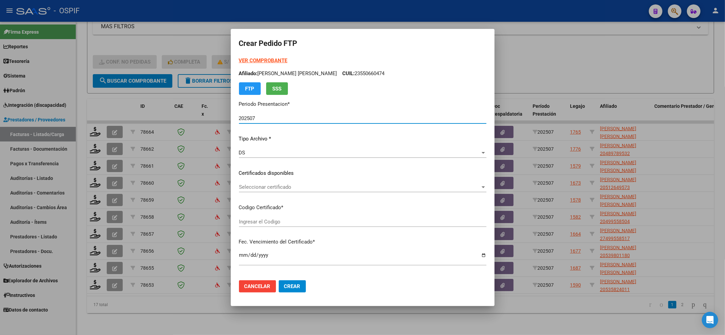
type input "-01-00055066047-20200304-20250304-BS-427"
type input "[DATE]"
click at [280, 192] on div "Seleccionar certificado Seleccionar certificado" at bounding box center [362, 187] width 247 height 10
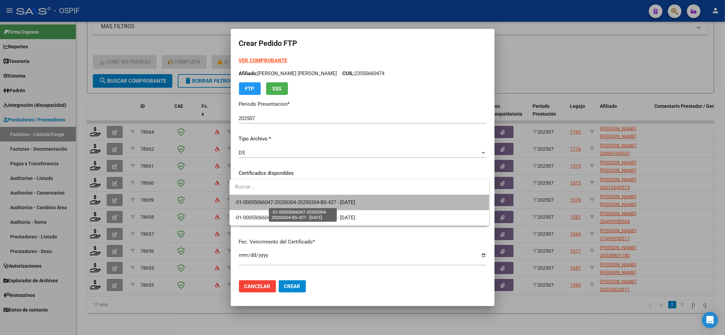
click at [280, 199] on span "-01-00055066047-20200304-20250304-BS-427 - [DATE]" at bounding box center [295, 202] width 121 height 6
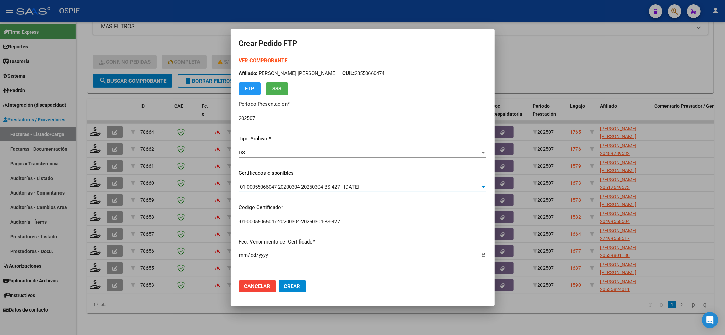
scroll to position [136, 0]
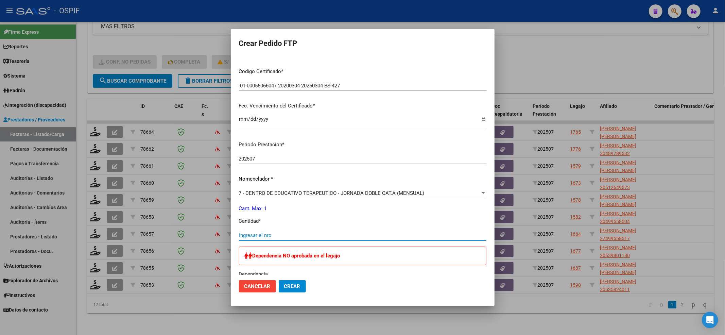
click at [261, 234] on input "Ingresar el nro" at bounding box center [362, 235] width 247 height 6
type input "1"
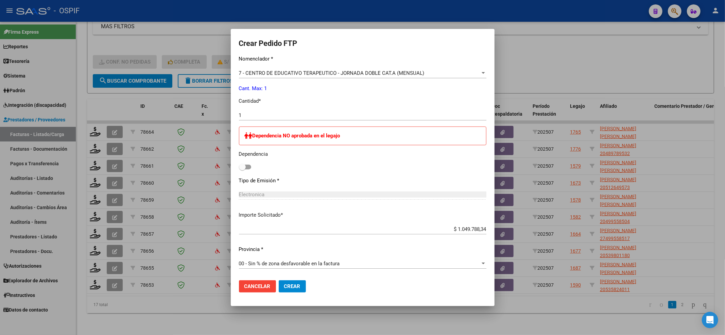
scroll to position [256, 0]
click at [239, 169] on span at bounding box center [242, 166] width 7 height 7
click at [242, 169] on input "checkbox" at bounding box center [242, 169] width 0 height 0
checkbox input "true"
drag, startPoint x: 285, startPoint y: 289, endPoint x: 211, endPoint y: 257, distance: 81.1
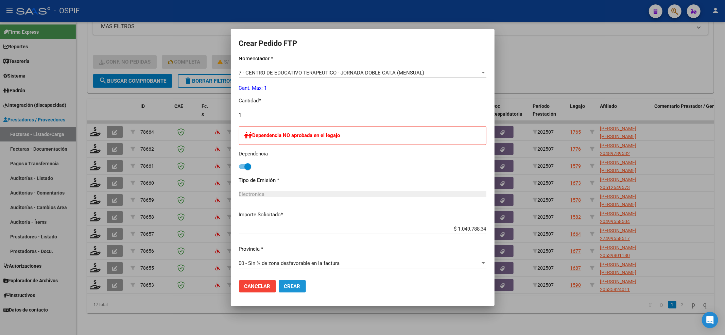
click at [285, 288] on button "Crear" at bounding box center [292, 286] width 27 height 12
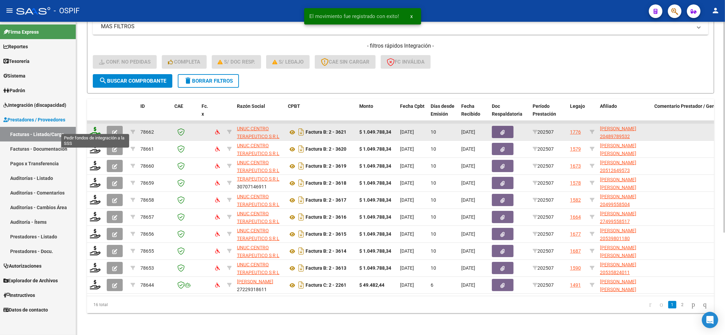
click at [93, 127] on icon at bounding box center [95, 132] width 11 height 10
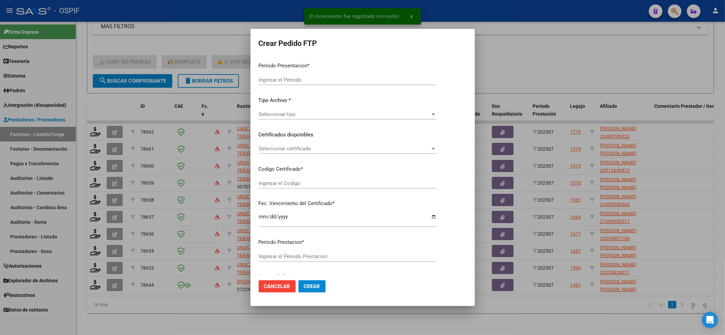
type input "202507"
type input "$ 1.049.788,34"
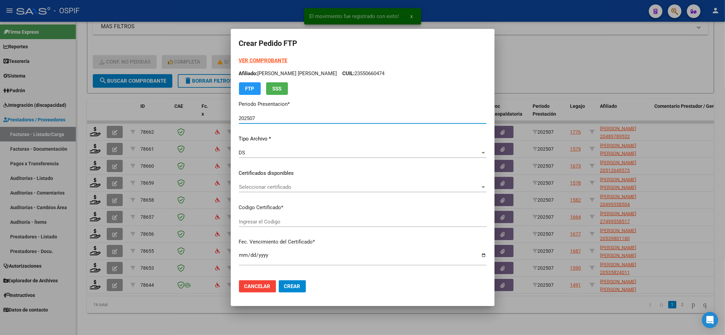
type input "0200048978953-20220907-20320907-BS-427"
type input "[DATE]"
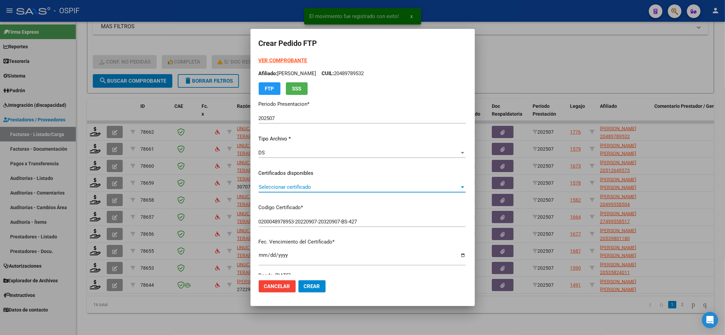
click at [380, 190] on span "Seleccionar certificado" at bounding box center [359, 187] width 201 height 6
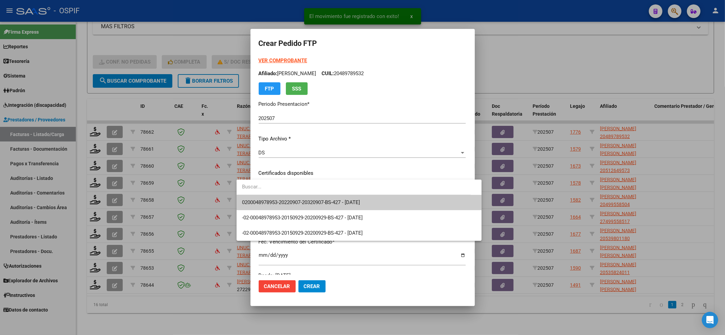
click at [372, 197] on span "0200048978953-20220907-20320907-BS-427 - [DATE]" at bounding box center [359, 202] width 234 height 15
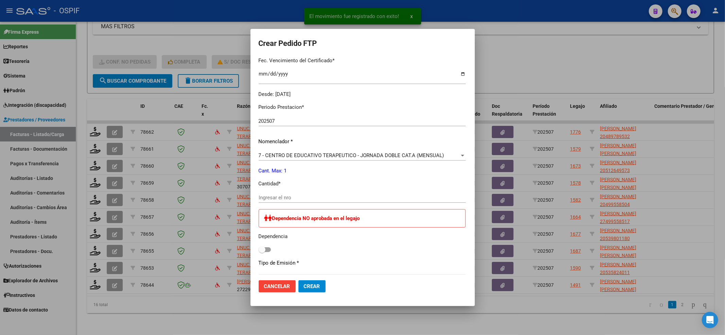
click at [355, 193] on div "Ingresar el nro" at bounding box center [362, 197] width 207 height 10
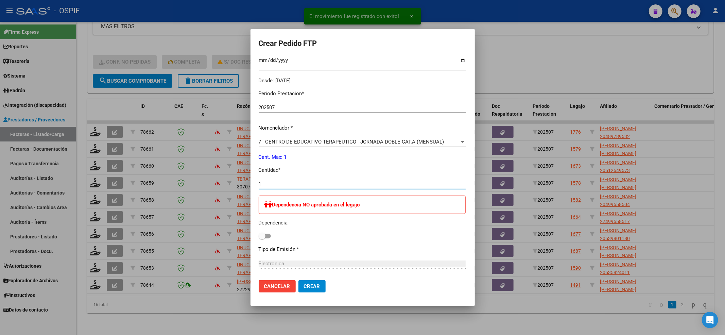
scroll to position [264, 0]
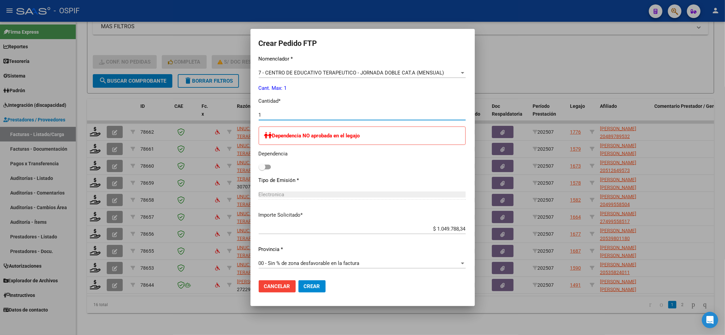
type input "1"
click at [259, 166] on span at bounding box center [262, 166] width 7 height 7
click at [262, 169] on input "checkbox" at bounding box center [262, 169] width 0 height 0
checkbox input "true"
click at [304, 285] on span "Crear" at bounding box center [312, 286] width 16 height 6
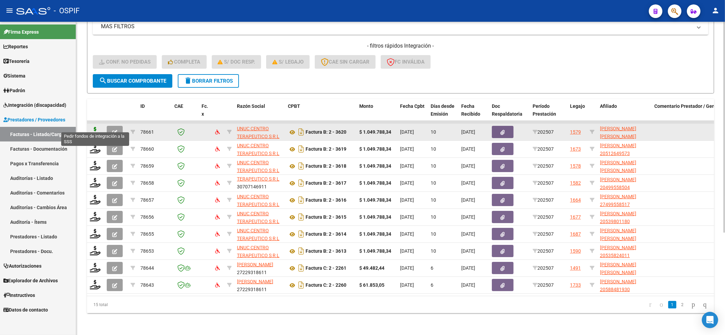
click at [97, 127] on icon at bounding box center [95, 132] width 11 height 10
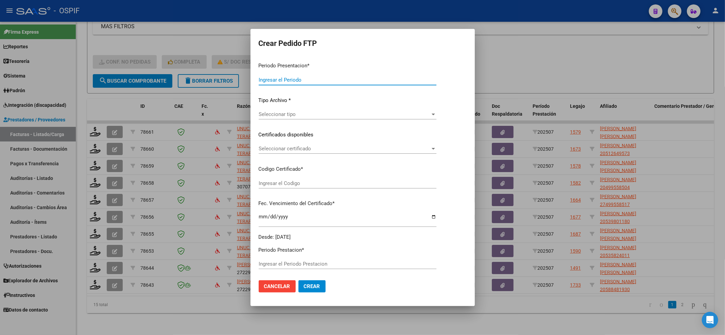
type input "202507"
type input "$ 1.049.788,34"
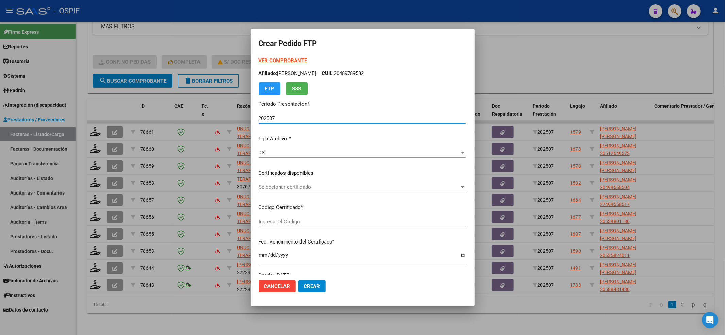
type input "020005647996120230412-20260412-BS-427"
type input "[DATE]"
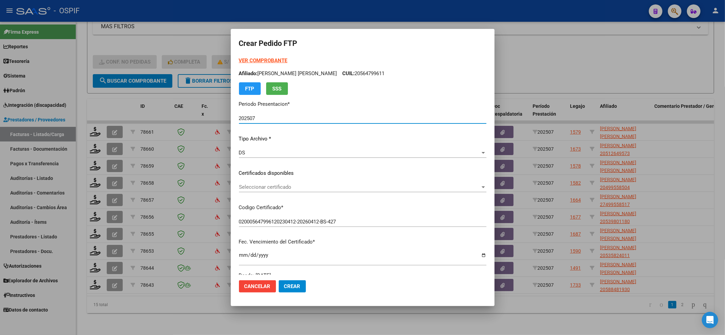
click at [289, 182] on div "Seleccionar certificado Seleccionar certificado" at bounding box center [362, 187] width 247 height 10
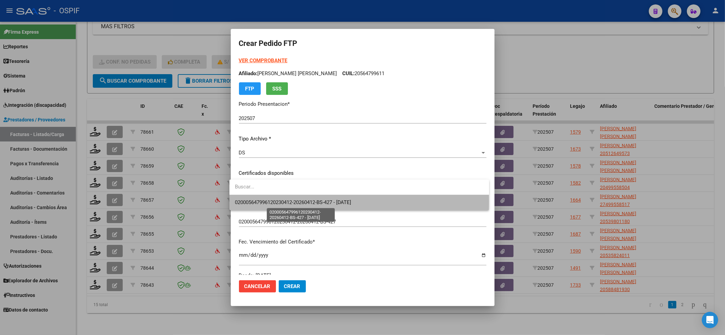
click at [298, 201] on span "020005647996120230412-20260412-BS-427 - [DATE]" at bounding box center [293, 202] width 117 height 6
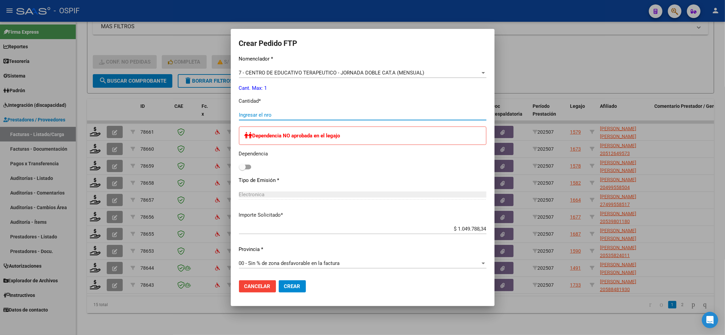
click at [257, 113] on input "Ingresar el nro" at bounding box center [362, 115] width 247 height 6
type input "1"
click at [239, 170] on span at bounding box center [242, 166] width 7 height 7
click at [242, 170] on input "checkbox" at bounding box center [242, 169] width 0 height 0
checkbox input "true"
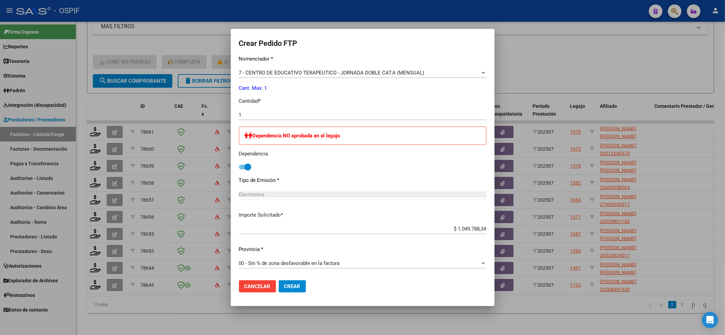
drag, startPoint x: 293, startPoint y: 288, endPoint x: 287, endPoint y: 276, distance: 13.3
click at [292, 288] on span "Crear" at bounding box center [292, 286] width 16 height 6
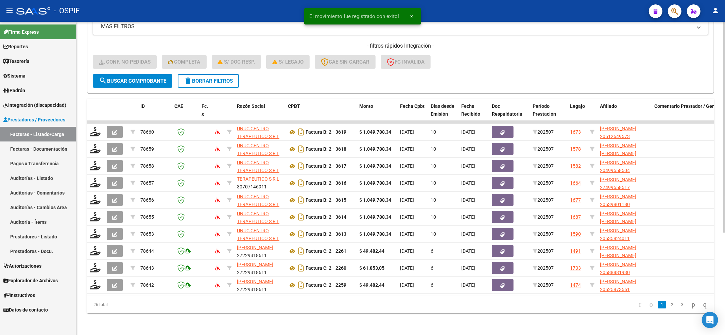
click at [133, 78] on button "search Buscar Comprobante" at bounding box center [133, 81] width 80 height 14
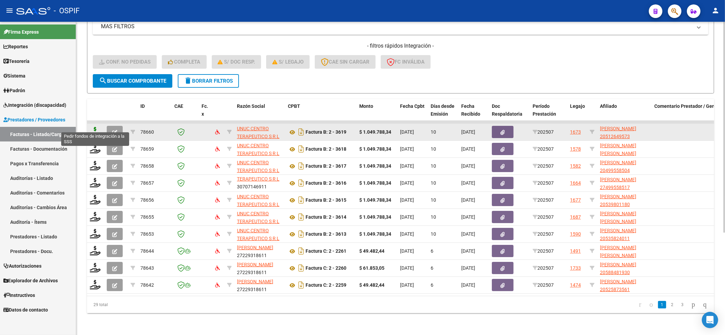
click at [90, 127] on icon at bounding box center [95, 132] width 11 height 10
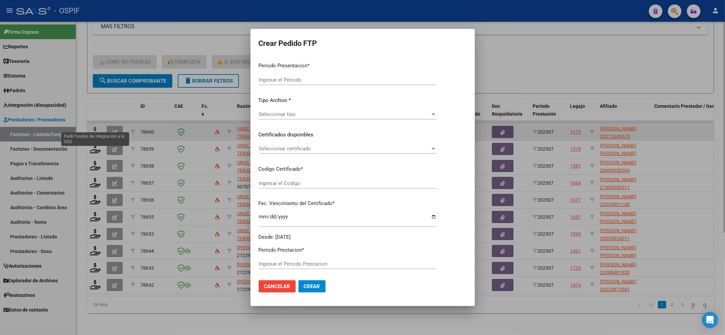
click at [92, 122] on div at bounding box center [362, 167] width 725 height 335
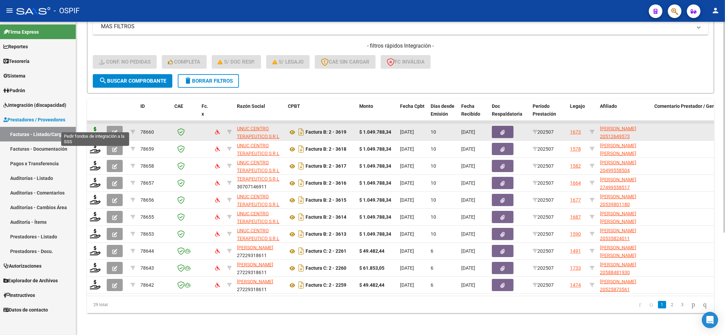
click at [95, 127] on icon at bounding box center [95, 132] width 11 height 10
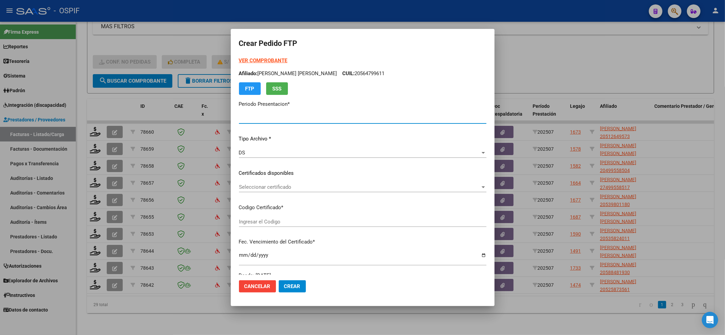
type input "202507"
type input "$ 1.049.788,34"
type input "0200051264957-20220311-20270311-BS-427"
type input "[DATE]"
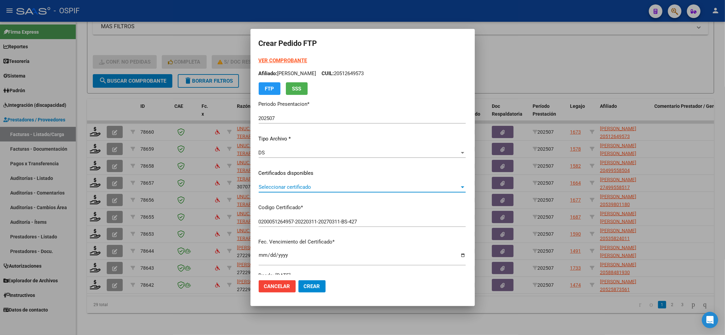
click at [293, 184] on span "Seleccionar certificado" at bounding box center [359, 187] width 201 height 6
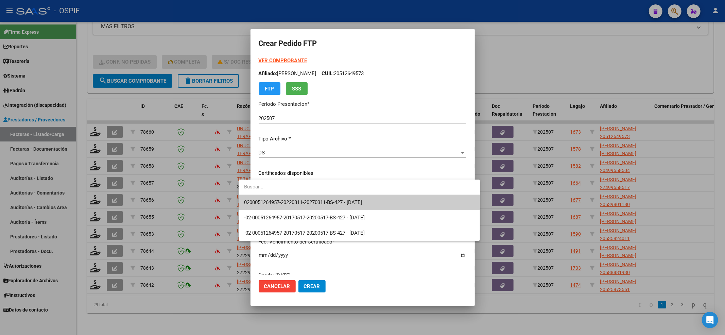
click at [289, 192] on input "dropdown search" at bounding box center [359, 186] width 241 height 15
click at [286, 195] on span "0200051264957-20220311-20270311-BS-427 - [DATE]" at bounding box center [359, 202] width 230 height 15
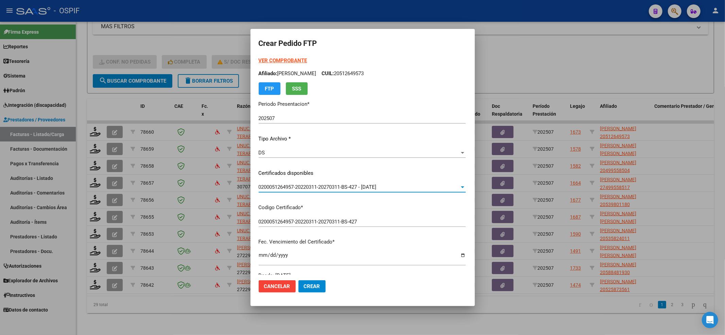
scroll to position [181, 0]
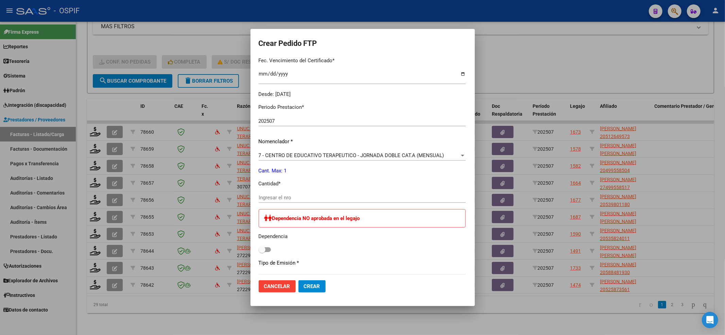
click at [262, 196] on input "Ingresar el nro" at bounding box center [362, 197] width 207 height 6
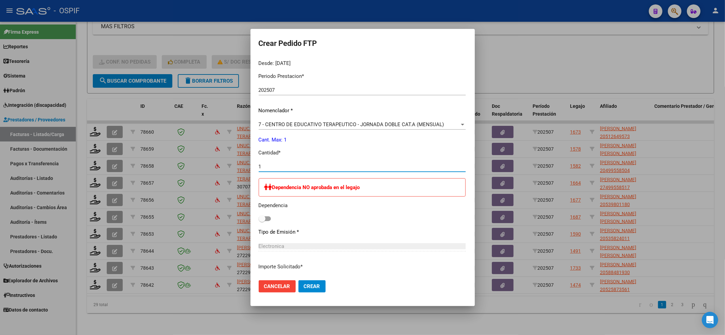
scroll to position [264, 0]
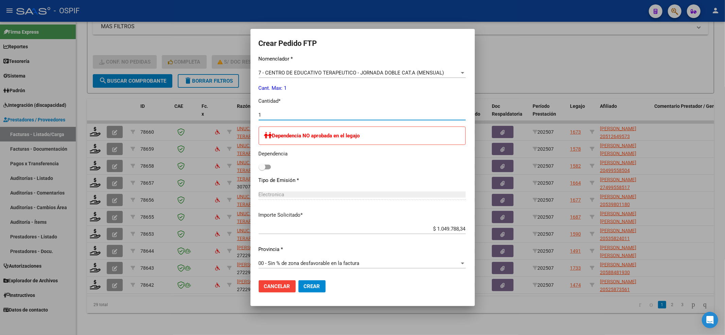
type input "1"
click at [259, 168] on span at bounding box center [262, 166] width 7 height 7
click at [262, 169] on input "checkbox" at bounding box center [262, 169] width 0 height 0
checkbox input "true"
click at [304, 284] on span "Crear" at bounding box center [312, 286] width 16 height 6
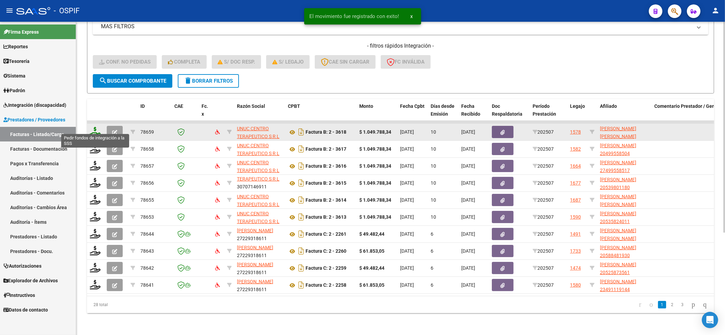
click at [92, 127] on icon at bounding box center [95, 132] width 11 height 10
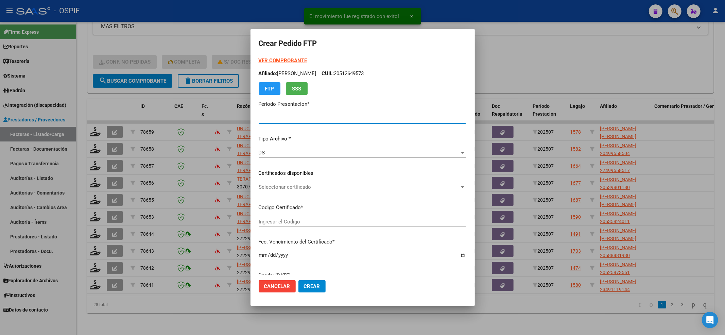
type input "202507"
type input "$ 1.049.788,34"
type input "ARG010005662646020250505-20350505"
type input "[DATE]"
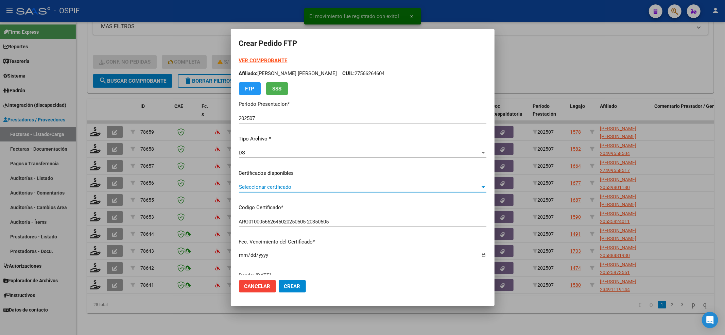
click at [364, 188] on span "Seleccionar certificado" at bounding box center [359, 187] width 241 height 6
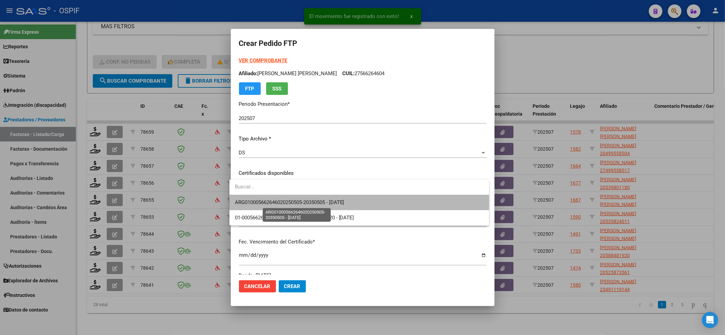
click at [344, 200] on span "ARG010005662646020250505-20350505 - [DATE]" at bounding box center [289, 202] width 109 height 6
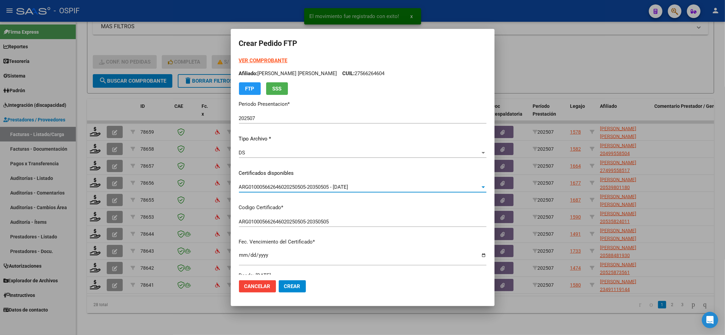
scroll to position [181, 0]
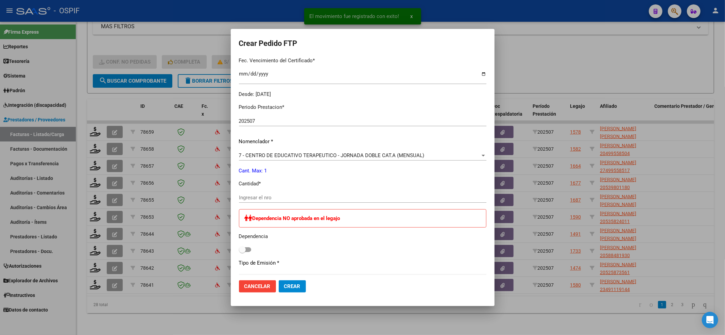
click at [269, 197] on input "Ingresar el nro" at bounding box center [362, 197] width 247 height 6
type input "1"
drag, startPoint x: 243, startPoint y: 245, endPoint x: 245, endPoint y: 253, distance: 7.7
click at [245, 248] on label at bounding box center [245, 249] width 12 height 8
click at [242, 252] on input "checkbox" at bounding box center [242, 252] width 0 height 0
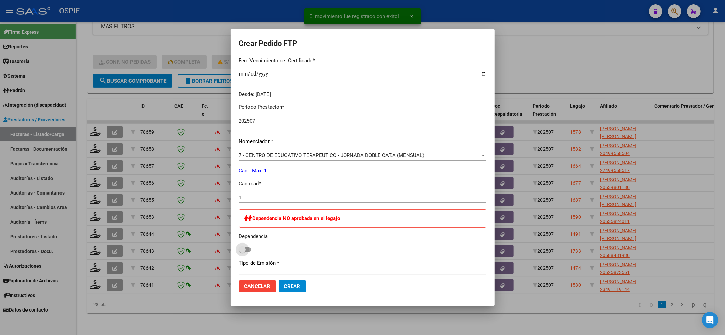
checkbox input "true"
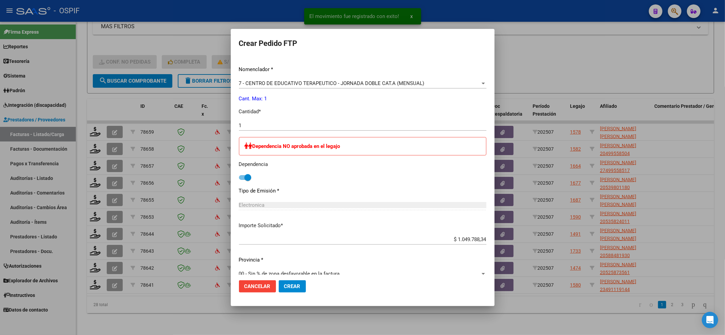
scroll to position [264, 0]
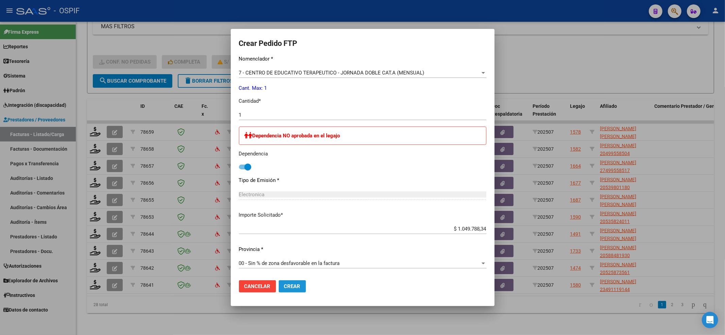
click at [289, 282] on button "Crear" at bounding box center [292, 286] width 27 height 12
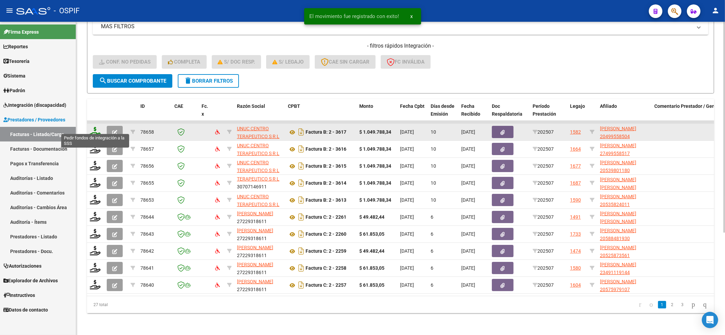
click at [93, 127] on icon at bounding box center [95, 132] width 11 height 10
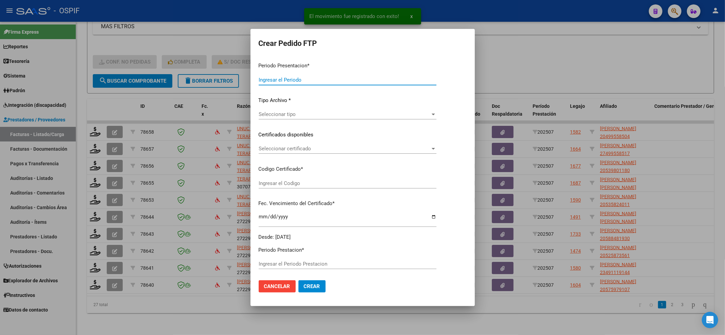
type input "202507"
type input "$ 1.049.788,34"
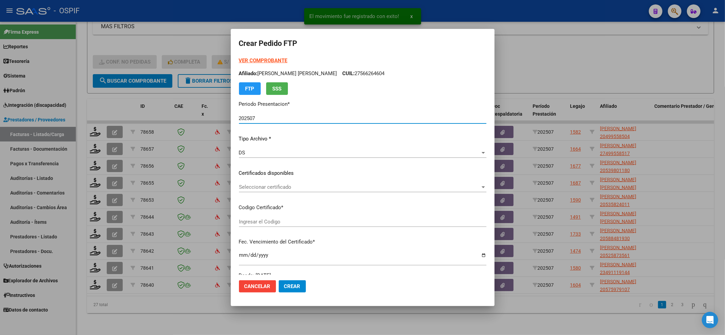
type input "-02-00049955850-20180920-20210920-BS-427"
type input "[DATE]"
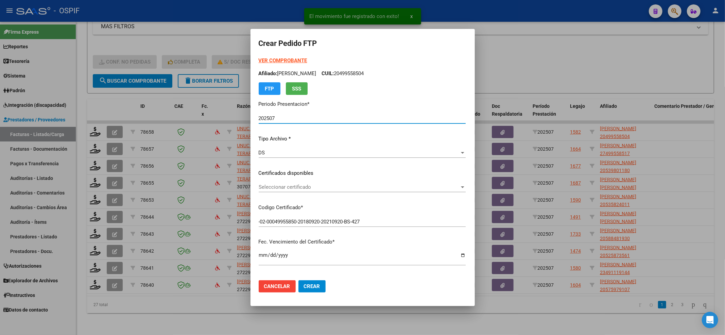
click at [340, 191] on div "Seleccionar certificado Seleccionar certificado" at bounding box center [362, 187] width 207 height 10
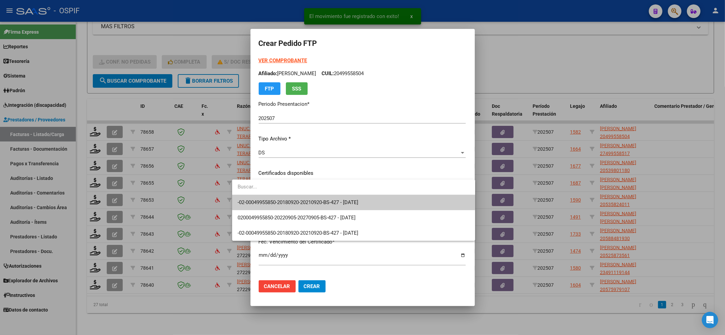
click at [334, 197] on span "-02-00049955850-20180920-20210920-BS-427 - [DATE]" at bounding box center [353, 202] width 232 height 15
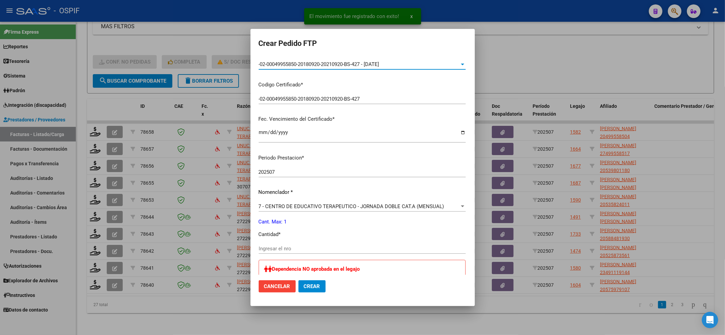
scroll to position [181, 0]
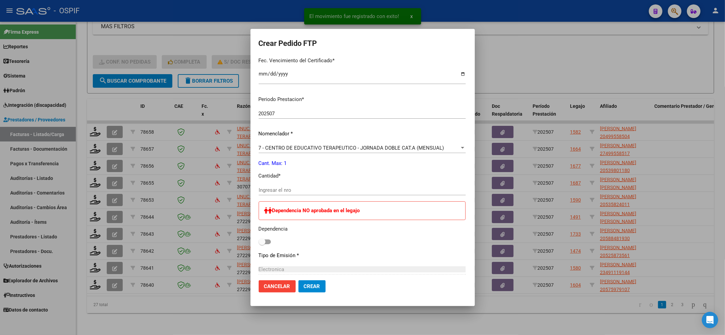
click at [328, 193] on div "Ingresar el nro" at bounding box center [362, 190] width 207 height 10
type input "1"
click at [259, 240] on div "Dependencia NO aprobada en el legajo Dependencia" at bounding box center [362, 223] width 207 height 45
click at [250, 243] on mat-dialog-content "VER COMPROBANTE ARCA Padrón Afiliado: [PERSON_NAME]: 20499558504 FTP SSS Period…" at bounding box center [362, 165] width 224 height 217
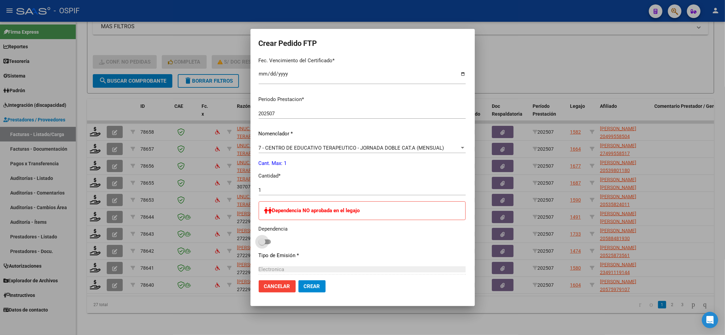
click at [259, 243] on span at bounding box center [262, 241] width 7 height 7
click at [262, 244] on input "checkbox" at bounding box center [262, 244] width 0 height 0
checkbox input "true"
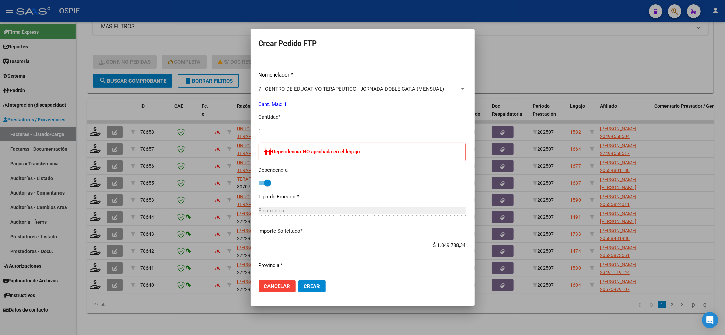
scroll to position [256, 0]
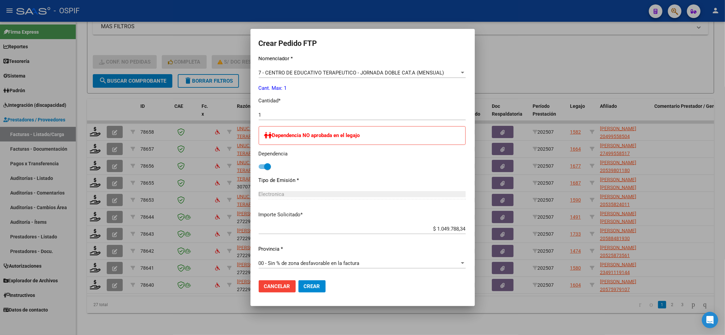
click at [290, 277] on mat-dialog-actions "Cancelar Crear" at bounding box center [363, 286] width 208 height 23
click at [298, 281] on button "Crear" at bounding box center [311, 286] width 27 height 12
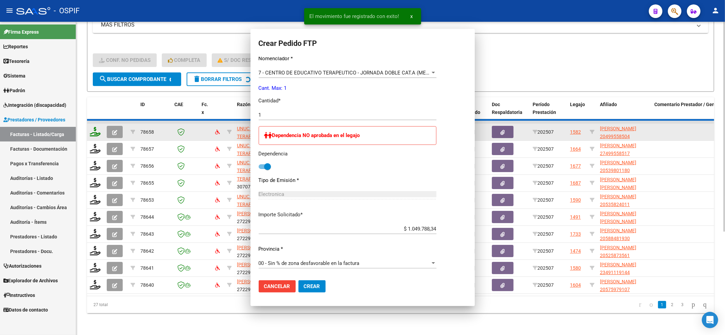
scroll to position [0, 0]
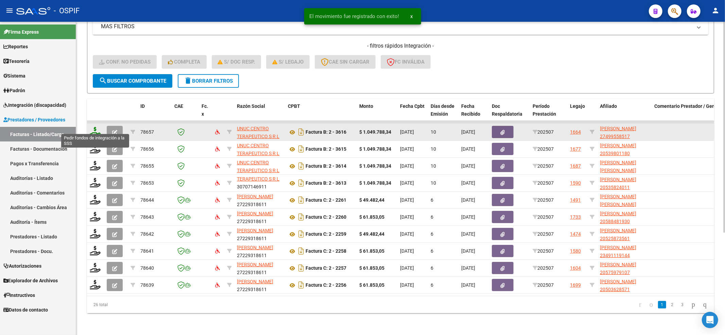
click at [94, 127] on icon at bounding box center [95, 132] width 11 height 10
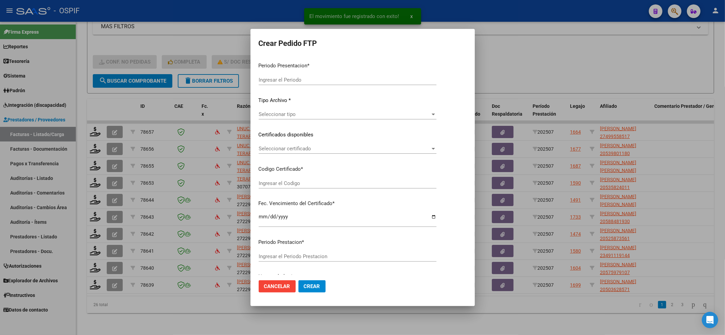
type input "202507"
type input "$ 1.049.788,34"
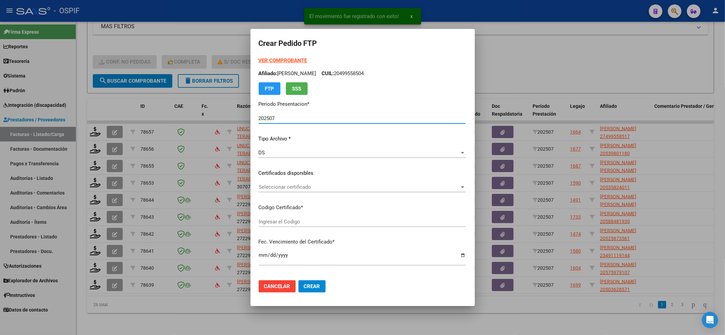
type input "010004995585120220905-20270905-BS-427"
type input "[DATE]"
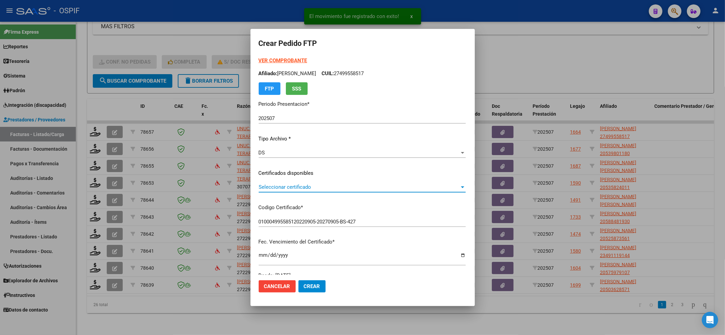
click at [278, 189] on span "Seleccionar certificado" at bounding box center [359, 187] width 201 height 6
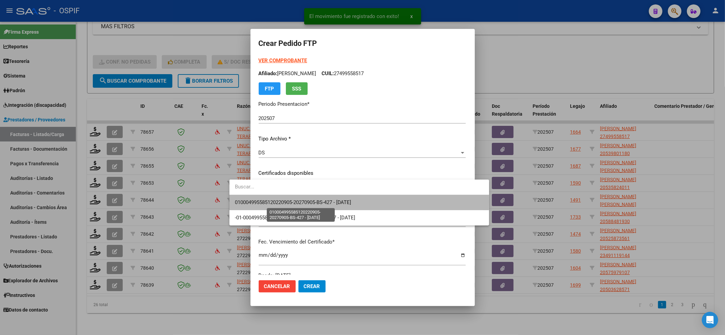
click at [270, 201] on span "010004995585120220905-20270905-BS-427 - [DATE]" at bounding box center [293, 202] width 117 height 6
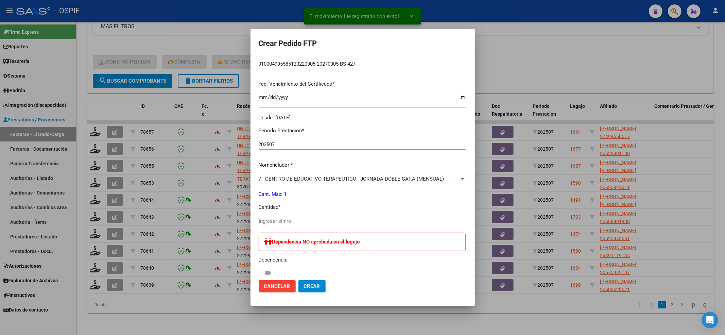
scroll to position [181, 0]
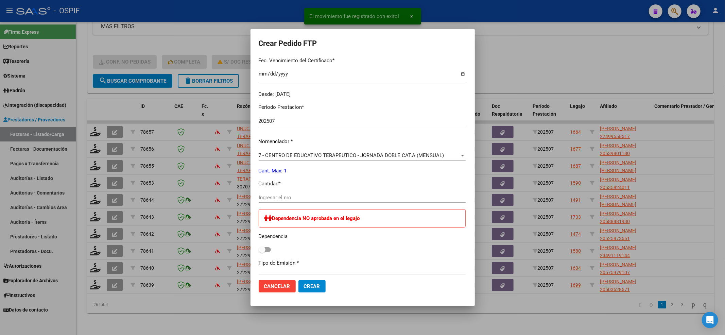
click at [270, 199] on input "Ingresar el nro" at bounding box center [362, 197] width 207 height 6
type input "1"
drag, startPoint x: 248, startPoint y: 246, endPoint x: 241, endPoint y: 250, distance: 8.1
click at [259, 246] on div "Dependencia NO aprobada en el legajo Dependencia" at bounding box center [362, 231] width 207 height 45
click at [259, 250] on span at bounding box center [265, 249] width 12 height 5
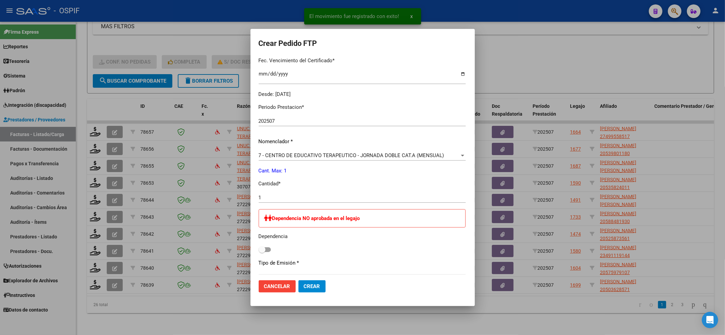
click at [262, 252] on input "checkbox" at bounding box center [262, 252] width 0 height 0
checkbox input "true"
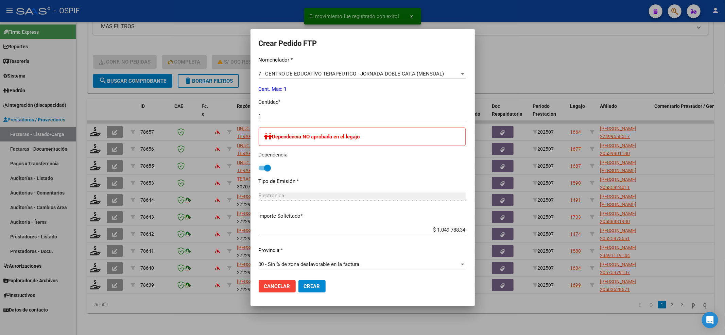
scroll to position [264, 0]
drag, startPoint x: 283, startPoint y: 279, endPoint x: 289, endPoint y: 282, distance: 7.0
click at [287, 281] on mat-dialog-actions "Cancelar Crear" at bounding box center [363, 286] width 208 height 23
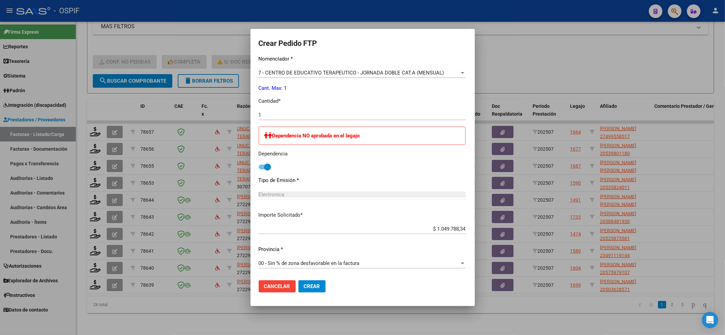
click at [304, 285] on span "Crear" at bounding box center [312, 286] width 16 height 6
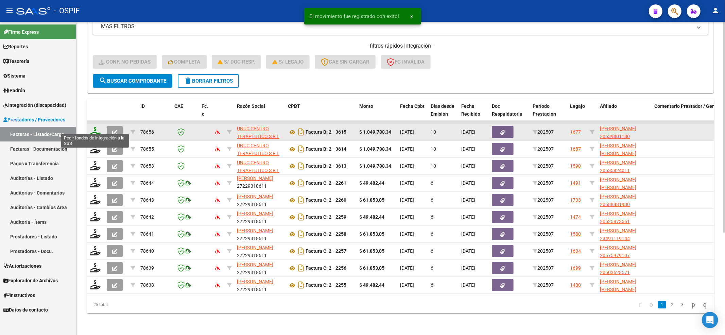
click at [94, 128] on icon at bounding box center [95, 132] width 11 height 10
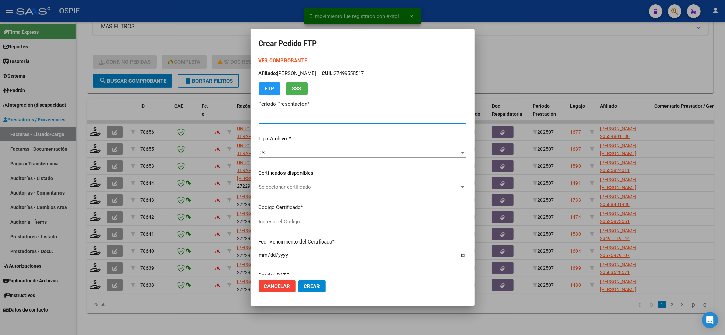
type input "202507"
type input "$ 1.049.788,34"
type input "-02-00053980118-20191205-20221205-BS-427"
type input "[DATE]"
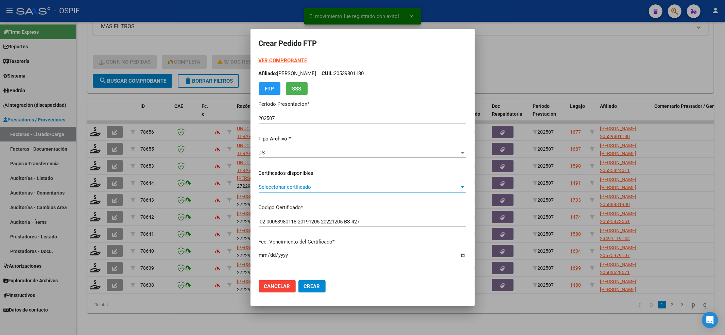
click at [317, 189] on span "Seleccionar certificado" at bounding box center [359, 187] width 201 height 6
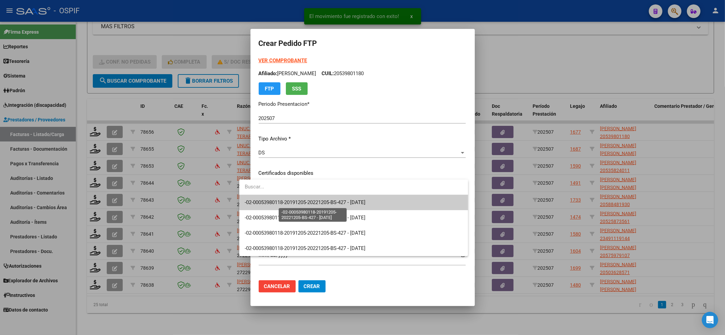
click at [313, 200] on span "-02-00053980118-20191205-20221205-BS-427 - [DATE]" at bounding box center [305, 202] width 121 height 6
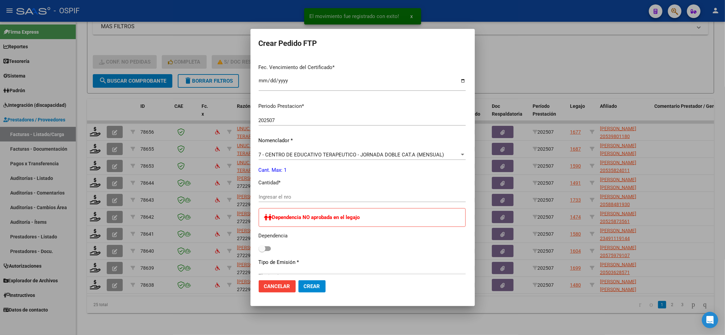
scroll to position [181, 0]
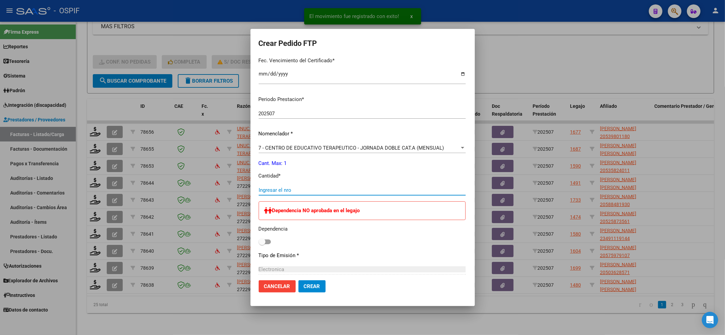
click at [302, 190] on input "Ingresar el nro" at bounding box center [362, 190] width 207 height 6
type input "1"
click at [259, 242] on div "Dependencia NO aprobada en el legajo Dependencia" at bounding box center [362, 223] width 207 height 45
click at [259, 241] on span at bounding box center [262, 241] width 7 height 7
click at [262, 244] on input "checkbox" at bounding box center [262, 244] width 0 height 0
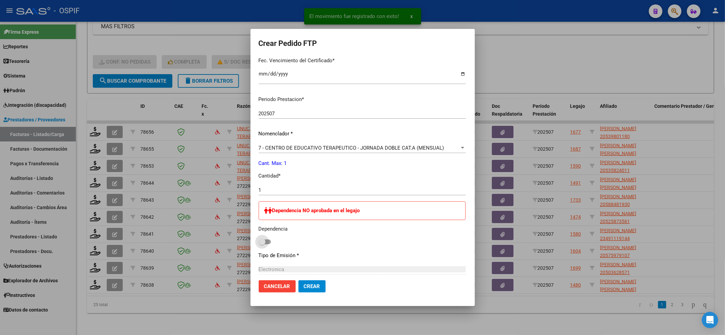
checkbox input "true"
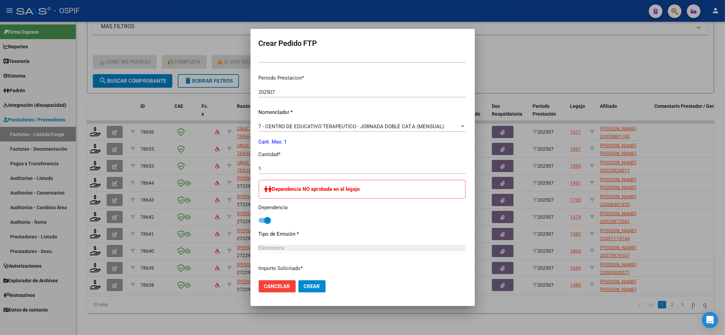
scroll to position [256, 0]
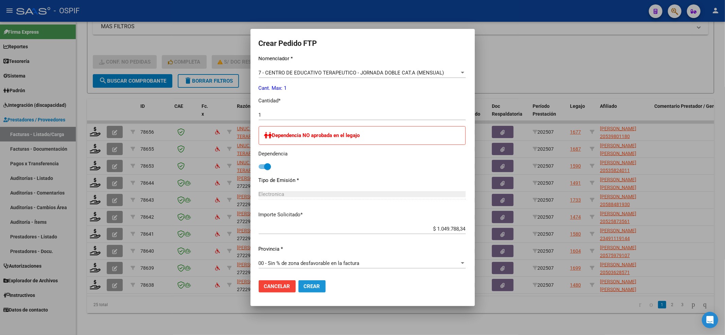
click at [303, 280] on button "Crear" at bounding box center [311, 286] width 27 height 12
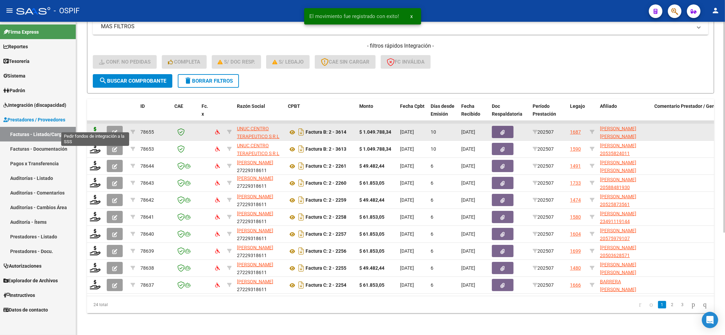
click at [97, 127] on icon at bounding box center [95, 132] width 11 height 10
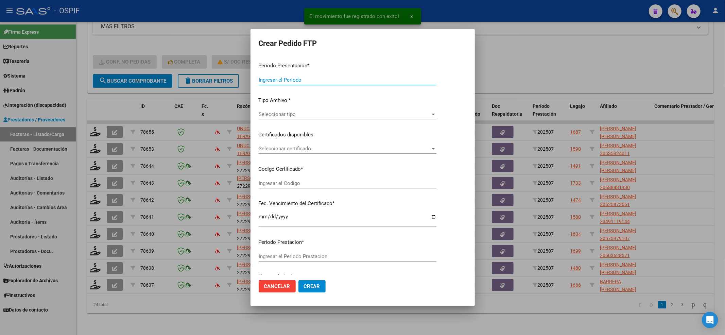
type input "202507"
type input "$ 1.049.788,34"
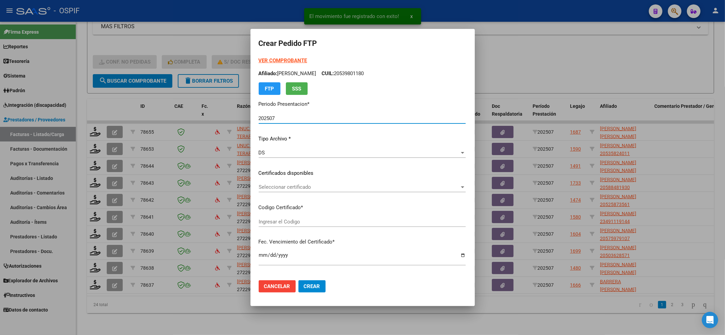
type input "-01-00039296977-20160926-20260926-BS-427"
type input "[DATE]"
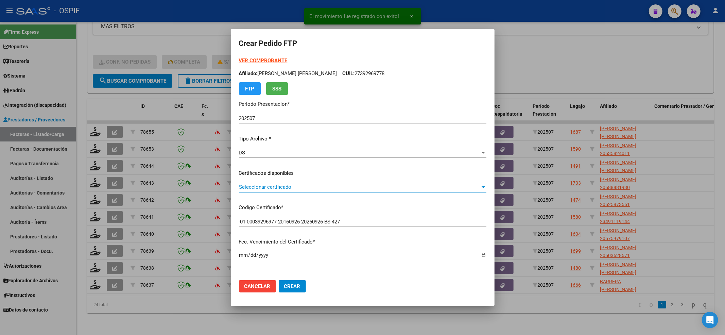
click at [311, 186] on span "Seleccionar certificado" at bounding box center [359, 187] width 241 height 6
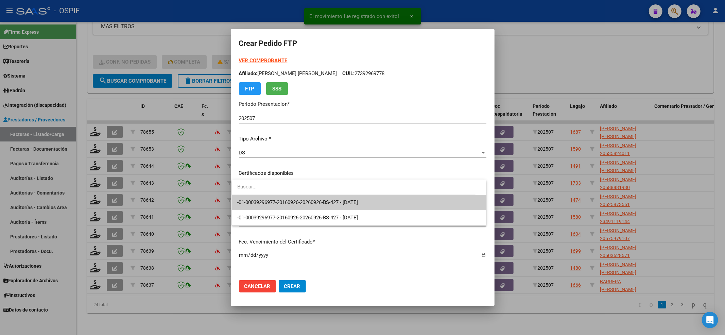
click at [291, 206] on span "-01-00039296977-20160926-20260926-BS-427 - [DATE]" at bounding box center [358, 202] width 243 height 15
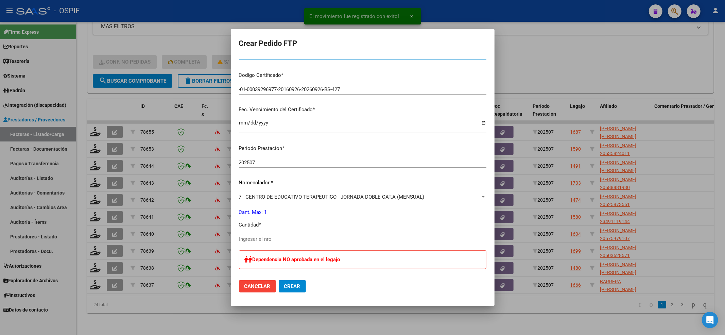
scroll to position [136, 0]
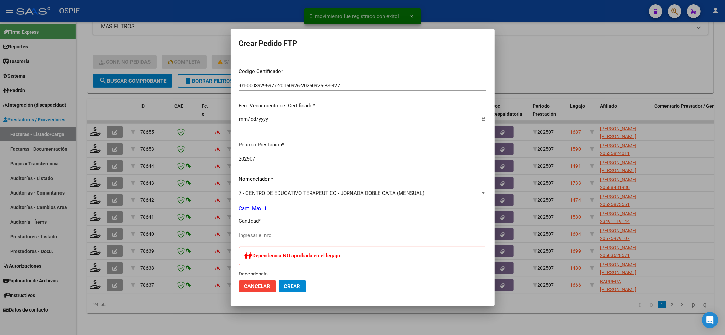
click at [267, 235] on input "Ingresar el nro" at bounding box center [362, 235] width 247 height 6
type input "1"
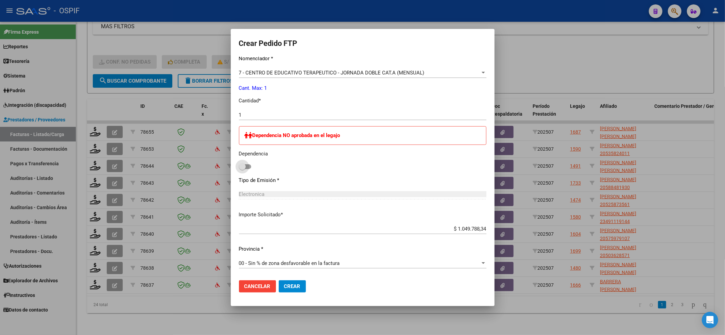
click at [239, 169] on span at bounding box center [242, 166] width 7 height 7
click at [242, 169] on input "checkbox" at bounding box center [242, 169] width 0 height 0
checkbox input "true"
click at [291, 283] on span "Crear" at bounding box center [292, 286] width 16 height 6
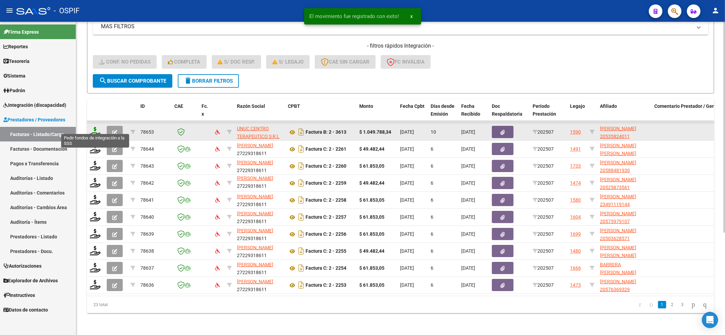
click at [94, 127] on icon at bounding box center [95, 132] width 11 height 10
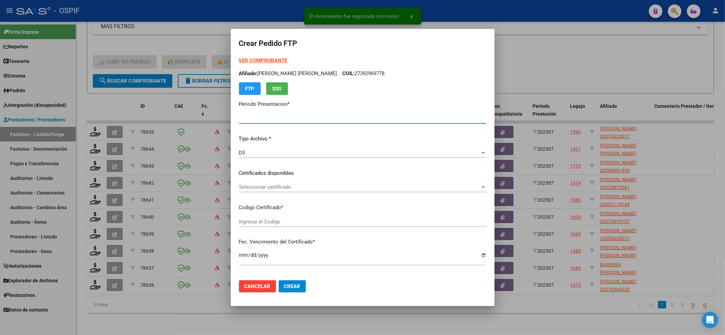
type input "202507"
type input "$ 1.049.788,34"
type input "0200053582401-20250623-99991223-BS-427"
type input "[DATE]"
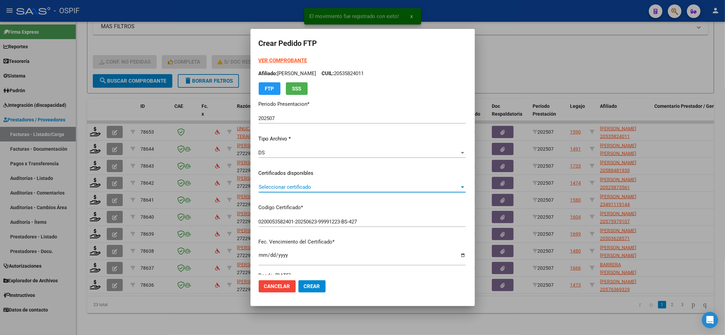
click at [329, 188] on span "Seleccionar certificado" at bounding box center [359, 187] width 201 height 6
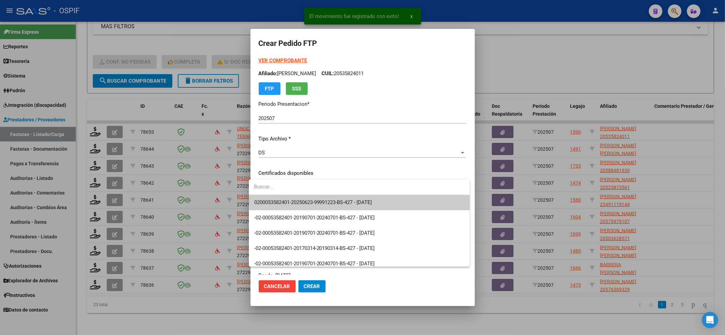
click at [328, 198] on span "0200053582401-20250623-99991223-BS-427 - [DATE]" at bounding box center [359, 202] width 210 height 15
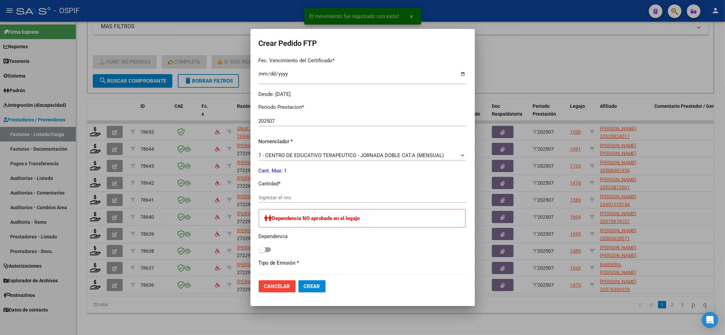
click at [328, 201] on div "Ingresar el nro" at bounding box center [362, 197] width 207 height 10
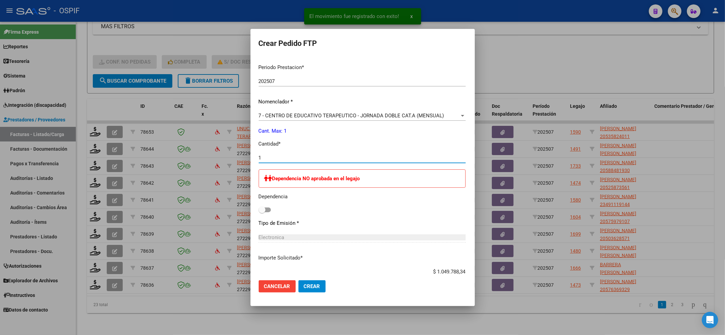
scroll to position [226, 0]
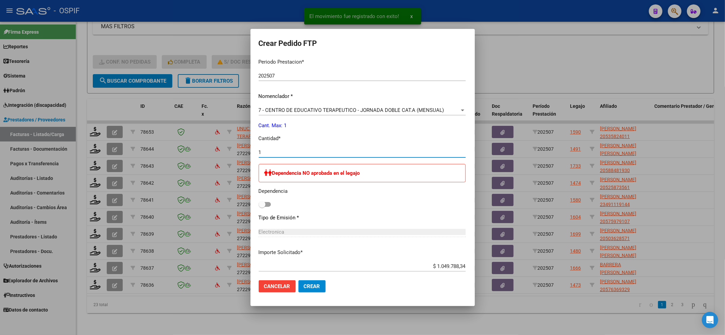
type input "1"
click at [259, 197] on div "Dependencia NO aprobada en el legajo Dependencia" at bounding box center [362, 186] width 207 height 45
click at [259, 203] on span at bounding box center [262, 204] width 7 height 7
click at [262, 207] on input "checkbox" at bounding box center [262, 207] width 0 height 0
checkbox input "true"
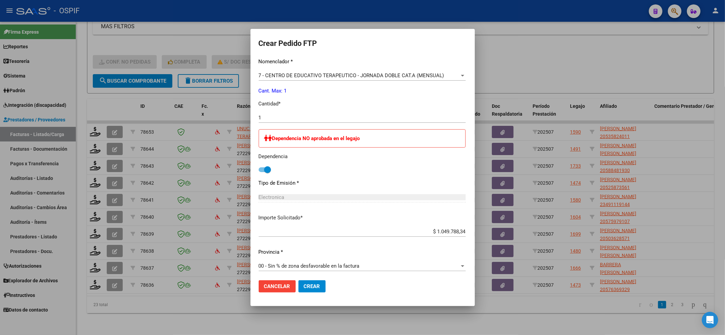
scroll to position [264, 0]
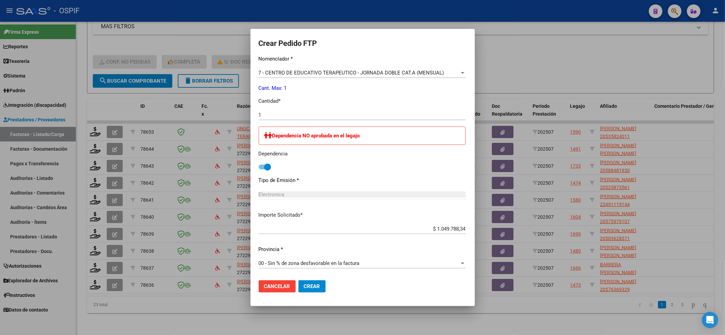
click at [322, 283] on mat-dialog-actions "Cancelar Crear" at bounding box center [363, 286] width 208 height 23
click at [305, 283] on span "Crear" at bounding box center [312, 286] width 16 height 6
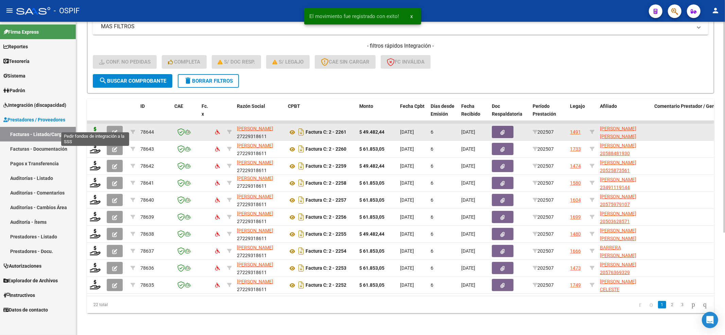
click at [96, 127] on icon at bounding box center [95, 132] width 11 height 10
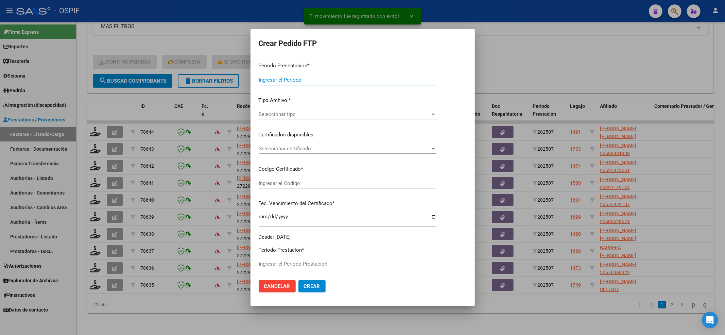
type input "202507"
type input "$ 49.482,44"
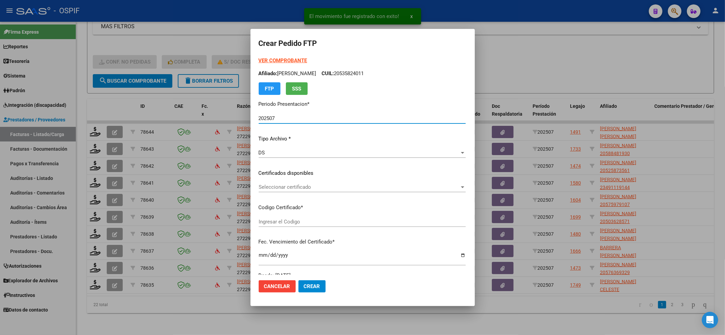
type input "0100057424174-20230503-20260503-BS-427"
type input "[DATE]"
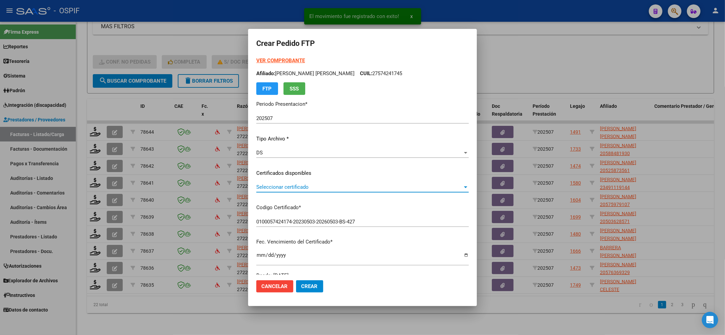
click at [317, 188] on span "Seleccionar certificado" at bounding box center [359, 187] width 206 height 6
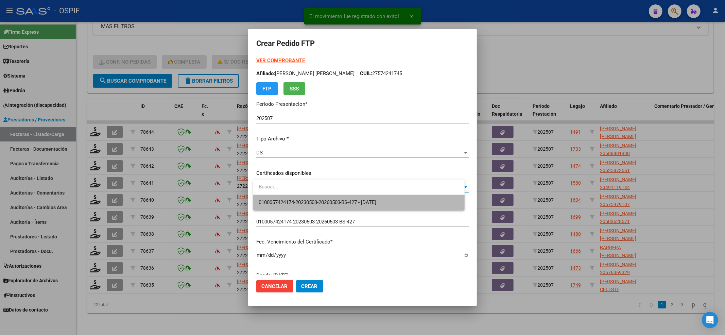
click at [311, 198] on span "0100057424174-20230503-20260503-BS-427 - [DATE]" at bounding box center [359, 202] width 200 height 15
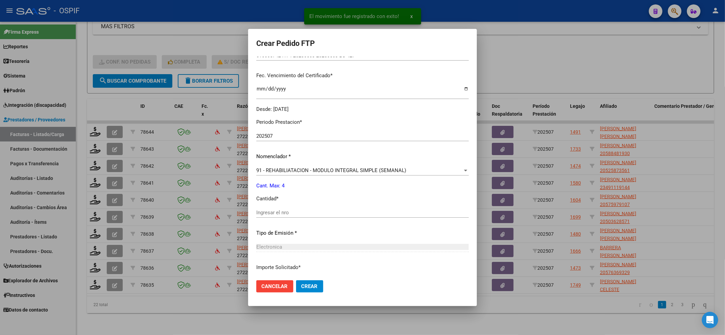
scroll to position [181, 0]
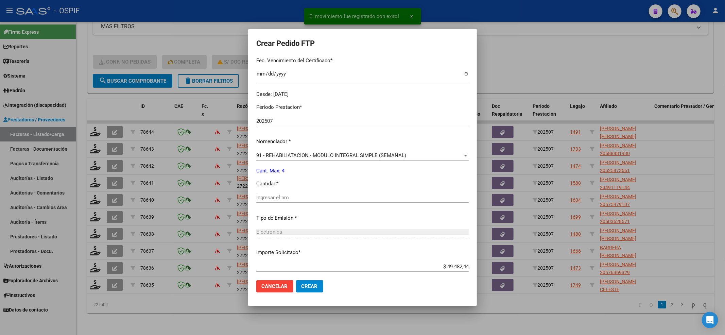
drag, startPoint x: 311, startPoint y: 203, endPoint x: 310, endPoint y: 197, distance: 5.8
click at [311, 202] on div "Ingresar el nro" at bounding box center [362, 200] width 212 height 17
click at [310, 197] on input "Ingresar el nro" at bounding box center [362, 197] width 212 height 6
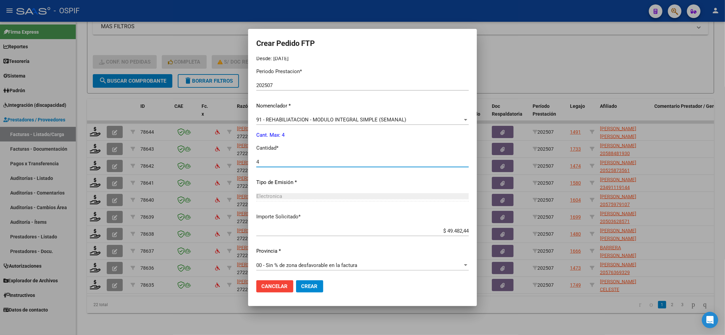
scroll to position [219, 0]
type input "4"
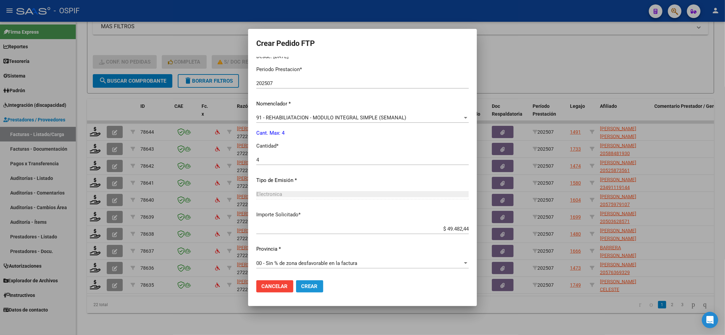
click at [309, 284] on span "Crear" at bounding box center [309, 286] width 16 height 6
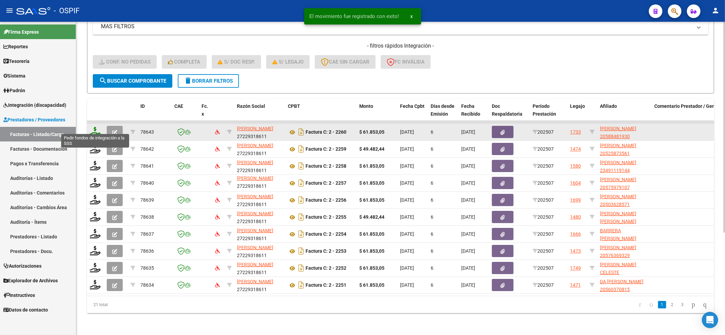
click at [94, 128] on icon at bounding box center [95, 132] width 11 height 10
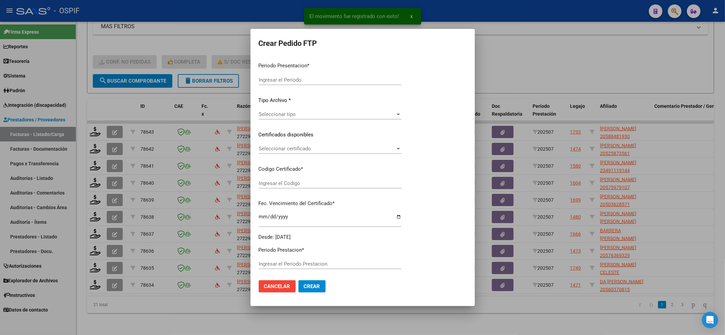
type input "202507"
type input "$ 61.853,05"
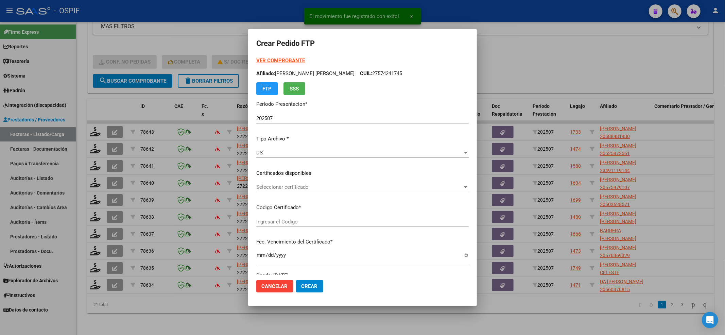
type input "020005884819320241015-20271015-BUE-427"
type input "[DATE]"
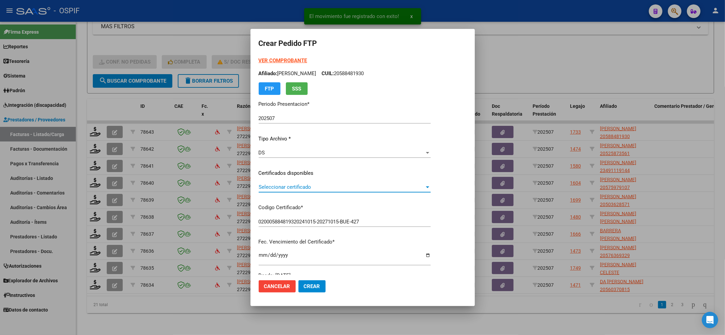
click at [370, 186] on span "Seleccionar certificado" at bounding box center [342, 187] width 166 height 6
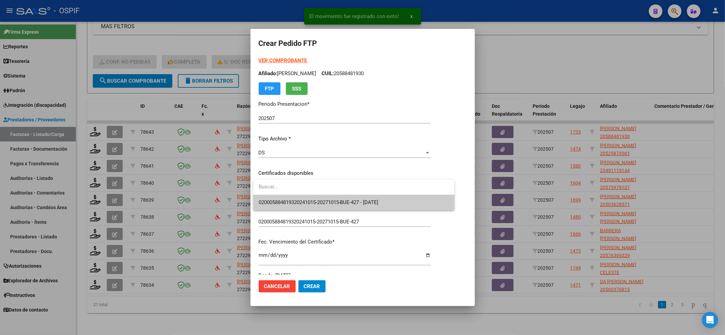
click at [364, 198] on span "020005884819320241015-20271015-BUE-427 - [DATE]" at bounding box center [354, 202] width 190 height 15
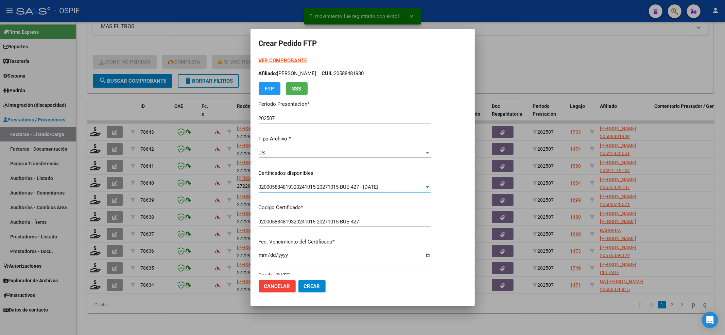
scroll to position [181, 0]
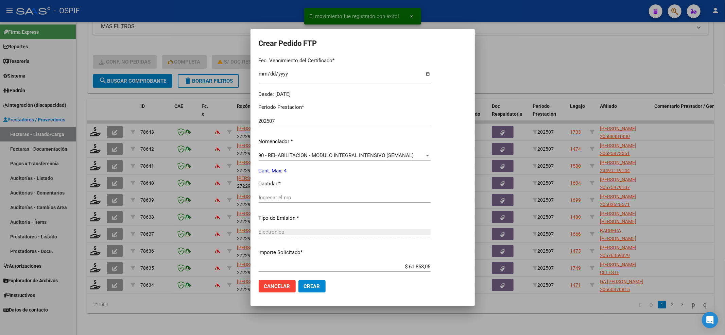
drag, startPoint x: 356, startPoint y: 191, endPoint x: 355, endPoint y: 198, distance: 7.3
click at [356, 191] on div "Periodo Prestacion * 202507 Ingresar el Periodo Prestacion Nomenclador * 90 - R…" at bounding box center [345, 205] width 172 height 214
click at [354, 201] on div "Ingresar el nro" at bounding box center [345, 197] width 172 height 10
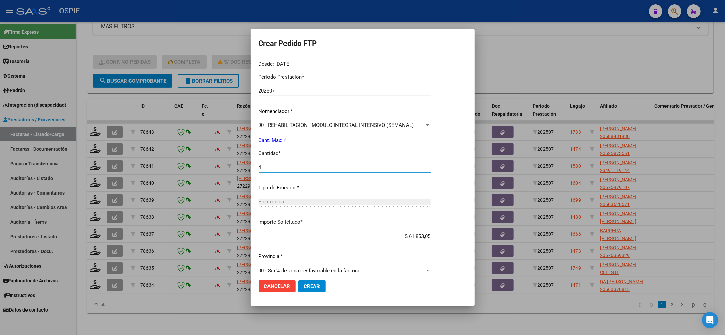
scroll to position [219, 0]
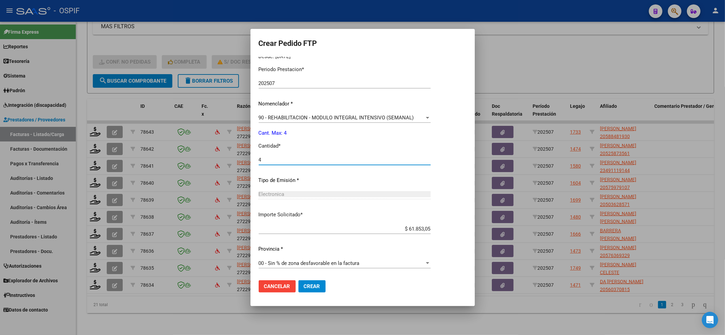
type input "4"
click at [313, 285] on span "Crear" at bounding box center [312, 286] width 16 height 6
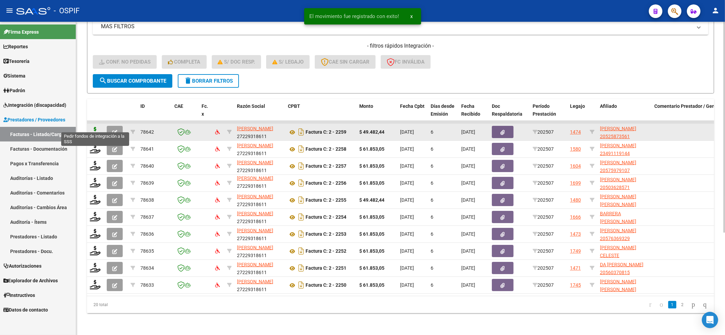
click at [92, 127] on icon at bounding box center [95, 132] width 11 height 10
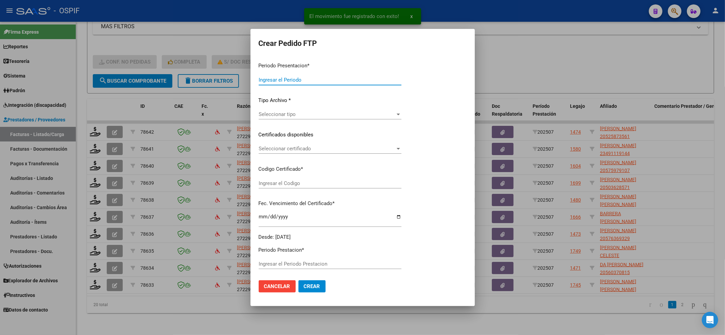
type input "202507"
type input "$ 49.482,44"
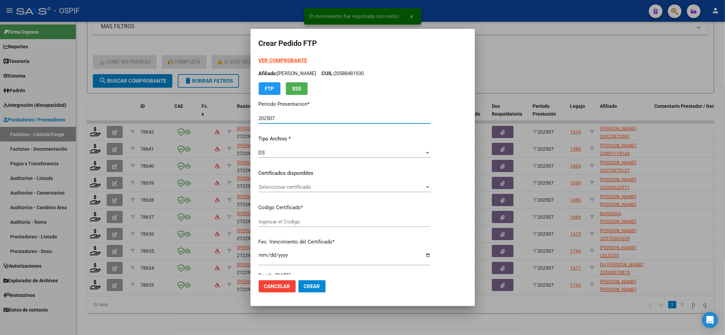
type input "0200052587356-20230522-20330522-AND-297"
type input "[DATE]"
click at [280, 191] on div "Seleccionar certificado Seleccionar certificado" at bounding box center [345, 187] width 172 height 10
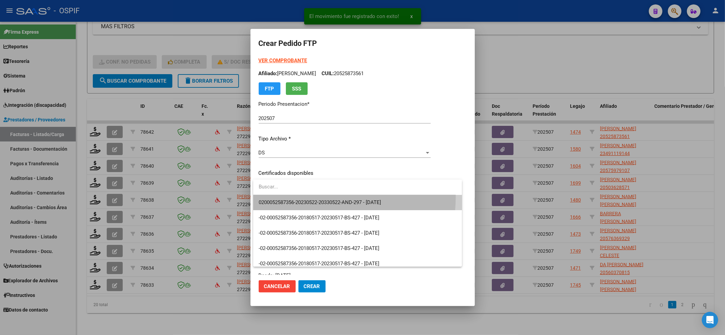
click at [279, 195] on span "0200052587356-20230522-20330522-AND-297 - [DATE]" at bounding box center [358, 202] width 198 height 15
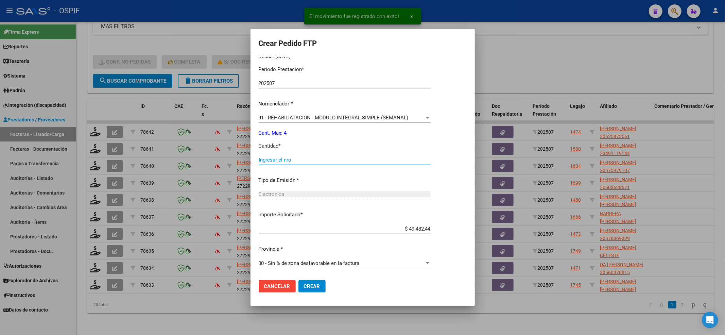
click at [279, 161] on input "Ingresar el nro" at bounding box center [345, 160] width 172 height 6
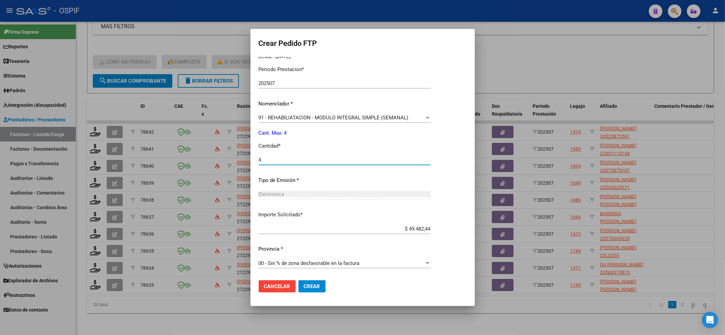
type input "4"
click at [304, 286] on span "Crear" at bounding box center [312, 286] width 16 height 6
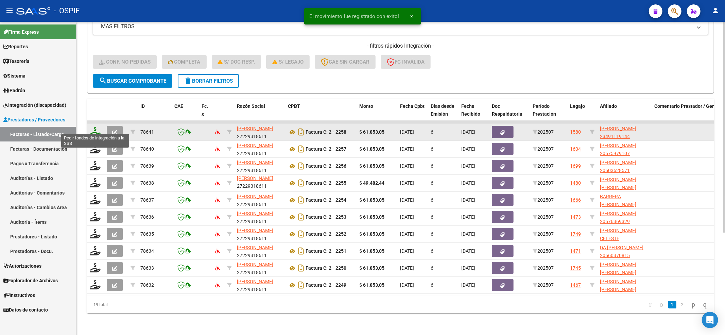
click at [96, 127] on icon at bounding box center [95, 132] width 11 height 10
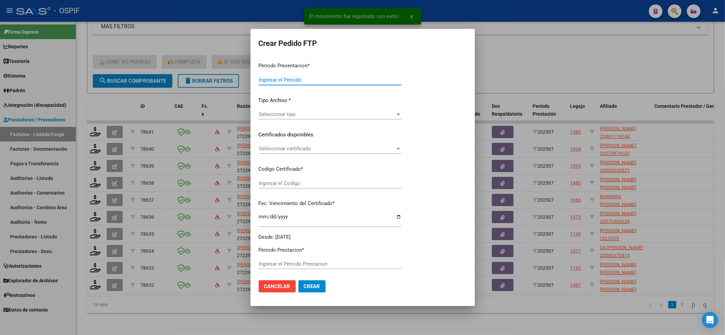
type input "202507"
type input "$ 61.853,05"
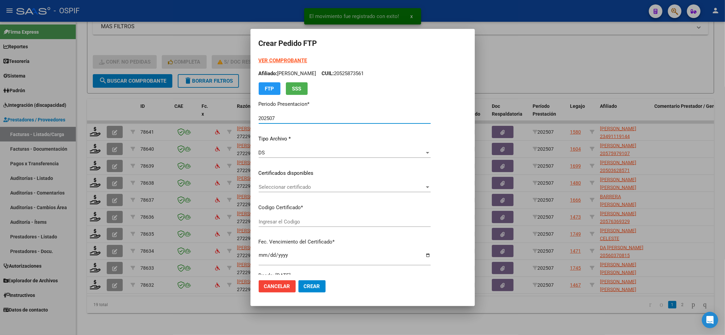
type input "01-00049111914-20191203-20221203-BS-427"
type input "[DATE]"
click at [283, 192] on div "Seleccionar certificado Seleccionar certificado" at bounding box center [345, 190] width 172 height 17
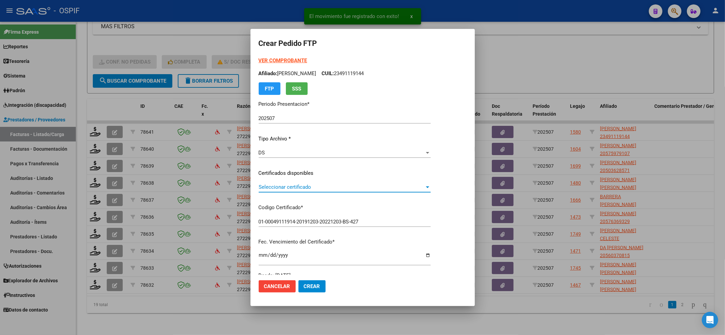
click at [283, 190] on div "Seleccionar certificado Seleccionar certificado" at bounding box center [345, 187] width 172 height 10
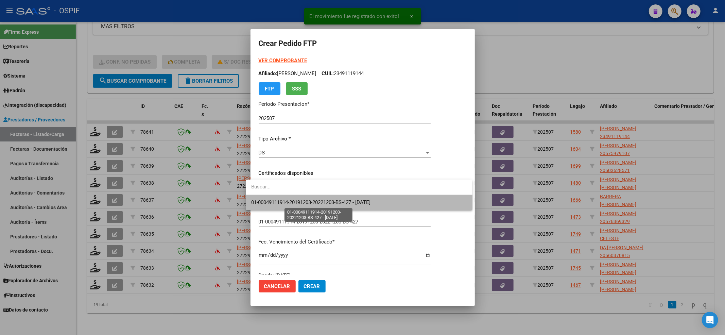
click at [279, 200] on span "01-00049111914-20191203-20221203-BS-427 - [DATE]" at bounding box center [310, 202] width 119 height 6
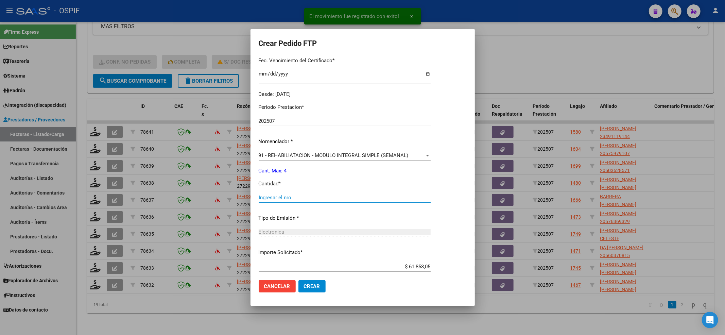
click at [279, 200] on input "Ingresar el nro" at bounding box center [345, 197] width 172 height 6
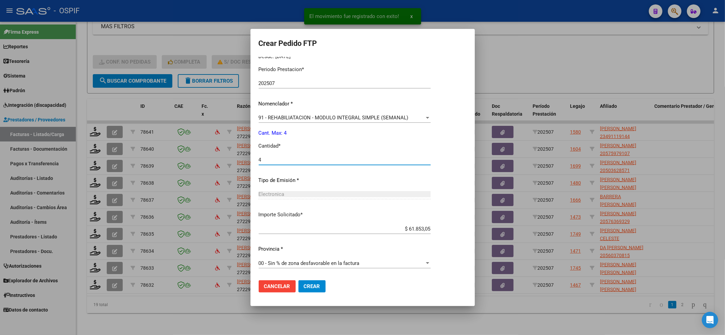
type input "4"
click at [317, 284] on button "Crear" at bounding box center [311, 286] width 27 height 12
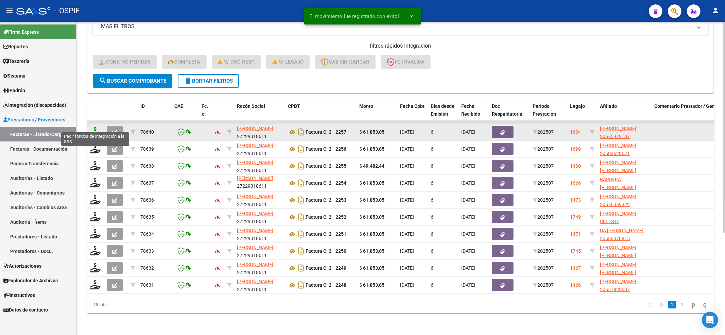
click at [93, 127] on icon at bounding box center [95, 132] width 11 height 10
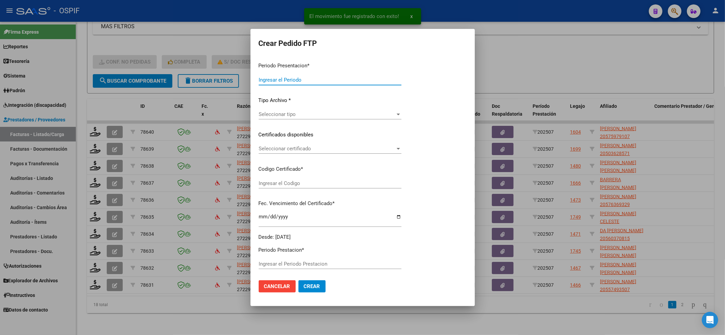
type input "202507"
type input "$ 61.853,05"
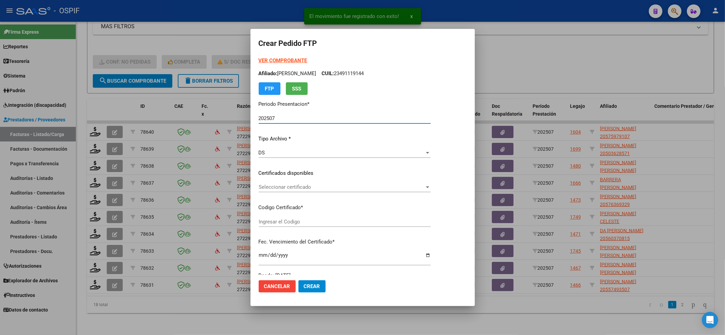
type input "0200057597910-20220524-20250524-BS-427"
type input "[DATE]"
click at [260, 182] on div "Seleccionar certificado Seleccionar certificado" at bounding box center [345, 187] width 172 height 10
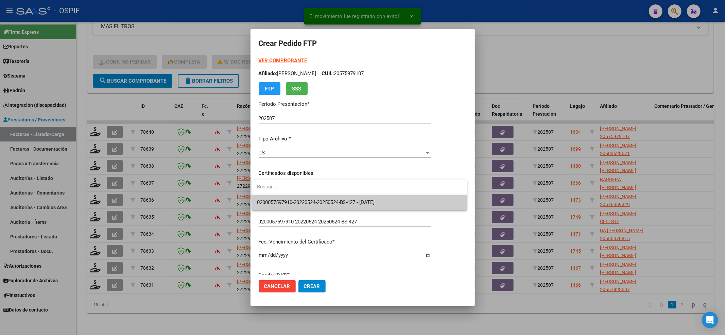
click at [265, 200] on span "0200057597910-20220524-20250524-BS-427 - [DATE]" at bounding box center [316, 202] width 118 height 6
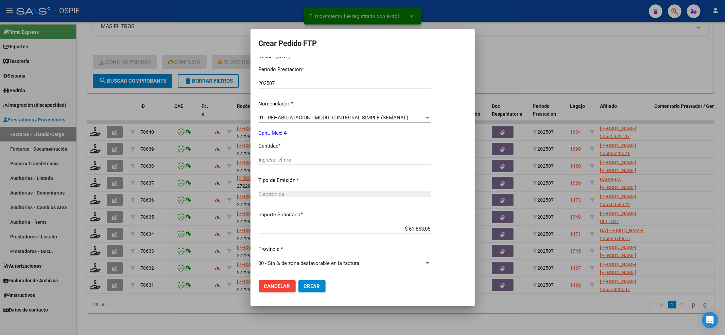
click at [272, 164] on div "Ingresar el nro" at bounding box center [345, 160] width 172 height 10
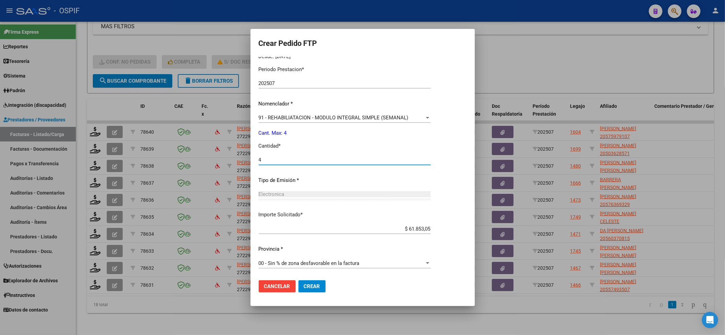
type input "4"
click at [306, 284] on span "Crear" at bounding box center [312, 286] width 16 height 6
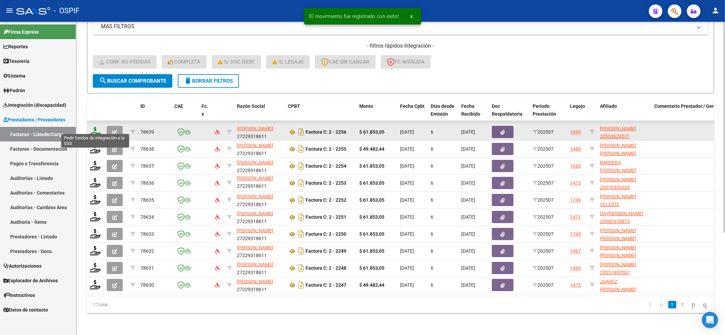
click at [94, 127] on icon at bounding box center [95, 132] width 11 height 10
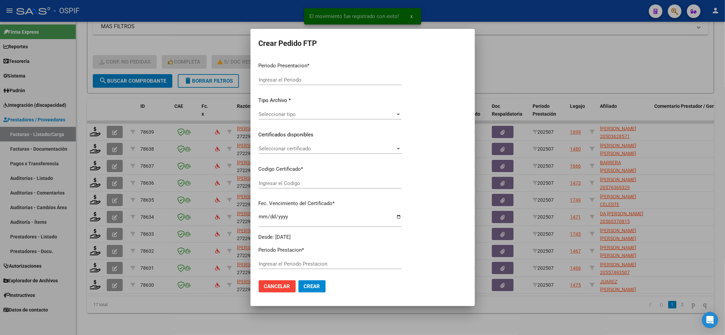
type input "202507"
type input "$ 61.853,05"
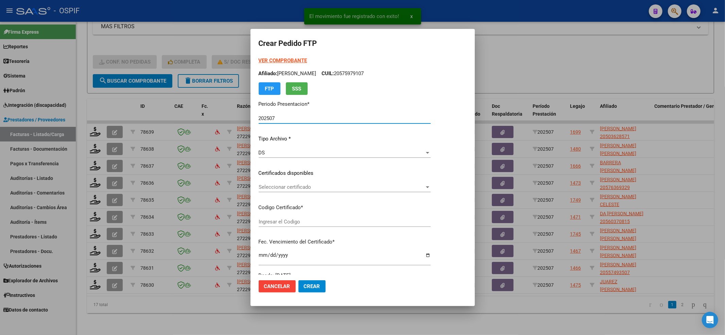
type input "02000503628572022092220250922-BS-427"
type input "[DATE]"
click at [279, 185] on span "Seleccionar certificado" at bounding box center [342, 187] width 166 height 6
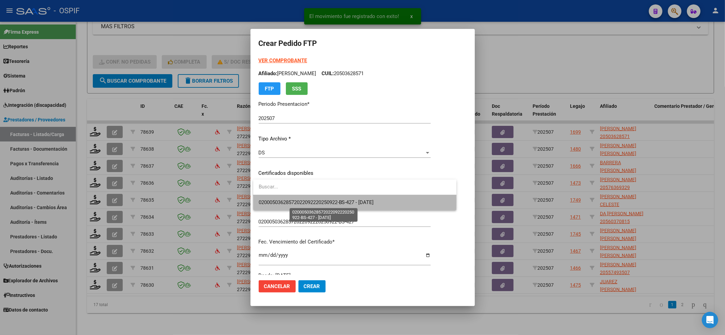
click at [278, 201] on span "02000503628572022092220250922-BS-427 - [DATE]" at bounding box center [316, 202] width 115 height 6
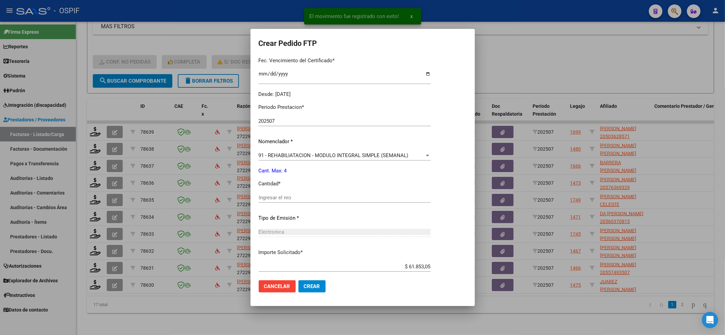
click at [277, 202] on div "Ingresar el nro" at bounding box center [345, 197] width 172 height 10
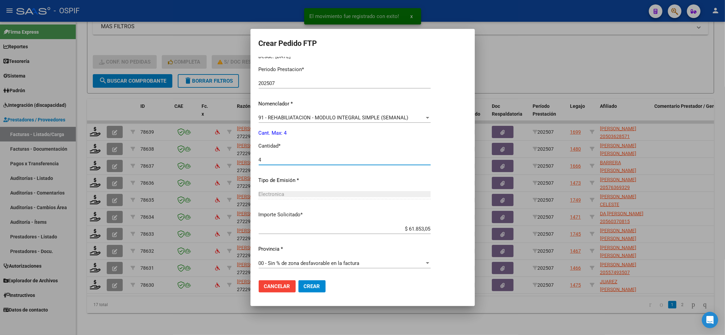
type input "4"
drag, startPoint x: 313, startPoint y: 279, endPoint x: 313, endPoint y: 285, distance: 5.8
click at [313, 285] on mat-dialog-actions "Cancelar Crear" at bounding box center [363, 286] width 208 height 23
click at [313, 285] on span "Crear" at bounding box center [312, 286] width 16 height 6
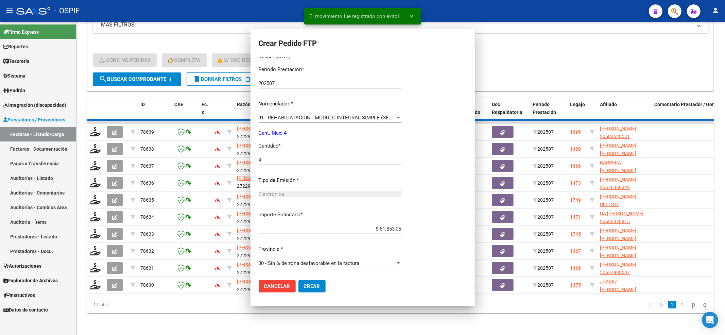
scroll to position [0, 0]
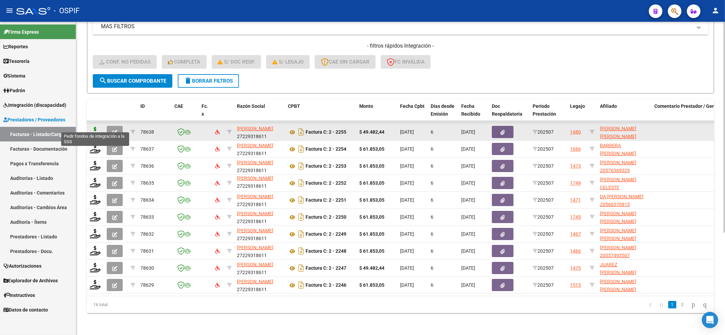
click at [94, 127] on icon at bounding box center [95, 132] width 11 height 10
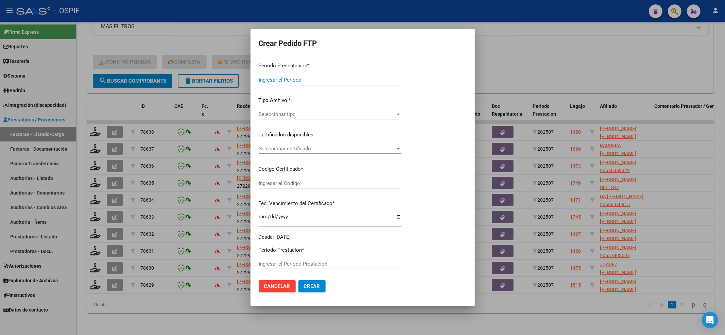
type input "202507"
type input "$ 49.482,44"
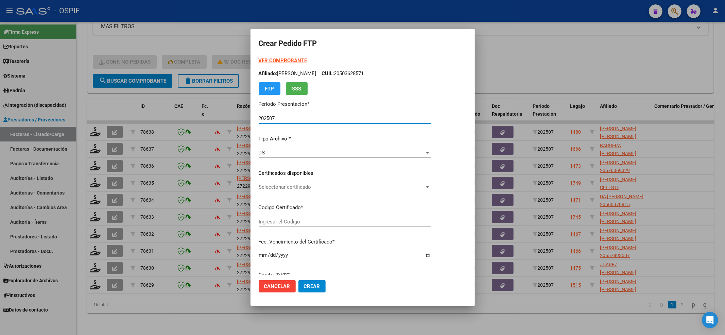
type input "ARG02-00054821162-20250606-20350606-BUE"
type input "[DATE]"
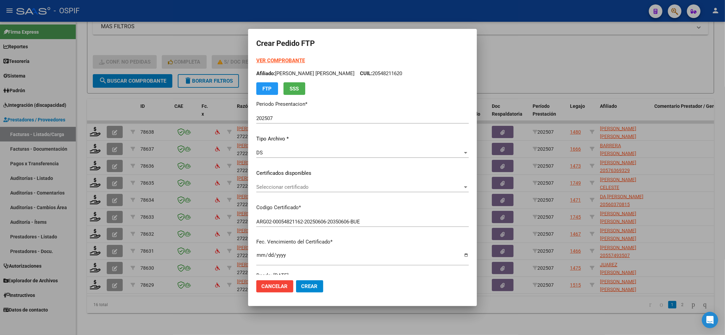
click at [363, 192] on div "Seleccionar certificado Seleccionar certificado" at bounding box center [362, 190] width 212 height 17
click at [344, 188] on span "Seleccionar certificado" at bounding box center [359, 187] width 206 height 6
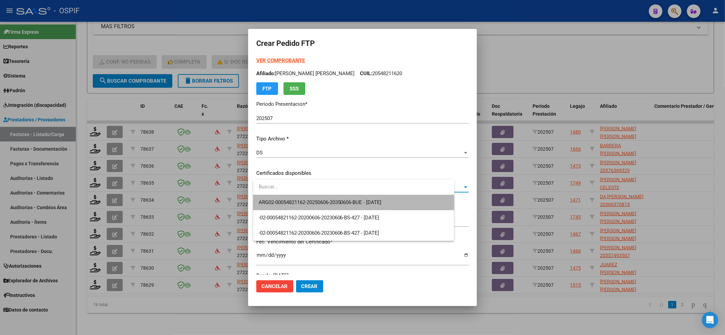
click at [335, 197] on span "ARG02-00054821162-20250606-20350606-BUE - [DATE]" at bounding box center [354, 202] width 190 height 15
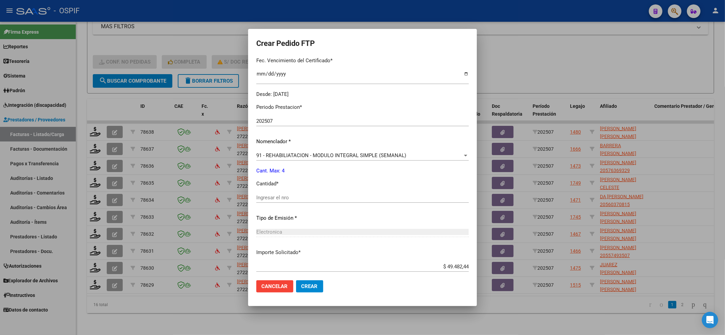
click at [331, 200] on input "Ingresar el nro" at bounding box center [362, 197] width 212 height 6
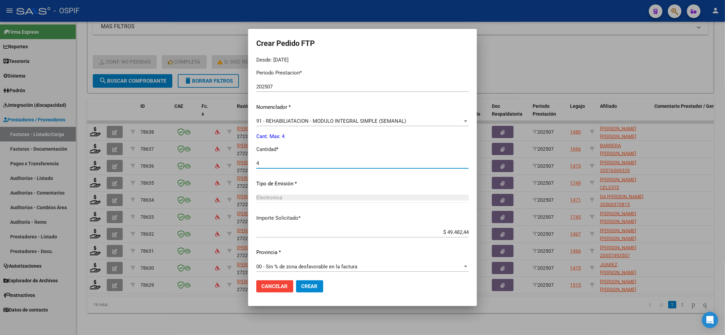
scroll to position [219, 0]
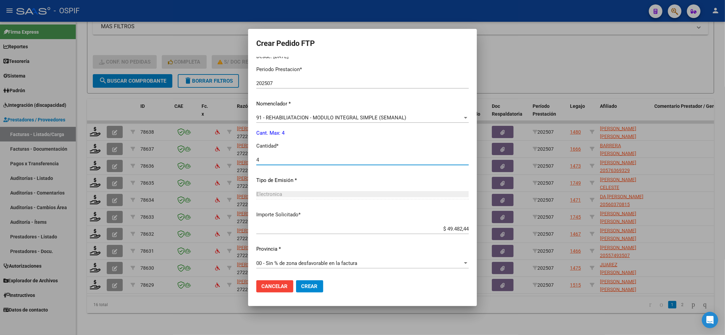
type input "4"
click at [325, 284] on mat-dialog-actions "Cancelar Crear" at bounding box center [362, 286] width 212 height 23
click at [323, 286] on button "Crear" at bounding box center [309, 286] width 27 height 12
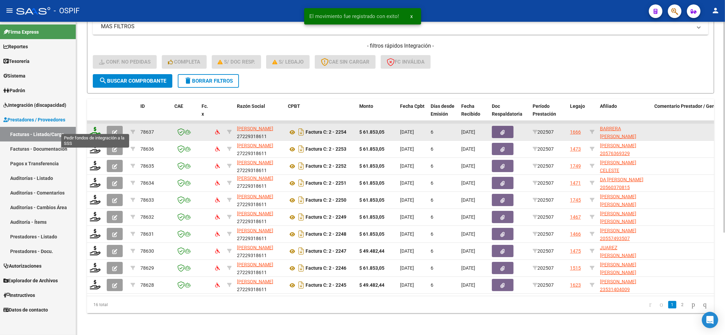
click at [95, 127] on icon at bounding box center [95, 132] width 11 height 10
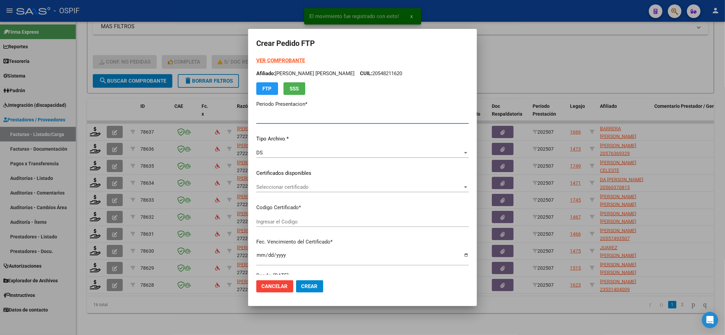
type input "202507"
type input "$ 61.853,05"
type input "0200050763156-20250907-BS-427"
type input "[DATE]"
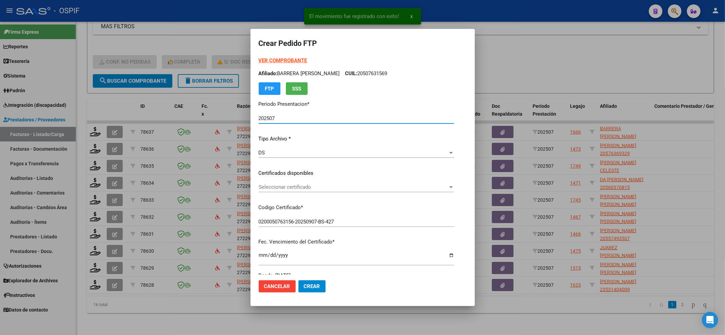
click at [354, 191] on div "Seleccionar certificado Seleccionar certificado" at bounding box center [356, 187] width 195 height 10
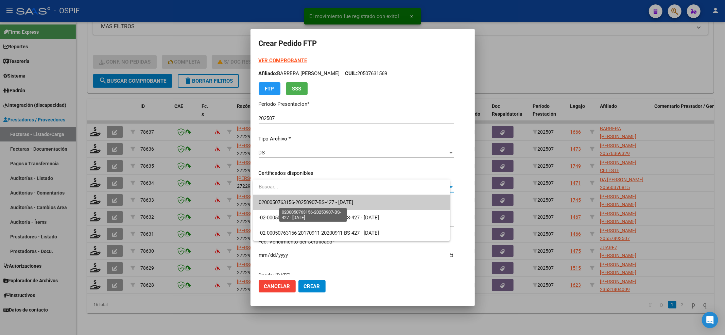
click at [349, 202] on span "0200050763156-20250907-BS-427 - [DATE]" at bounding box center [306, 202] width 95 height 6
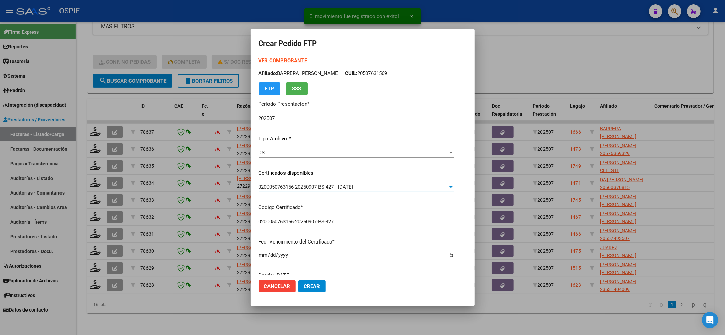
scroll to position [181, 0]
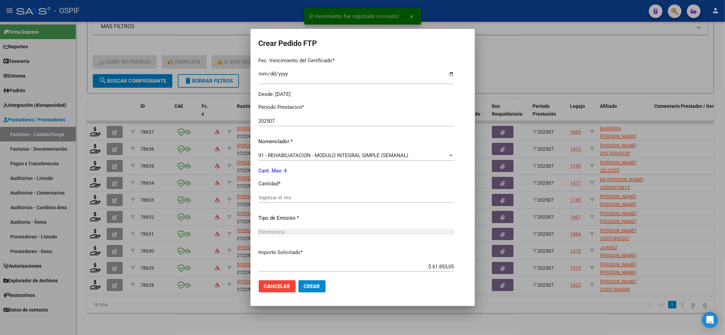
click at [290, 200] on div "Ingresar el nro" at bounding box center [356, 197] width 195 height 10
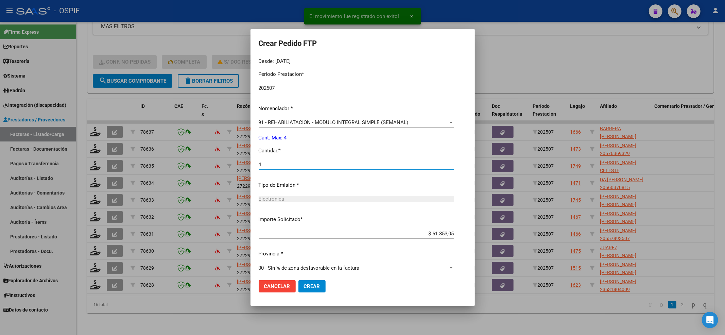
scroll to position [219, 0]
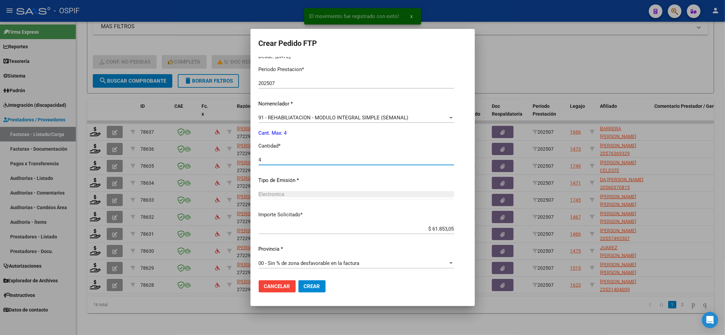
type input "4"
click at [307, 285] on span "Crear" at bounding box center [312, 286] width 16 height 6
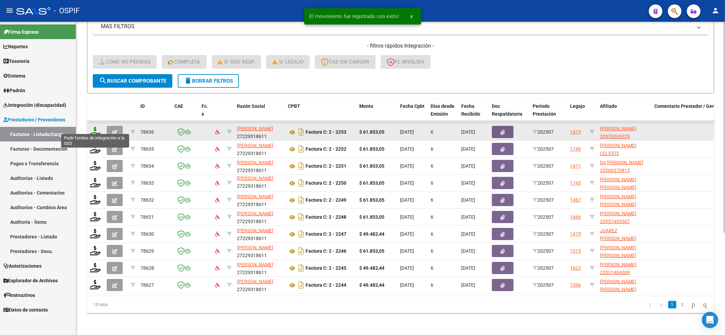
click at [97, 127] on icon at bounding box center [95, 132] width 11 height 10
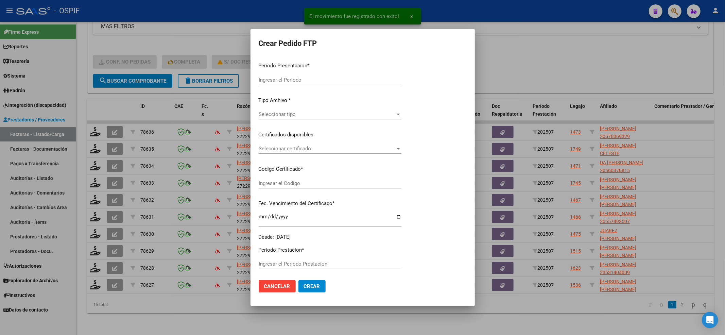
type input "202507"
type input "$ 61.853,05"
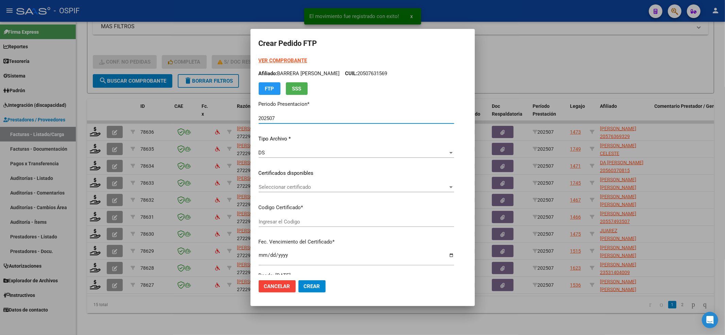
type input "020005763693220221128-20251128-BS-427"
type input "[DATE]"
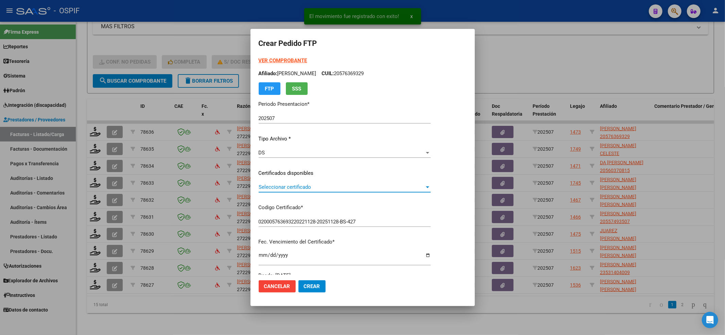
click at [274, 186] on span "Seleccionar certificado" at bounding box center [342, 187] width 166 height 6
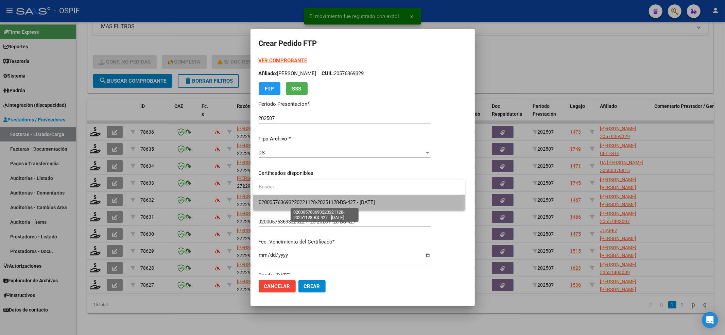
click at [276, 200] on span "020005763693220221128-20251128-BS-427 - [DATE]" at bounding box center [317, 202] width 117 height 6
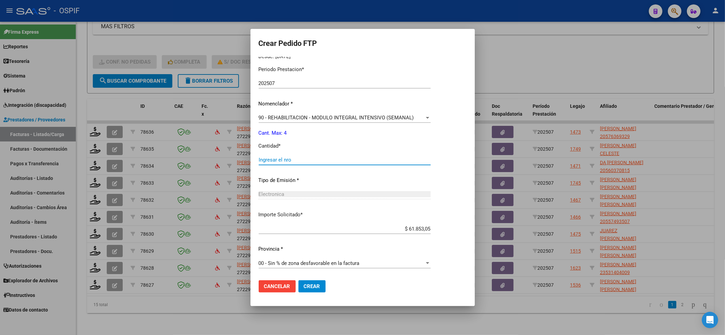
click at [286, 159] on input "Ingresar el nro" at bounding box center [345, 160] width 172 height 6
type input "4"
click at [313, 287] on span "Crear" at bounding box center [312, 286] width 16 height 6
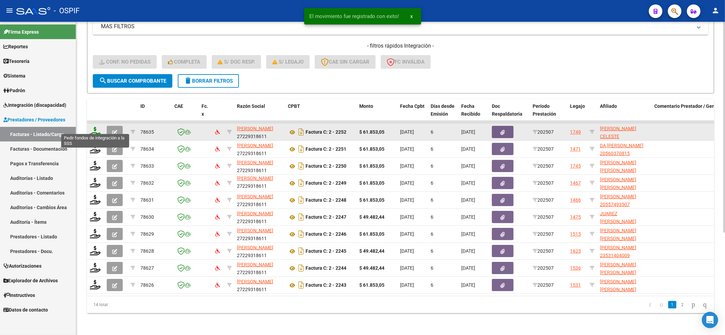
click at [97, 127] on icon at bounding box center [95, 132] width 11 height 10
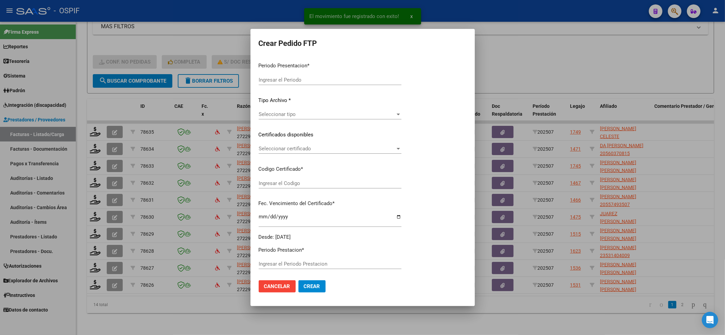
type input "202507"
type input "$ 61.853,05"
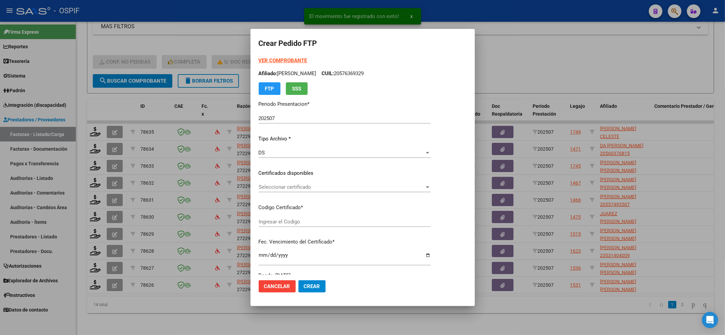
type input "4327779884"
type input "[DATE]"
click at [299, 185] on span "Seleccionar certificado" at bounding box center [353, 187] width 189 height 6
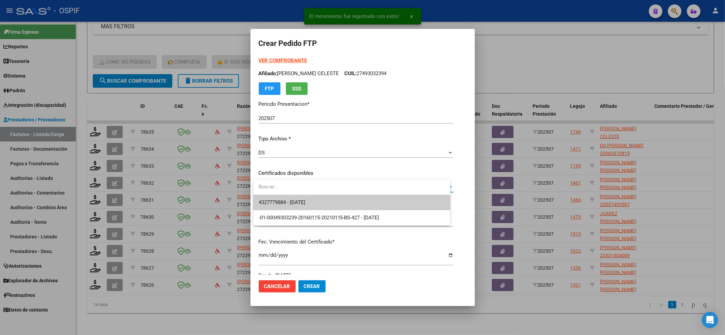
click at [303, 196] on span "4327779884 - [DATE]" at bounding box center [352, 202] width 186 height 15
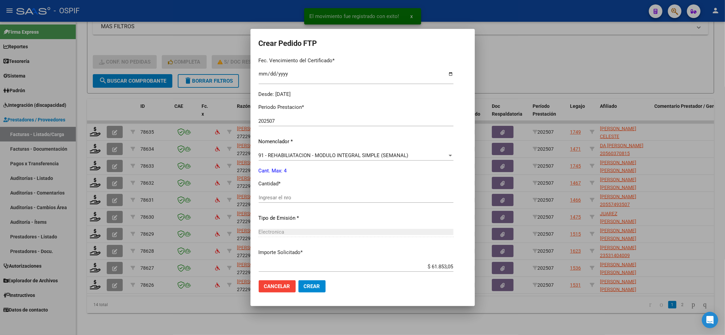
click at [303, 195] on input "Ingresar el nro" at bounding box center [356, 197] width 195 height 6
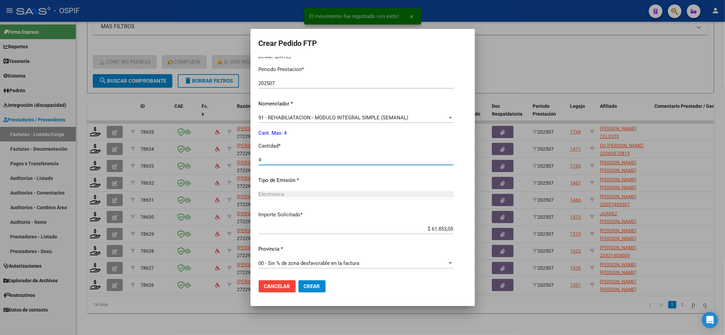
type input "4"
click at [318, 286] on span "Crear" at bounding box center [312, 286] width 16 height 6
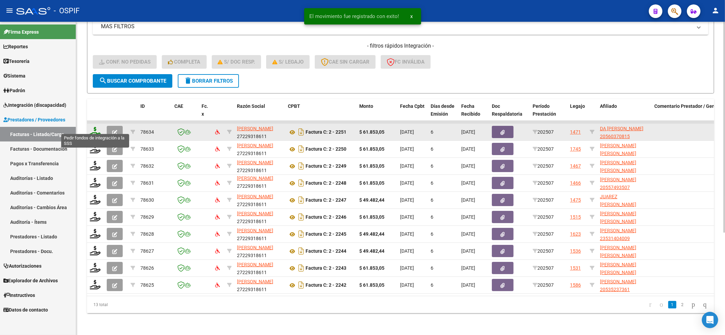
click at [90, 127] on icon at bounding box center [95, 132] width 11 height 10
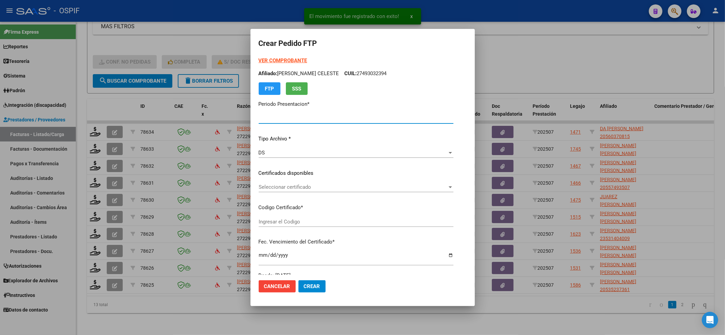
type input "202507"
type input "$ 61.853,05"
type input "0200056037081-20220605-20270606-BS-427"
type input "[DATE]"
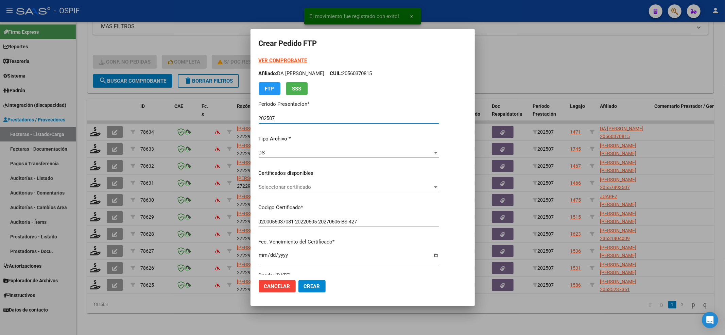
click at [340, 190] on span "Seleccionar certificado" at bounding box center [346, 187] width 174 height 6
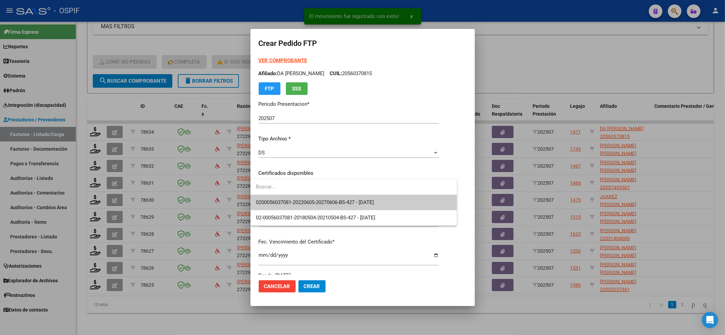
click at [334, 199] on span "0200056037081-20220605-20270606-BS-427 - [DATE]" at bounding box center [315, 202] width 118 height 6
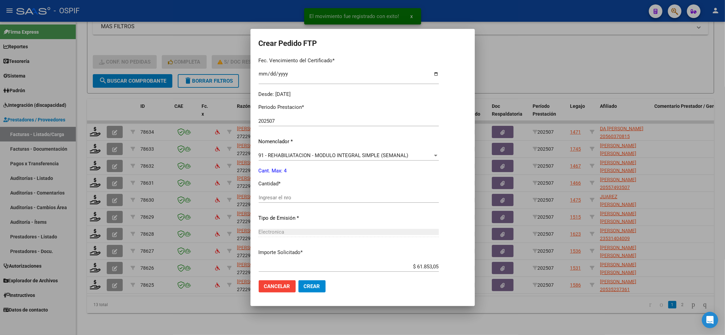
click at [334, 199] on input "Ingresar el nro" at bounding box center [349, 197] width 180 height 6
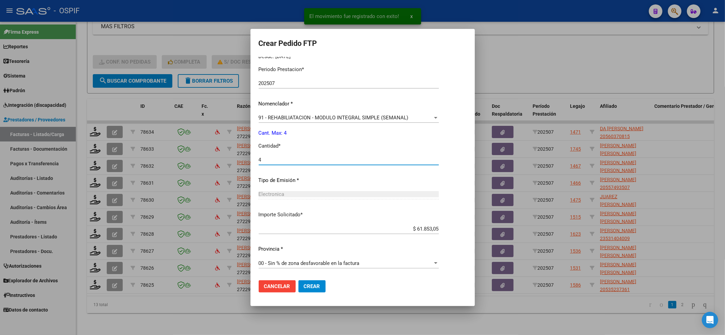
type input "4"
click at [308, 288] on span "Crear" at bounding box center [312, 286] width 16 height 6
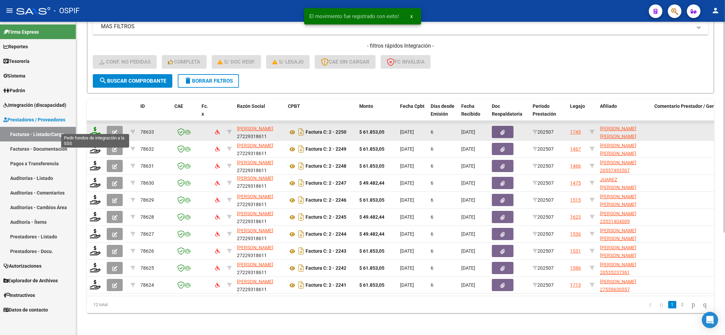
click at [96, 127] on icon at bounding box center [95, 132] width 11 height 10
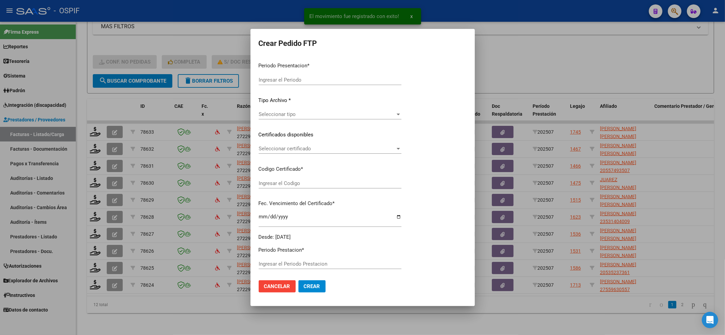
type input "202507"
type input "$ 61.853,05"
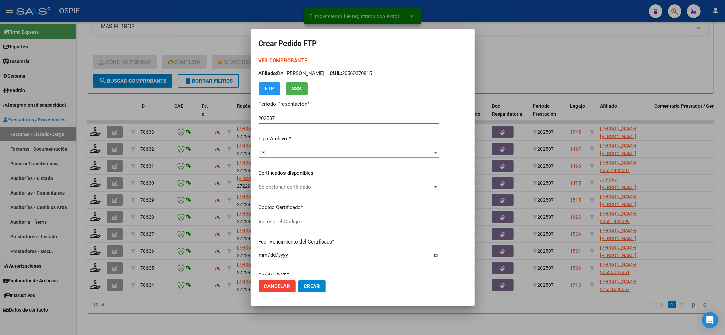
type input "020005784336920250113-20280113-BS AS-4"
type input "[DATE]"
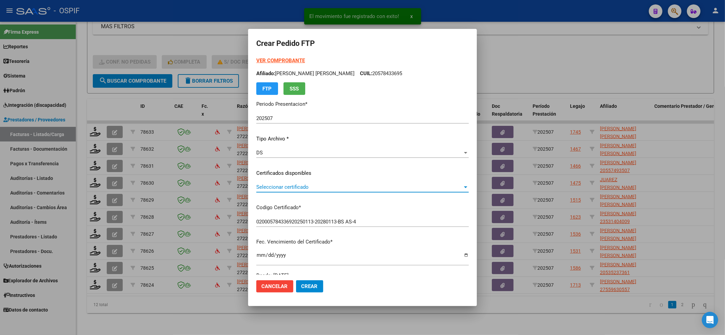
click at [327, 189] on span "Seleccionar certificado" at bounding box center [359, 187] width 206 height 6
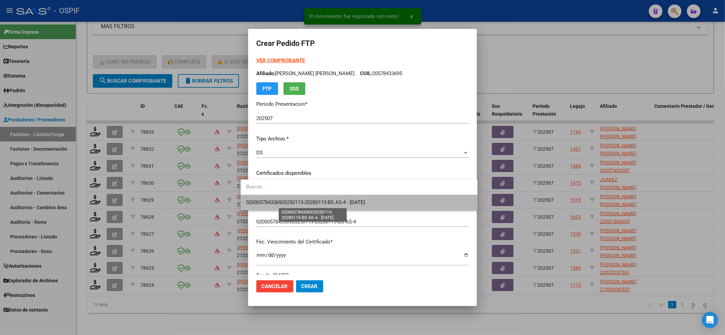
click at [319, 199] on span "020005784336920250113-20280113-BS AS-4 - [DATE]" at bounding box center [305, 202] width 119 height 6
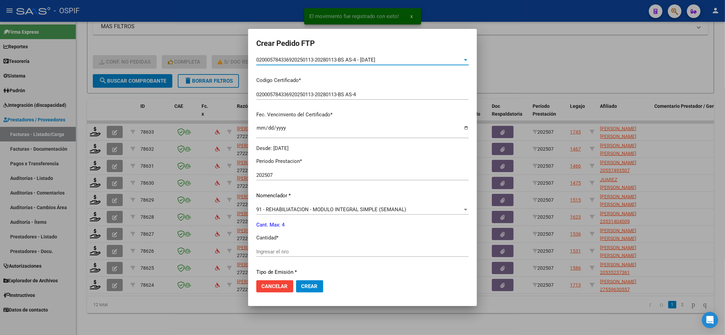
scroll to position [136, 0]
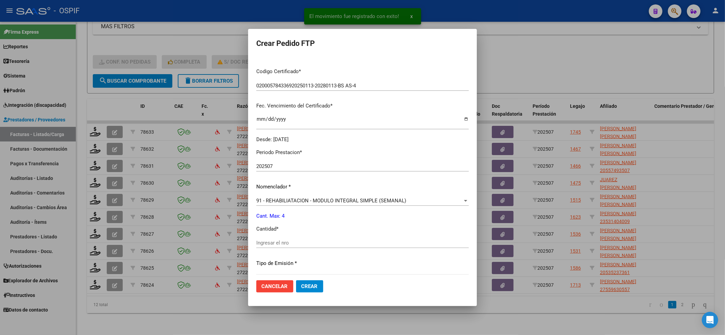
click at [319, 200] on span "91 - REHABILIATACION - MODULO INTEGRAL SIMPLE (SEMANAL)" at bounding box center [331, 200] width 150 height 6
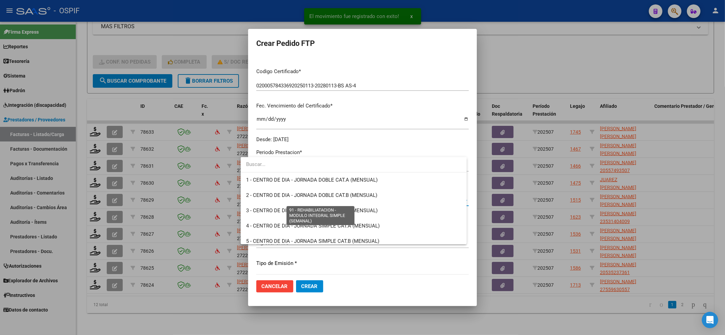
scroll to position [1355, 0]
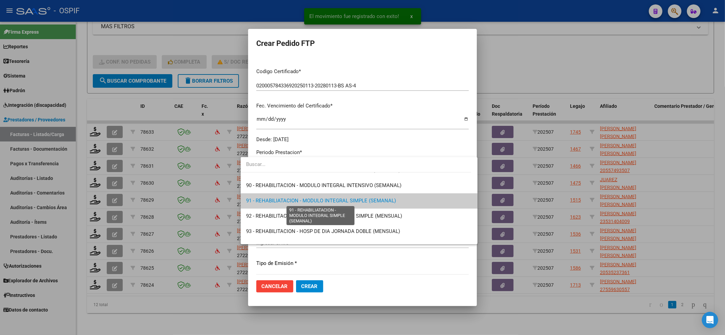
click at [319, 200] on span "91 - REHABILIATACION - MODULO INTEGRAL SIMPLE (SEMANAL)" at bounding box center [321, 200] width 150 height 6
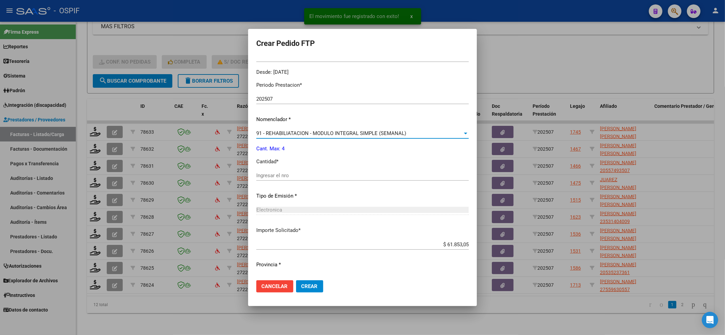
scroll to position [219, 0]
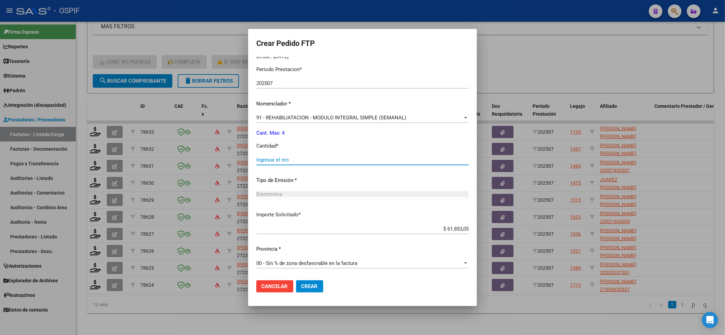
click at [287, 157] on input "Ingresar el nro" at bounding box center [362, 160] width 212 height 6
type input "4"
click at [294, 294] on mat-dialog-actions "Cancelar Crear" at bounding box center [362, 286] width 212 height 23
click at [307, 293] on mat-dialog-actions "Cancelar Crear" at bounding box center [362, 286] width 212 height 23
click at [306, 289] on button "Crear" at bounding box center [309, 286] width 27 height 12
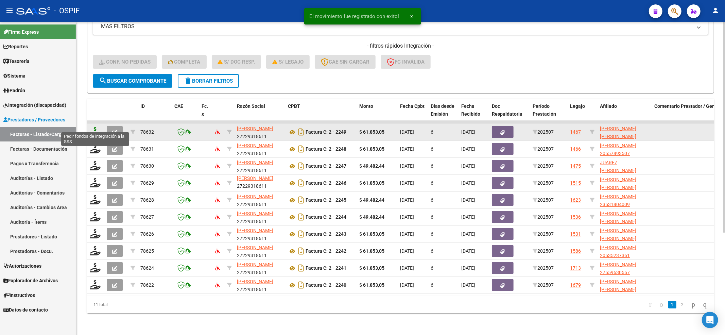
click at [93, 127] on icon at bounding box center [95, 132] width 11 height 10
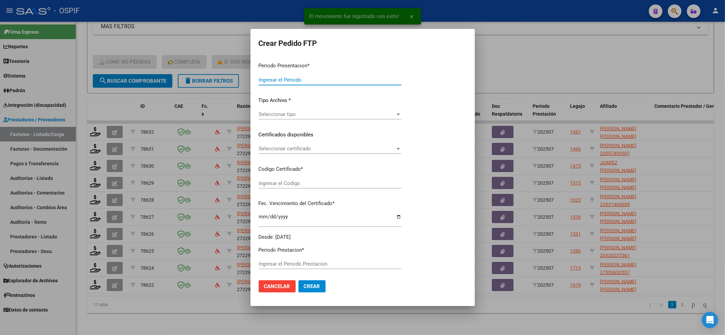
type input "202507"
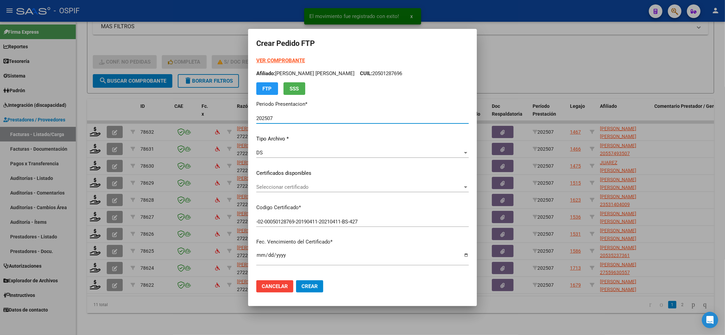
click at [280, 185] on span "Seleccionar certificado" at bounding box center [359, 187] width 206 height 6
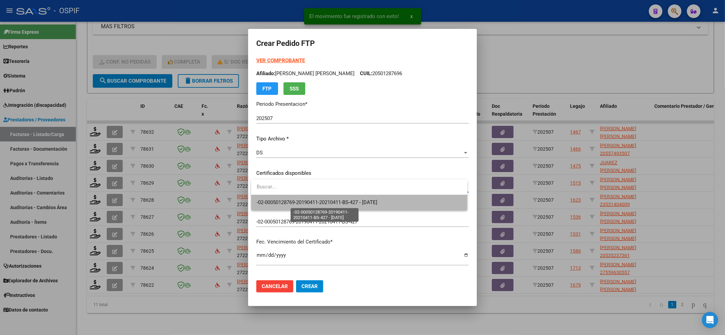
click at [284, 200] on span "-02-00050128769-20190411-20210411-BS-427 - [DATE]" at bounding box center [317, 202] width 121 height 6
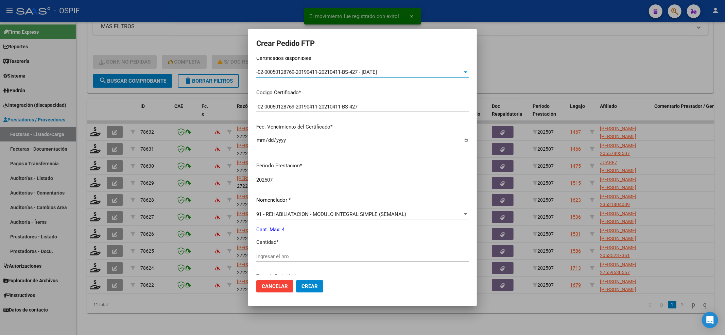
scroll to position [181, 0]
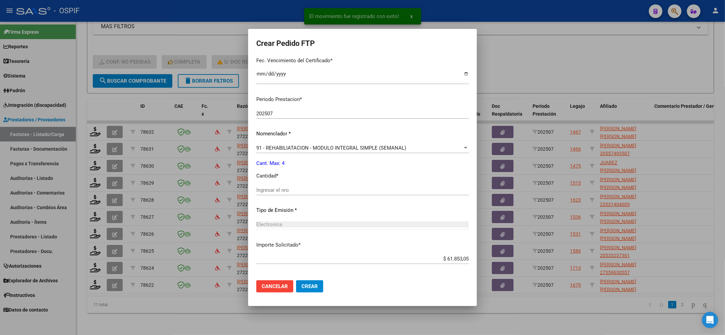
drag, startPoint x: 289, startPoint y: 183, endPoint x: 287, endPoint y: 188, distance: 5.3
click at [287, 188] on div "Periodo Prestacion * 202507 Ingresar el Periodo Prestacion Nomenclador * 91 - R…" at bounding box center [362, 197] width 212 height 214
click at [287, 189] on input "Ingresar el nro" at bounding box center [362, 190] width 212 height 6
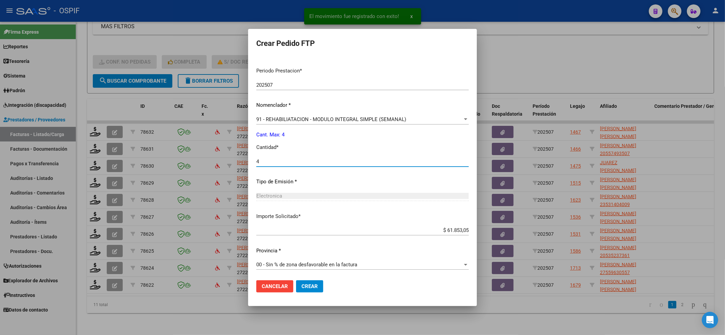
scroll to position [211, 0]
click at [305, 290] on button "Crear" at bounding box center [309, 286] width 27 height 12
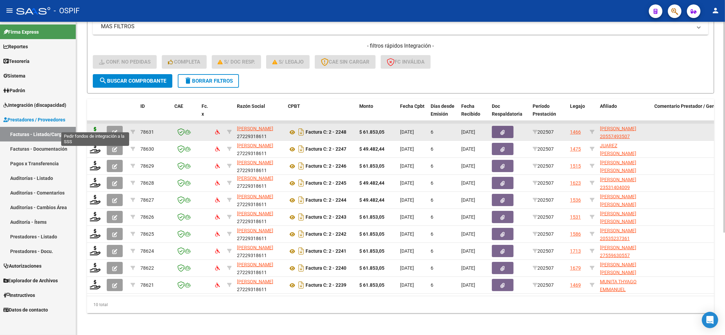
click at [93, 127] on icon at bounding box center [95, 132] width 11 height 10
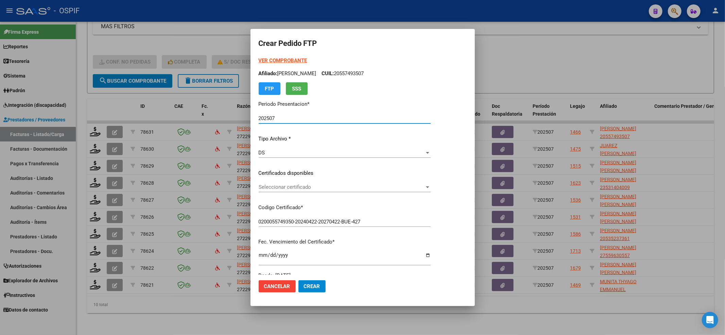
click at [312, 192] on div "Seleccionar certificado Seleccionar certificado" at bounding box center [345, 187] width 172 height 10
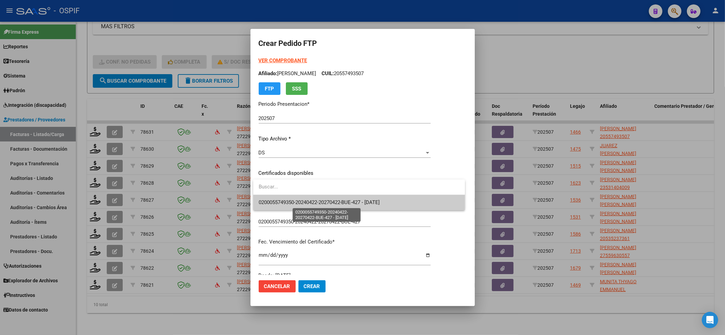
click at [309, 199] on span "0200055749350-20240422-20270422-BUE-427 - [DATE]" at bounding box center [319, 202] width 121 height 6
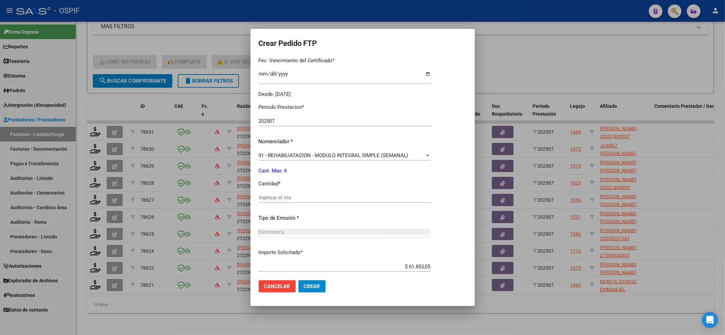
click at [308, 195] on input "Ingresar el nro" at bounding box center [345, 197] width 172 height 6
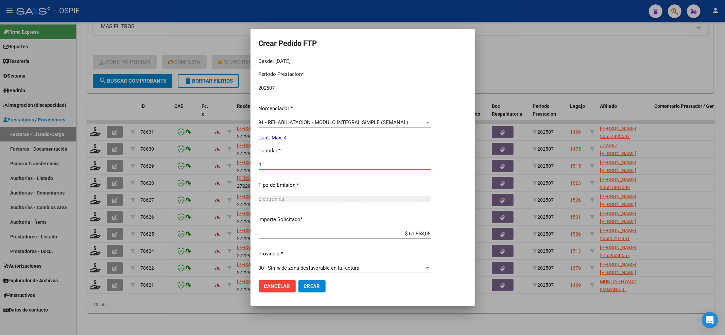
scroll to position [219, 0]
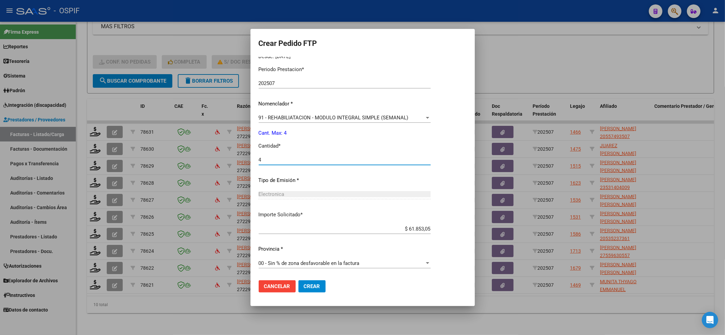
click at [309, 288] on span "Crear" at bounding box center [312, 286] width 16 height 6
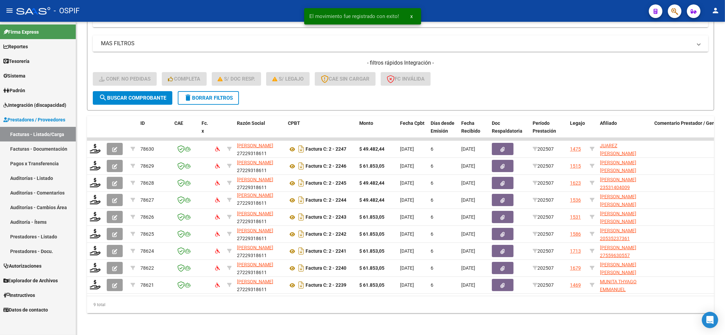
scroll to position [135, 0]
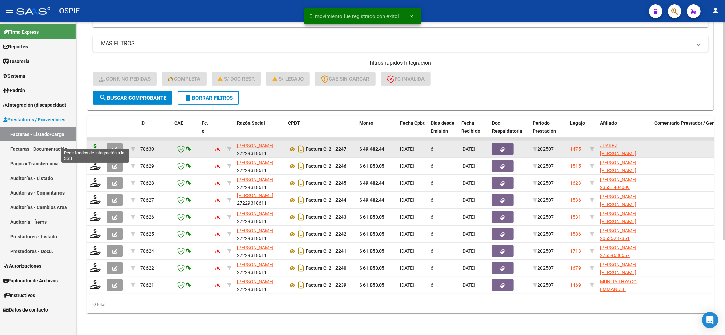
click at [96, 144] on icon at bounding box center [95, 149] width 11 height 10
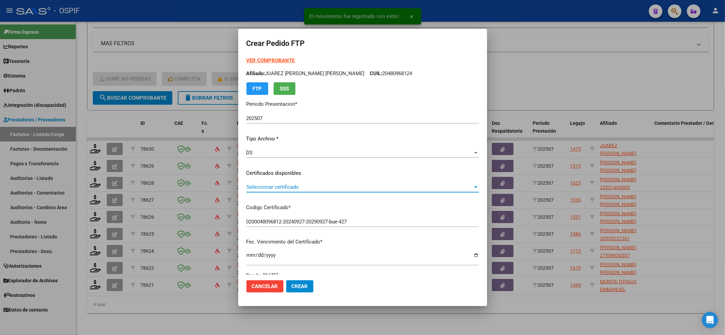
click at [308, 187] on span "Seleccionar certificado" at bounding box center [359, 187] width 226 height 6
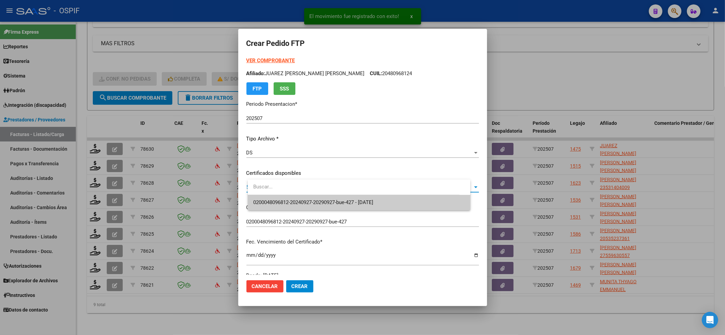
click at [307, 197] on span "0200048096812-20240927-20290927-bue-427 - [DATE]" at bounding box center [359, 202] width 212 height 15
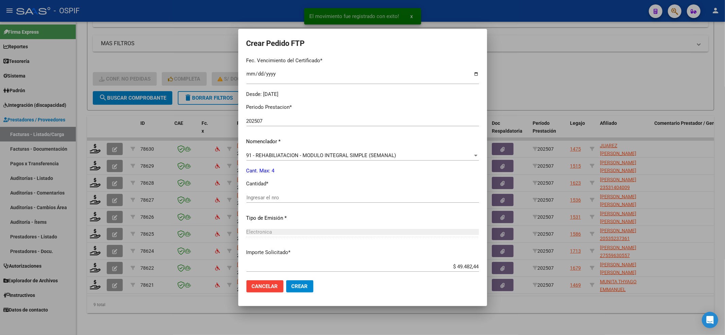
click at [307, 199] on input "Ingresar el nro" at bounding box center [362, 197] width 232 height 6
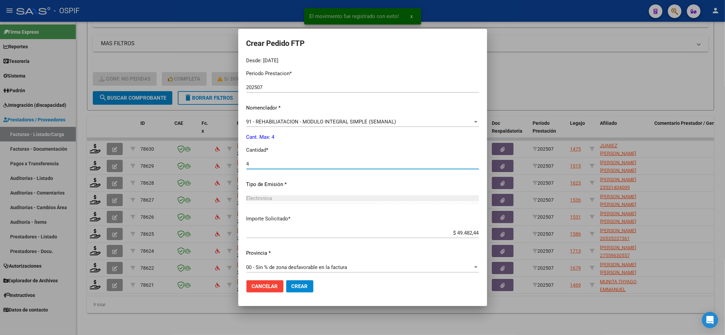
scroll to position [219, 0]
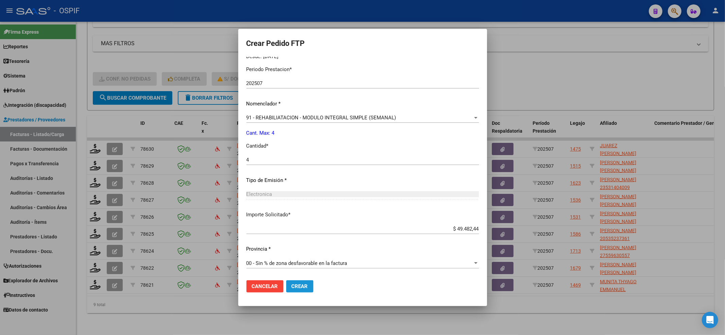
click at [310, 290] on button "Crear" at bounding box center [299, 286] width 27 height 12
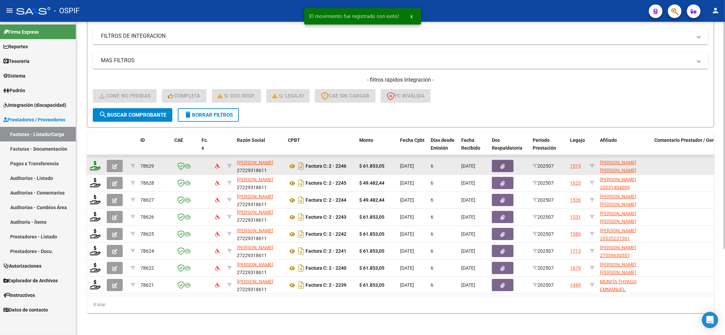
scroll to position [118, 0]
click at [92, 161] on icon at bounding box center [95, 166] width 11 height 10
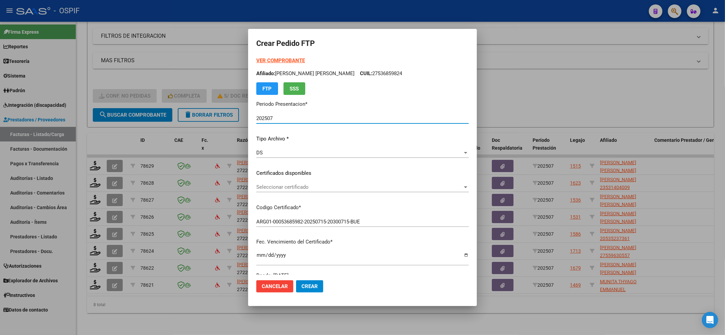
click at [331, 188] on span "Seleccionar certificado" at bounding box center [359, 187] width 206 height 6
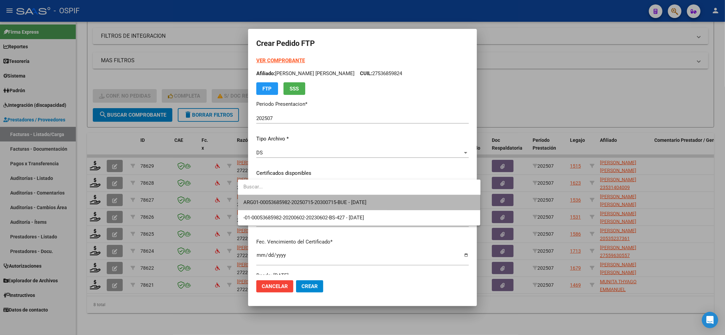
click at [304, 198] on span "ARG01-00053685982-20250715-20300715-BUE - [DATE]" at bounding box center [359, 202] width 232 height 15
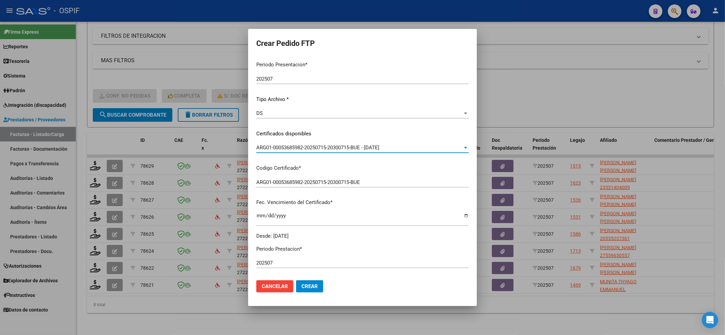
scroll to position [136, 0]
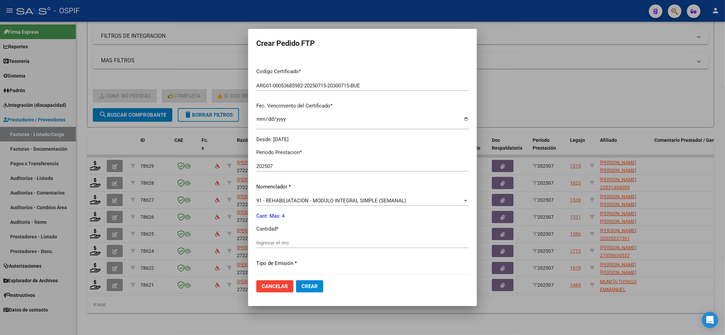
click at [271, 238] on div "Ingresar el nro" at bounding box center [362, 242] width 212 height 10
click at [271, 241] on input "Ingresar el nro" at bounding box center [362, 243] width 212 height 6
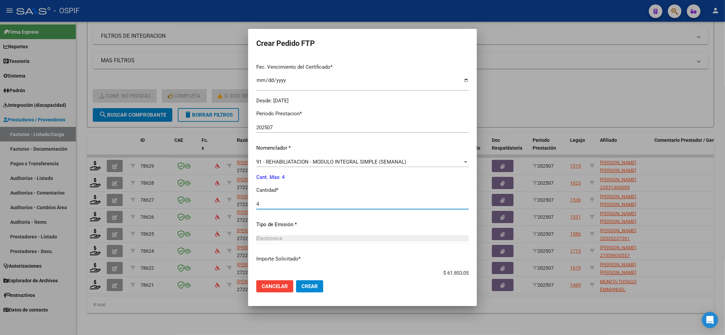
scroll to position [219, 0]
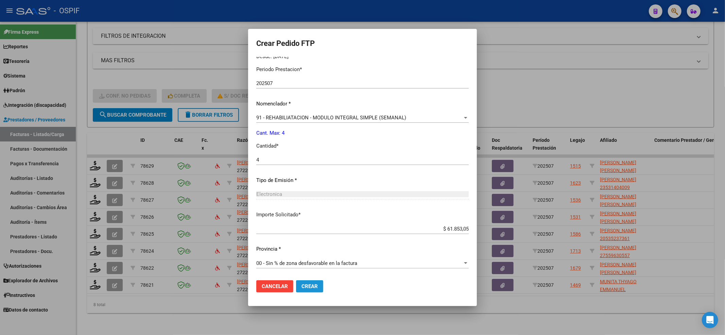
drag, startPoint x: 292, startPoint y: 280, endPoint x: 364, endPoint y: 322, distance: 83.3
click at [296, 282] on button "Crear" at bounding box center [309, 286] width 27 height 12
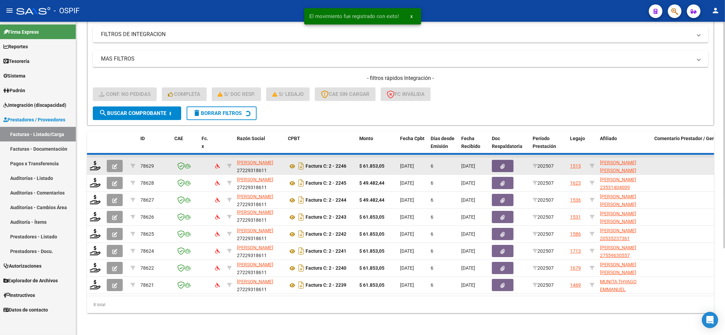
scroll to position [101, 0]
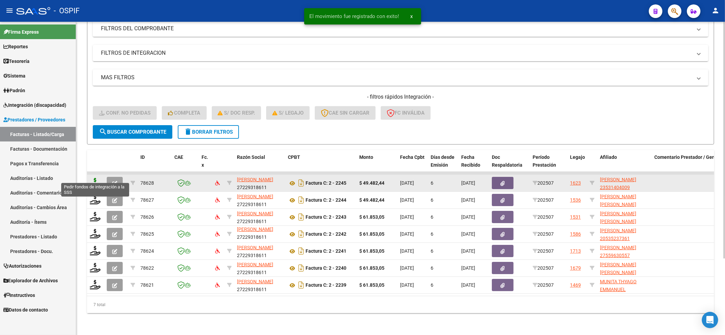
click at [95, 178] on icon at bounding box center [95, 183] width 11 height 10
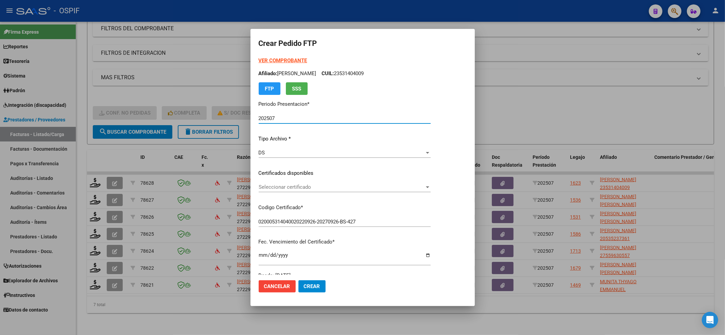
click at [290, 190] on span "Seleccionar certificado" at bounding box center [342, 187] width 166 height 6
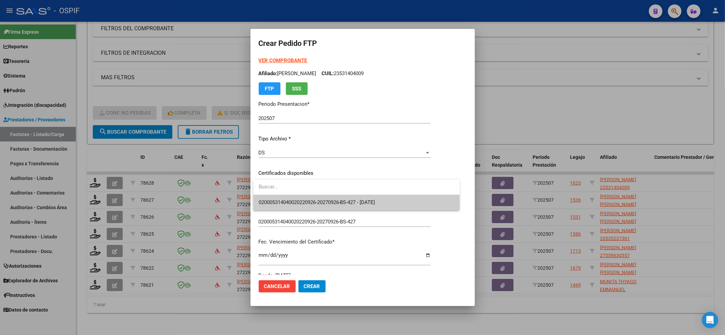
click at [293, 199] on span "020005314040020220926-20270926-BS-427 - [DATE]" at bounding box center [357, 202] width 196 height 15
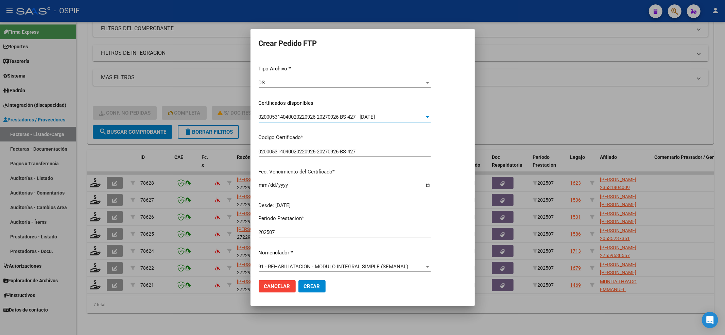
scroll to position [181, 0]
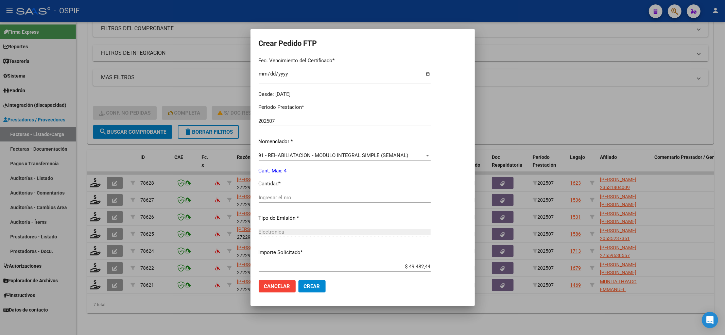
drag, startPoint x: 295, startPoint y: 199, endPoint x: 298, endPoint y: 201, distance: 3.7
click at [298, 202] on div "Ingresar el nro" at bounding box center [345, 197] width 172 height 10
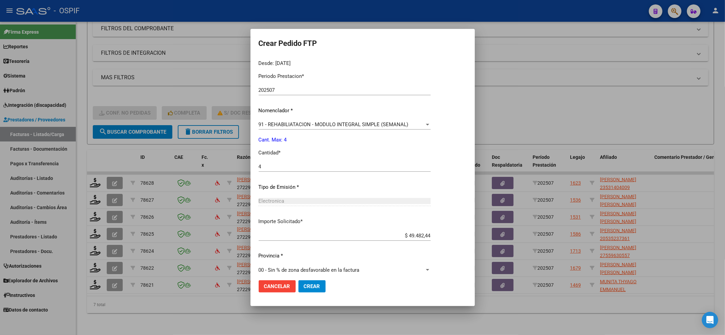
scroll to position [219, 0]
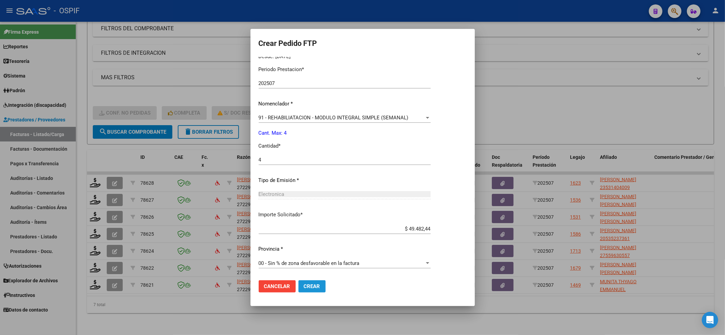
click at [319, 280] on button "Crear" at bounding box center [311, 286] width 27 height 12
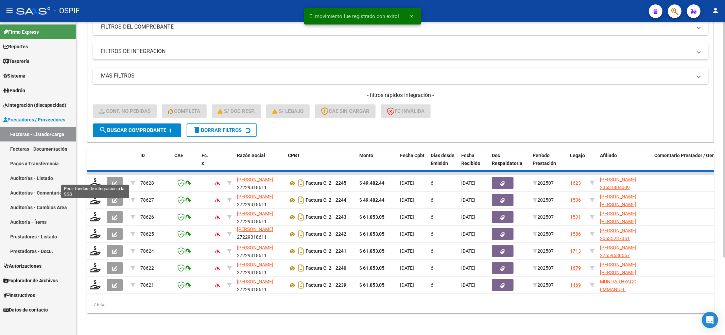
scroll to position [84, 0]
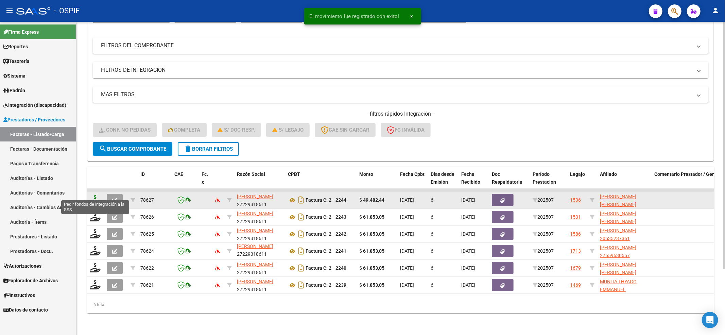
click at [94, 195] on icon at bounding box center [95, 200] width 11 height 10
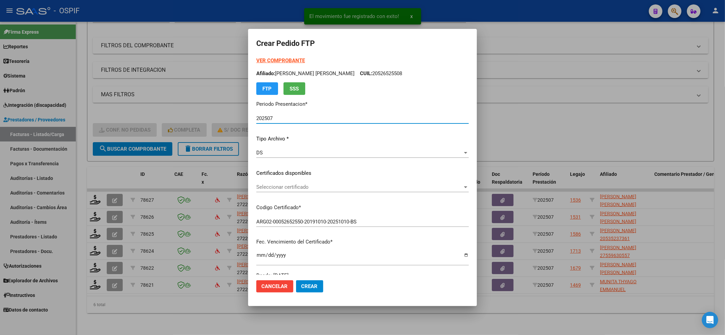
click at [380, 188] on span "Seleccionar certificado" at bounding box center [359, 187] width 206 height 6
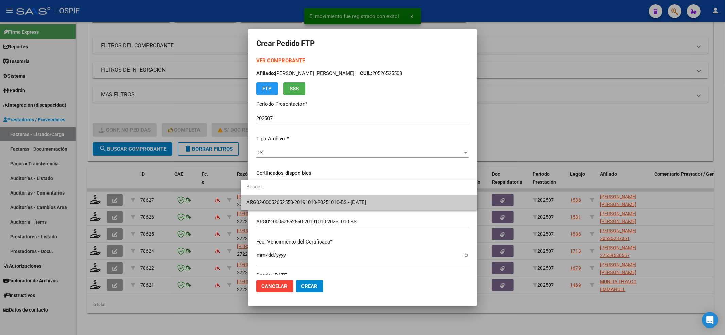
click at [371, 192] on input "dropdown search" at bounding box center [359, 186] width 236 height 15
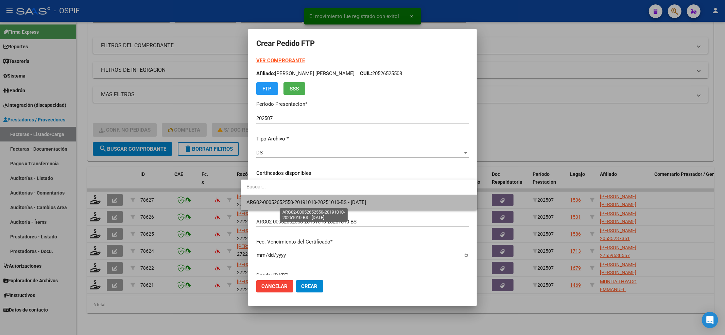
click at [366, 200] on span "ARG02-00052652550-20191010-20251010-BS - [DATE]" at bounding box center [306, 202] width 120 height 6
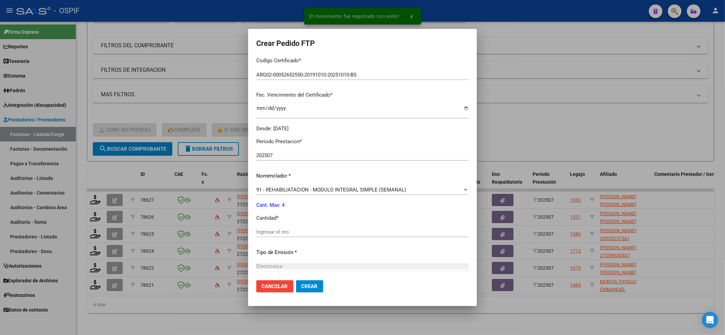
scroll to position [181, 0]
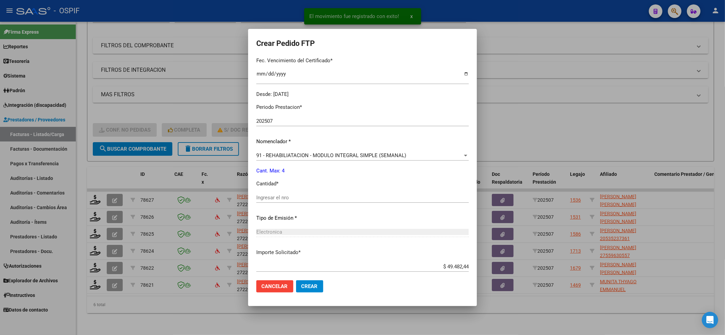
click at [306, 201] on div "Ingresar el nro" at bounding box center [362, 197] width 212 height 10
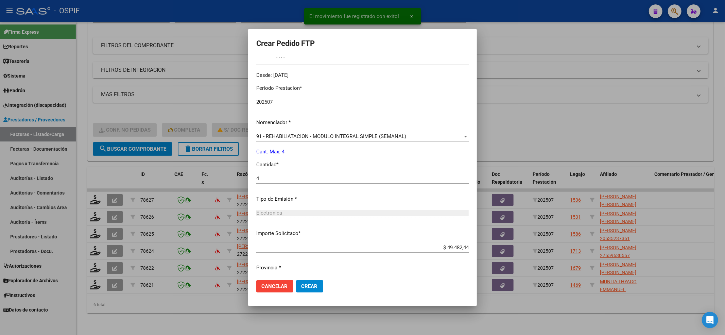
scroll to position [219, 0]
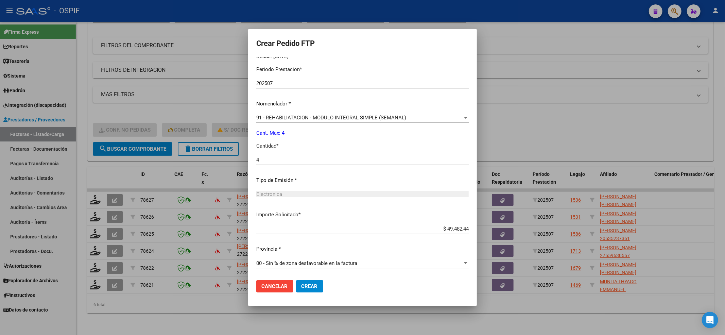
drag, startPoint x: 310, startPoint y: 290, endPoint x: 310, endPoint y: 284, distance: 5.4
click at [310, 288] on button "Crear" at bounding box center [309, 286] width 27 height 12
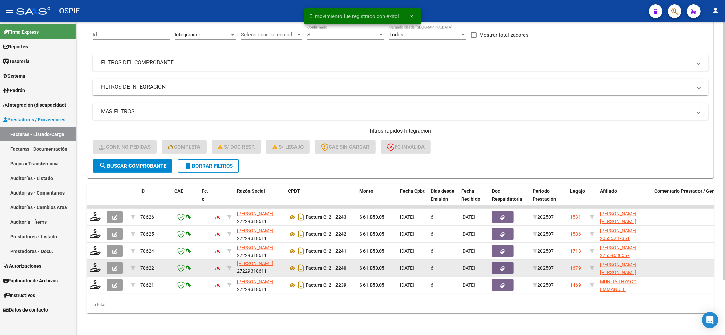
scroll to position [67, 0]
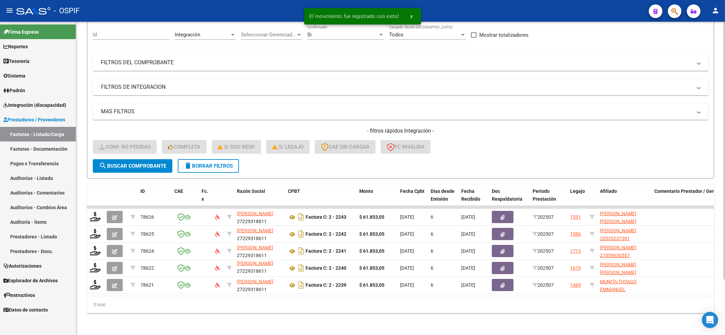
click at [85, 210] on div "Video tutorial PRESTADORES -> Listado de CPBTs Emitidos por Prestadores / Prove…" at bounding box center [400, 148] width 649 height 374
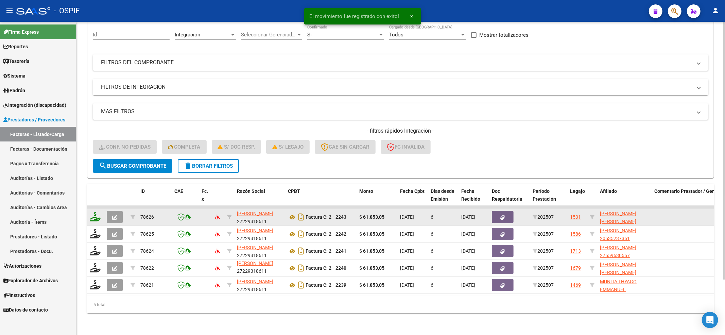
click at [93, 212] on icon at bounding box center [95, 217] width 11 height 10
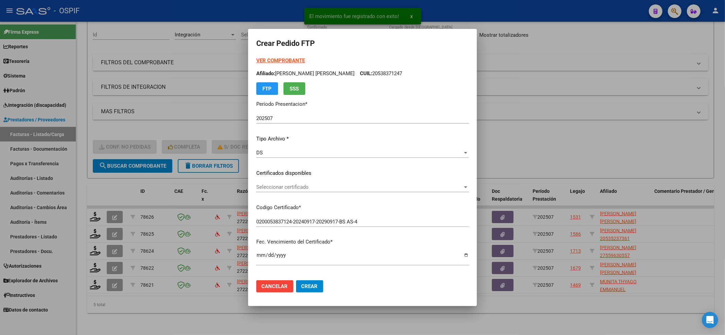
click at [290, 190] on div "Seleccionar certificado Seleccionar certificado" at bounding box center [362, 187] width 212 height 10
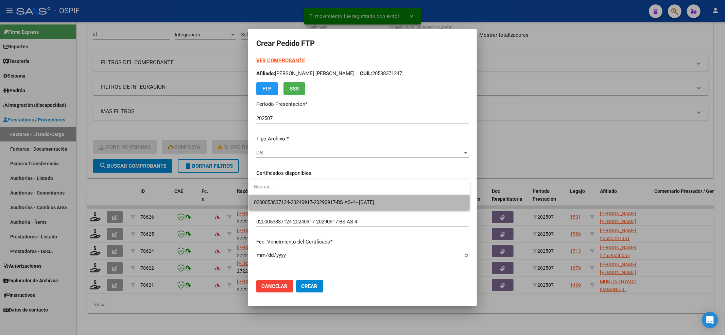
click at [290, 199] on span "0200053837124-20240917-20290917-BS AS-4 - [DATE]" at bounding box center [314, 202] width 120 height 6
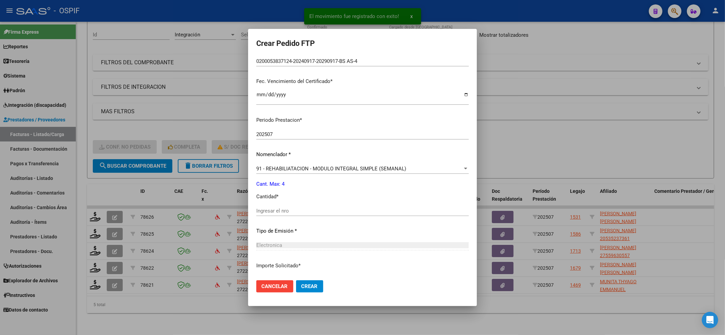
scroll to position [211, 0]
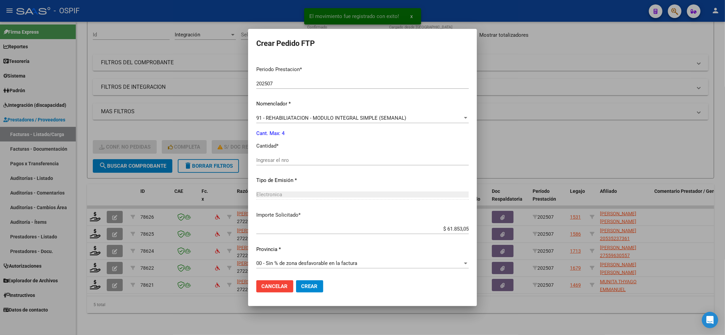
click at [289, 195] on div "Electronica" at bounding box center [362, 194] width 212 height 6
click at [280, 160] on input "Ingresar el nro" at bounding box center [362, 160] width 212 height 6
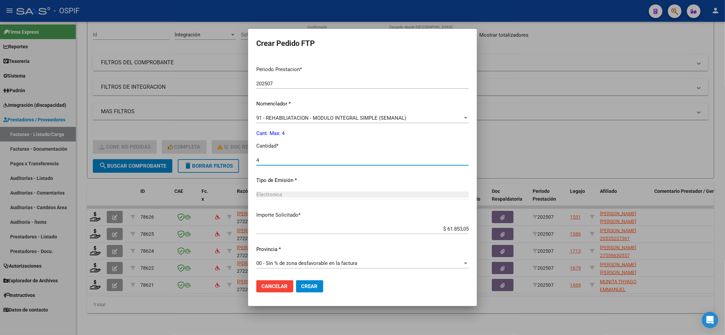
click at [310, 296] on mat-dialog-actions "Cancelar Crear" at bounding box center [362, 286] width 212 height 23
click at [310, 291] on button "Crear" at bounding box center [309, 286] width 27 height 12
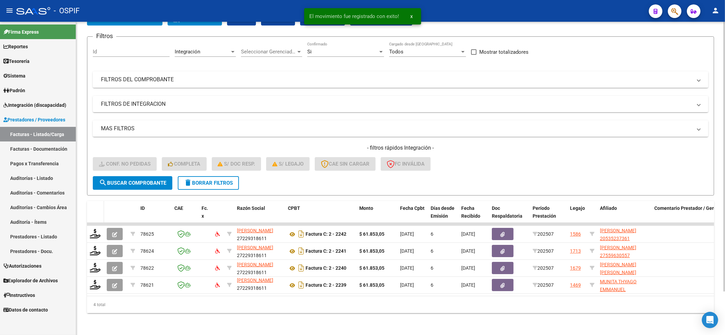
scroll to position [50, 0]
click at [91, 210] on datatable-header-cell at bounding box center [95, 216] width 17 height 30
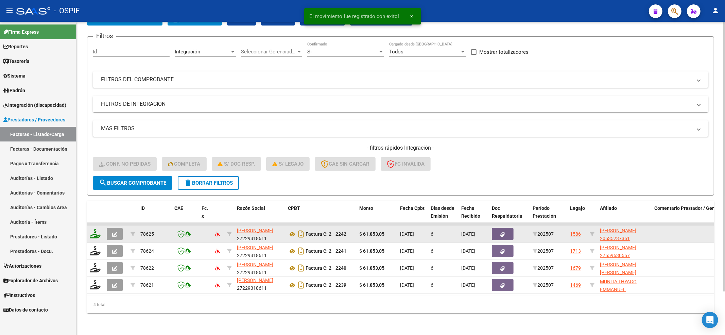
drag, startPoint x: 92, startPoint y: 213, endPoint x: 93, endPoint y: 227, distance: 13.7
click at [93, 220] on div "ID CAE Fc. x Razón Social CPBT Monto Fecha Cpbt Días desde Emisión Fecha Recibi…" at bounding box center [400, 257] width 627 height 112
click at [93, 229] on icon at bounding box center [95, 234] width 11 height 10
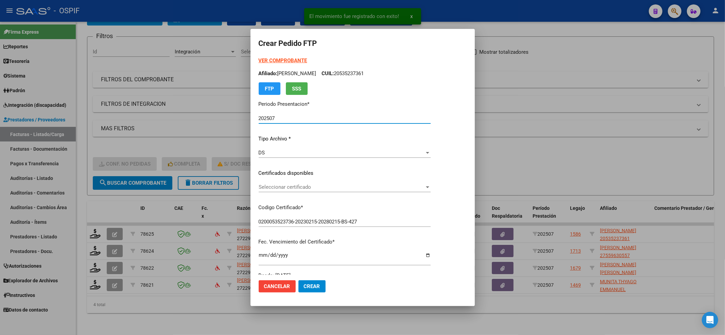
click at [322, 191] on div "Seleccionar certificado Seleccionar certificado" at bounding box center [345, 187] width 172 height 10
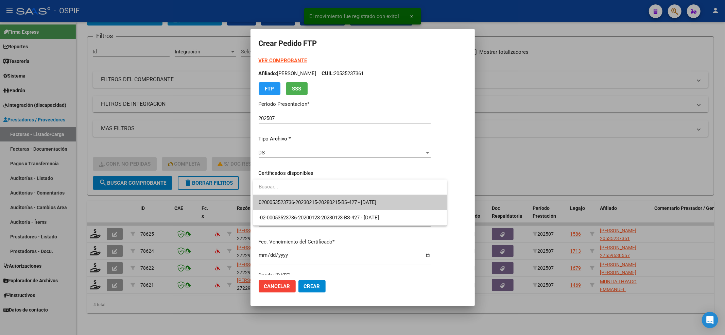
click at [318, 199] on span "0200053523736-20230215-20280215-BS-427 - [DATE]" at bounding box center [318, 202] width 118 height 6
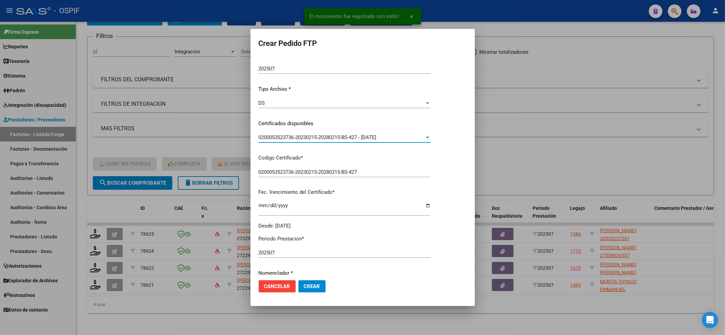
scroll to position [136, 0]
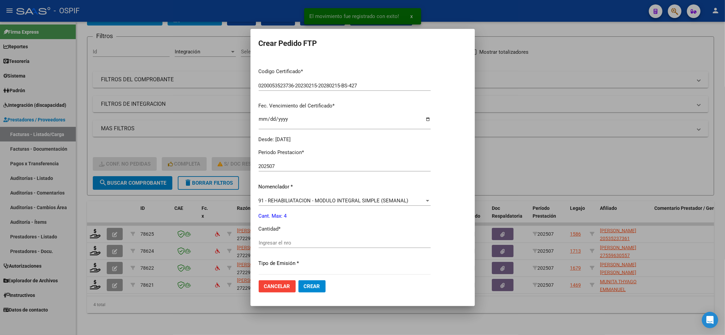
click at [278, 248] on div "Ingresar el nro" at bounding box center [345, 245] width 172 height 17
click at [276, 243] on input "4" at bounding box center [345, 243] width 172 height 6
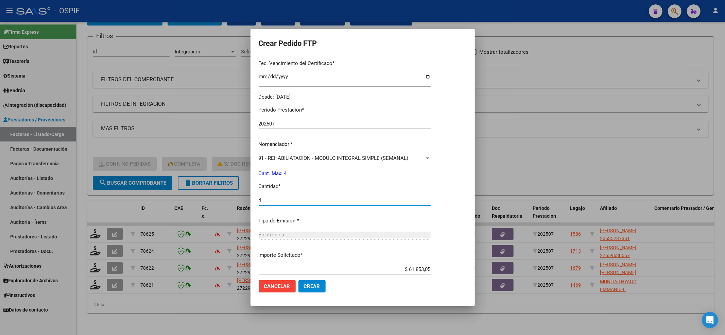
scroll to position [219, 0]
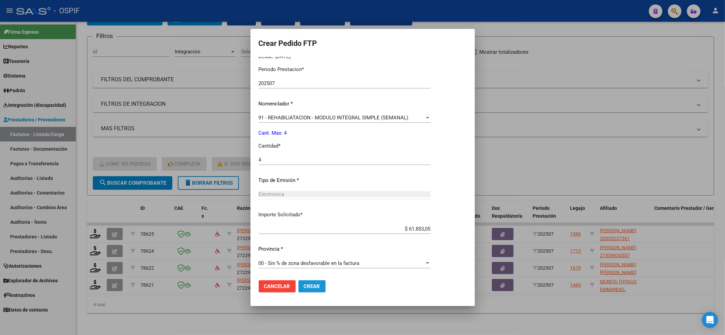
click at [313, 283] on span "Crear" at bounding box center [312, 286] width 16 height 6
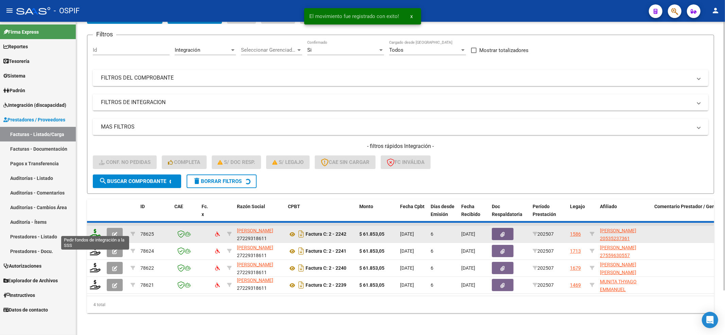
scroll to position [33, 0]
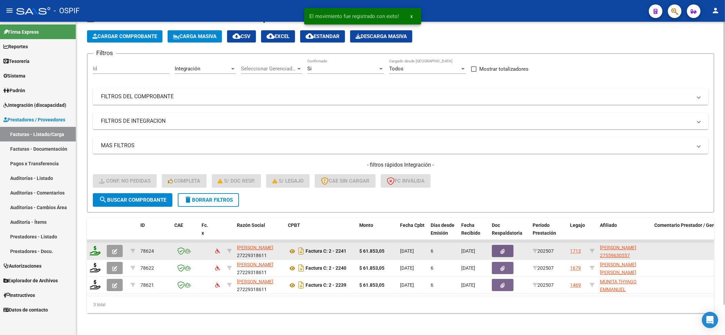
click at [95, 227] on datatable-header-cell at bounding box center [95, 233] width 17 height 30
click at [94, 246] on icon at bounding box center [95, 251] width 11 height 10
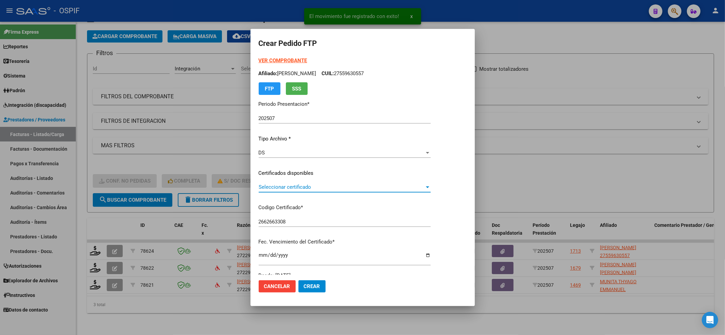
click at [323, 191] on div "Seleccionar certificado Seleccionar certificado" at bounding box center [345, 187] width 172 height 10
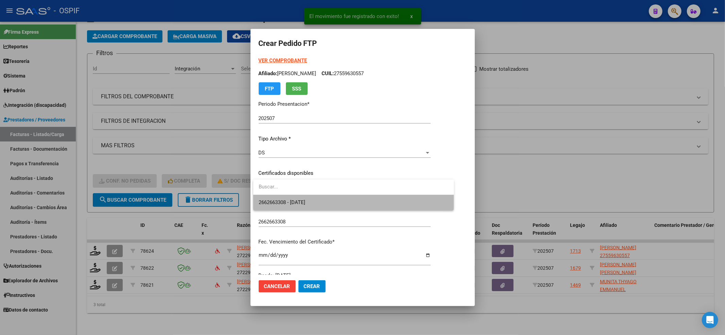
click at [319, 198] on span "2662663308 - [DATE]" at bounding box center [354, 202] width 190 height 15
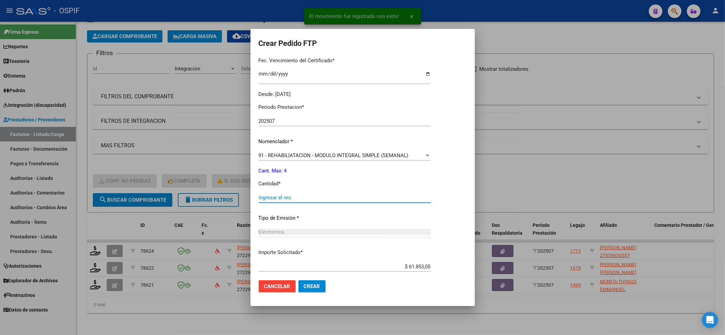
click at [319, 198] on input "Ingresar el nro" at bounding box center [345, 197] width 172 height 6
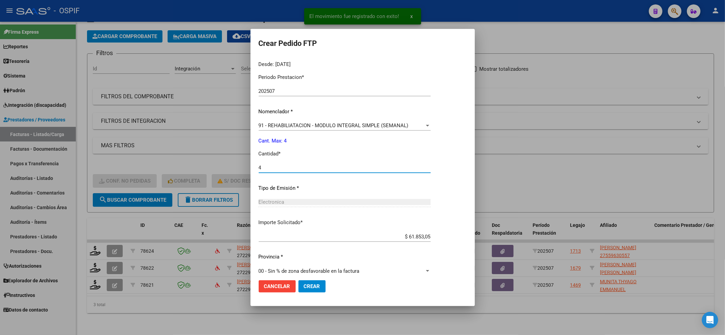
scroll to position [219, 0]
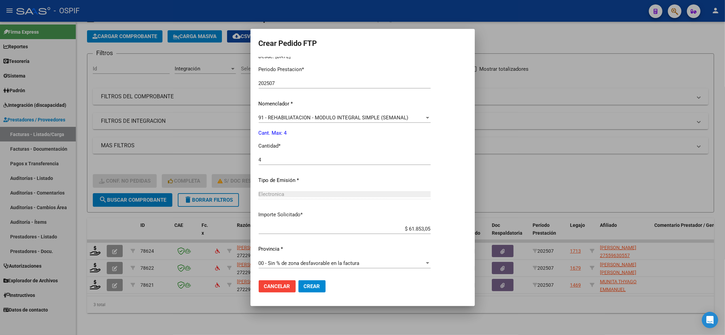
click at [328, 284] on mat-dialog-actions "Cancelar Crear" at bounding box center [363, 286] width 208 height 23
drag, startPoint x: 316, startPoint y: 285, endPoint x: 283, endPoint y: 285, distance: 33.0
click at [315, 285] on span "Crear" at bounding box center [312, 286] width 16 height 6
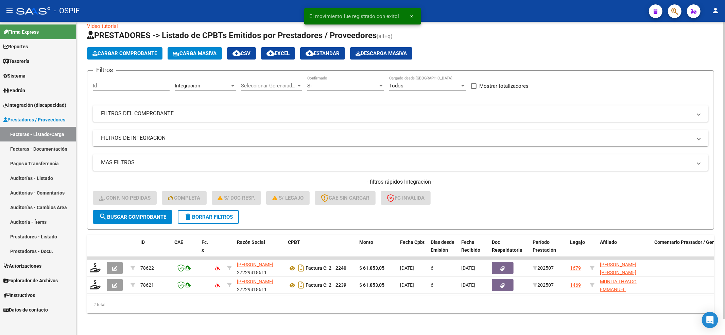
scroll to position [16, 0]
click at [95, 242] on datatable-header-cell at bounding box center [95, 250] width 17 height 30
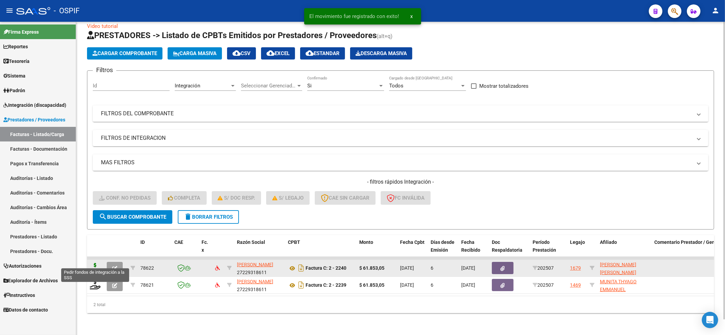
click at [94, 263] on icon at bounding box center [95, 268] width 11 height 10
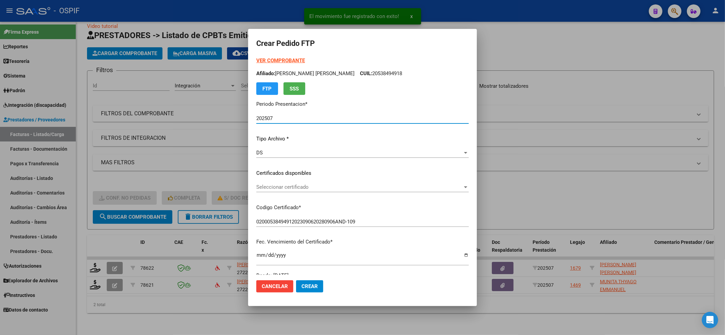
click at [328, 190] on span "Seleccionar certificado" at bounding box center [359, 187] width 206 height 6
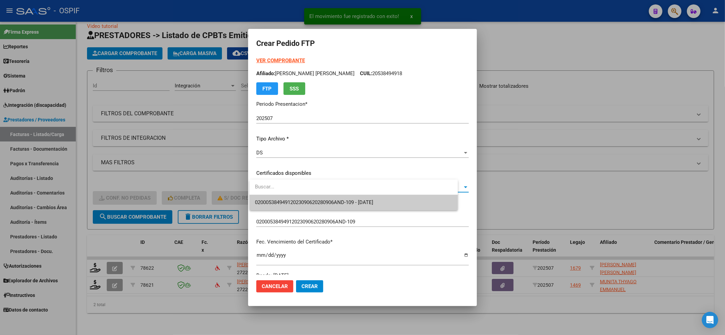
click at [325, 198] on span "02000538494912023090620280906AND-109 - [DATE]" at bounding box center [353, 202] width 197 height 15
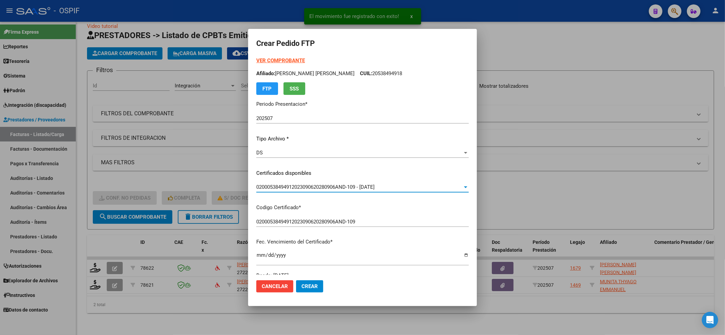
scroll to position [181, 0]
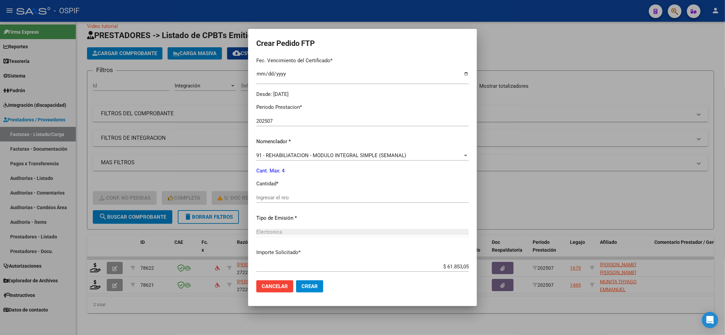
drag, startPoint x: 284, startPoint y: 188, endPoint x: 282, endPoint y: 197, distance: 9.5
click at [284, 191] on div "Periodo Prestacion * 202507 Ingresar el Periodo Prestacion Nomenclador * 91 - R…" at bounding box center [362, 205] width 212 height 214
click at [282, 197] on input "Ingresar el nro" at bounding box center [362, 197] width 212 height 6
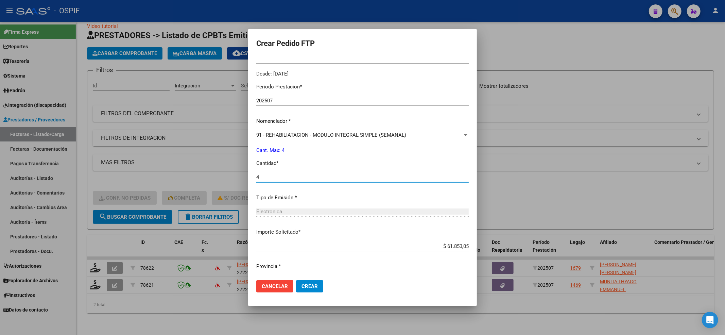
scroll to position [219, 0]
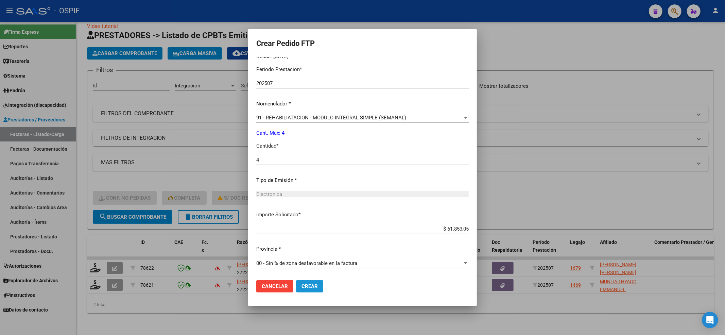
click at [316, 284] on span "Crear" at bounding box center [309, 286] width 16 height 6
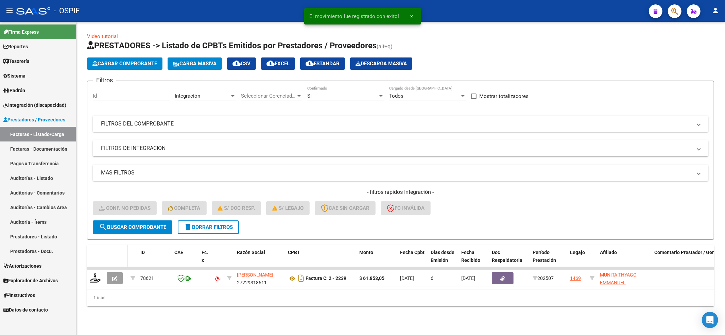
scroll to position [0, 0]
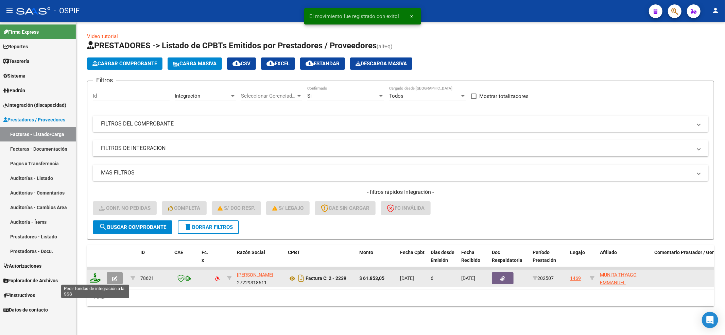
click at [95, 278] on icon at bounding box center [95, 278] width 11 height 10
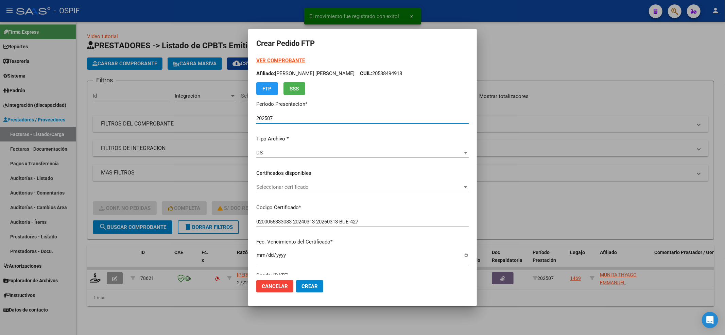
click at [276, 186] on span "Seleccionar certificado" at bounding box center [359, 187] width 206 height 6
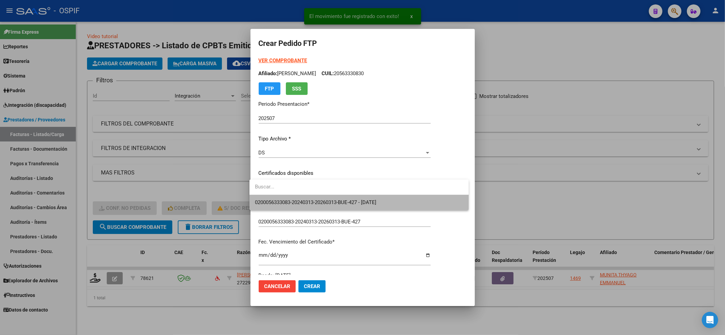
click at [269, 198] on span "0200056333083-20240313-20260313-BUE-427 - [DATE]" at bounding box center [359, 202] width 208 height 15
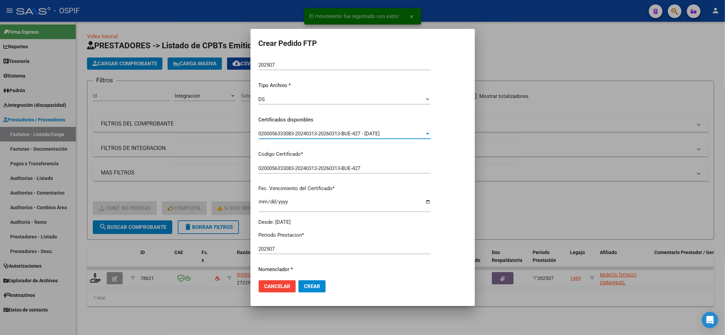
scroll to position [181, 0]
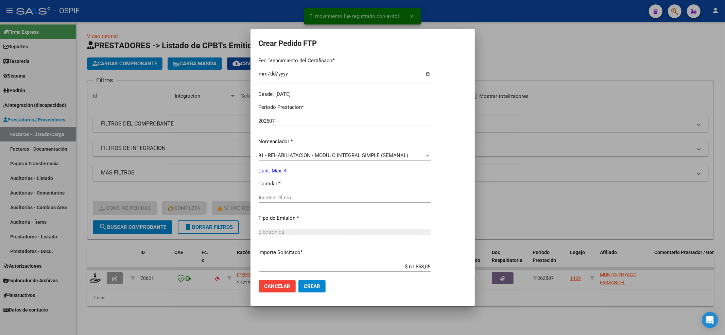
click at [271, 201] on div "Ingresar el nro" at bounding box center [345, 197] width 172 height 10
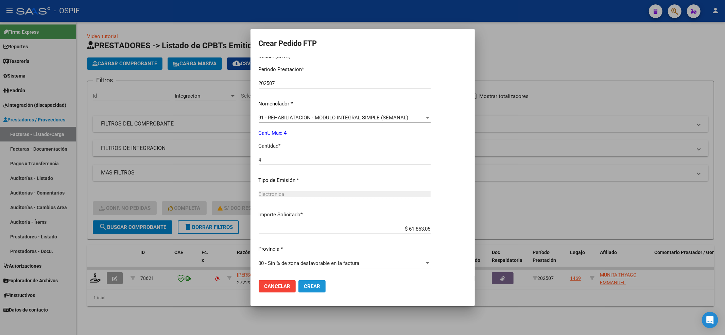
click at [314, 292] on button "Crear" at bounding box center [311, 286] width 27 height 12
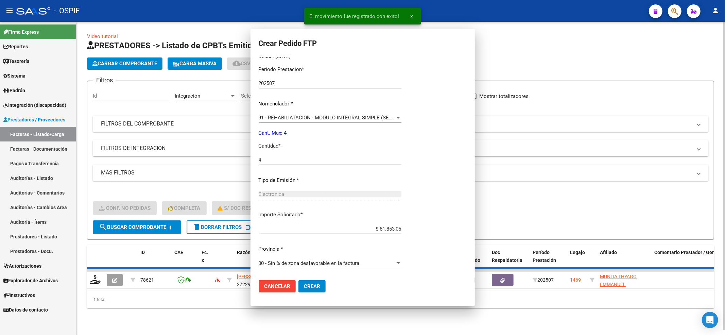
scroll to position [0, 0]
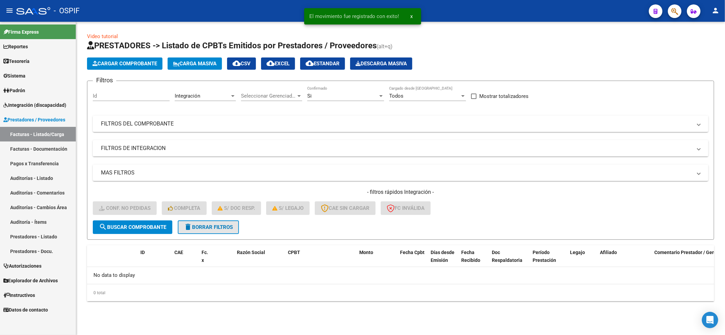
click at [232, 227] on span "delete Borrar Filtros" at bounding box center [208, 227] width 49 height 6
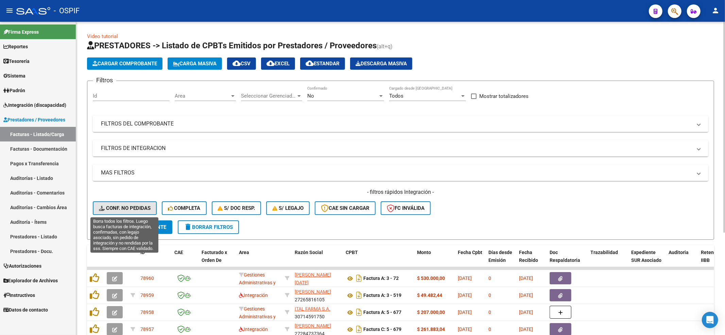
click at [118, 211] on span "Conf. no pedidas" at bounding box center [125, 208] width 52 height 6
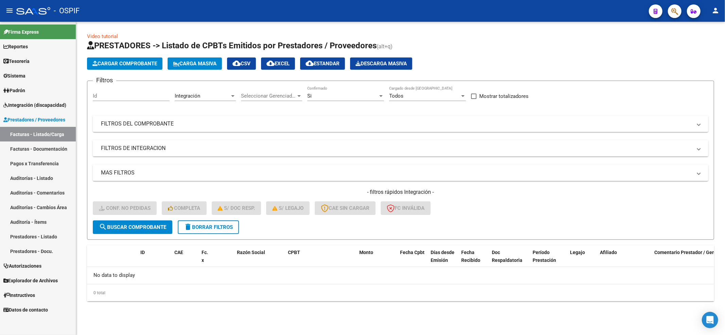
click at [213, 229] on span "delete Borrar Filtros" at bounding box center [208, 227] width 49 height 6
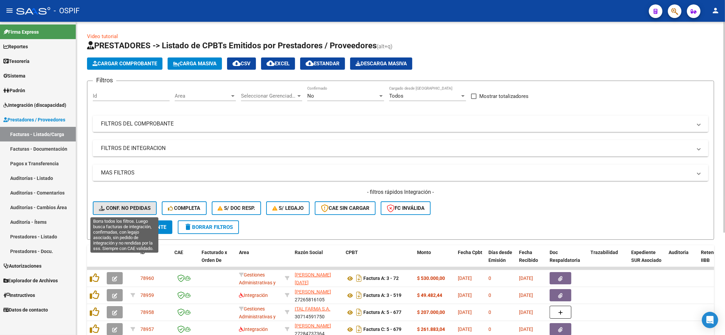
click at [105, 208] on icon at bounding box center [102, 208] width 7 height 5
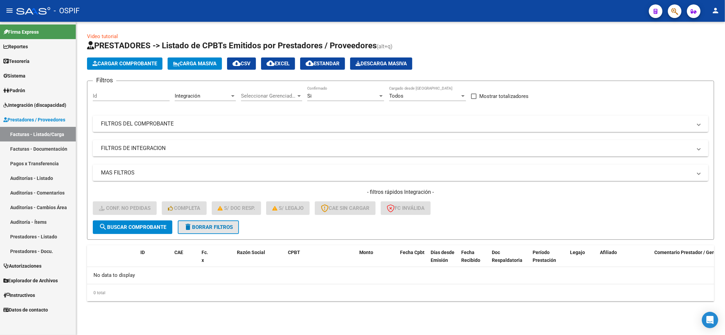
click at [197, 230] on button "delete Borrar Filtros" at bounding box center [208, 227] width 61 height 14
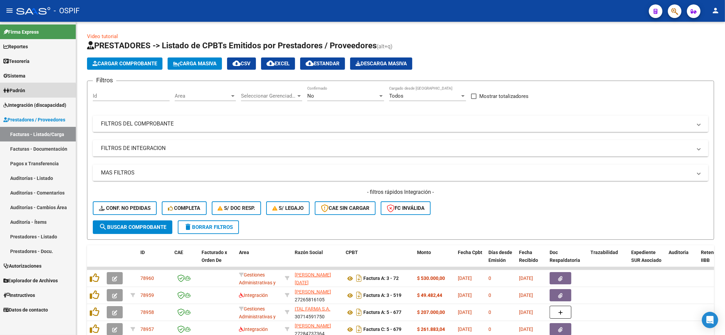
click at [32, 91] on link "Padrón" at bounding box center [38, 90] width 76 height 15
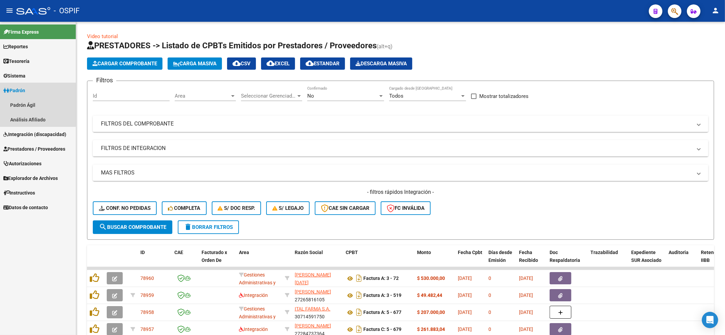
click at [26, 85] on link "Padrón" at bounding box center [38, 90] width 76 height 15
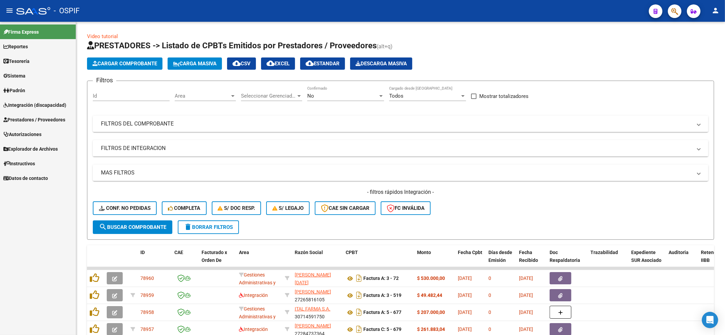
click at [36, 102] on span "Integración (discapacidad)" at bounding box center [34, 104] width 63 height 7
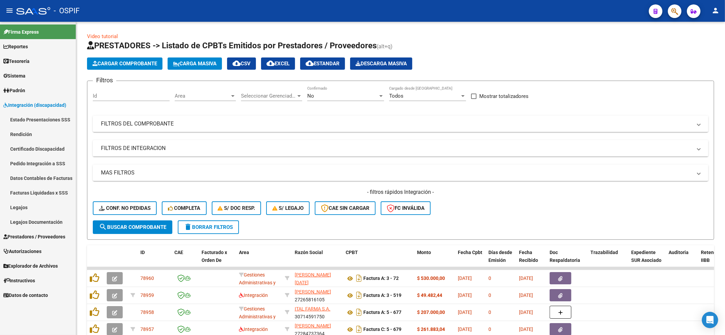
click at [27, 202] on link "Legajos" at bounding box center [38, 207] width 76 height 15
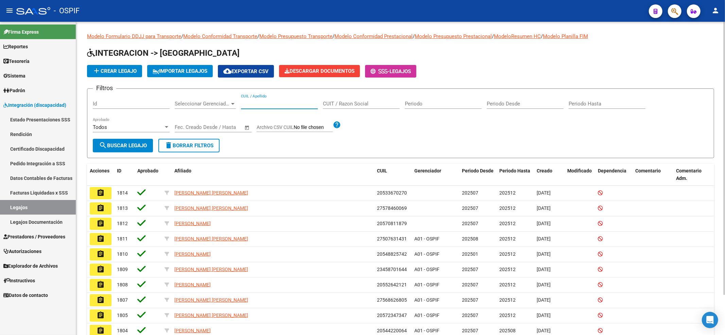
drag, startPoint x: 262, startPoint y: 101, endPoint x: 256, endPoint y: 100, distance: 6.2
click at [263, 101] on input "CUIL / Apellido" at bounding box center [279, 104] width 77 height 6
paste input "20414352066"
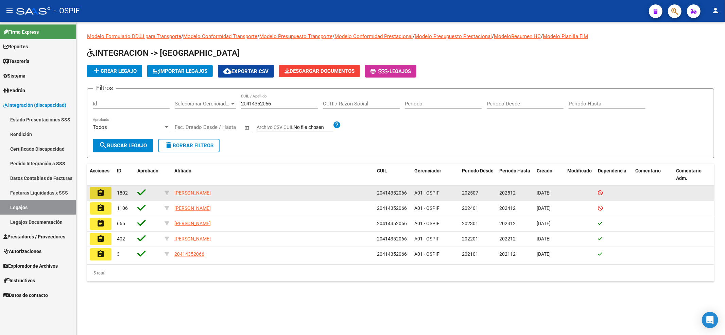
click at [109, 190] on button "assignment" at bounding box center [101, 193] width 22 height 12
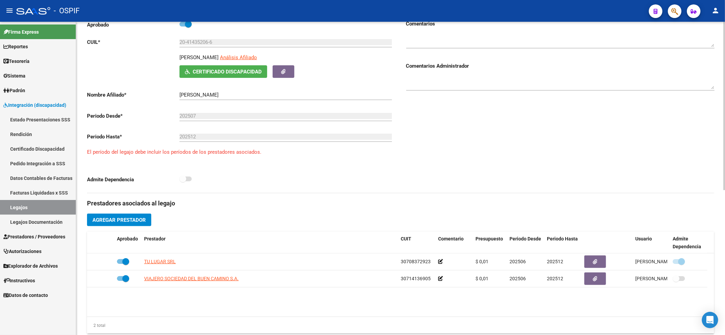
scroll to position [45, 0]
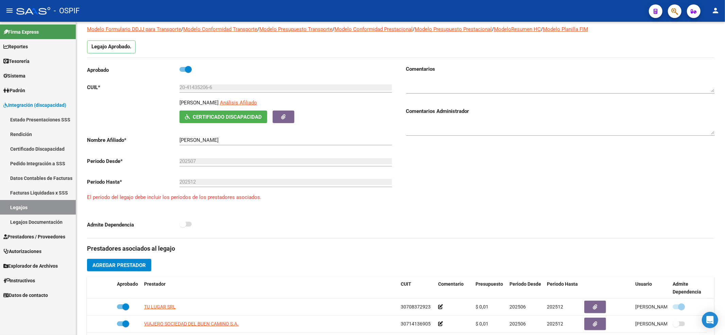
click at [44, 207] on link "Legajos" at bounding box center [38, 207] width 76 height 15
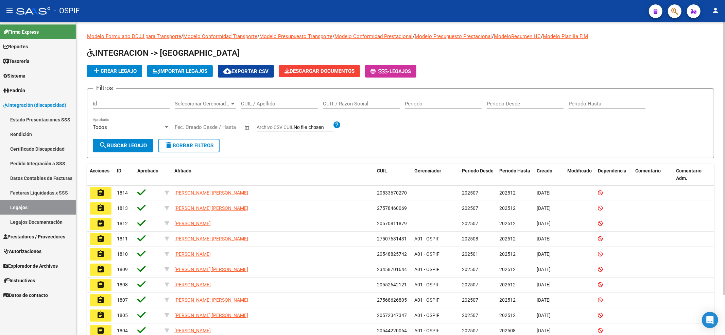
click at [264, 100] on div "CUIL / Apellido" at bounding box center [279, 101] width 77 height 15
paste input "20581045582"
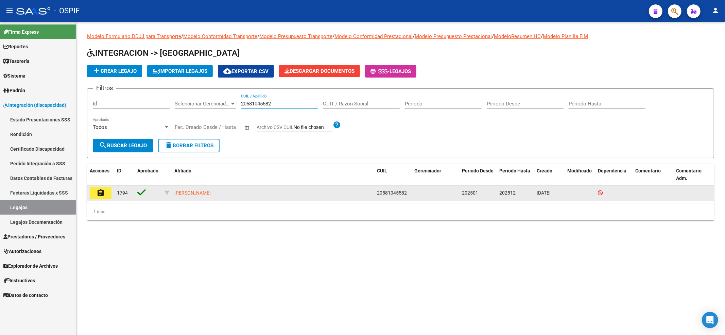
click at [95, 192] on button "assignment" at bounding box center [101, 193] width 22 height 12
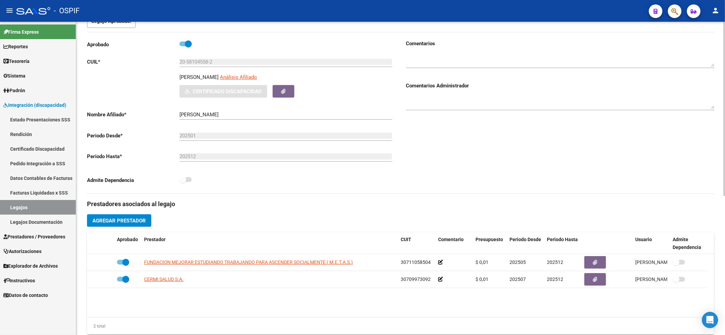
scroll to position [90, 0]
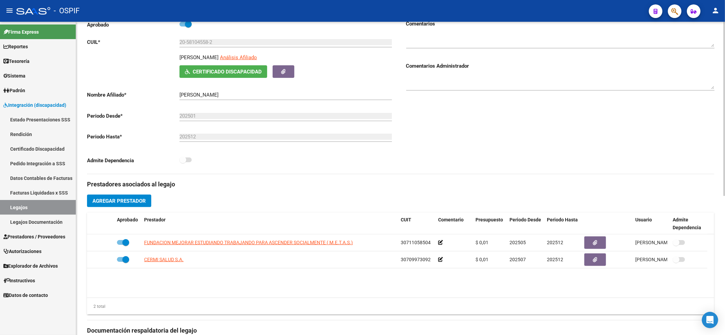
click at [27, 206] on link "Legajos" at bounding box center [38, 207] width 76 height 15
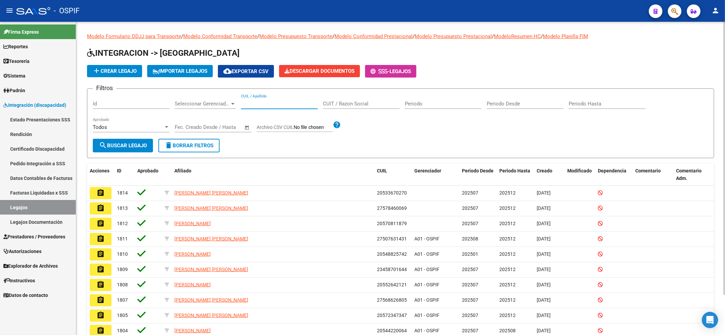
click at [279, 104] on input "CUIL / Apellido" at bounding box center [279, 104] width 77 height 6
paste input "23555877684"
click at [138, 147] on span "search Buscar Legajo" at bounding box center [123, 145] width 48 height 6
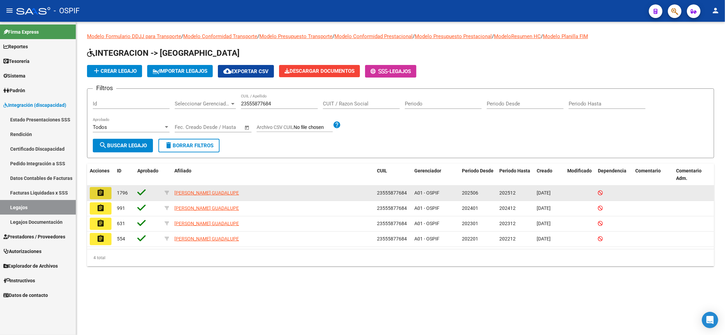
click at [107, 196] on button "assignment" at bounding box center [101, 193] width 22 height 12
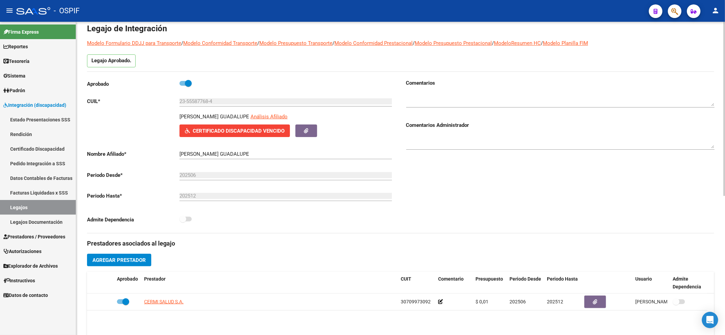
scroll to position [45, 0]
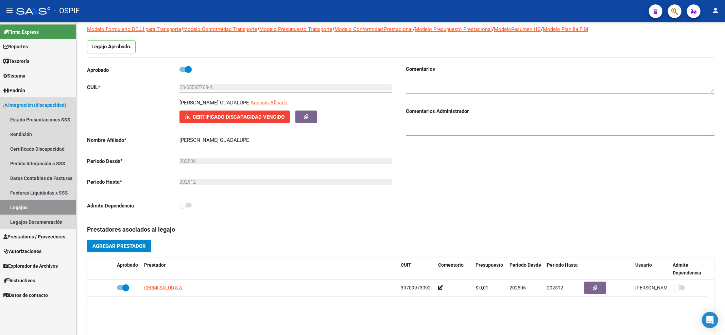
click at [7, 209] on link "Legajos" at bounding box center [38, 207] width 76 height 15
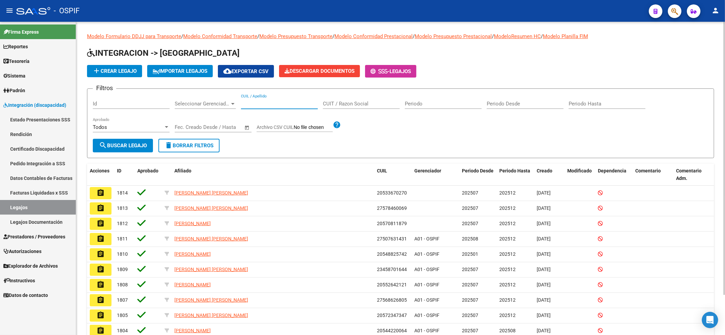
click at [260, 101] on input "CUIL / Apellido" at bounding box center [279, 104] width 77 height 6
paste input "0104gAstar675312"
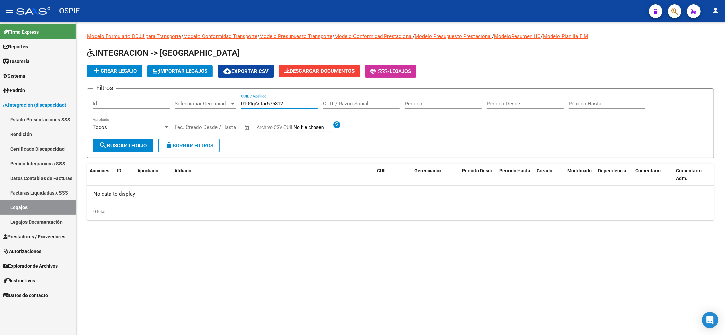
drag, startPoint x: 310, startPoint y: 106, endPoint x: 0, endPoint y: 69, distance: 312.4
click at [0, 106] on mat-sidenav-container "Firma Express Reportes Egresos Devengados Comprobantes Recibidos Facturación Ap…" at bounding box center [362, 178] width 725 height 313
paste input "23555877684"
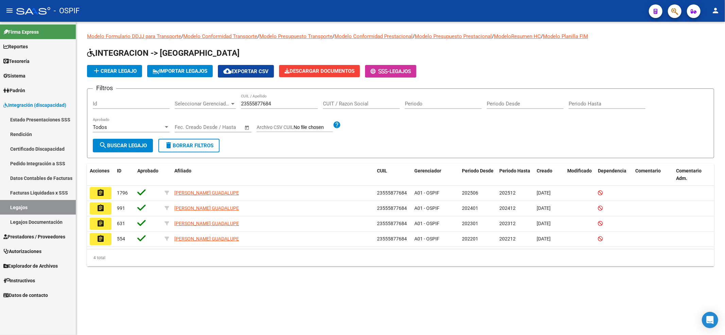
drag, startPoint x: 281, startPoint y: 107, endPoint x: 281, endPoint y: 103, distance: 4.1
click at [281, 107] on div "23555877684 CUIL / Apellido" at bounding box center [279, 101] width 77 height 15
drag, startPoint x: 281, startPoint y: 102, endPoint x: 0, endPoint y: 11, distance: 295.1
click at [0, 55] on mat-sidenav-container "Firma Express Reportes Egresos Devengados Comprobantes Recibidos Facturación Ap…" at bounding box center [362, 178] width 725 height 313
paste input "7489216502"
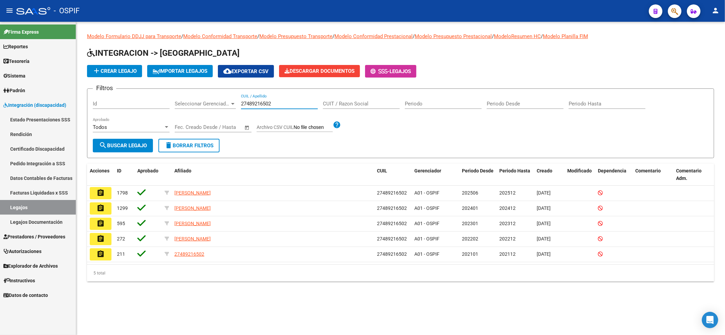
click at [94, 188] on button "assignment" at bounding box center [101, 193] width 22 height 12
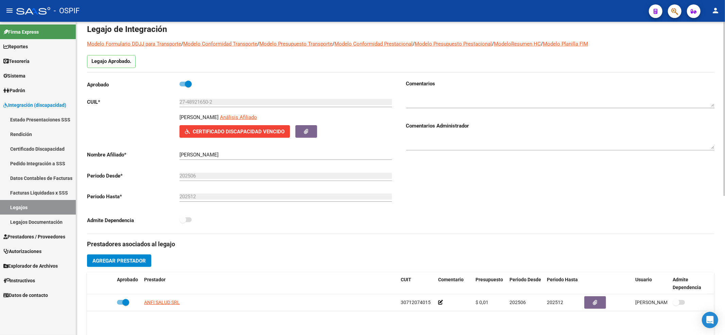
scroll to position [45, 0]
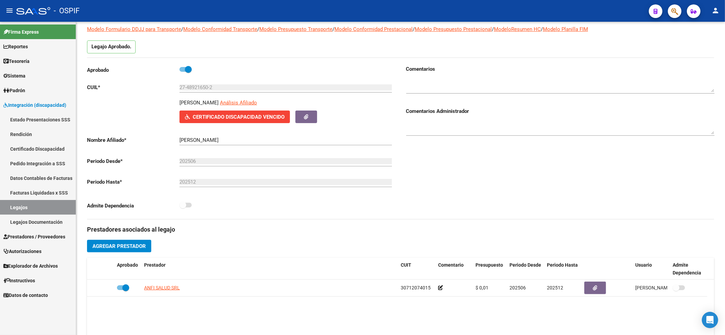
click at [43, 207] on link "Legajos" at bounding box center [38, 207] width 76 height 15
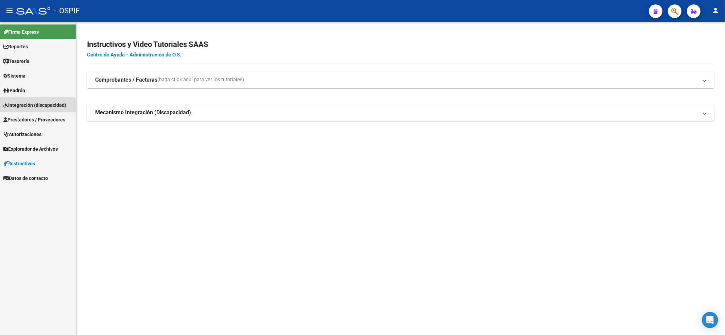
click at [0, 108] on link "Integración (discapacidad)" at bounding box center [38, 105] width 76 height 15
